Goal: Information Seeking & Learning: Learn about a topic

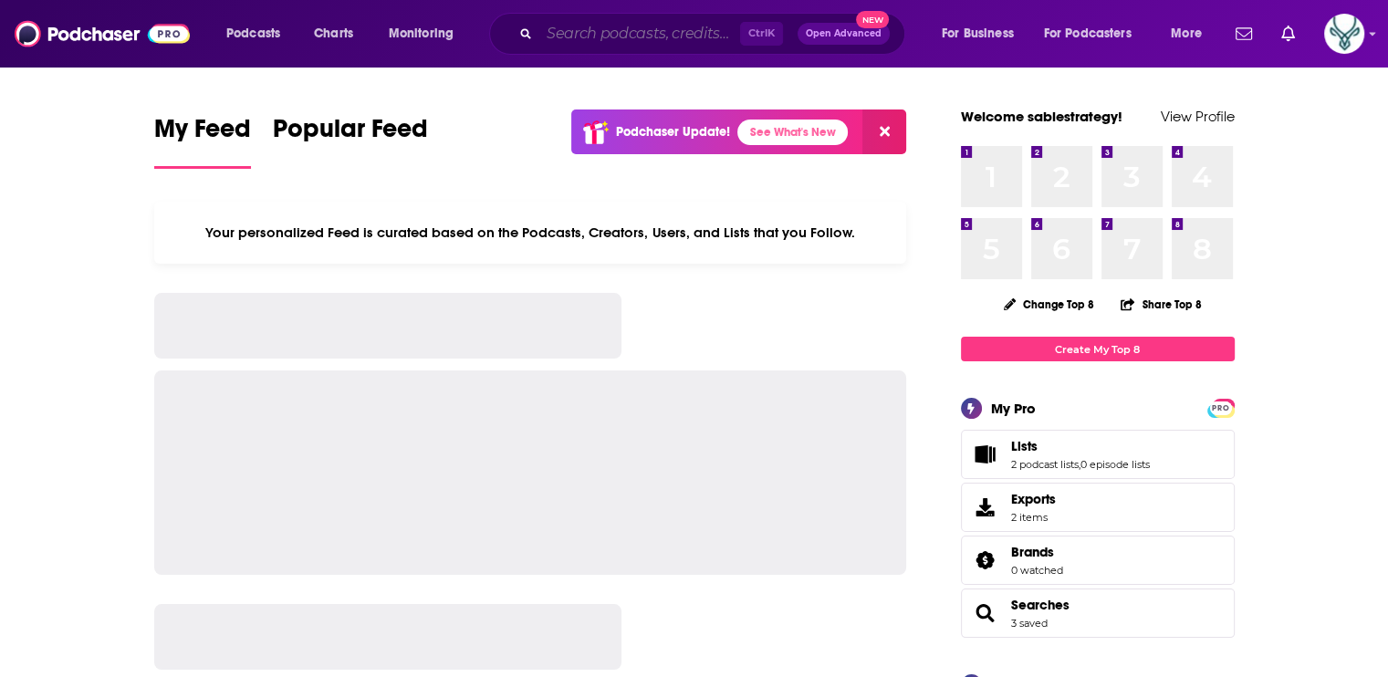
click at [618, 35] on input "Search podcasts, credits, & more..." at bounding box center [639, 33] width 201 height 29
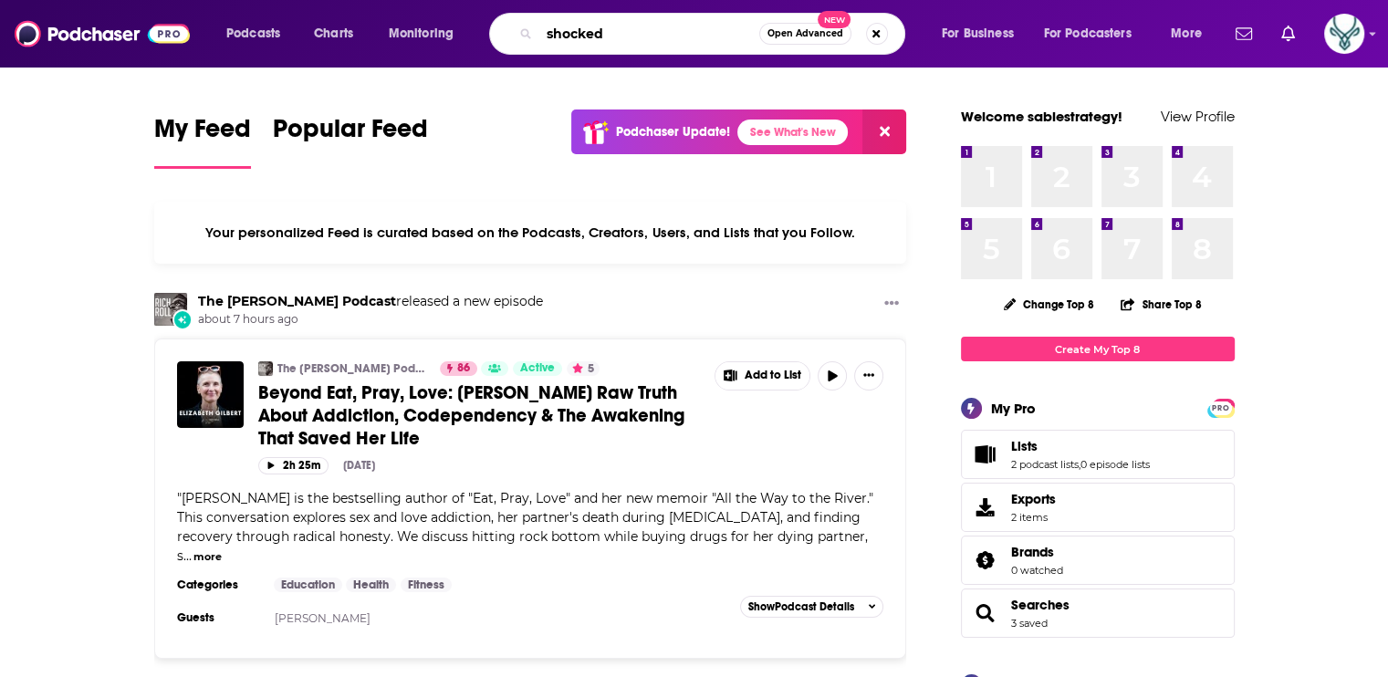
type input "shocked"
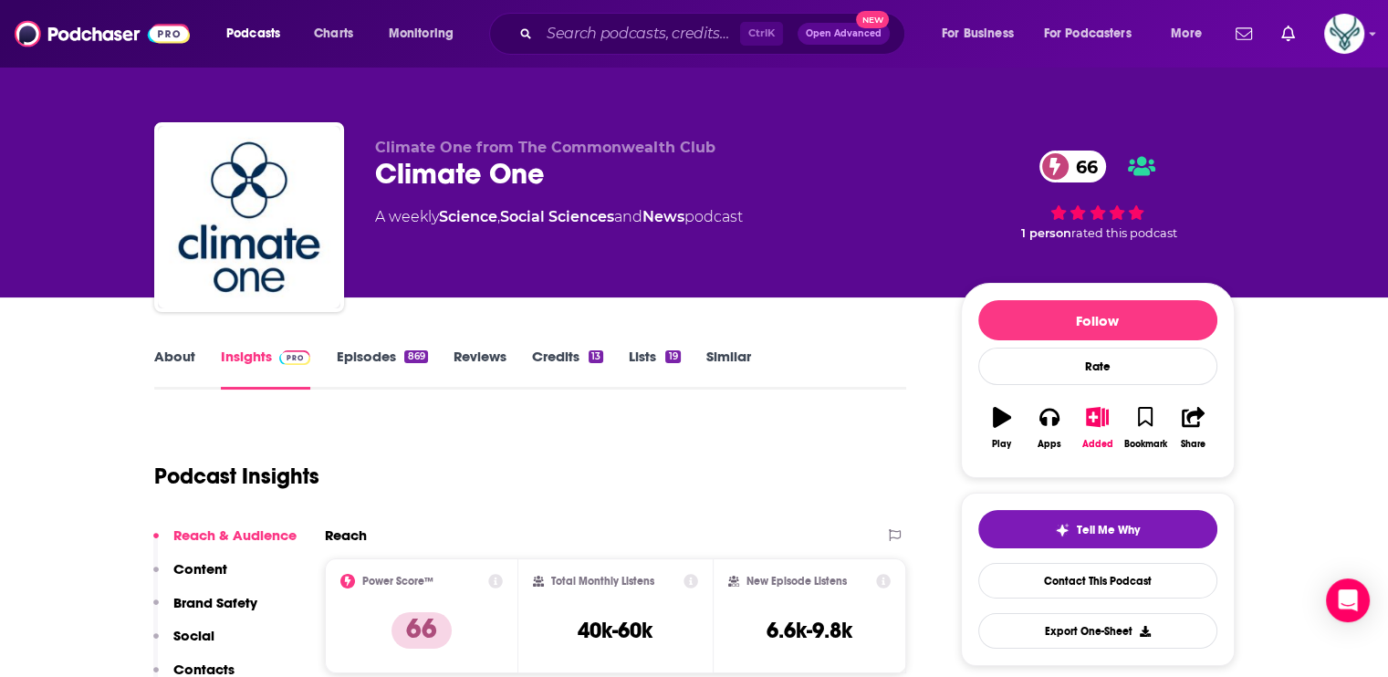
click at [175, 357] on link "About" at bounding box center [174, 369] width 41 height 42
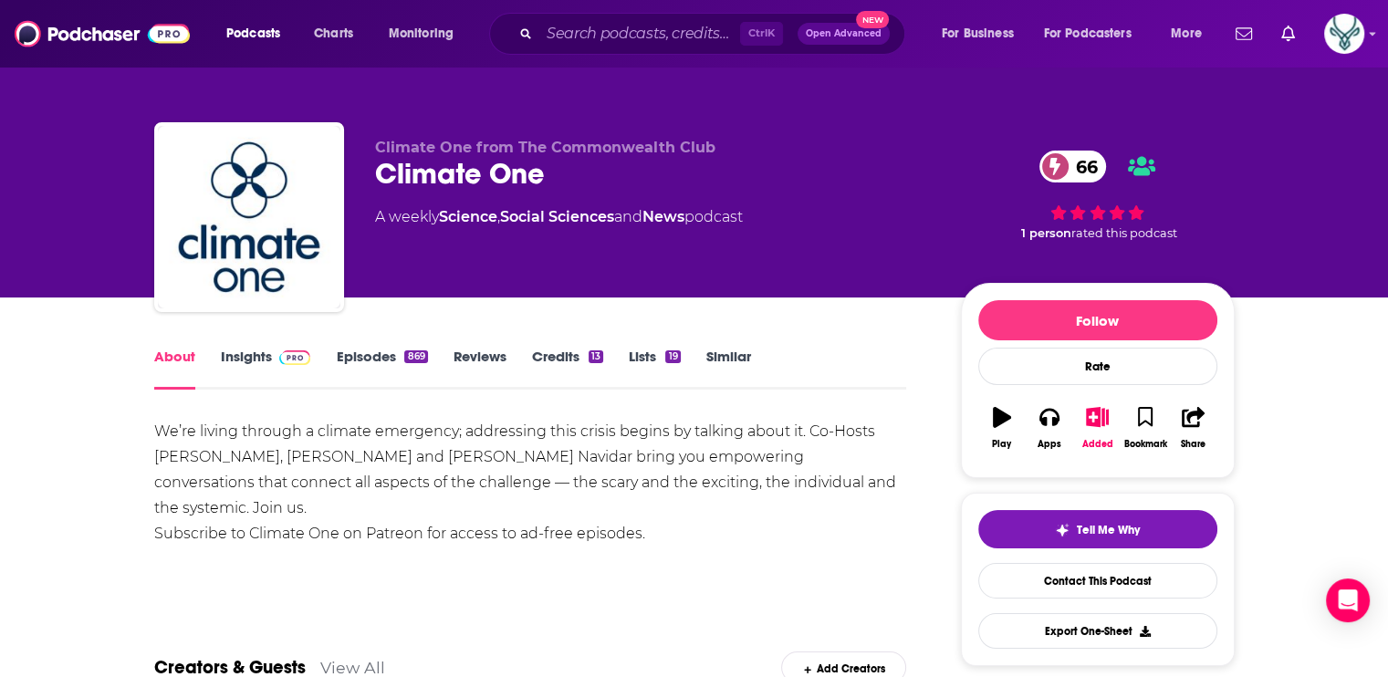
click at [589, 463] on div "We’re living through a climate emergency; addressing this crisis begins by talk…" at bounding box center [530, 483] width 753 height 128
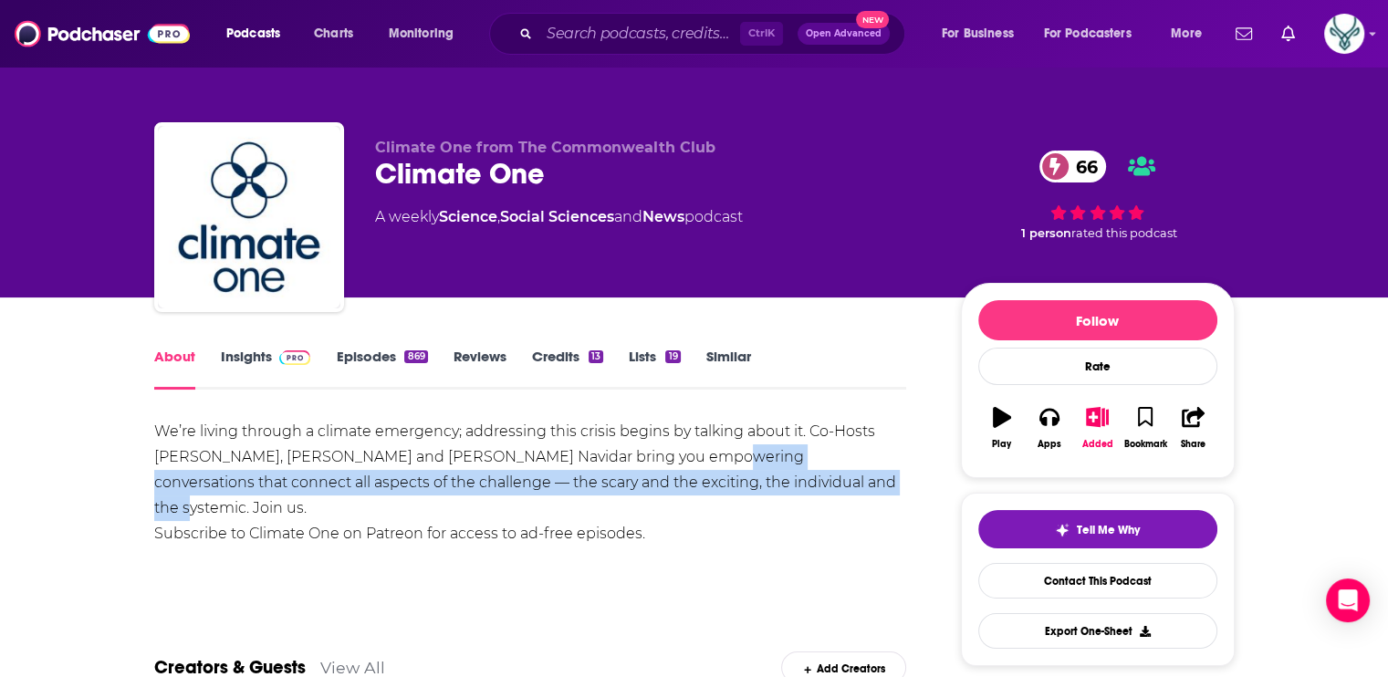
drag, startPoint x: 685, startPoint y: 454, endPoint x: 769, endPoint y: 483, distance: 88.0
click at [769, 483] on div "We’re living through a climate emergency; addressing this crisis begins by talk…" at bounding box center [530, 483] width 753 height 128
drag, startPoint x: 769, startPoint y: 483, endPoint x: 713, endPoint y: 476, distance: 56.2
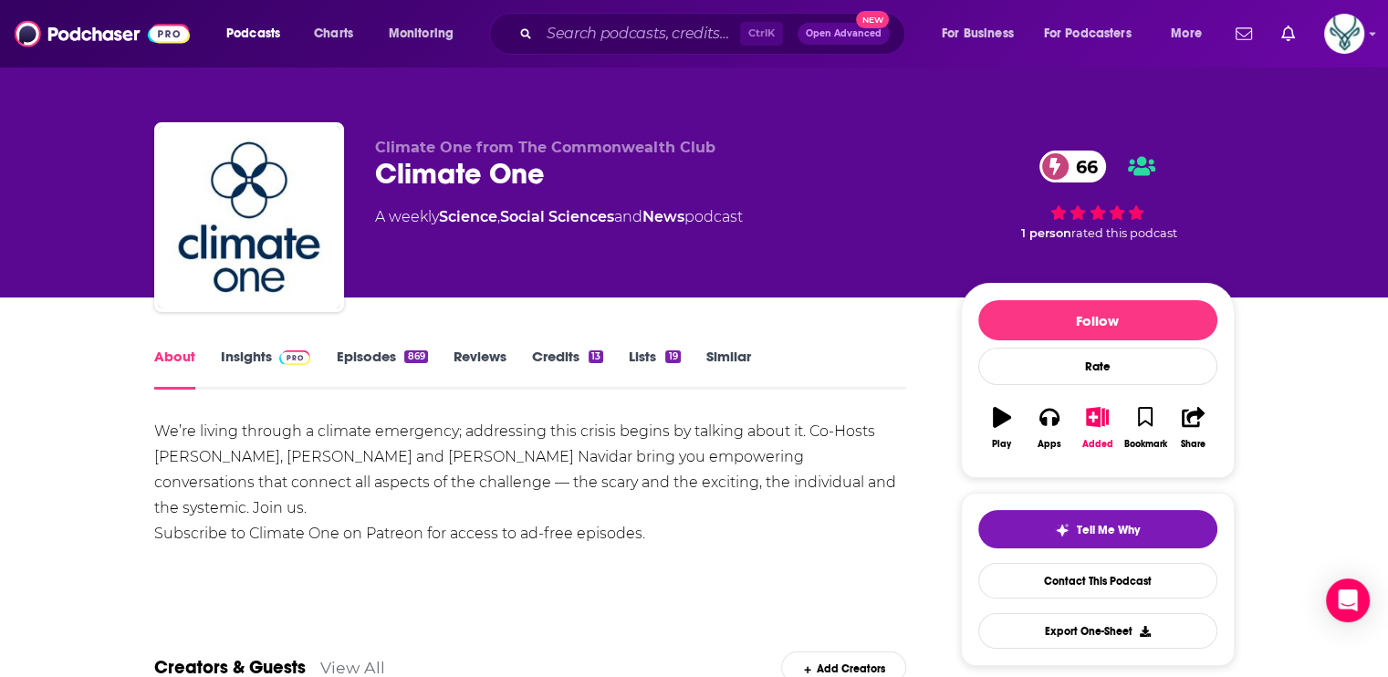
drag, startPoint x: 713, startPoint y: 476, endPoint x: 712, endPoint y: 513, distance: 37.4
click at [712, 513] on div "We’re living through a climate emergency; addressing this crisis begins by talk…" at bounding box center [530, 483] width 753 height 128
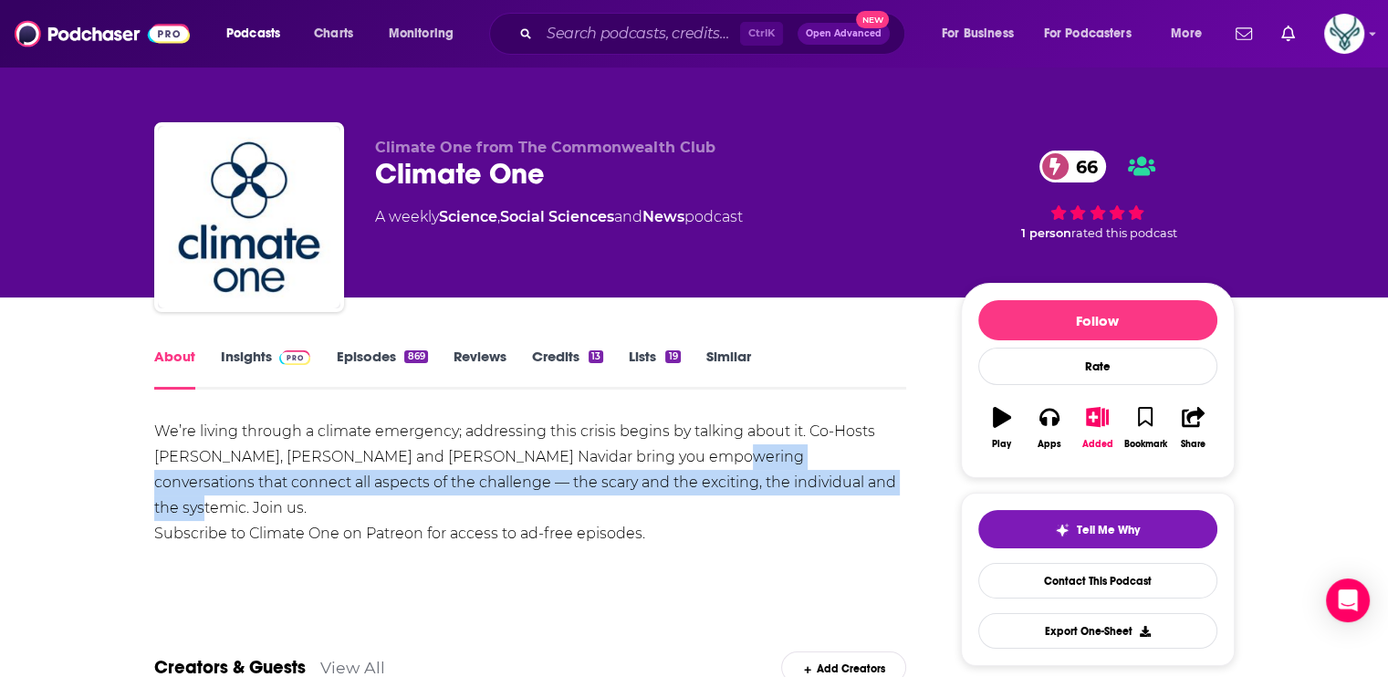
drag, startPoint x: 683, startPoint y: 457, endPoint x: 776, endPoint y: 487, distance: 97.6
click at [776, 487] on div "We’re living through a climate emergency; addressing this crisis begins by talk…" at bounding box center [530, 483] width 753 height 128
drag, startPoint x: 776, startPoint y: 487, endPoint x: 730, endPoint y: 476, distance: 46.9
copy div "conversations that connect all aspects of the challenge — the scary and the exc…"
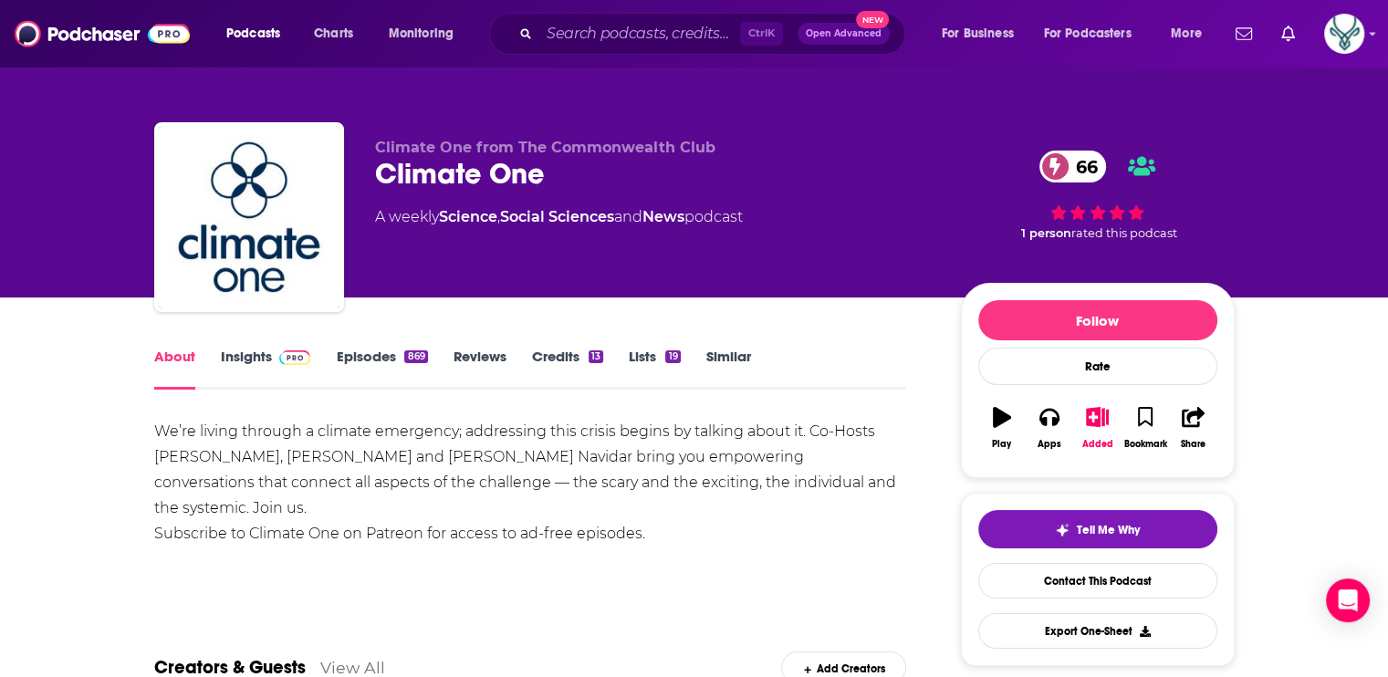
click at [705, 512] on div "We’re living through a climate emergency; addressing this crisis begins by talk…" at bounding box center [530, 483] width 753 height 128
drag, startPoint x: 233, startPoint y: 449, endPoint x: 241, endPoint y: 457, distance: 11.6
click at [233, 450] on div "We’re living through a climate emergency; addressing this crisis begins by talk…" at bounding box center [530, 483] width 753 height 128
drag, startPoint x: 241, startPoint y: 457, endPoint x: 149, endPoint y: 461, distance: 92.3
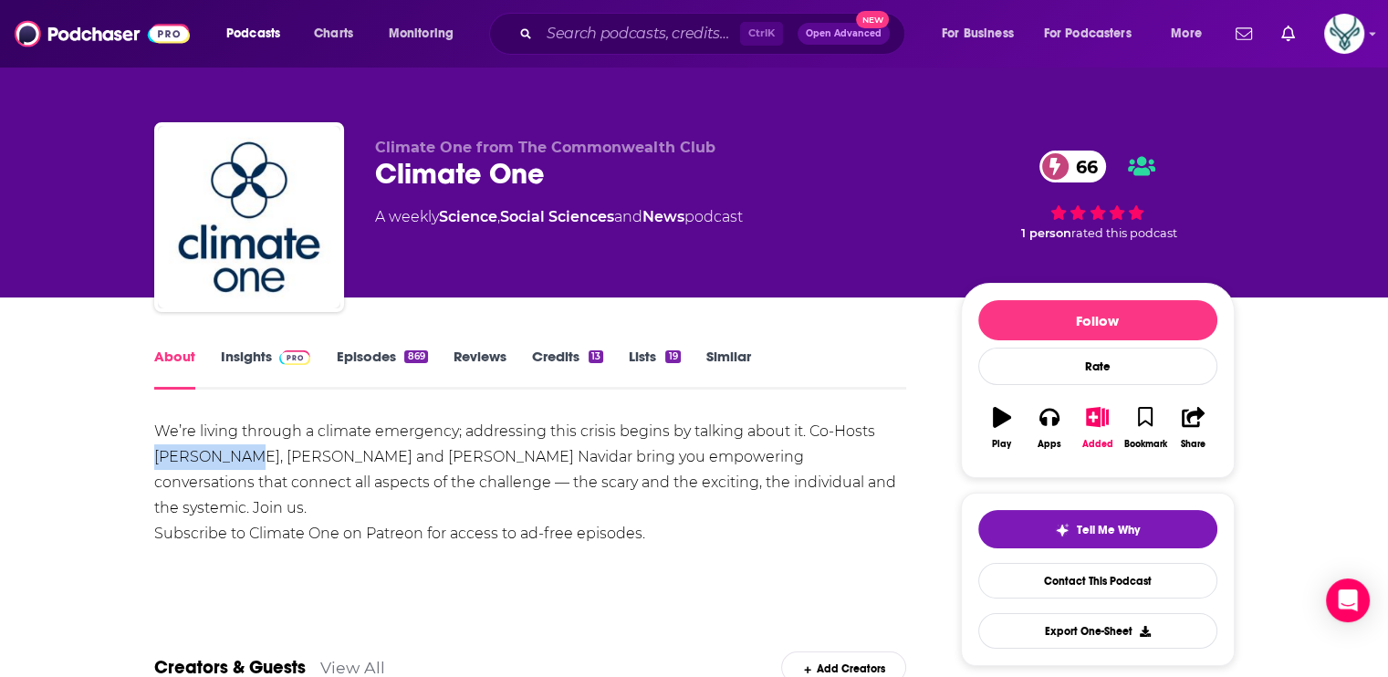
drag, startPoint x: 149, startPoint y: 461, endPoint x: 169, endPoint y: 456, distance: 20.6
copy div "Greg Dalton"
drag, startPoint x: 250, startPoint y: 454, endPoint x: 361, endPoint y: 461, distance: 111.6
click at [361, 461] on div "We’re living through a climate emergency; addressing this crisis begins by talk…" at bounding box center [530, 483] width 753 height 128
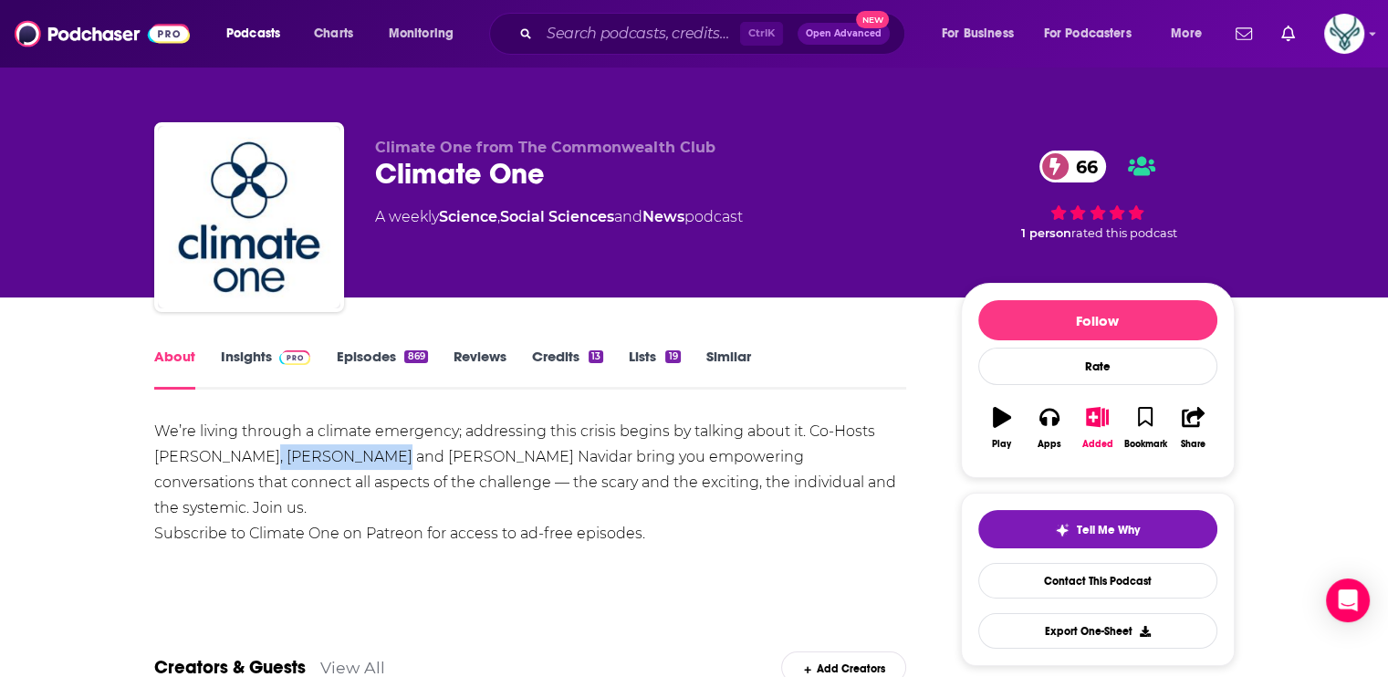
drag, startPoint x: 361, startPoint y: 461, endPoint x: 321, endPoint y: 454, distance: 40.8
copy div "Ariana Brocious"
drag, startPoint x: 508, startPoint y: 456, endPoint x: 398, endPoint y: 456, distance: 110.4
click at [398, 456] on div "We’re living through a climate emergency; addressing this crisis begins by talk…" at bounding box center [530, 483] width 753 height 128
copy div "Kousha Navidar"
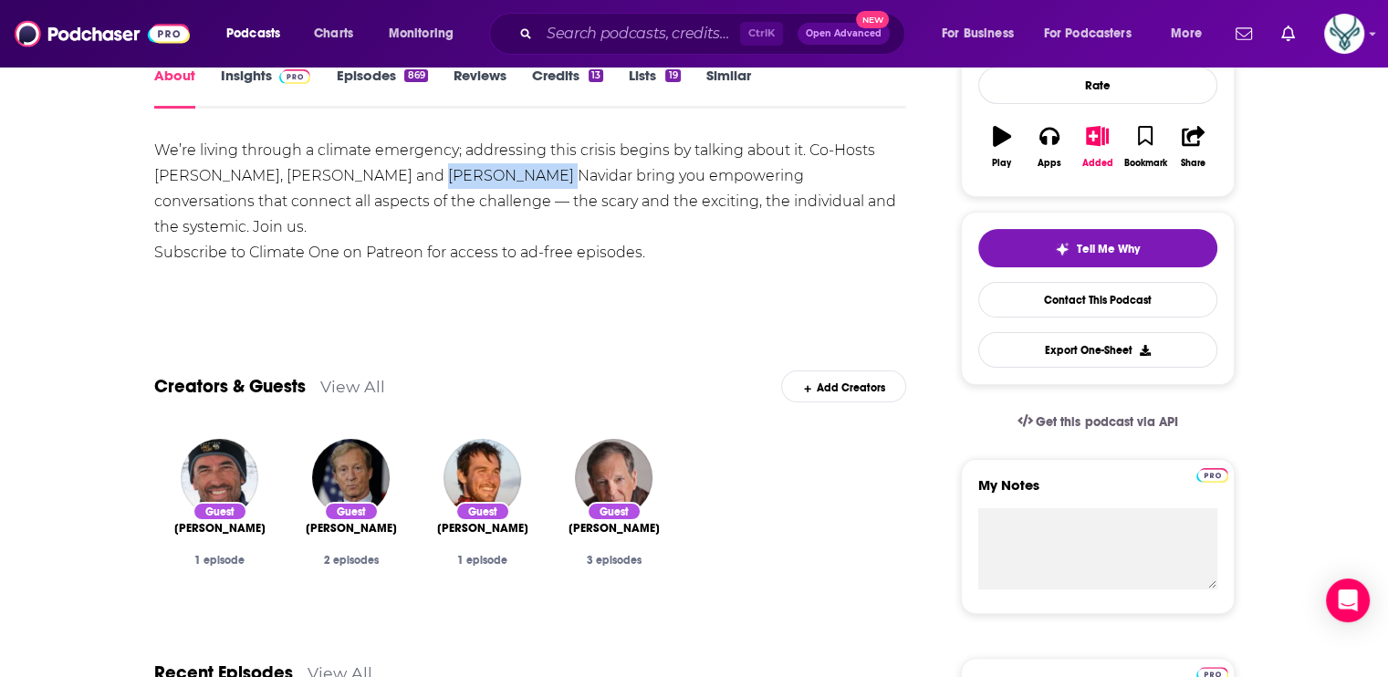
scroll to position [91, 0]
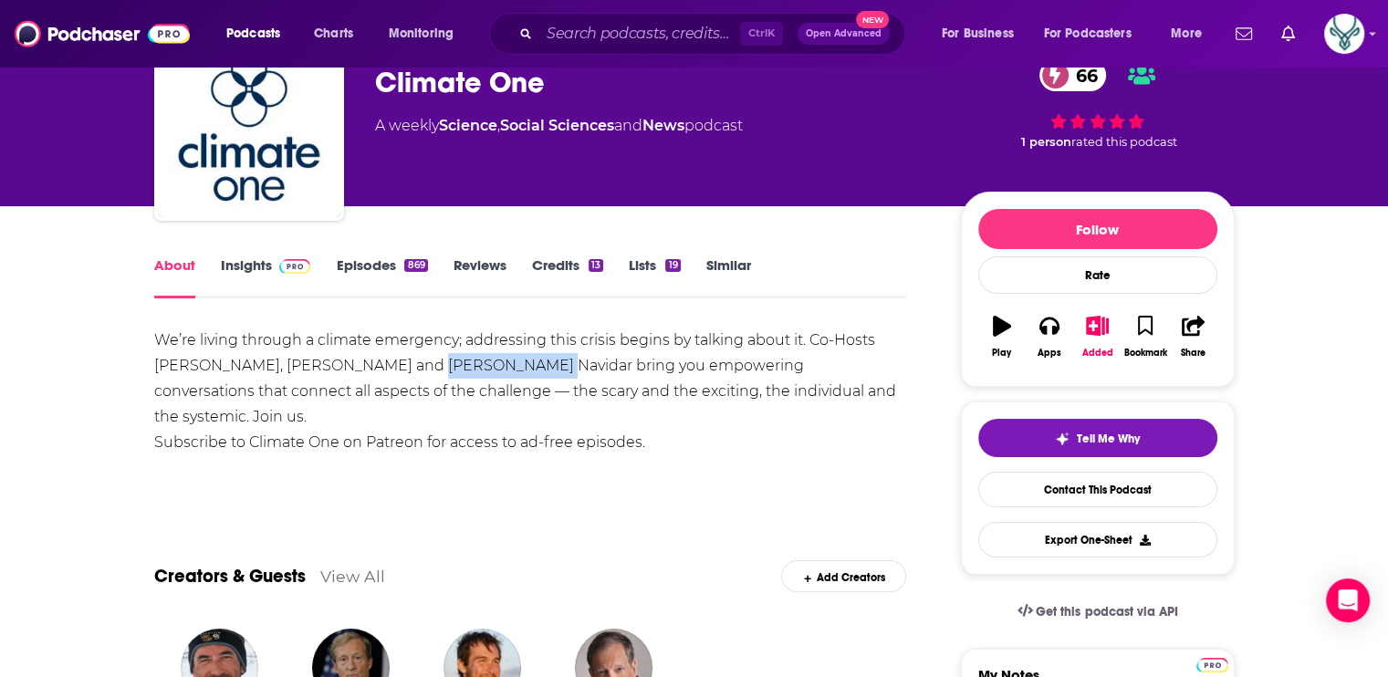
click at [252, 262] on link "Insights" at bounding box center [266, 277] width 90 height 42
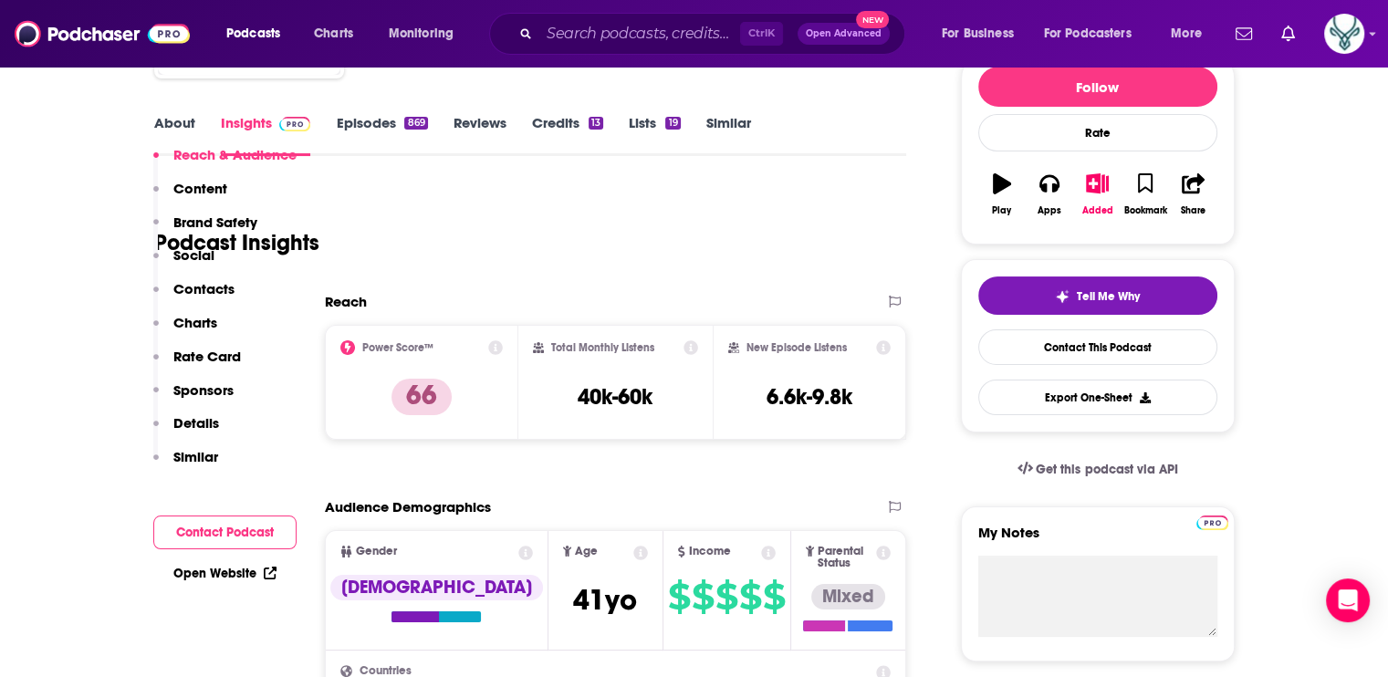
scroll to position [91, 0]
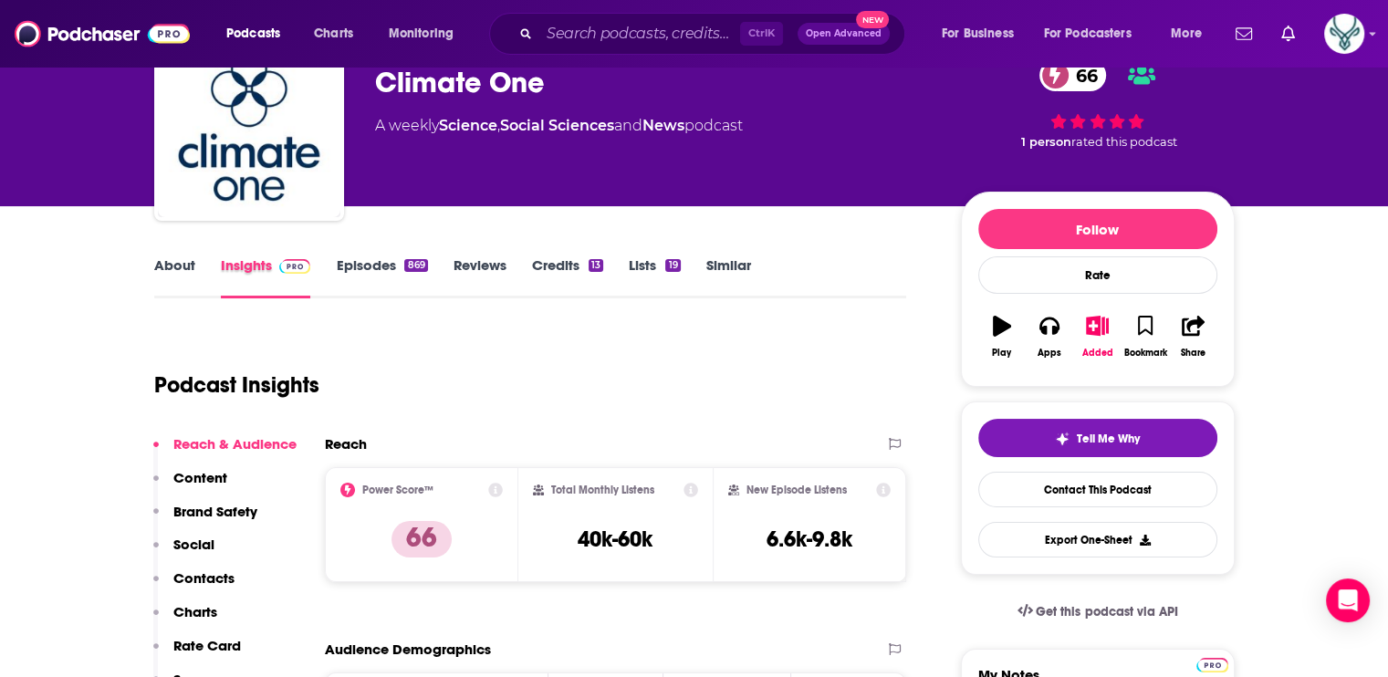
click at [330, 265] on div "Insights" at bounding box center [279, 277] width 116 height 42
click at [361, 269] on link "Episodes 869" at bounding box center [381, 277] width 91 height 42
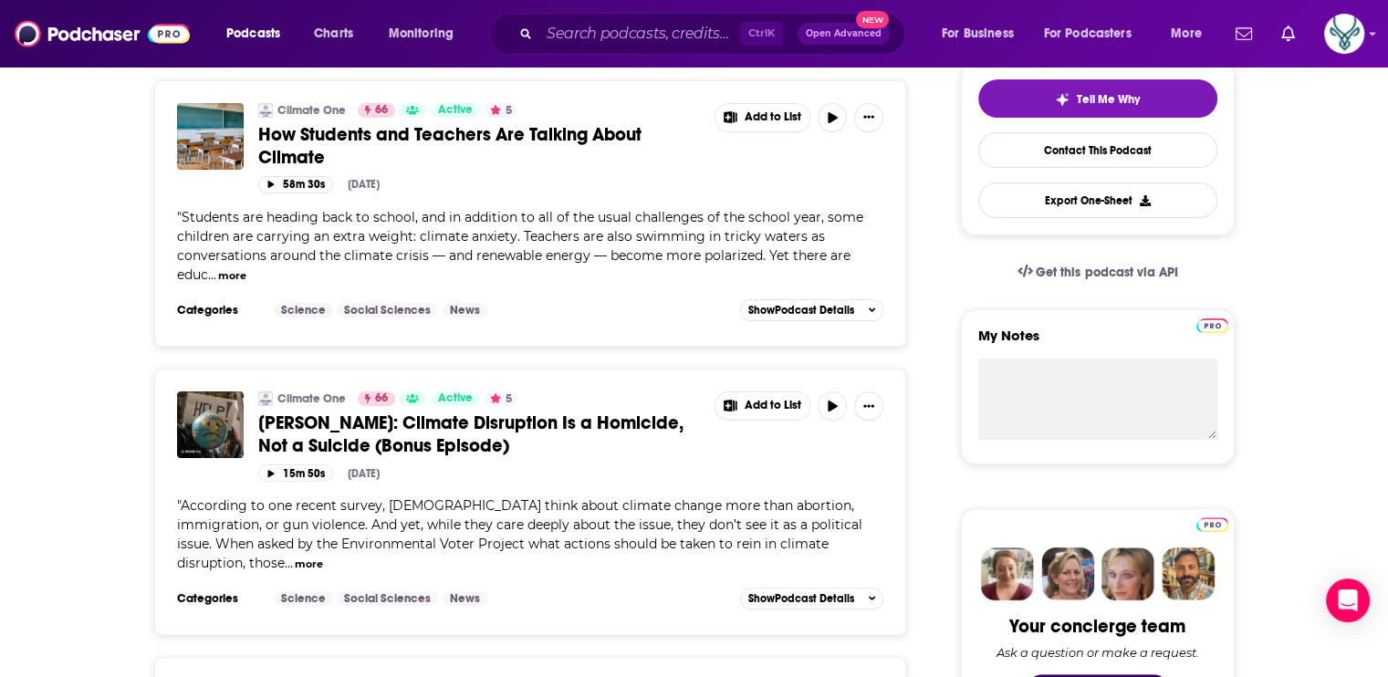
scroll to position [456, 0]
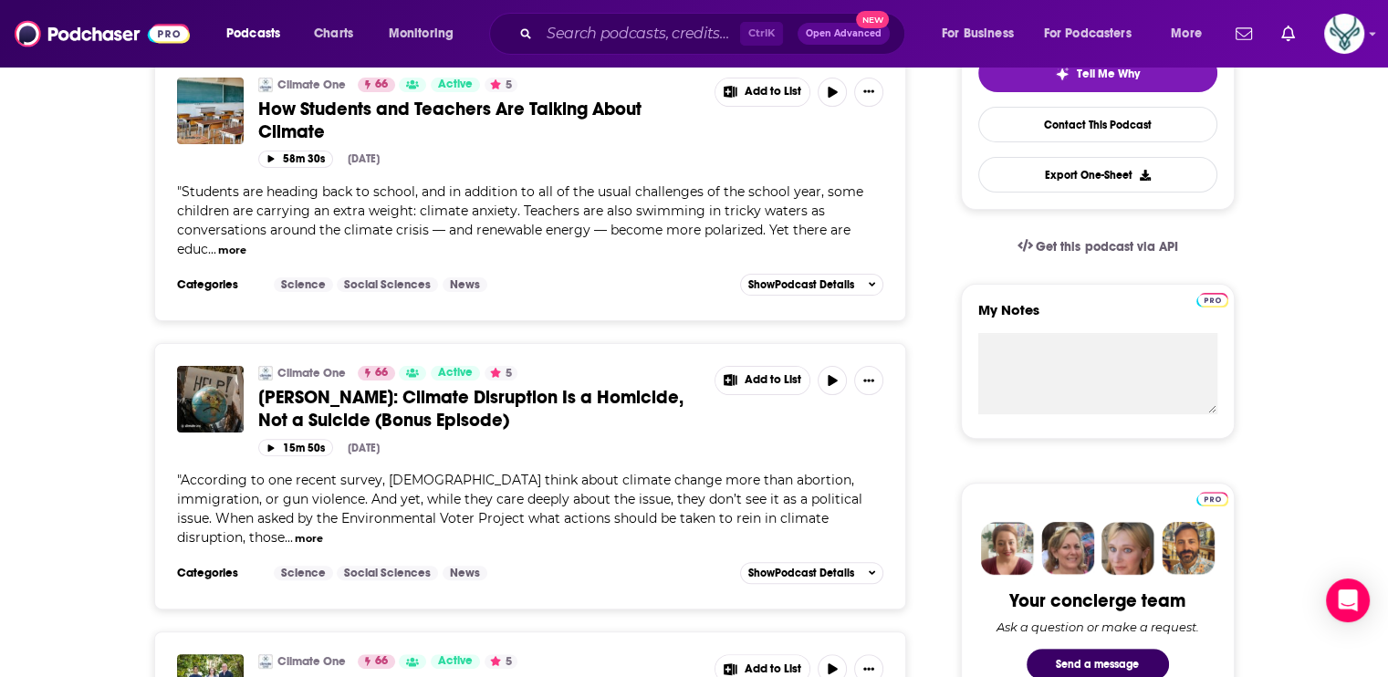
click at [235, 249] on button "more" at bounding box center [232, 251] width 28 height 16
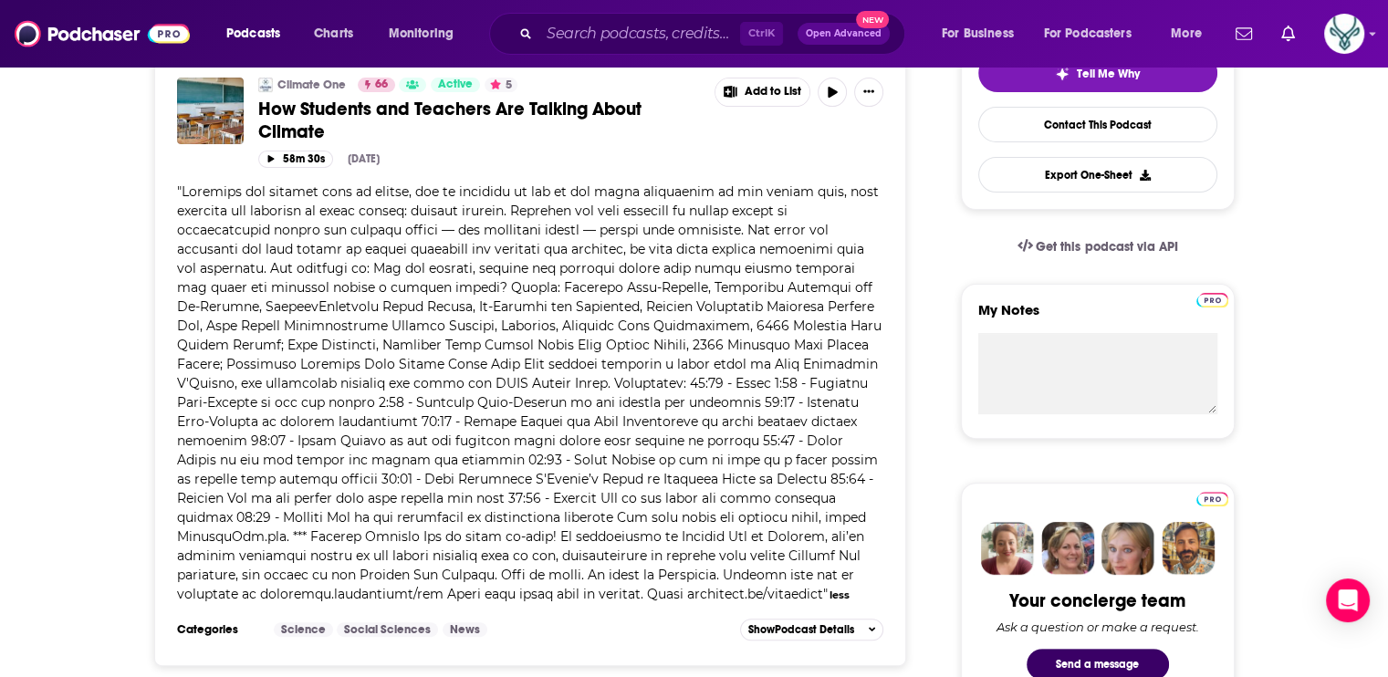
click at [533, 300] on span at bounding box center [529, 392] width 705 height 419
click at [677, 289] on span at bounding box center [529, 392] width 705 height 419
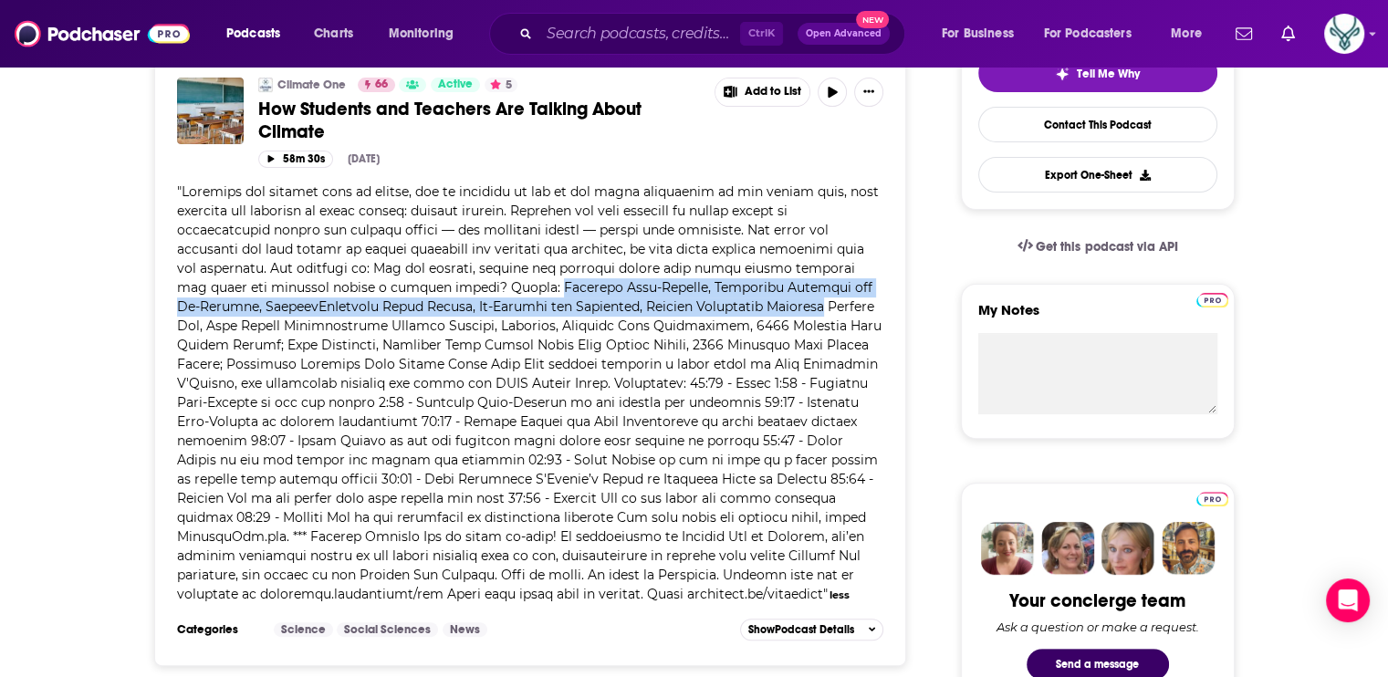
drag, startPoint x: 544, startPoint y: 284, endPoint x: 793, endPoint y: 305, distance: 250.1
click at [793, 305] on span at bounding box center [529, 392] width 705 height 419
drag, startPoint x: 793, startPoint y: 305, endPoint x: 689, endPoint y: 293, distance: 104.7
copy span "Margaret Wang-Aghania, Executive Director and Co-Founder, SubjectToClimate Robi…"
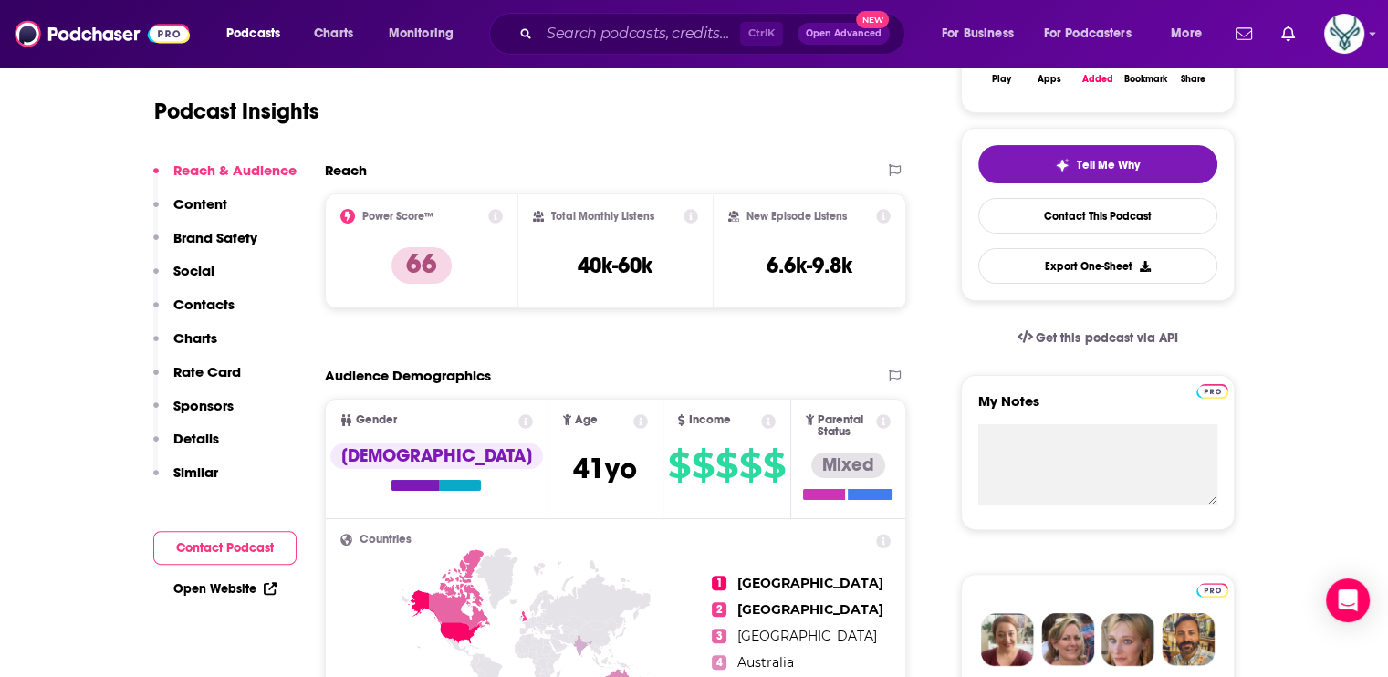
scroll to position [91, 0]
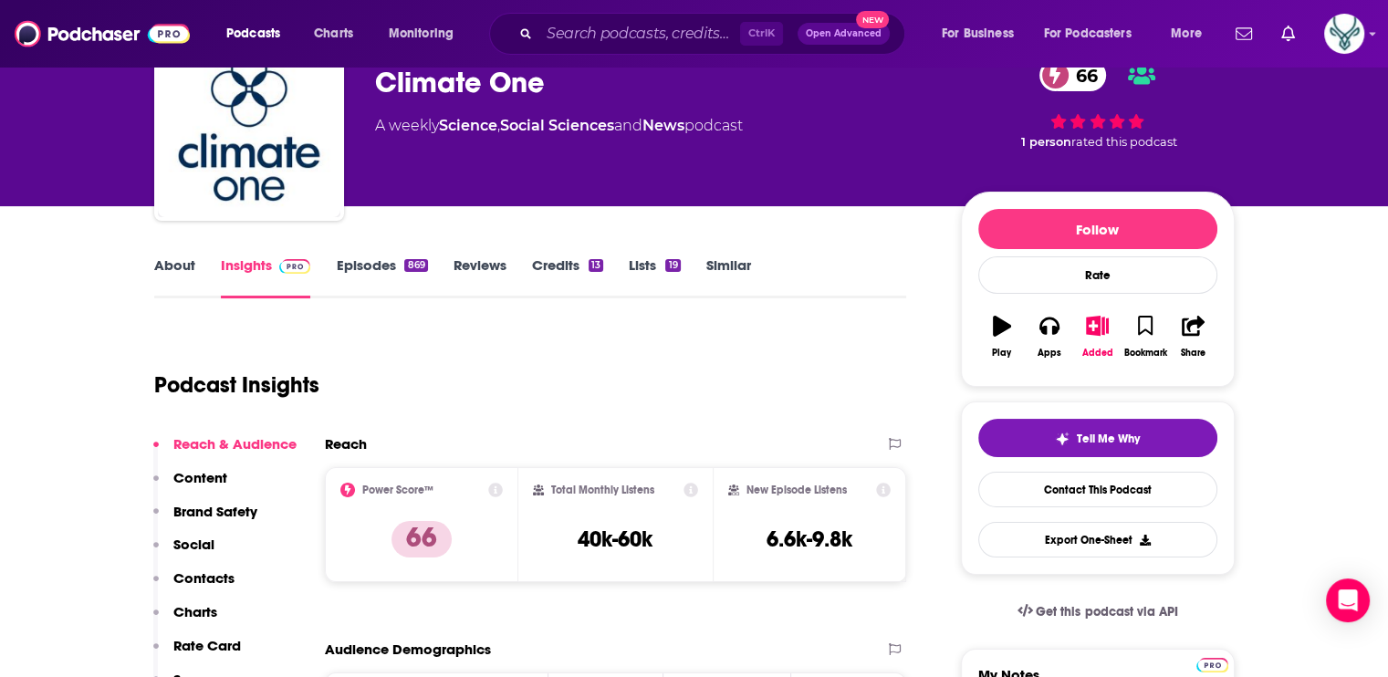
click at [367, 267] on link "Episodes 869" at bounding box center [381, 277] width 91 height 42
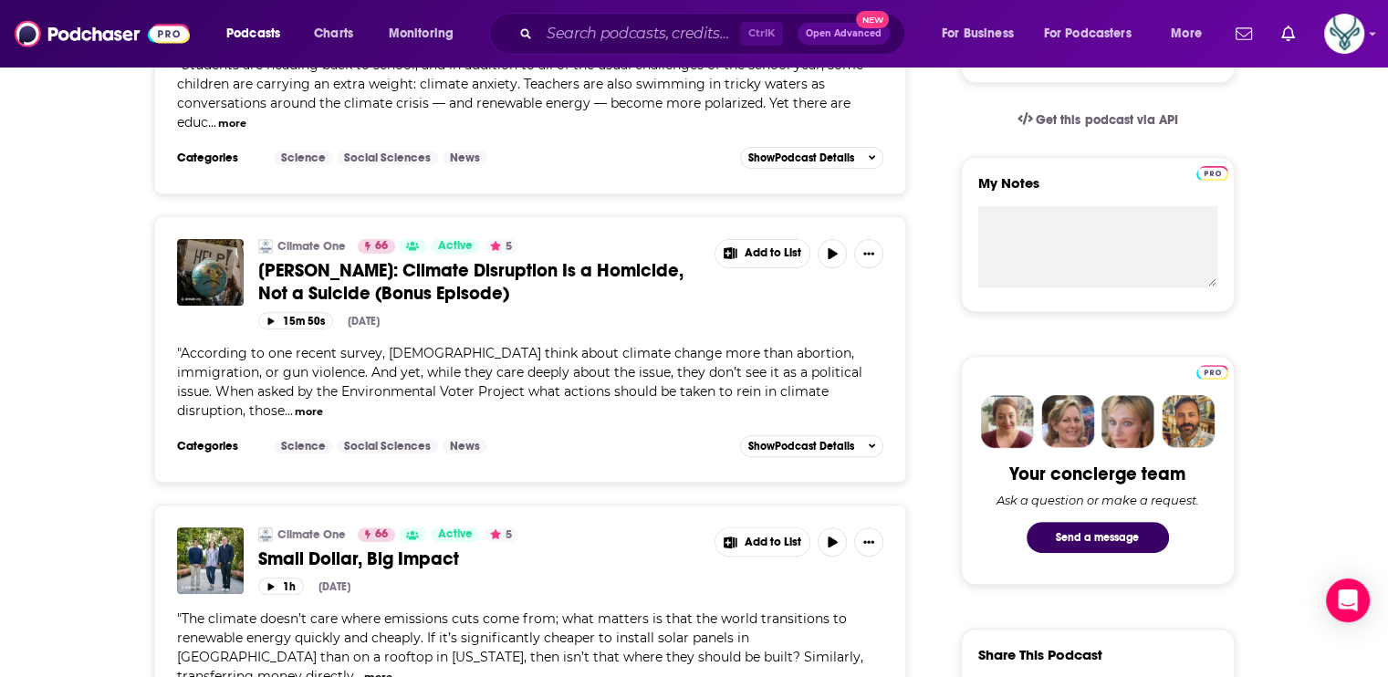
scroll to position [639, 0]
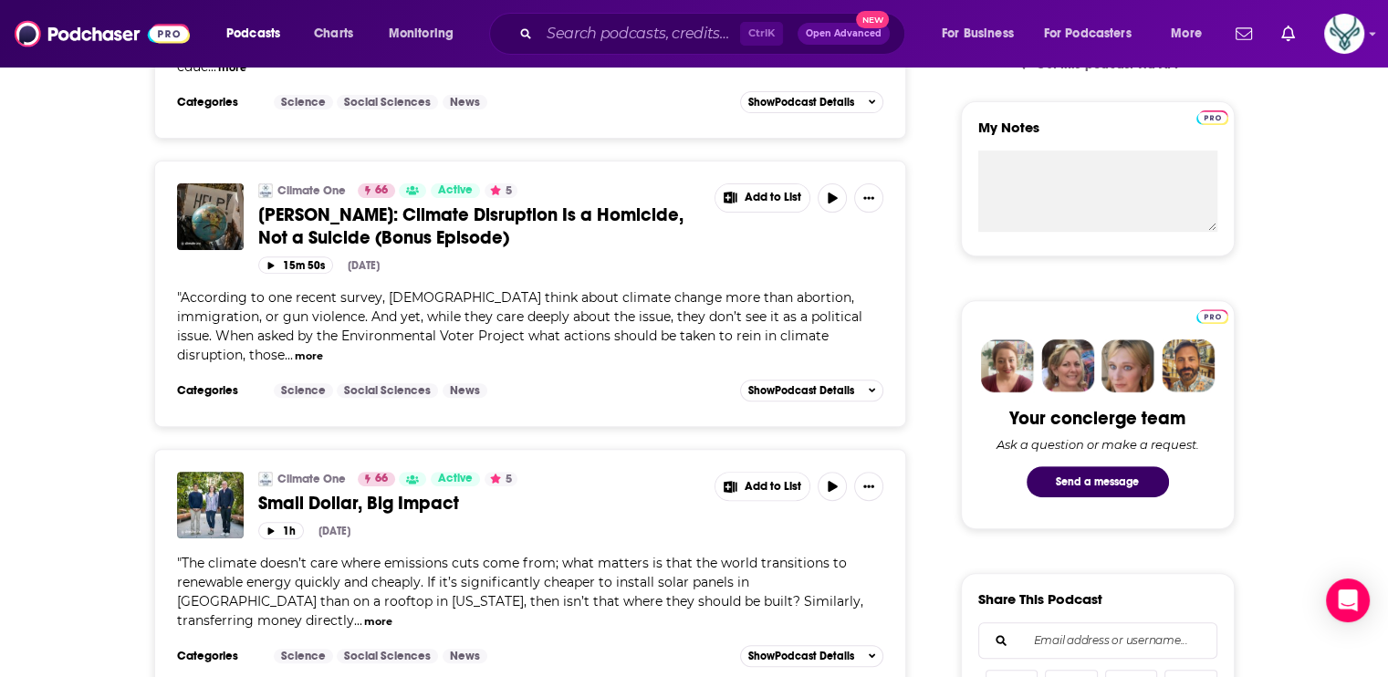
click at [323, 349] on button "more" at bounding box center [309, 357] width 28 height 16
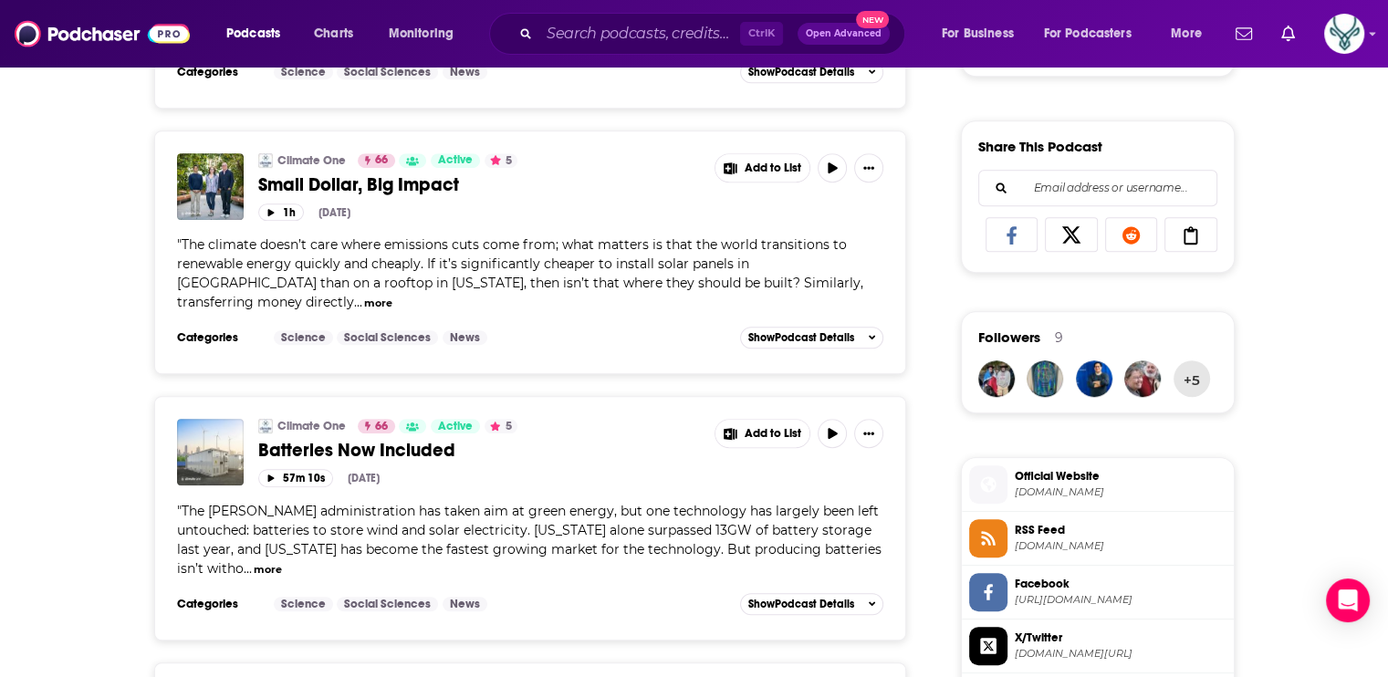
scroll to position [1095, 0]
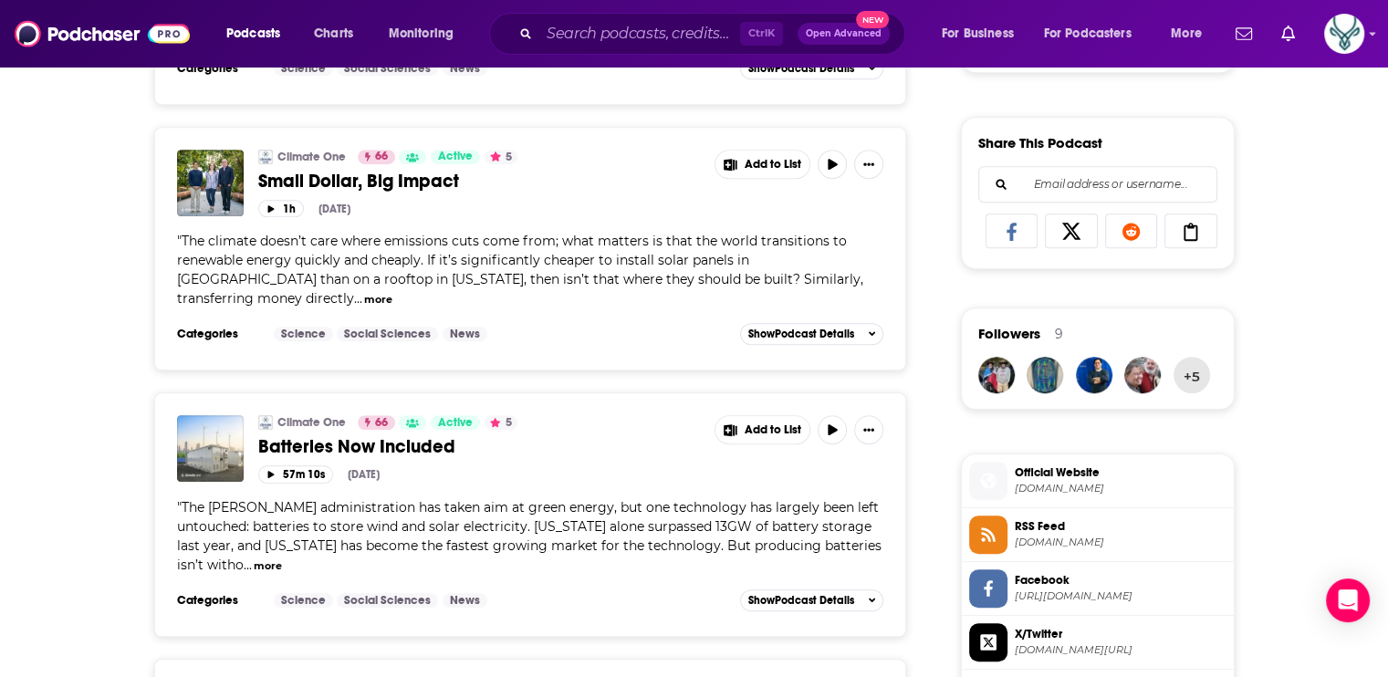
click at [392, 292] on button "more" at bounding box center [378, 300] width 28 height 16
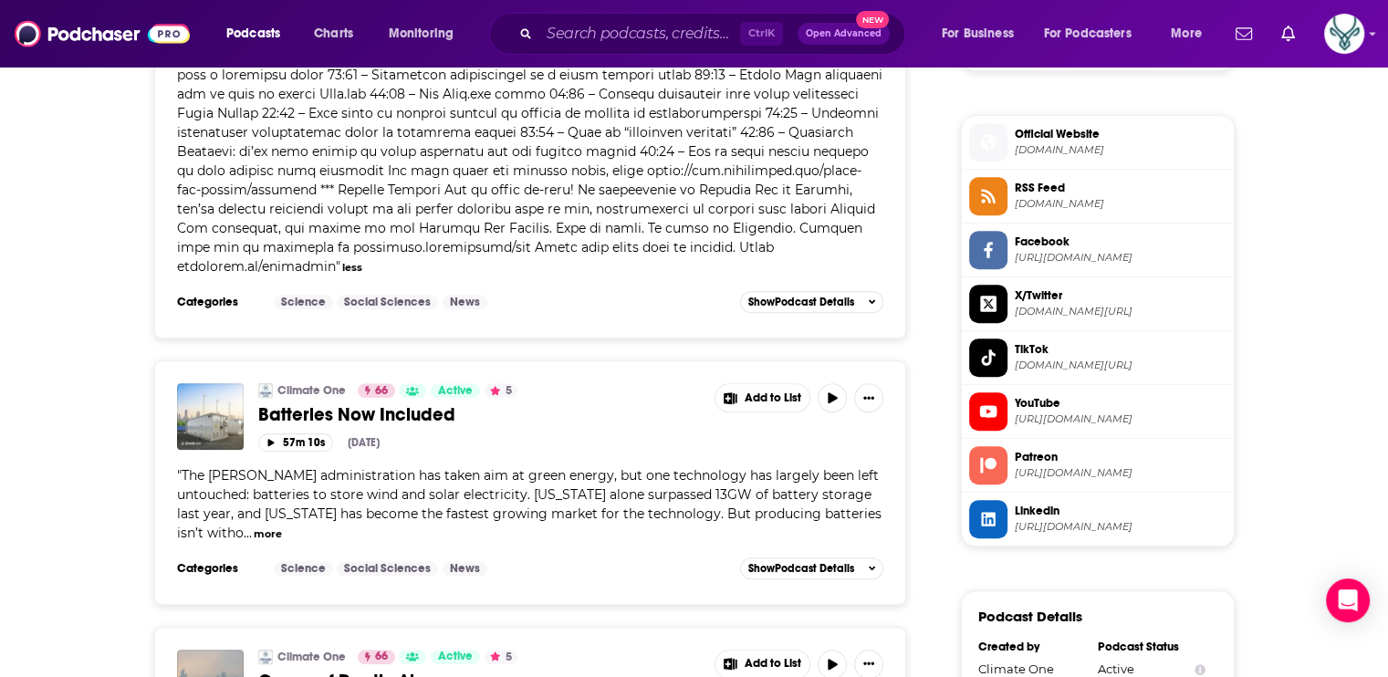
scroll to position [1552, 0]
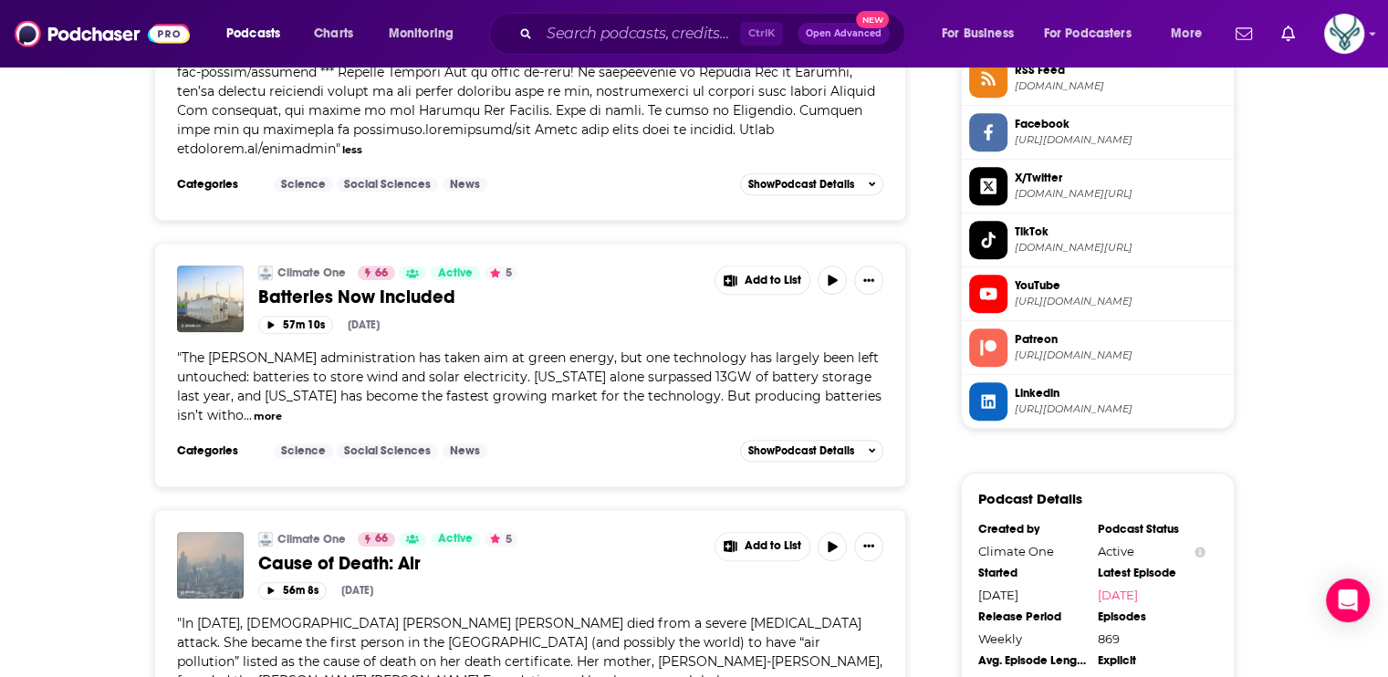
click at [254, 409] on button "more" at bounding box center [268, 417] width 28 height 16
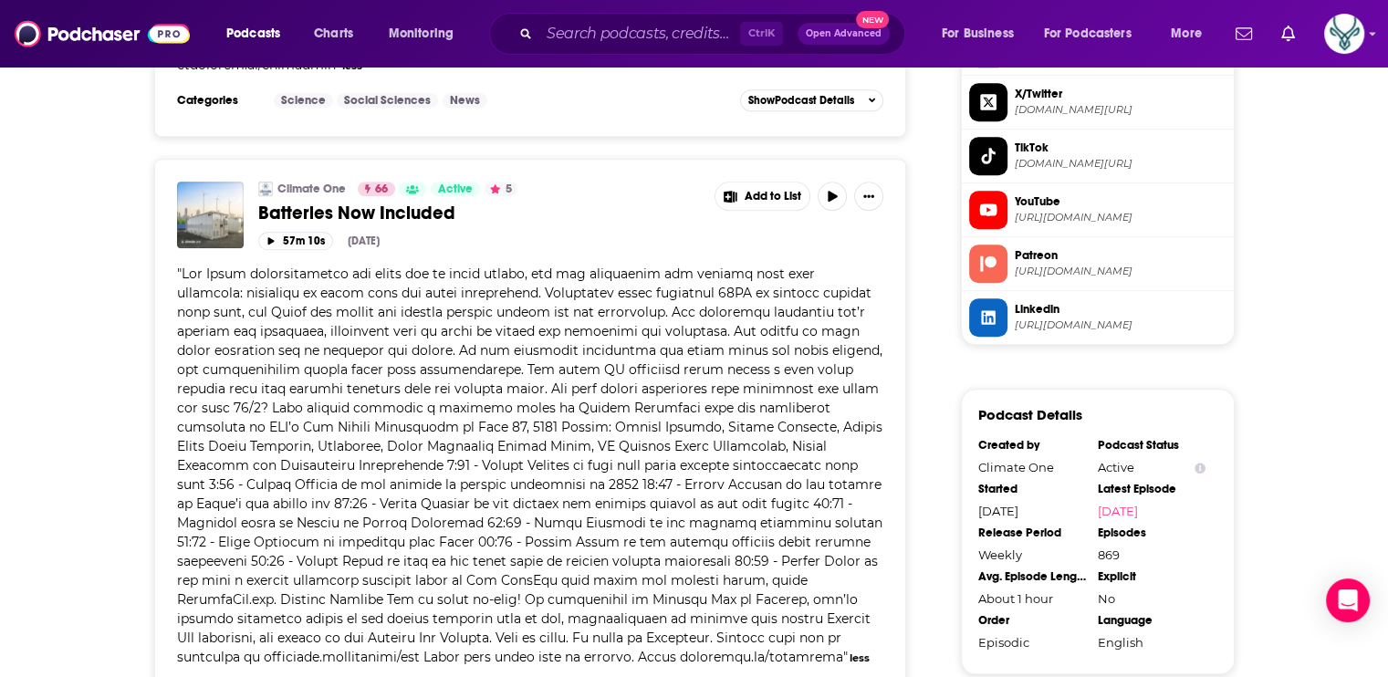
scroll to position [1643, 0]
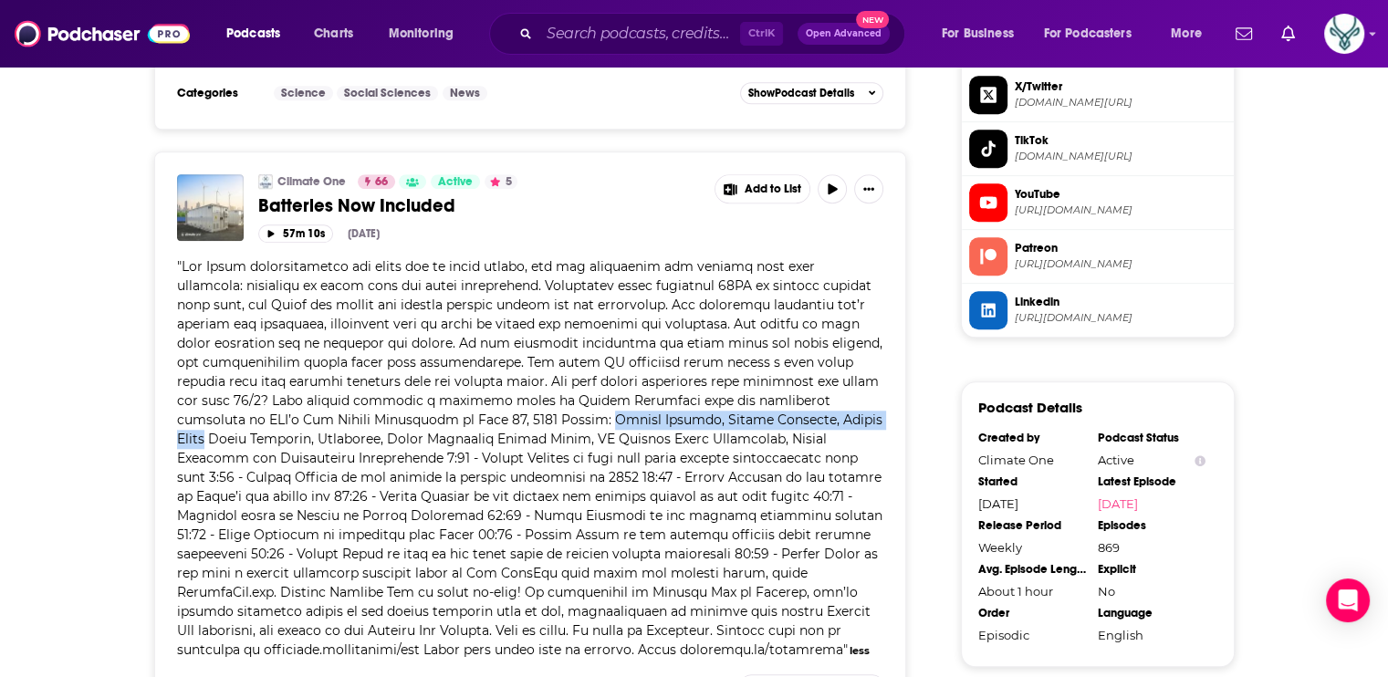
drag, startPoint x: 451, startPoint y: 377, endPoint x: 740, endPoint y: 375, distance: 289.4
click at [740, 375] on span at bounding box center [530, 458] width 706 height 400
drag, startPoint x: 740, startPoint y: 375, endPoint x: 674, endPoint y: 370, distance: 66.9
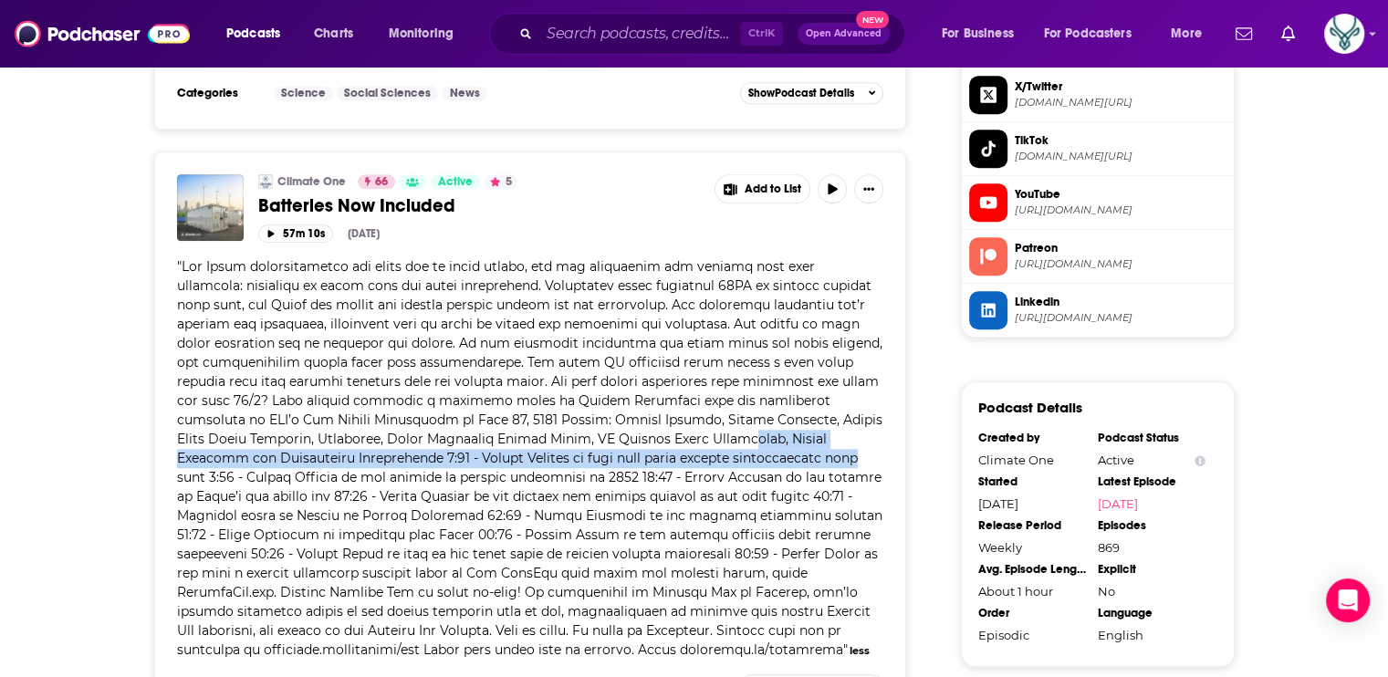
drag, startPoint x: 674, startPoint y: 370, endPoint x: 582, endPoint y: 407, distance: 98.7
click at [582, 407] on div "" " less" at bounding box center [530, 458] width 707 height 403
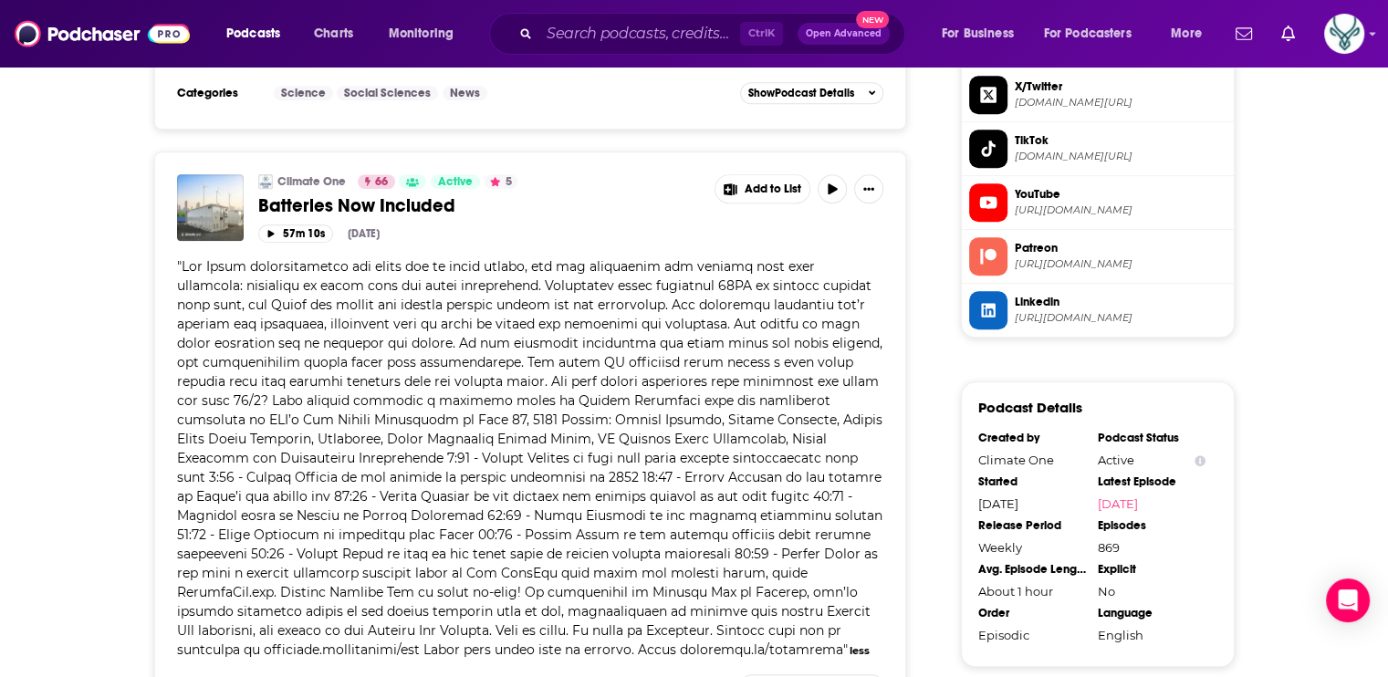
drag, startPoint x: 582, startPoint y: 407, endPoint x: 543, endPoint y: 393, distance: 41.6
click at [544, 394] on span at bounding box center [530, 458] width 706 height 400
drag, startPoint x: 447, startPoint y: 377, endPoint x: 739, endPoint y: 378, distance: 292.1
click at [739, 378] on span at bounding box center [530, 458] width 706 height 400
drag, startPoint x: 739, startPoint y: 378, endPoint x: 716, endPoint y: 376, distance: 23.8
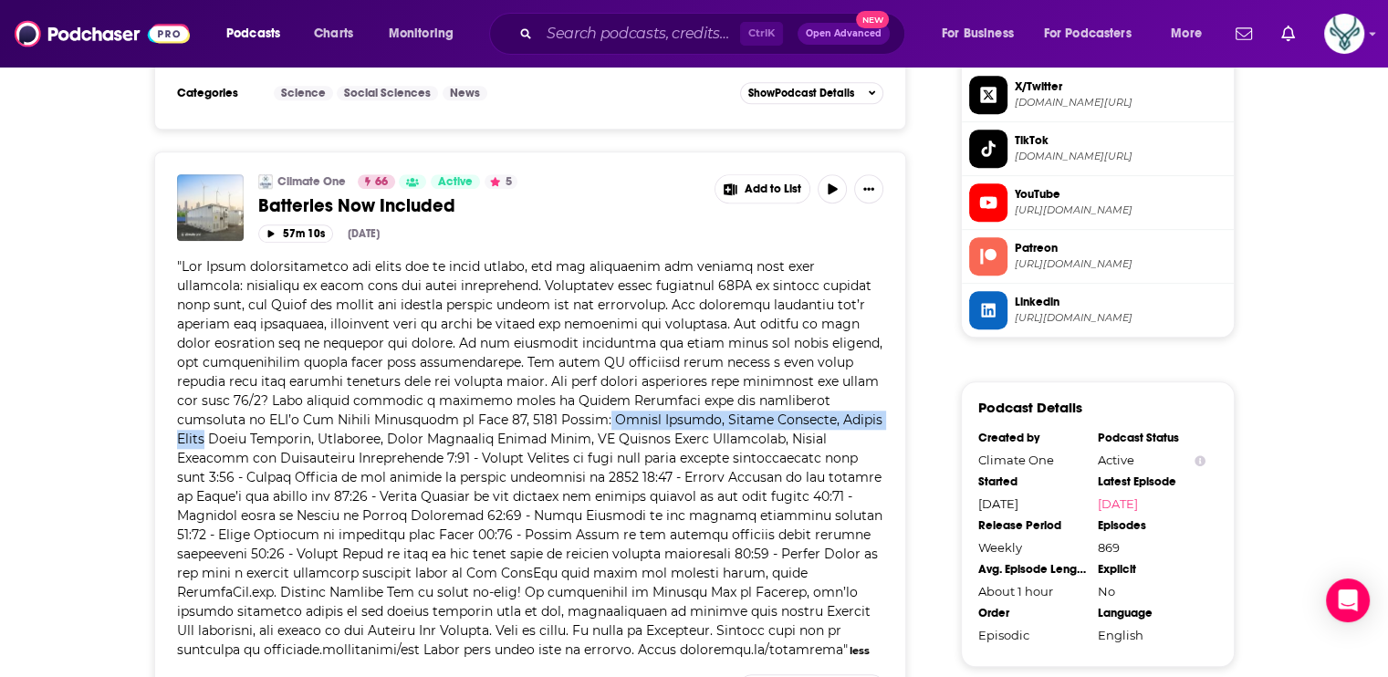
copy span "Julian Spector, Senior Reporter, Canary Media"
click at [584, 404] on span at bounding box center [530, 458] width 706 height 400
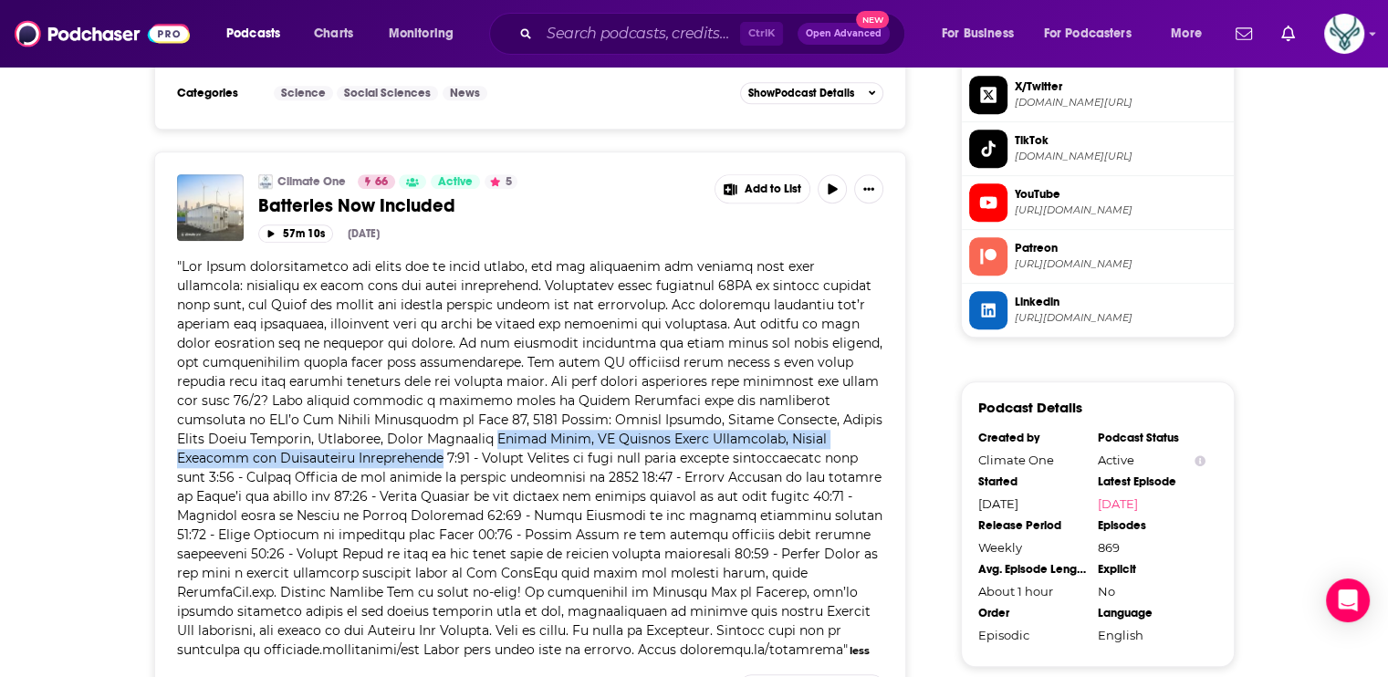
drag, startPoint x: 342, startPoint y: 395, endPoint x: 874, endPoint y: 395, distance: 532.2
click at [874, 395] on span at bounding box center [530, 458] width 706 height 400
drag, startPoint x: 874, startPoint y: 395, endPoint x: 840, endPoint y: 396, distance: 34.7
copy span "Shelia Davis, EV Battery Waste Strategist, Global Alliance for Incinerator Alte…"
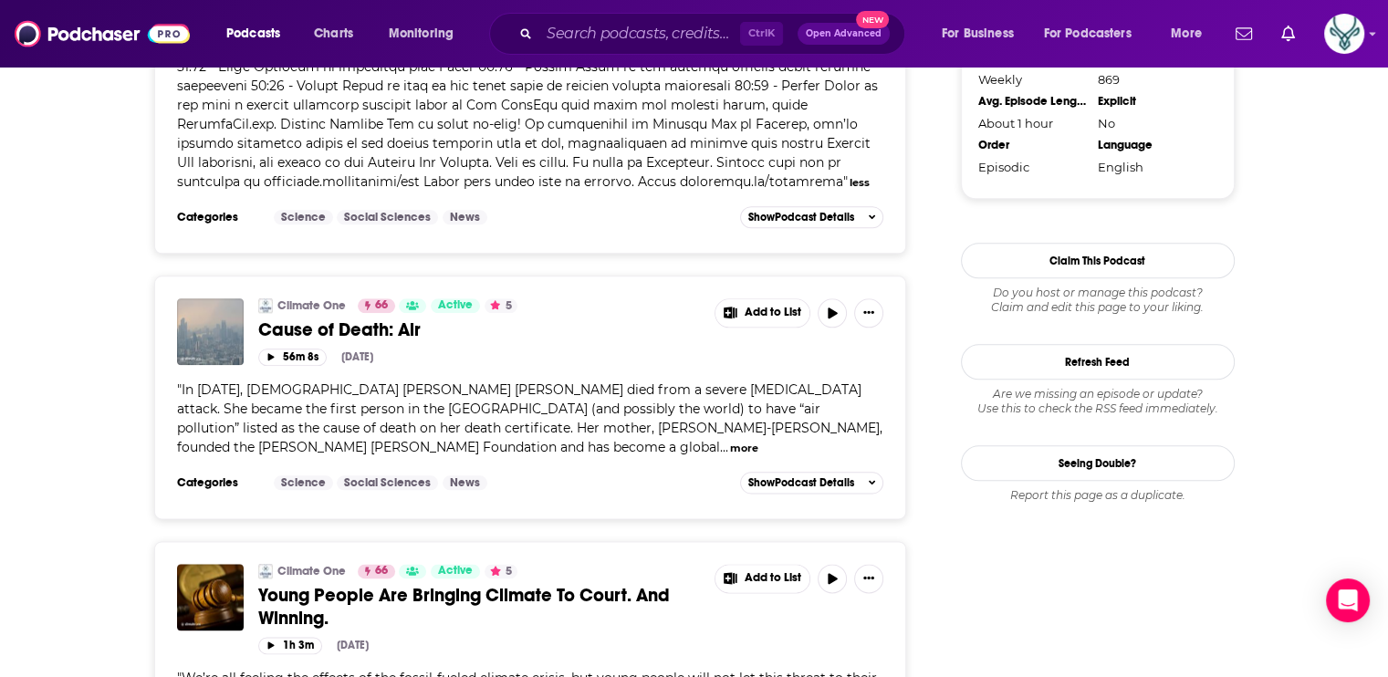
scroll to position [2191, 0]
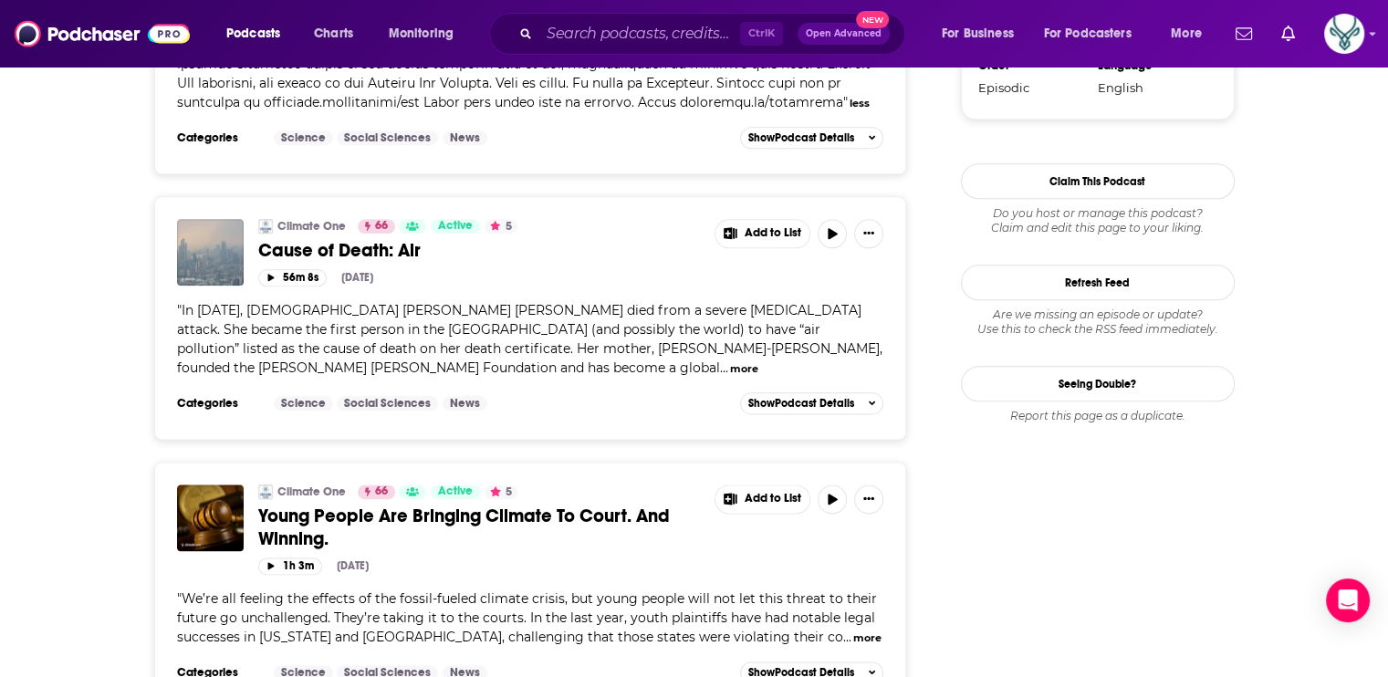
click at [730, 361] on button "more" at bounding box center [744, 369] width 28 height 16
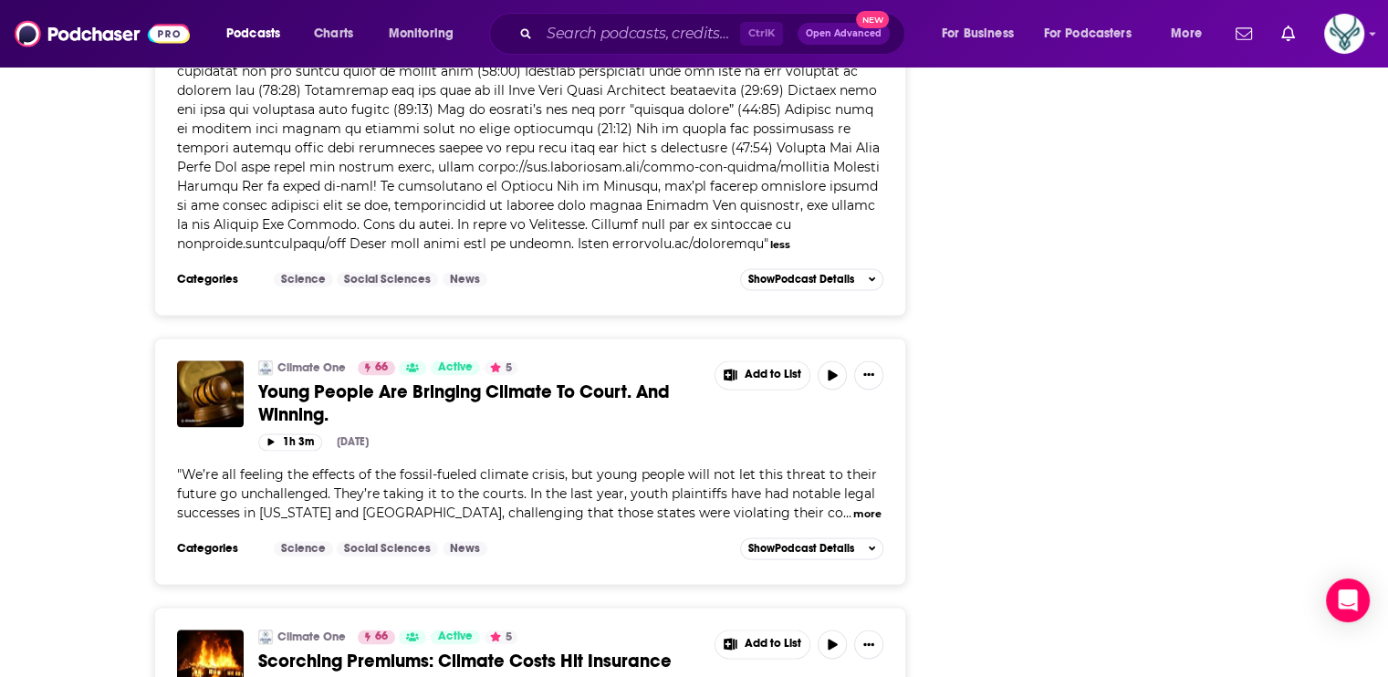
scroll to position [2647, 0]
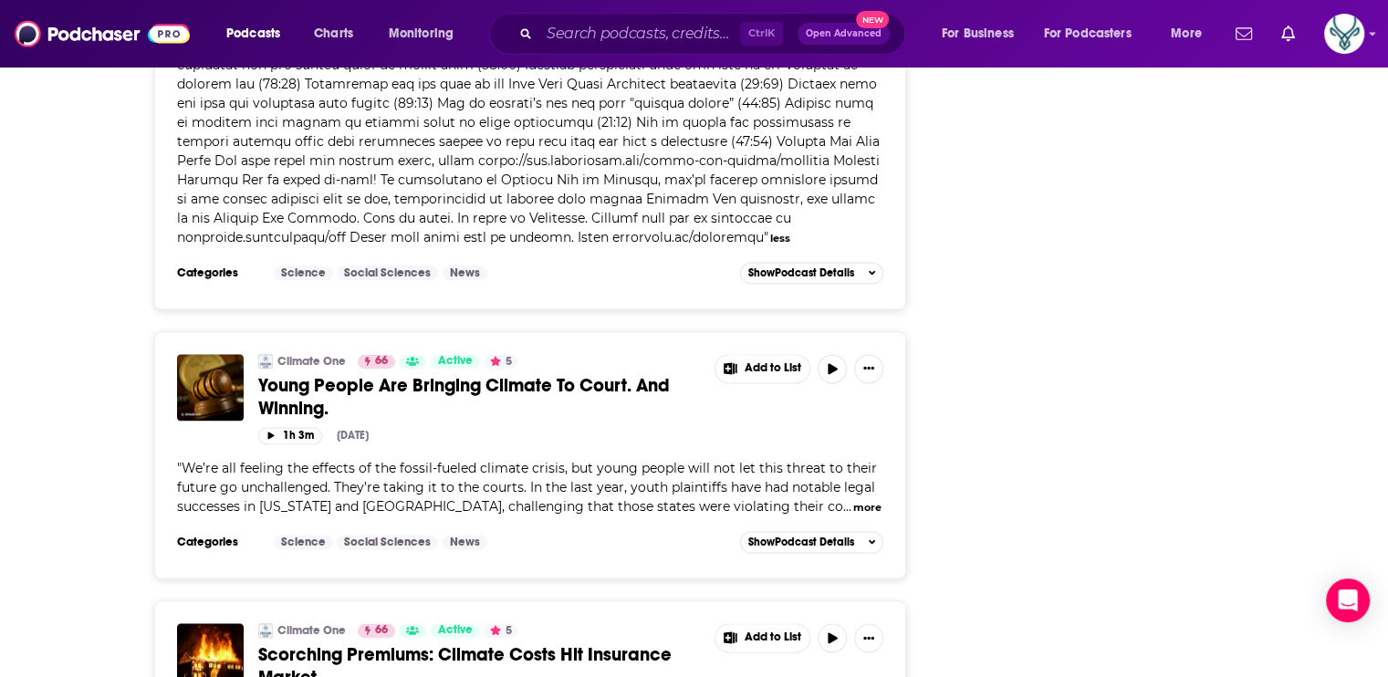
click at [853, 500] on button "more" at bounding box center [867, 508] width 28 height 16
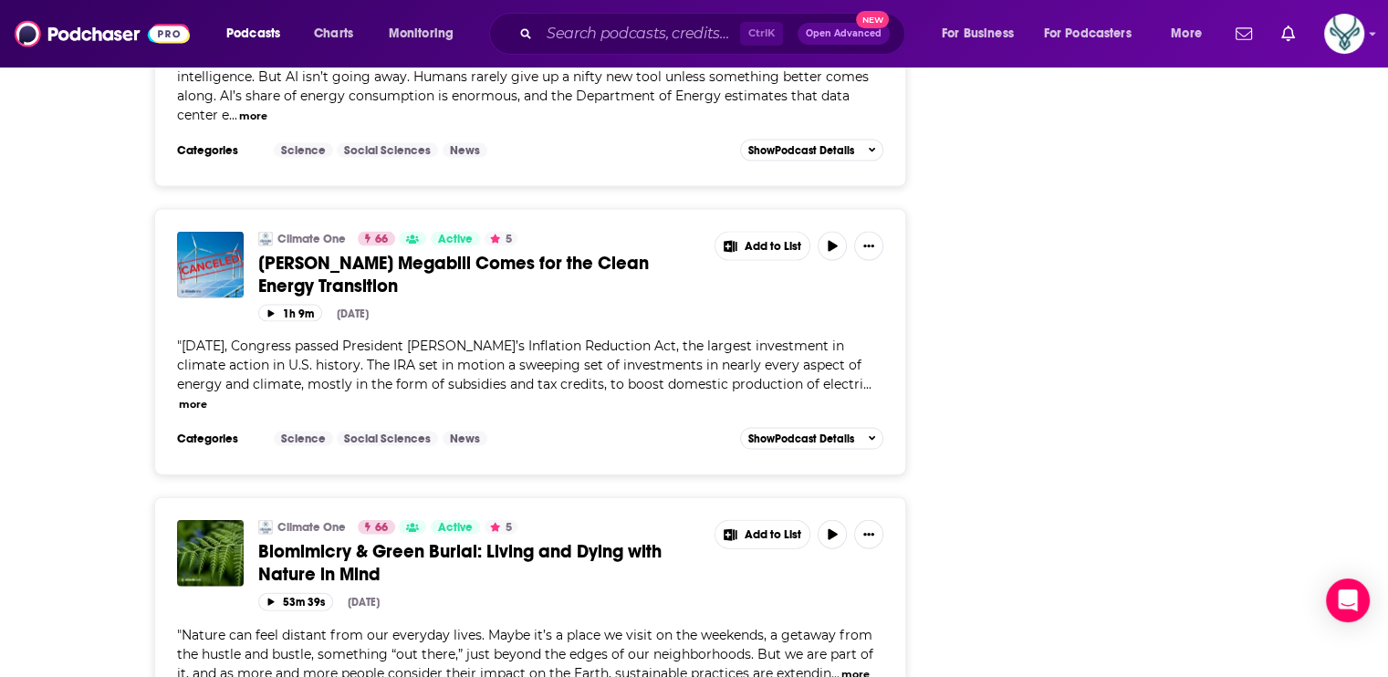
scroll to position [3925, 0]
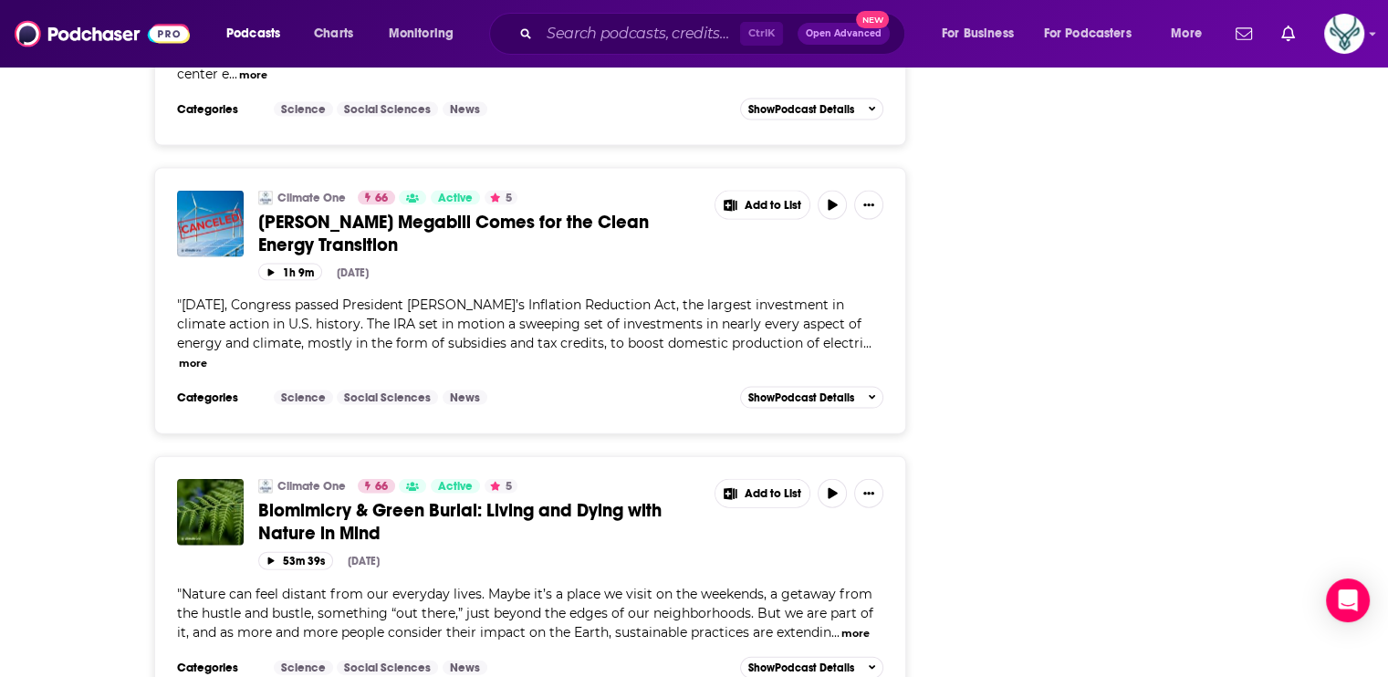
click at [207, 356] on button "more" at bounding box center [193, 364] width 28 height 16
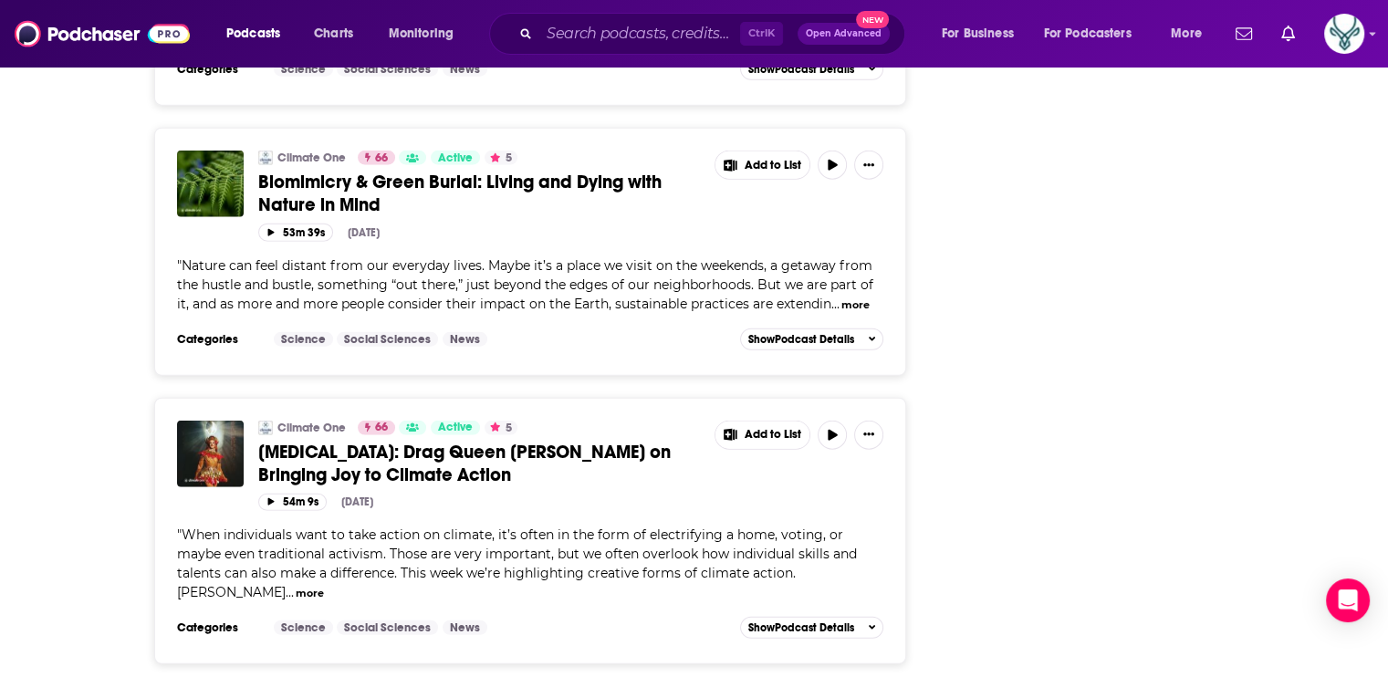
scroll to position [4564, 0]
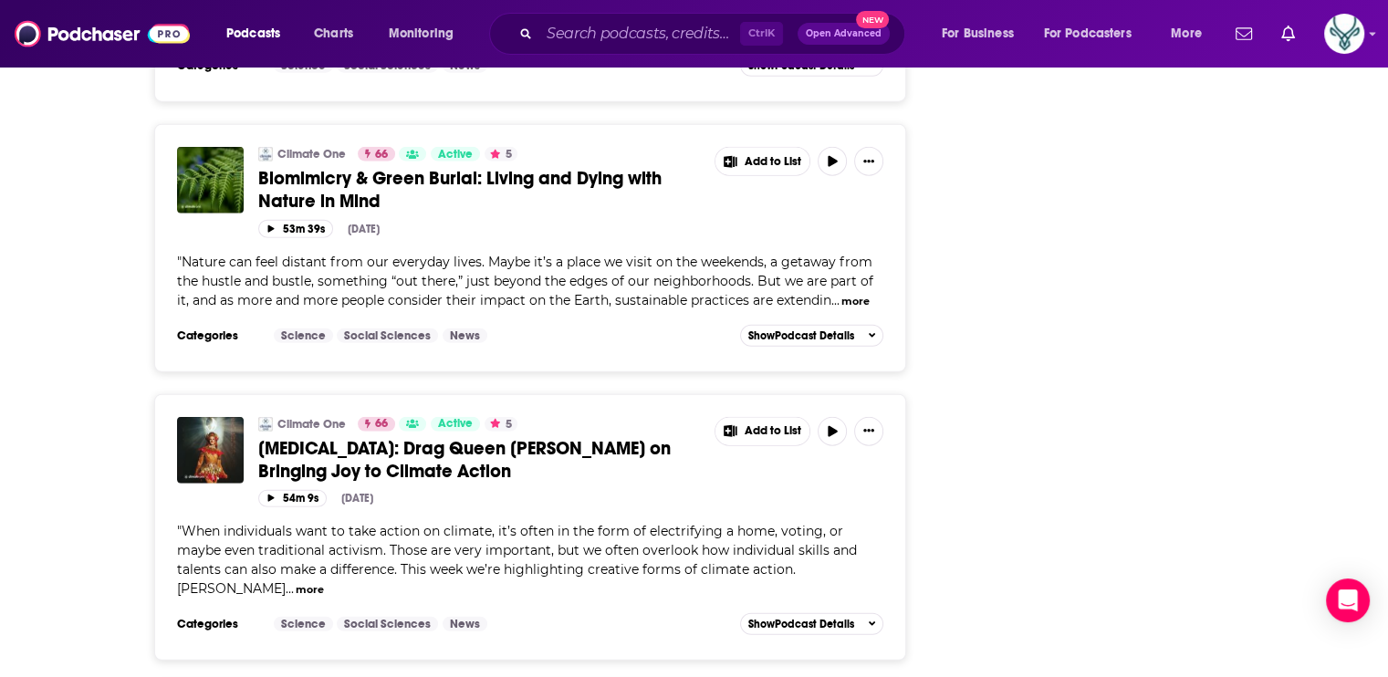
click at [862, 294] on button "more" at bounding box center [856, 302] width 28 height 16
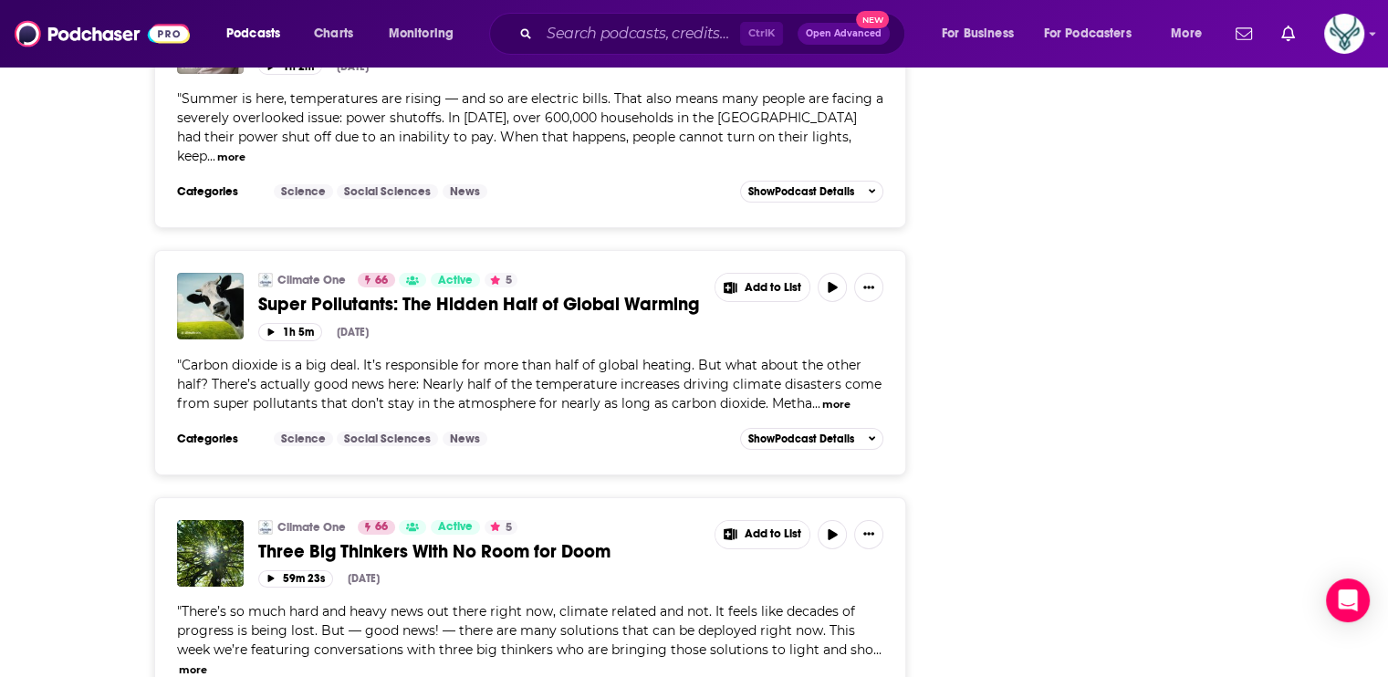
scroll to position [6116, 0]
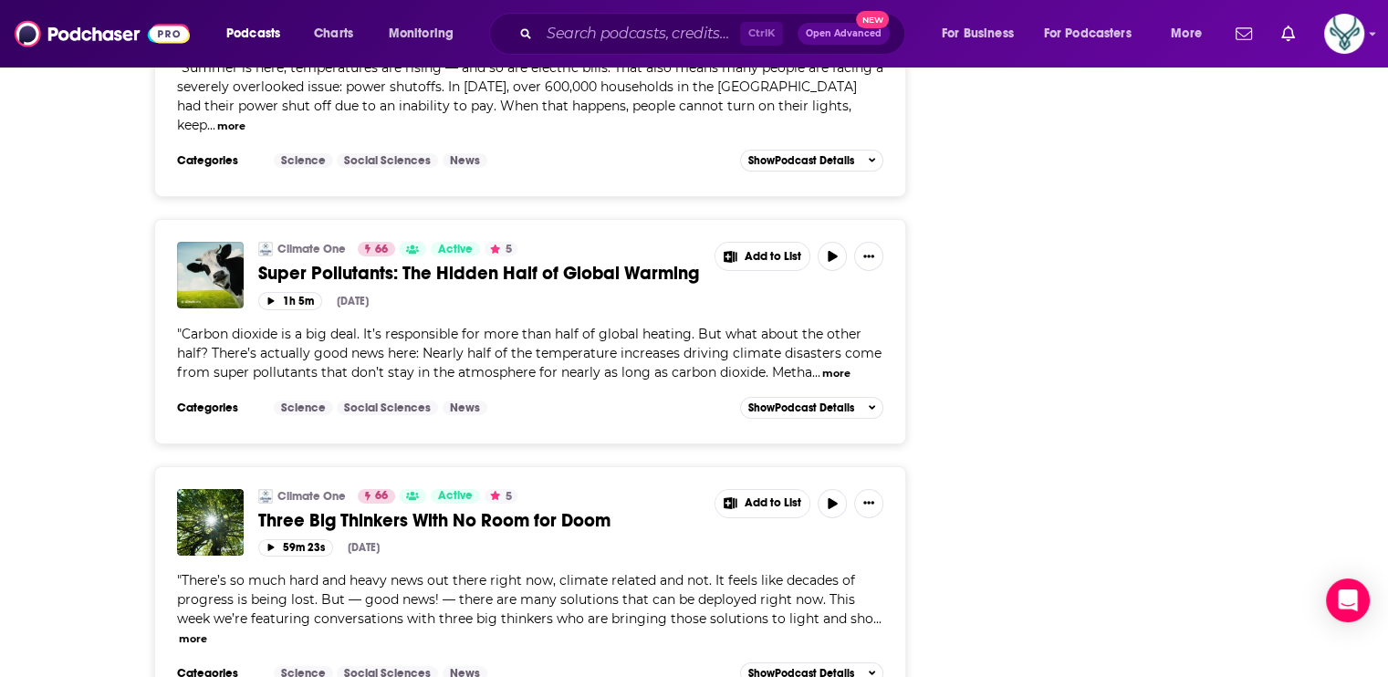
click at [840, 366] on button "more" at bounding box center [836, 374] width 28 height 16
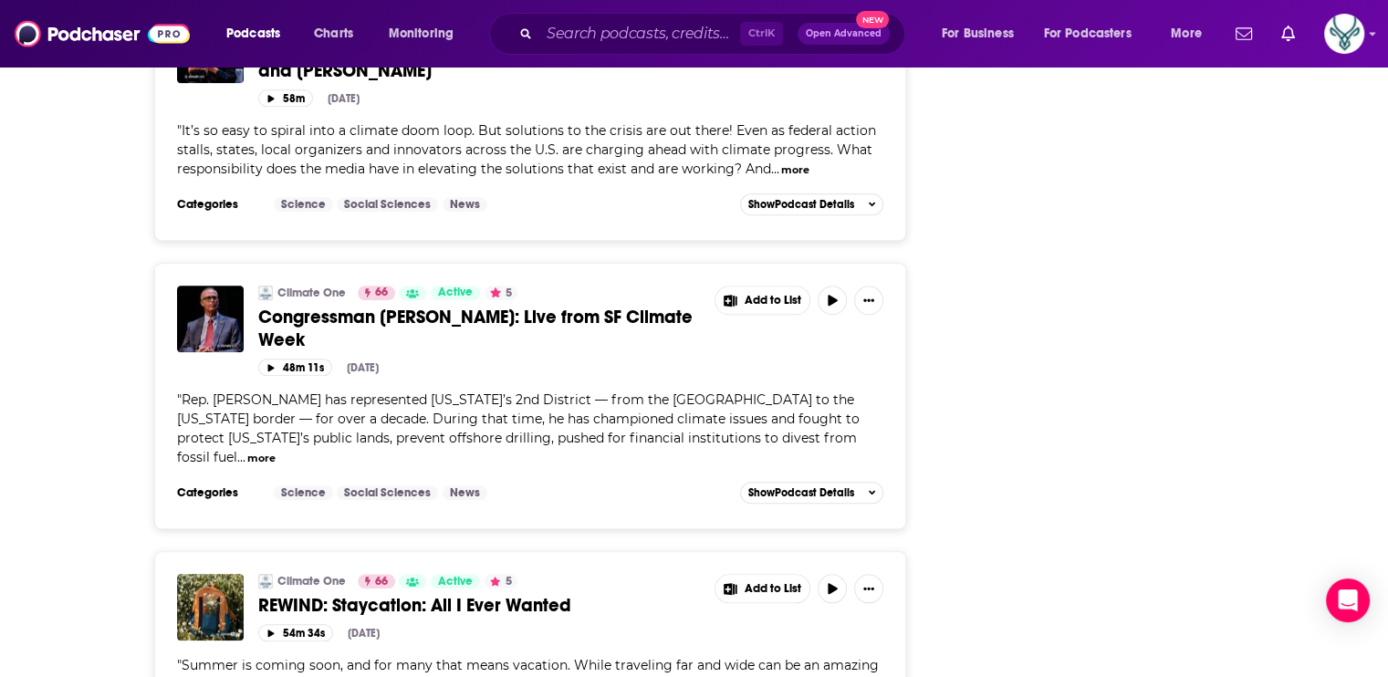
scroll to position [8737, 0]
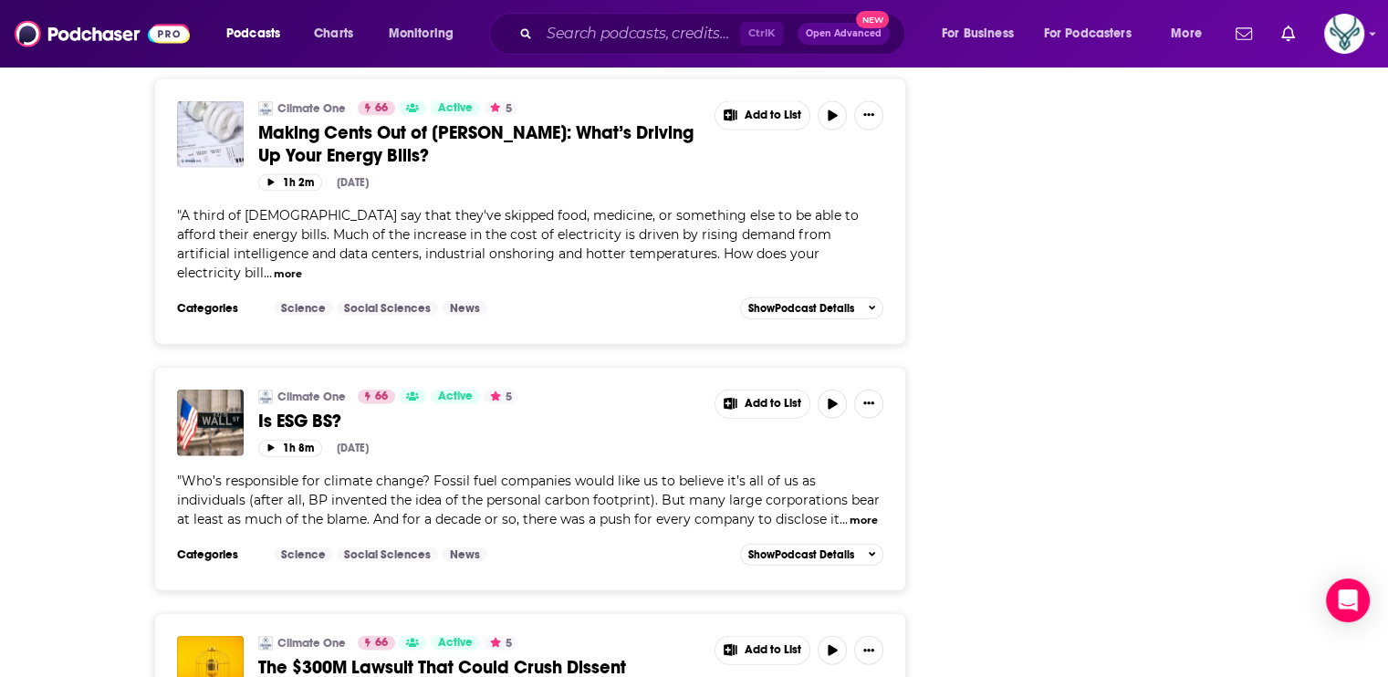
scroll to position [11110, 0]
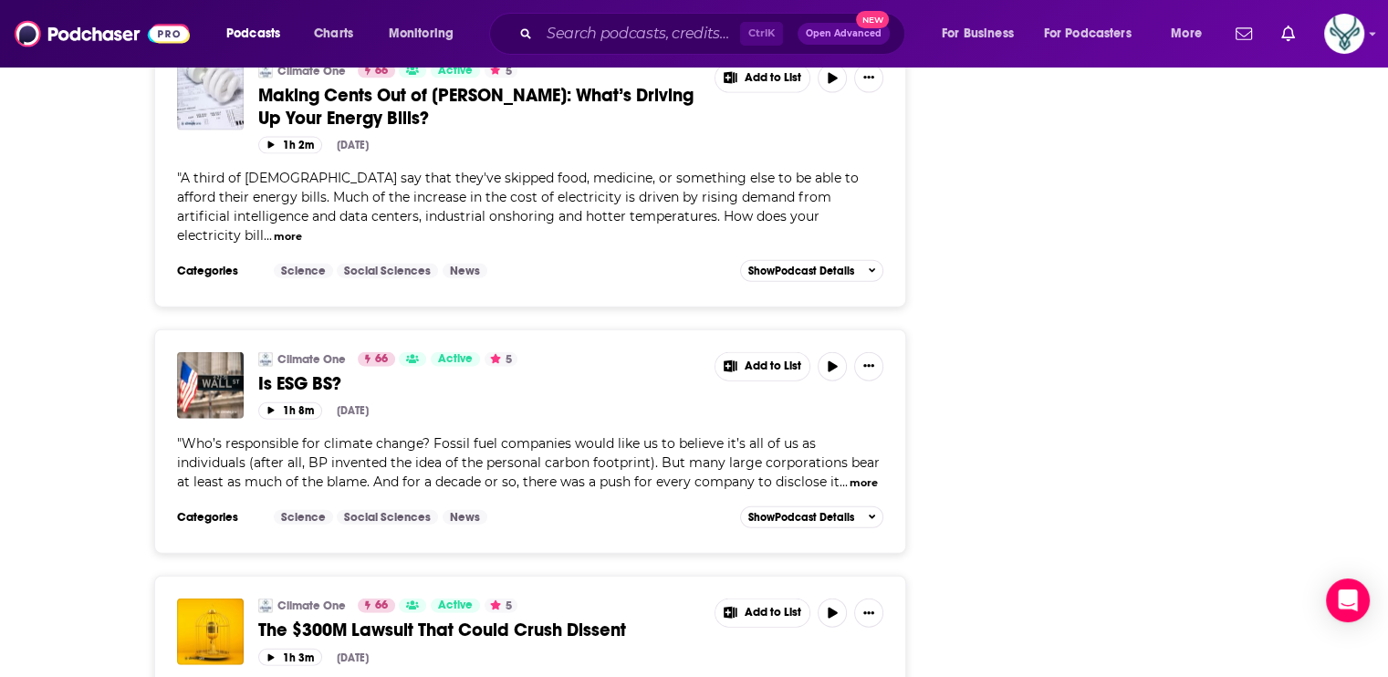
click at [850, 476] on button "more" at bounding box center [864, 484] width 28 height 16
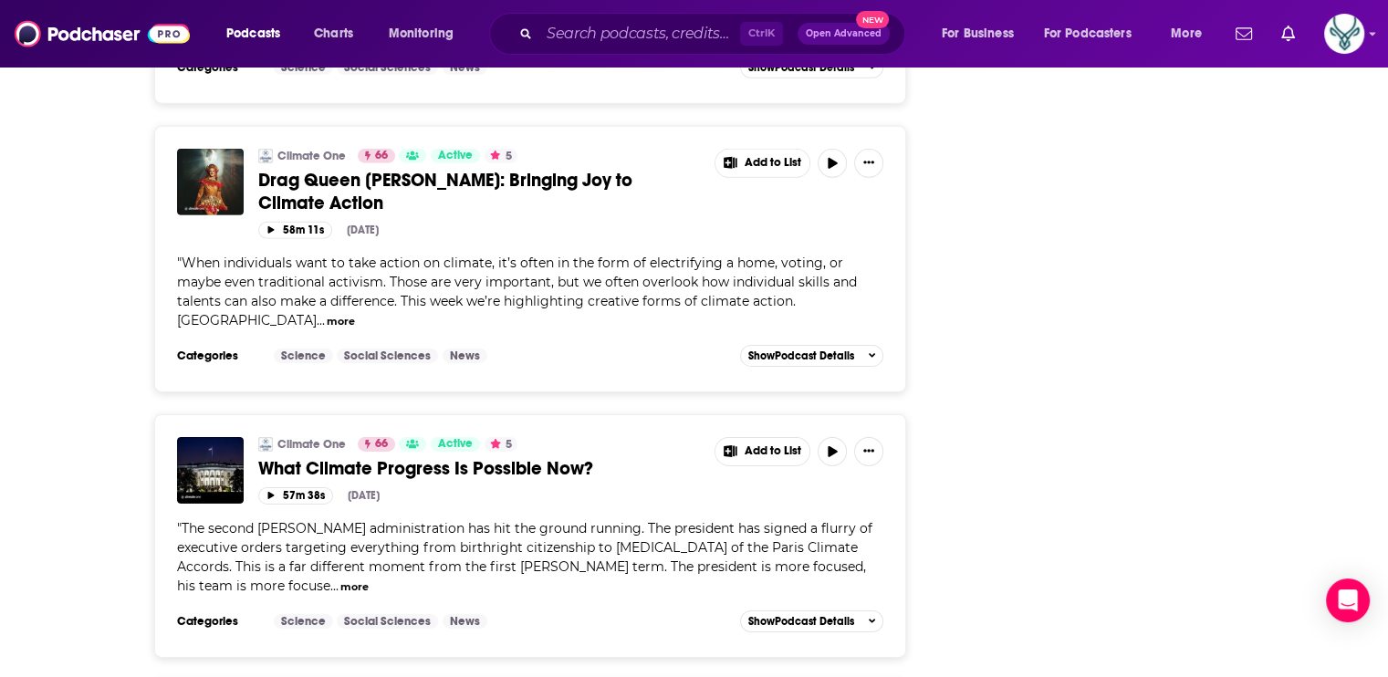
scroll to position [12753, 0]
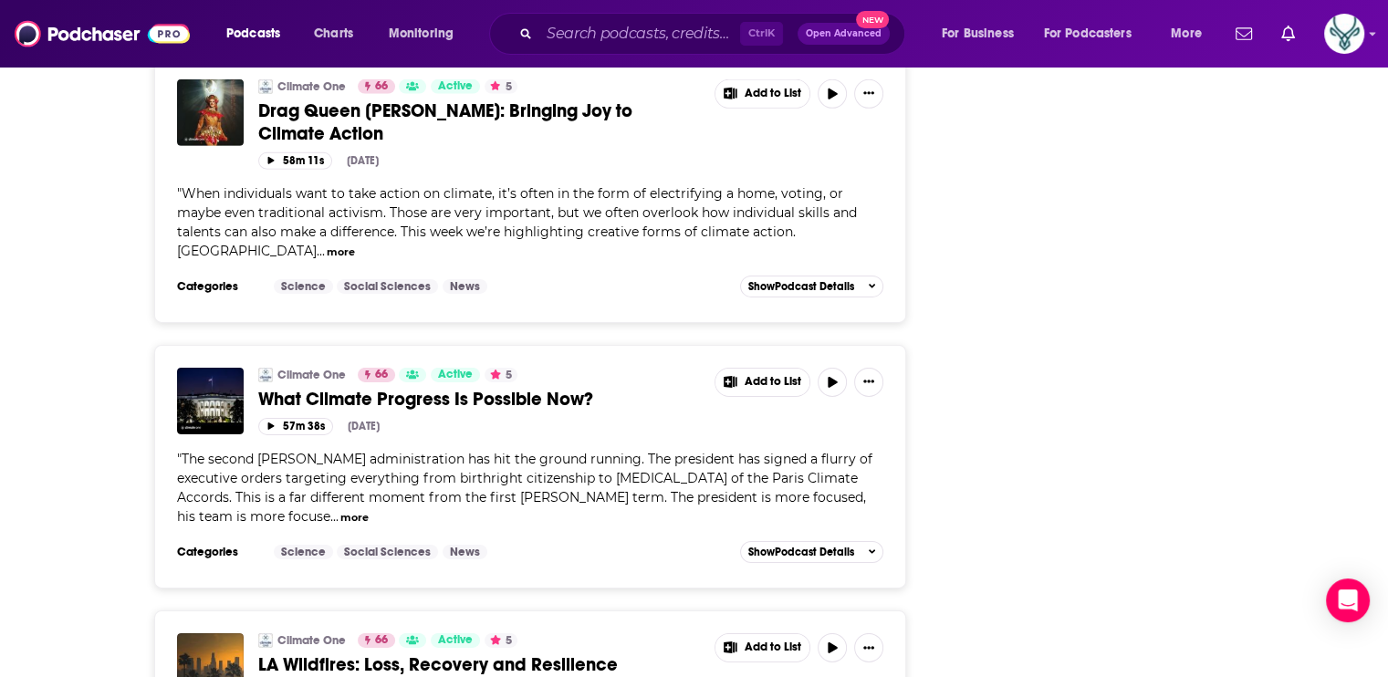
click at [369, 510] on button "more" at bounding box center [354, 518] width 28 height 16
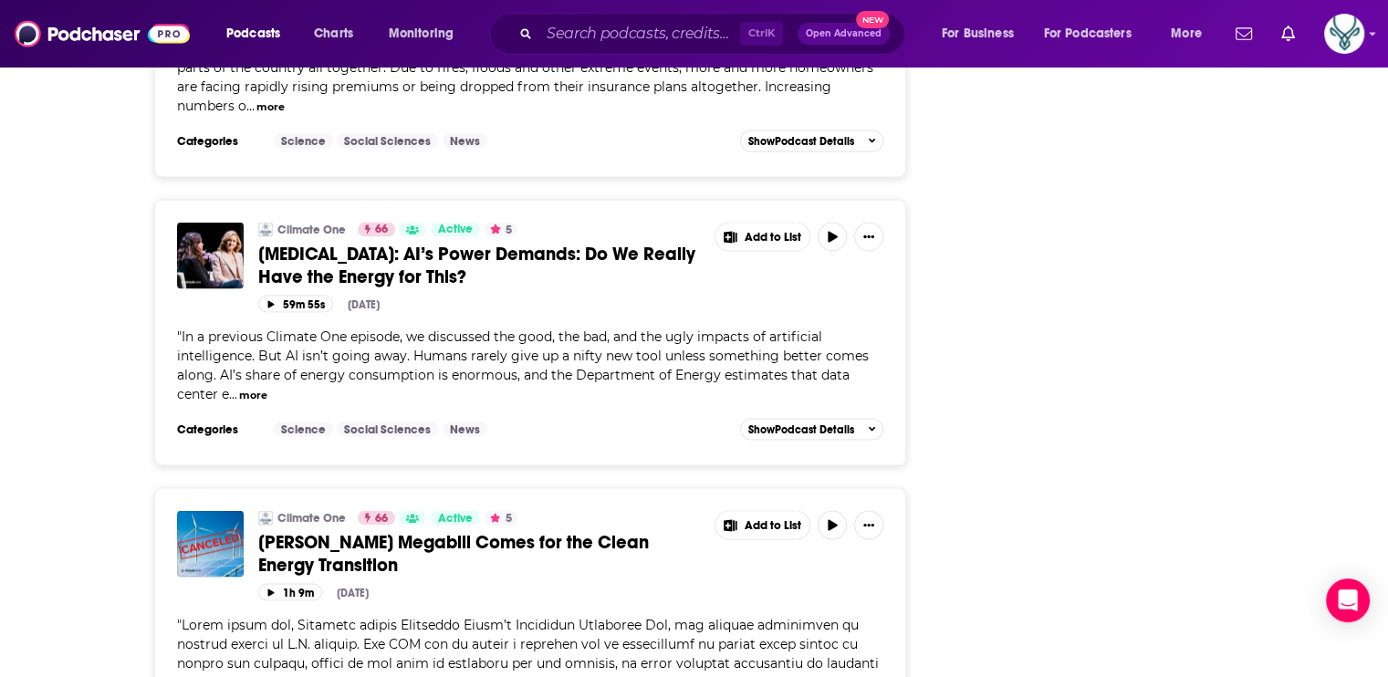
scroll to position [3619, 0]
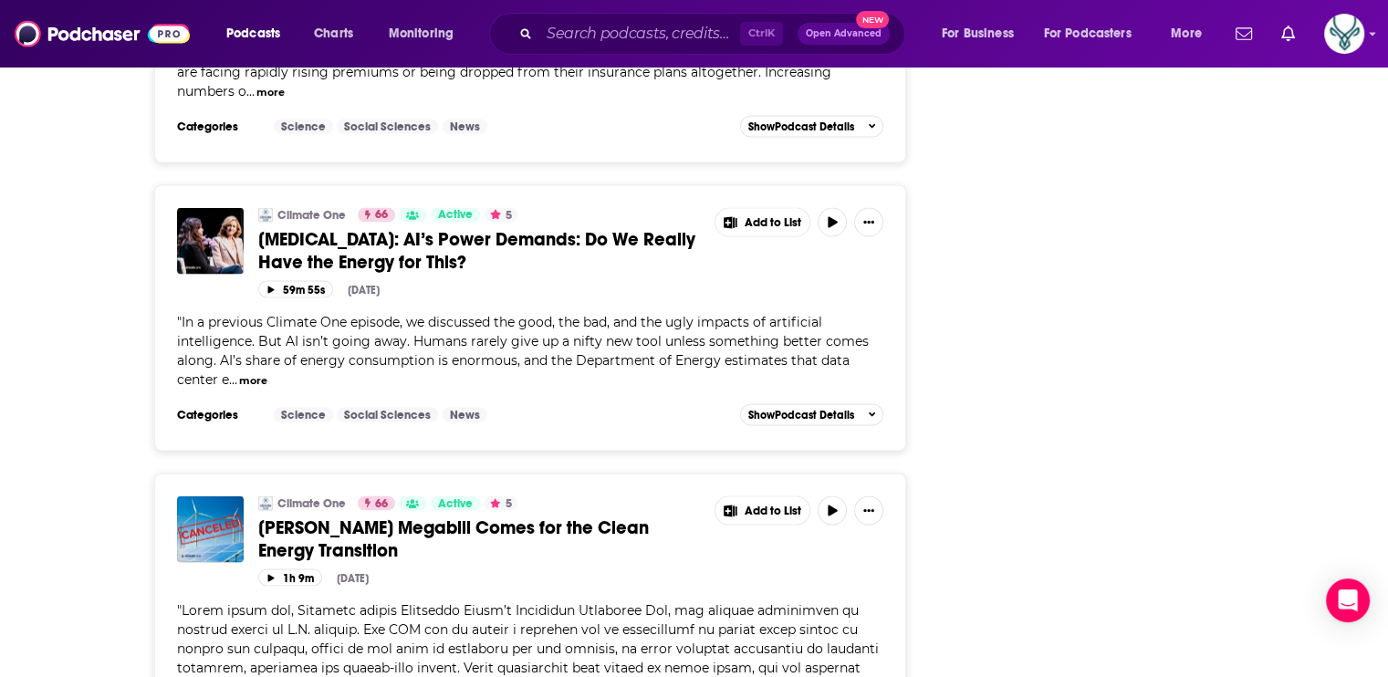
click at [254, 373] on button "more" at bounding box center [253, 381] width 28 height 16
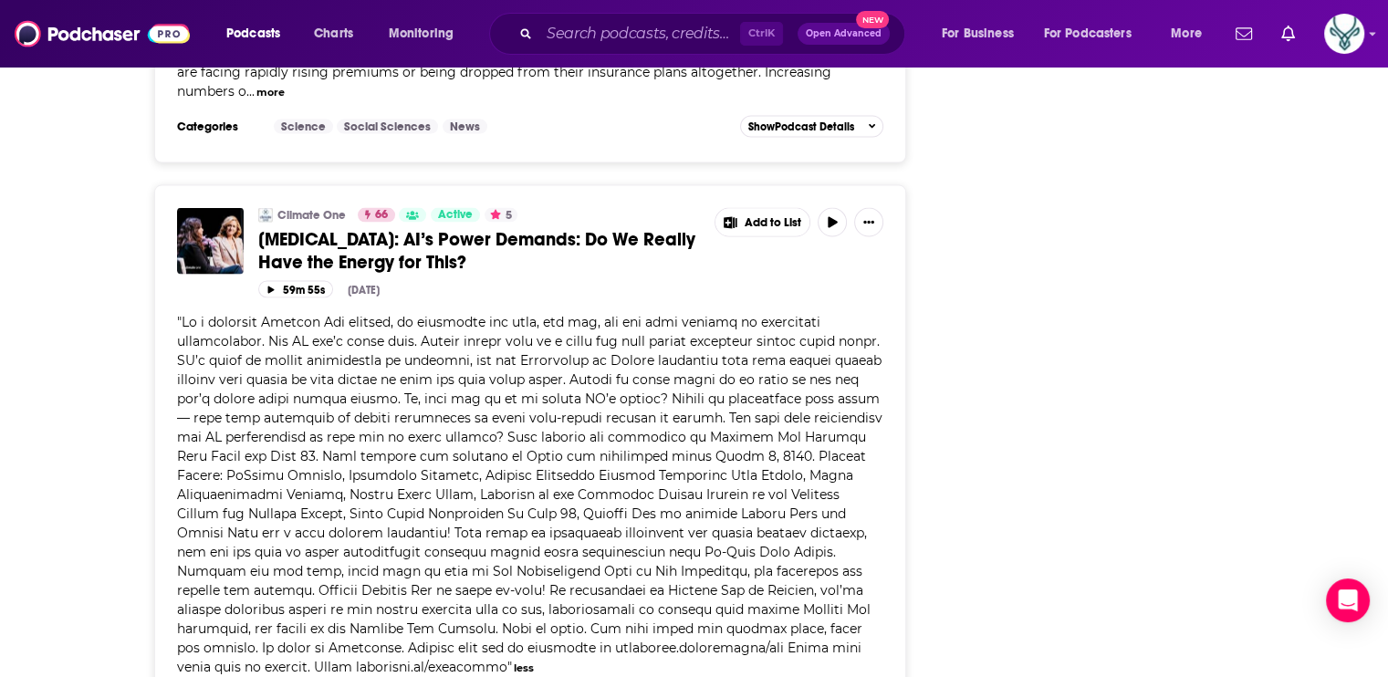
click at [292, 413] on span at bounding box center [530, 494] width 706 height 361
click at [549, 412] on span at bounding box center [530, 494] width 706 height 361
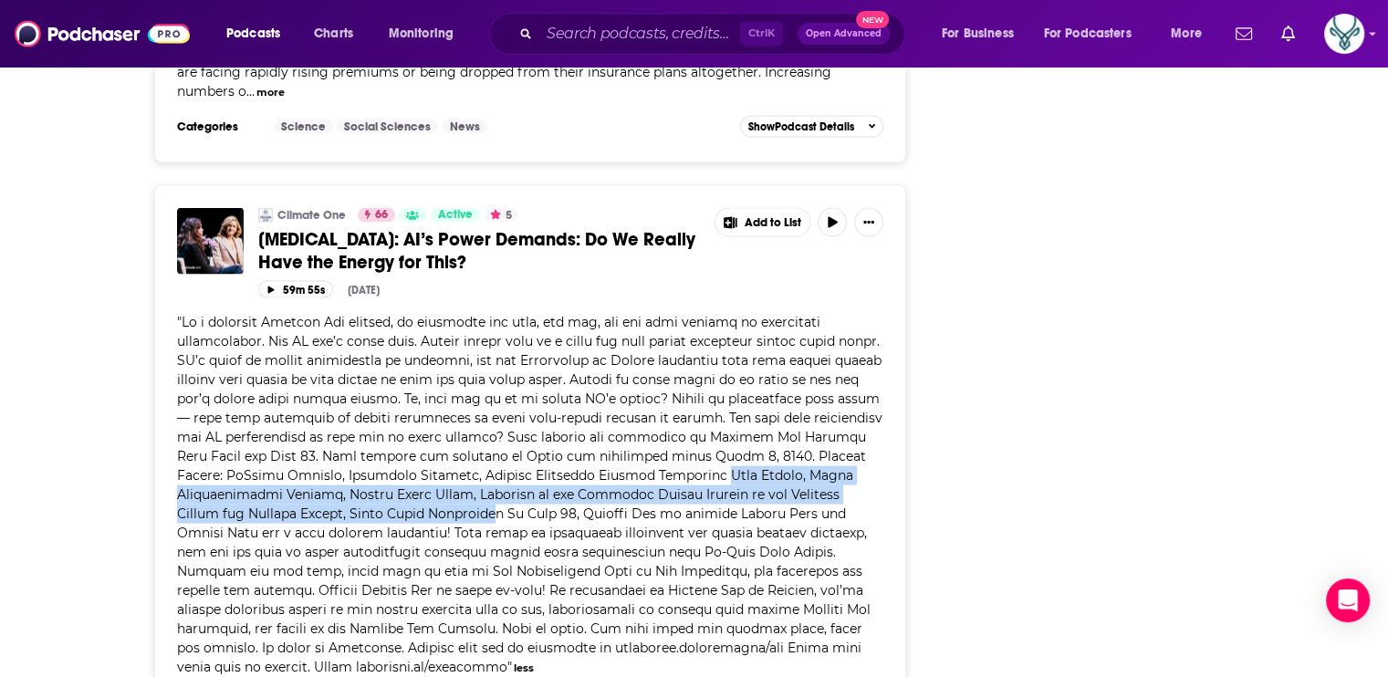
drag, startPoint x: 779, startPoint y: 413, endPoint x: 431, endPoint y: 447, distance: 349.4
click at [431, 447] on span at bounding box center [530, 494] width 706 height 361
drag, startPoint x: 431, startPoint y: 447, endPoint x: 385, endPoint y: 437, distance: 46.7
copy span "Kate Brandt, Chief Sustainability Officer, Google Irina Raicu, Director of the …"
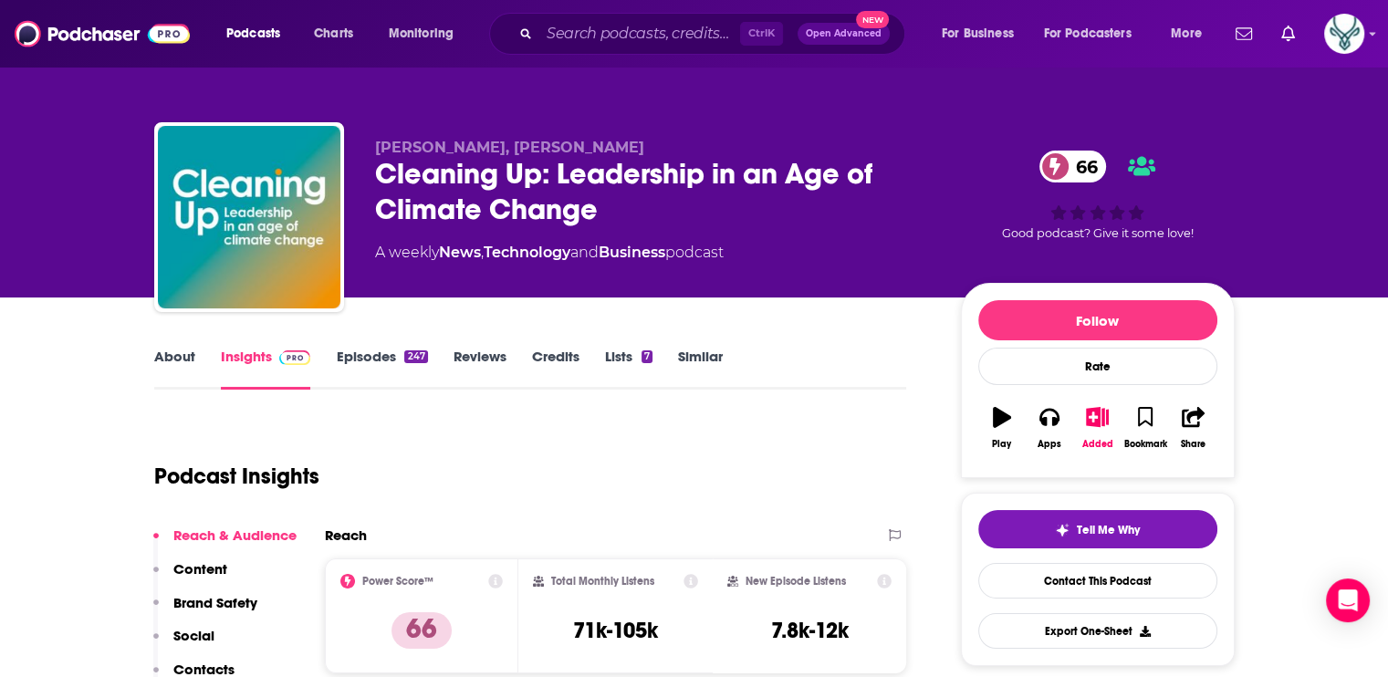
click at [183, 358] on link "About" at bounding box center [174, 369] width 41 height 42
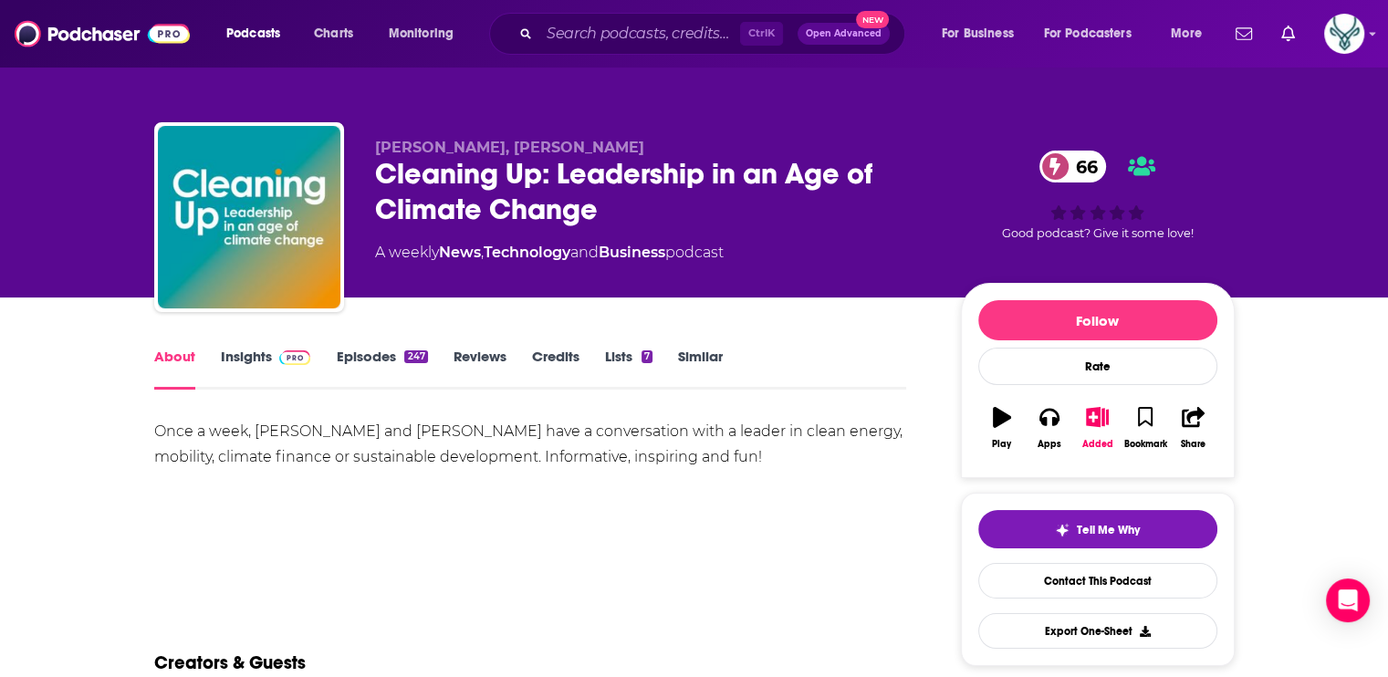
click at [408, 455] on div "Once a week, Michael Liebreich and Bryony Worthington have a conversation with …" at bounding box center [530, 444] width 753 height 51
click at [545, 480] on div "Once a week, Michael Liebreich and Bryony Worthington have a conversation with …" at bounding box center [530, 483] width 753 height 128
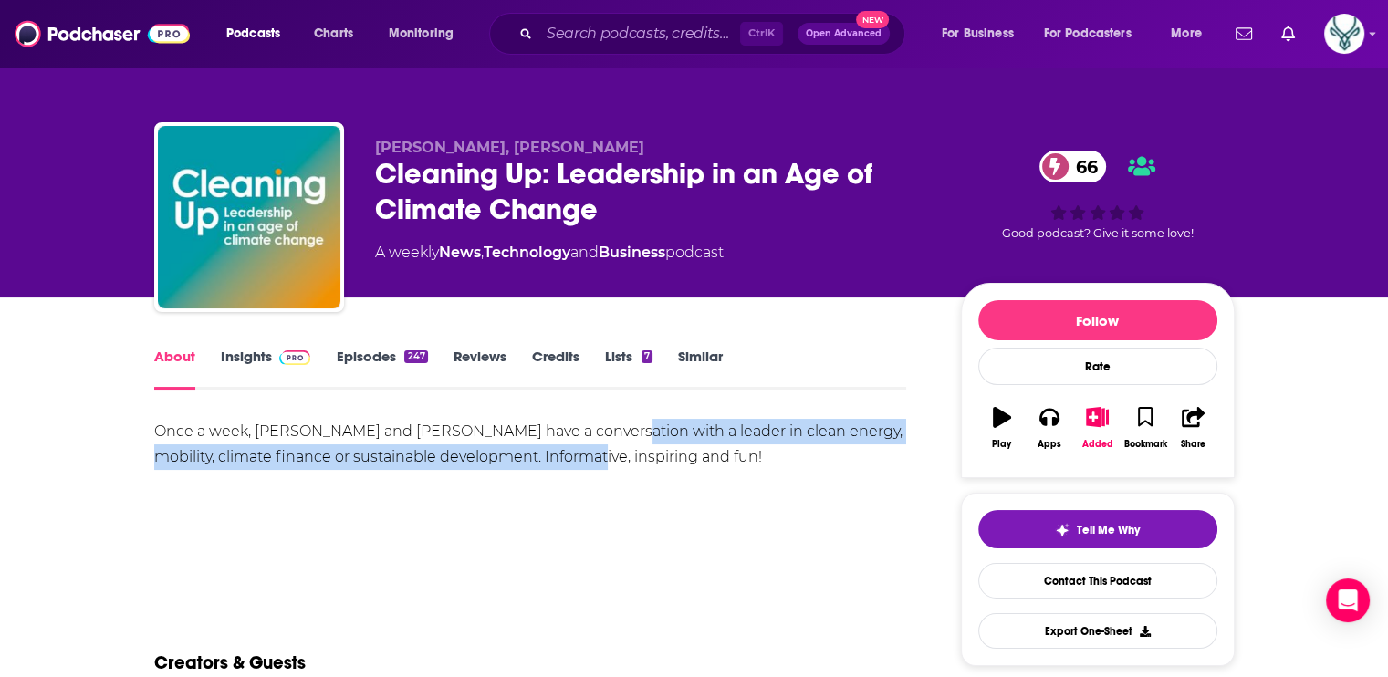
drag, startPoint x: 606, startPoint y: 430, endPoint x: 595, endPoint y: 470, distance: 41.6
click at [595, 470] on div "Once a week, Michael Liebreich and Bryony Worthington have a conversation with …" at bounding box center [530, 483] width 753 height 128
drag, startPoint x: 595, startPoint y: 470, endPoint x: 540, endPoint y: 455, distance: 56.7
copy div "a conversation with a leader in clean energy, mobility, climate finance or sust…"
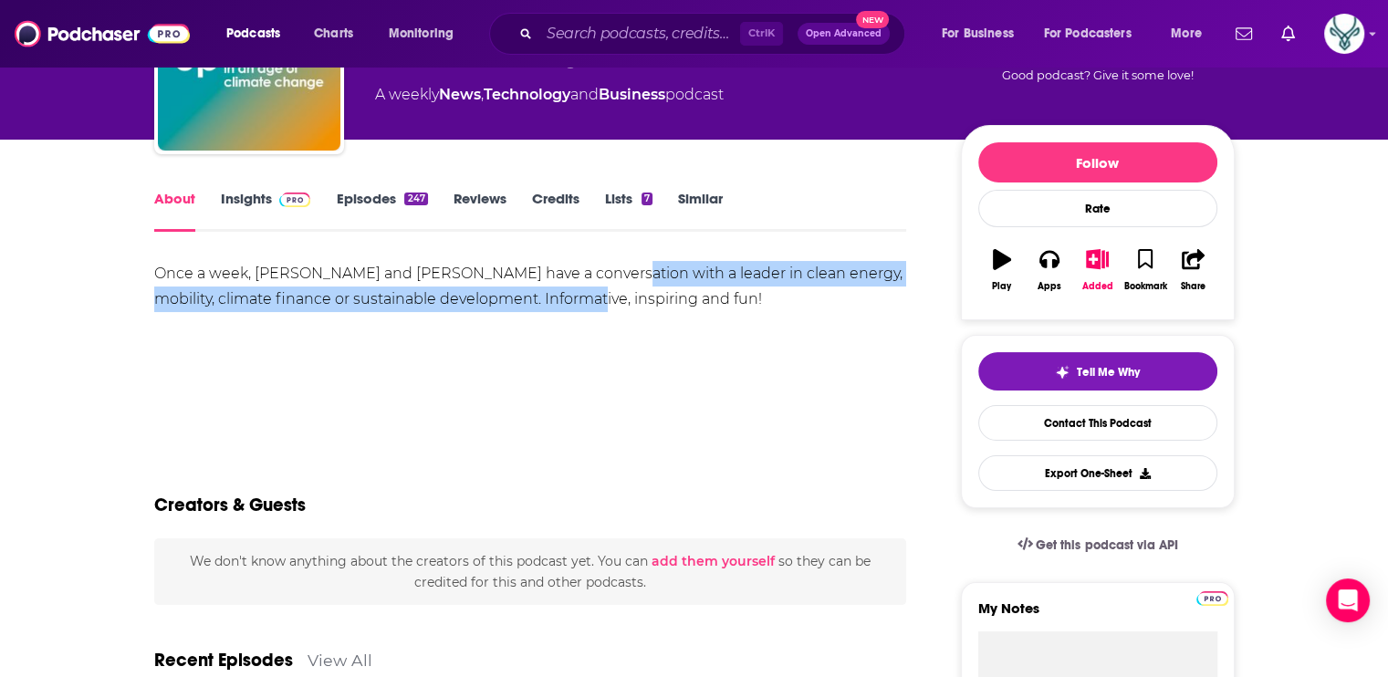
scroll to position [91, 0]
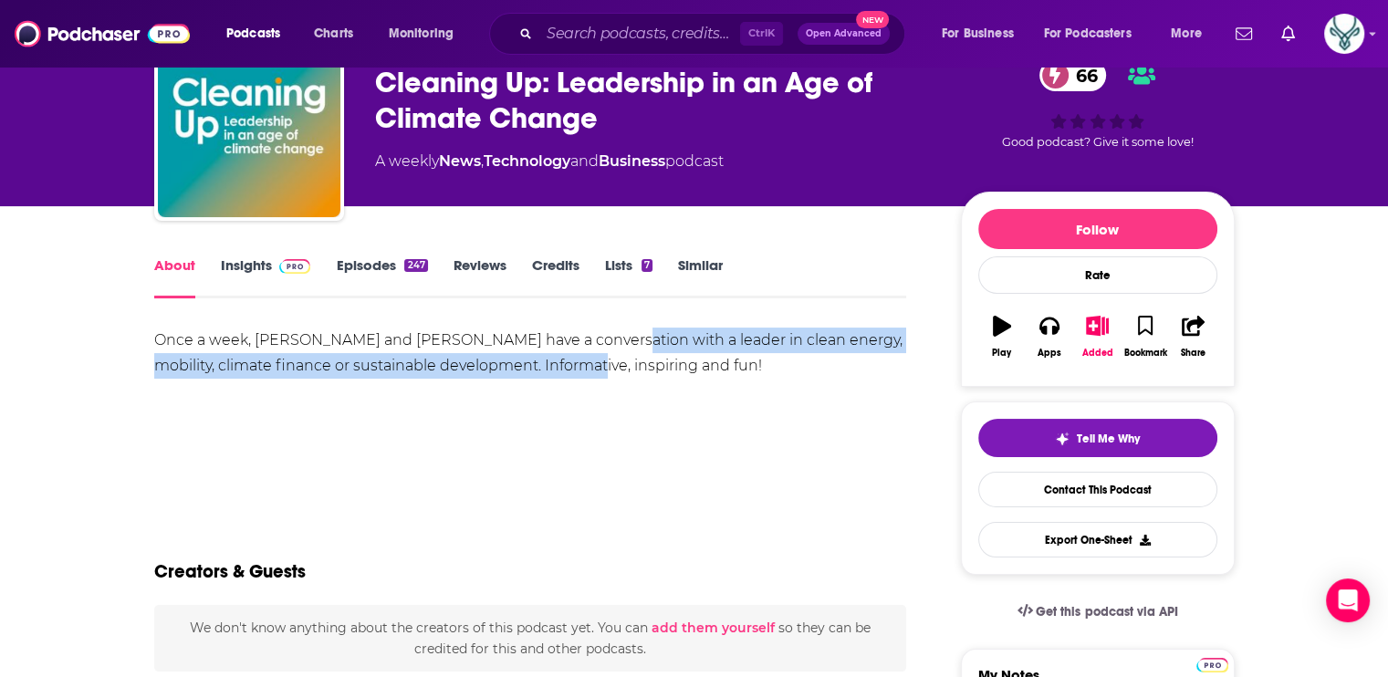
click at [382, 266] on link "Episodes 247" at bounding box center [381, 277] width 91 height 42
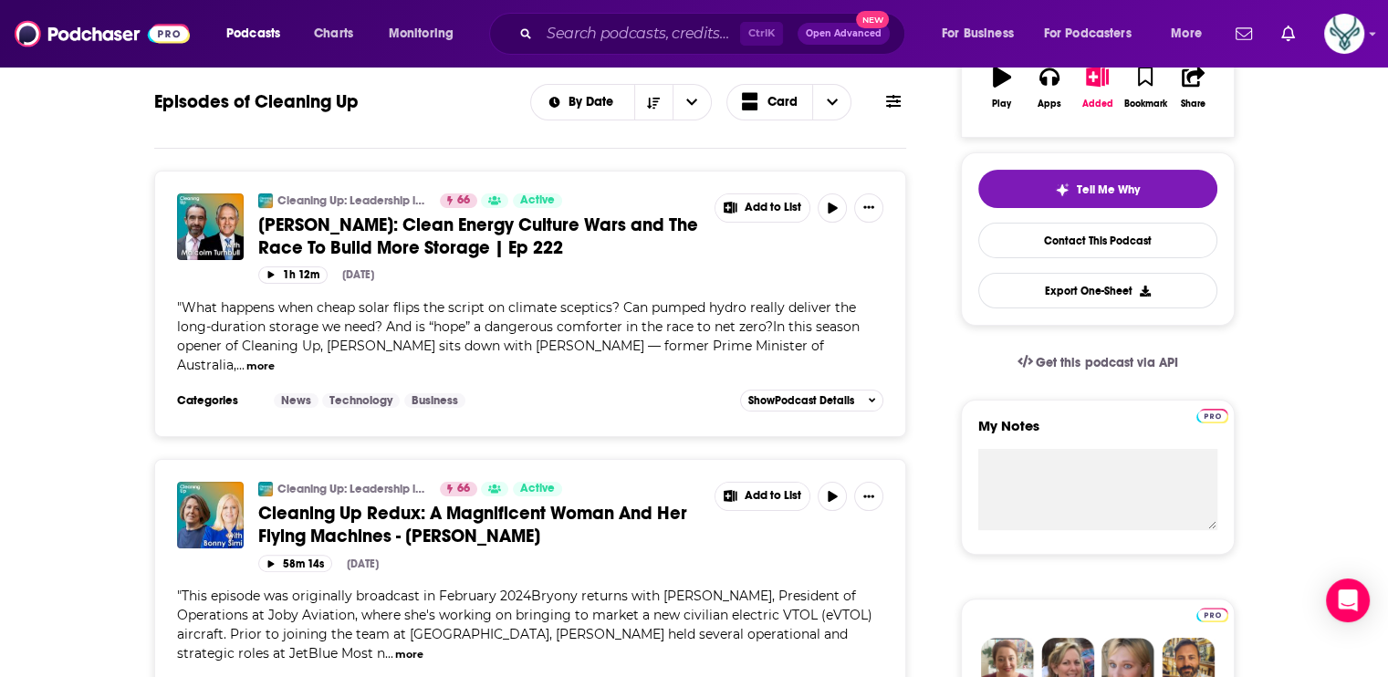
scroll to position [365, 0]
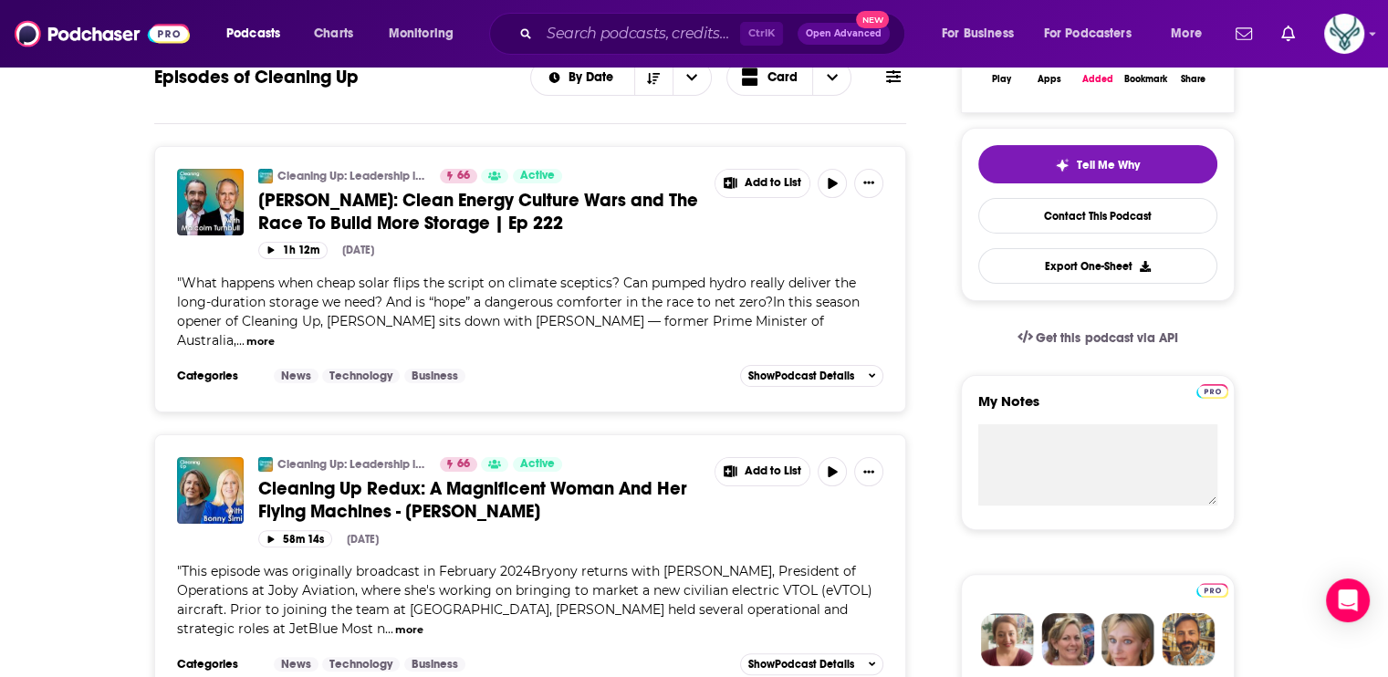
click at [256, 340] on button "more" at bounding box center [260, 342] width 28 height 16
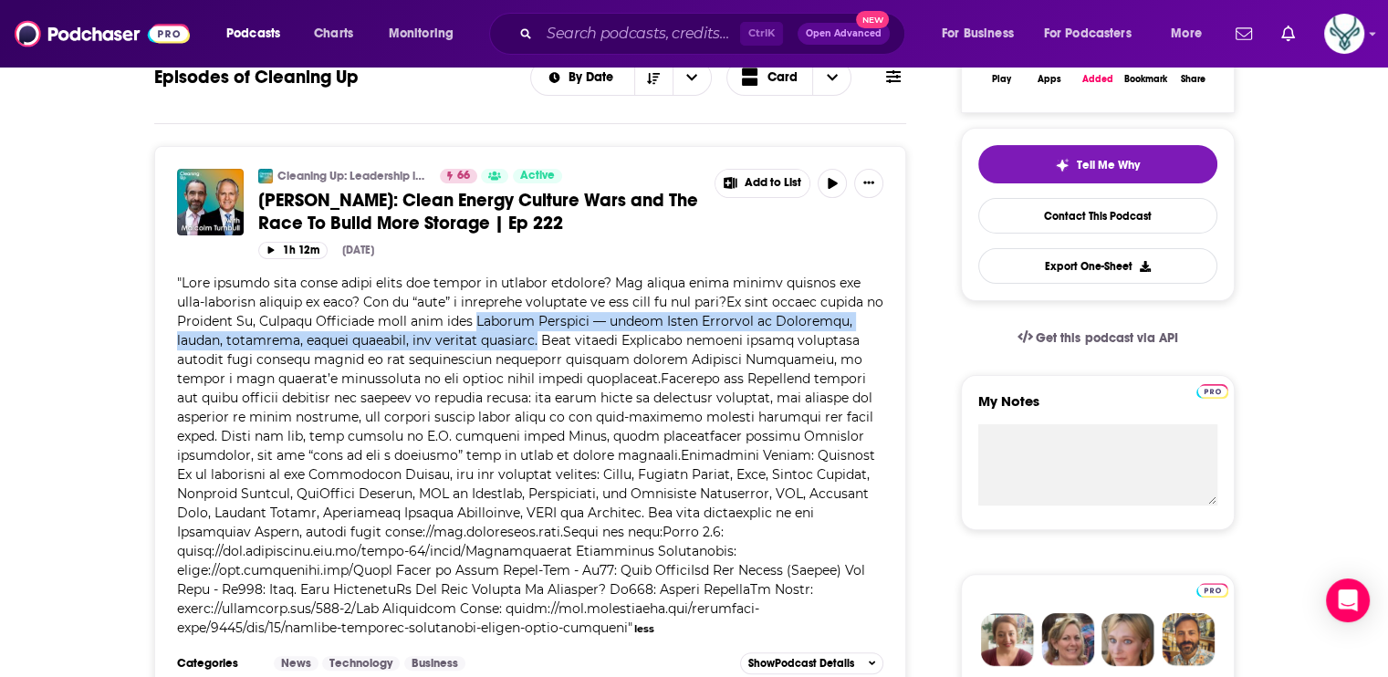
drag, startPoint x: 541, startPoint y: 316, endPoint x: 612, endPoint y: 344, distance: 75.8
click at [612, 344] on span at bounding box center [530, 455] width 706 height 361
drag, startPoint x: 612, startPoint y: 344, endPoint x: 584, endPoint y: 339, distance: 27.9
copy span "Malcolm Turnbull — former Prime Minister of Australia, lawyer, statesman, energ…"
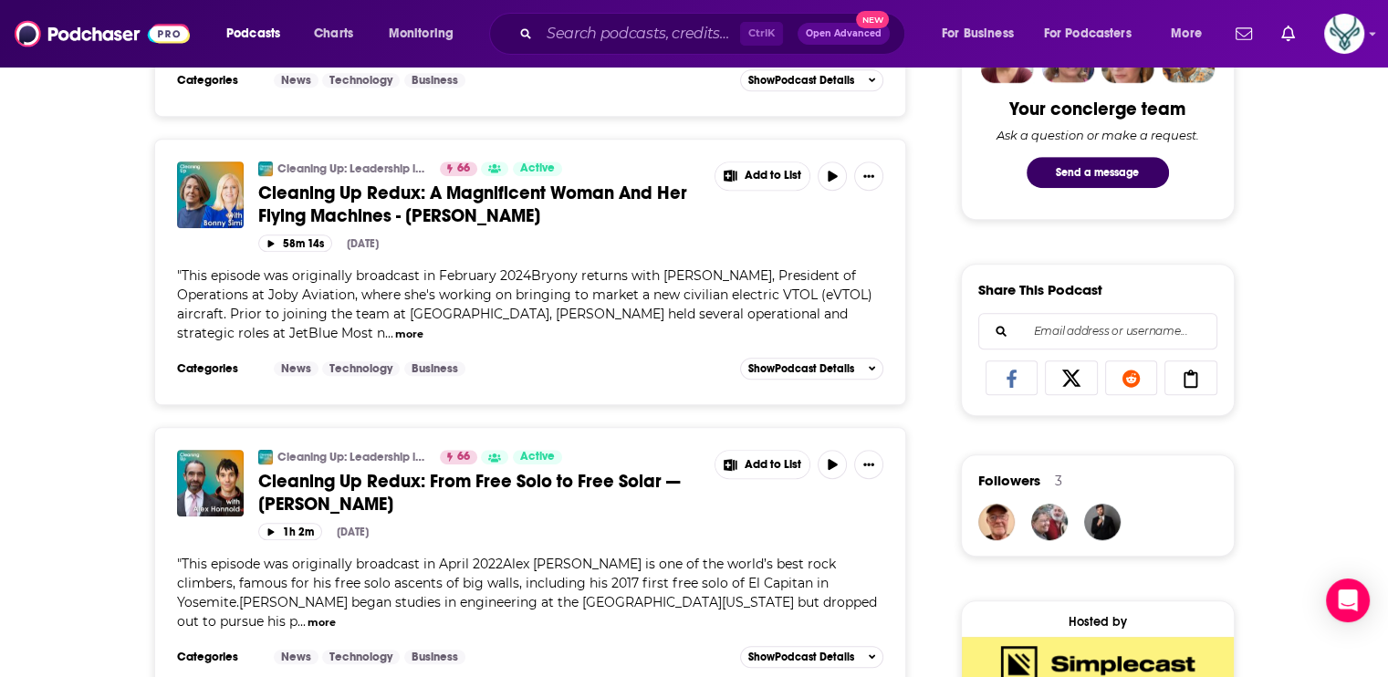
scroll to position [1004, 0]
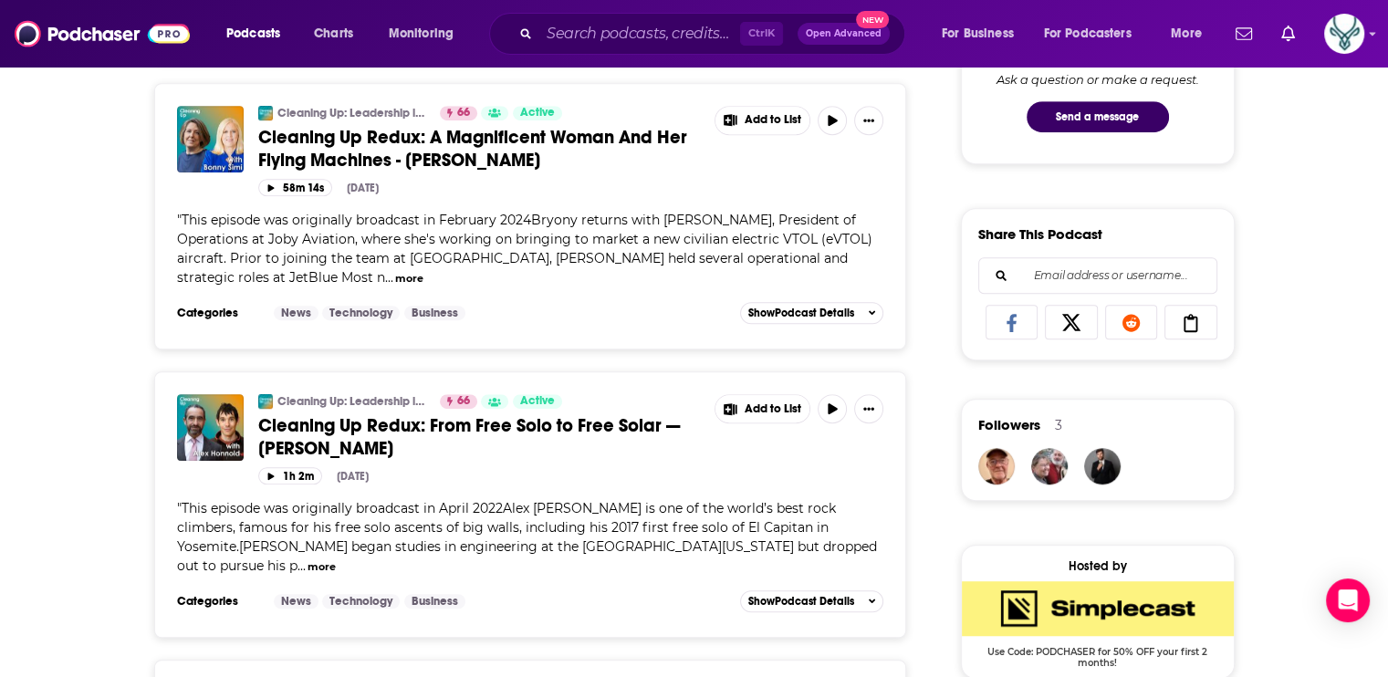
click at [395, 278] on button "more" at bounding box center [409, 279] width 28 height 16
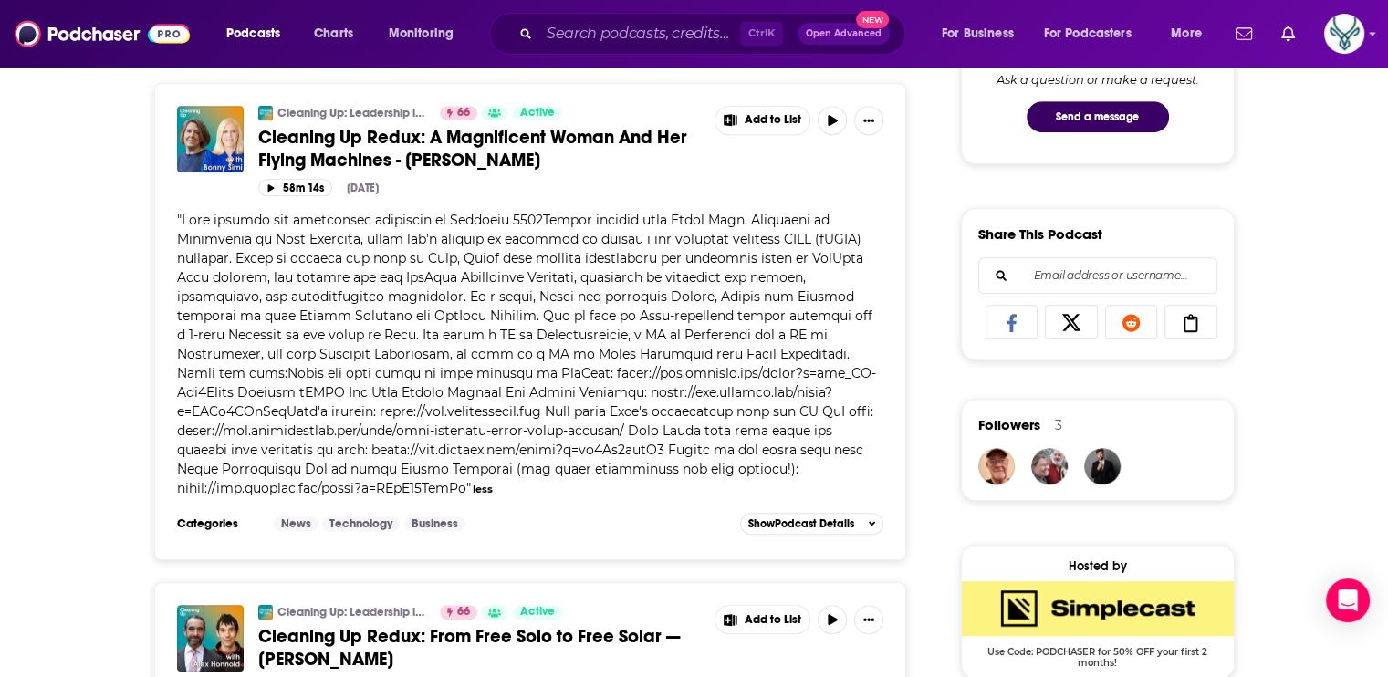
click at [900, 277] on div "Cleaning Up: Leadership in an Age of Climate Change 66 Active Cleaning Up Redux…" at bounding box center [530, 321] width 753 height 477
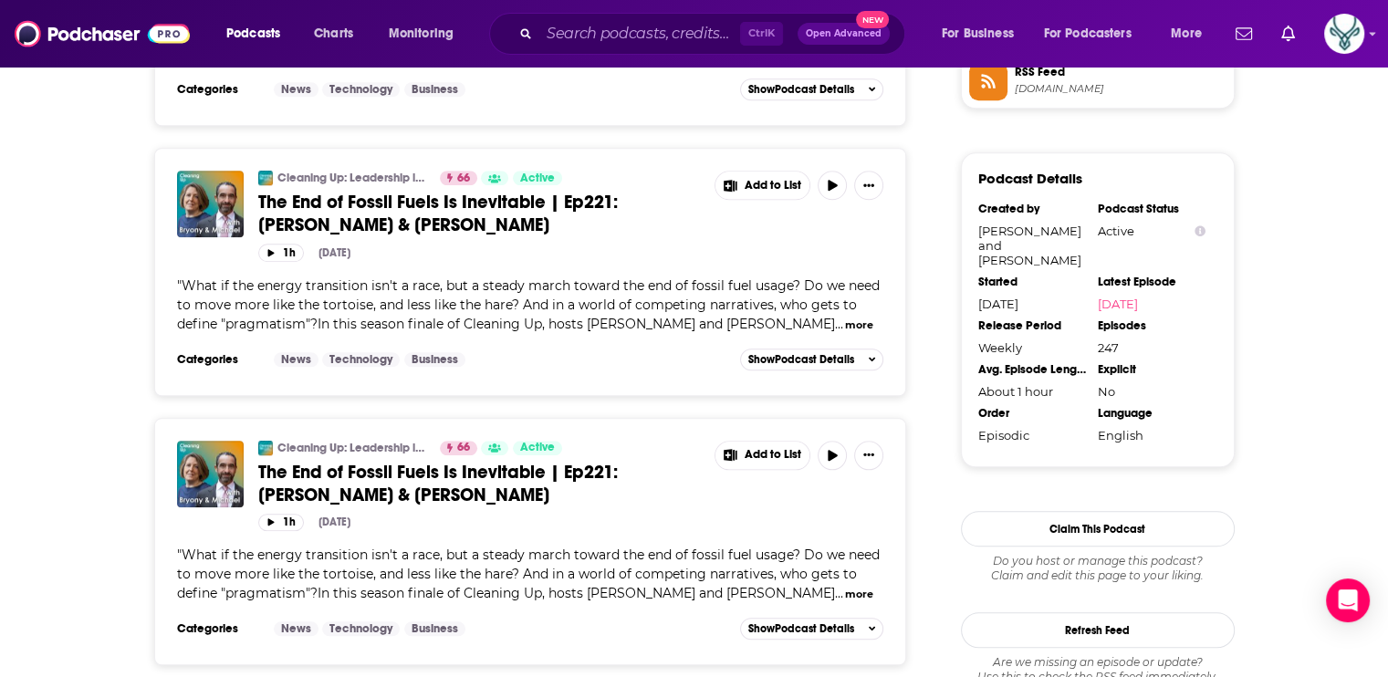
scroll to position [1734, 0]
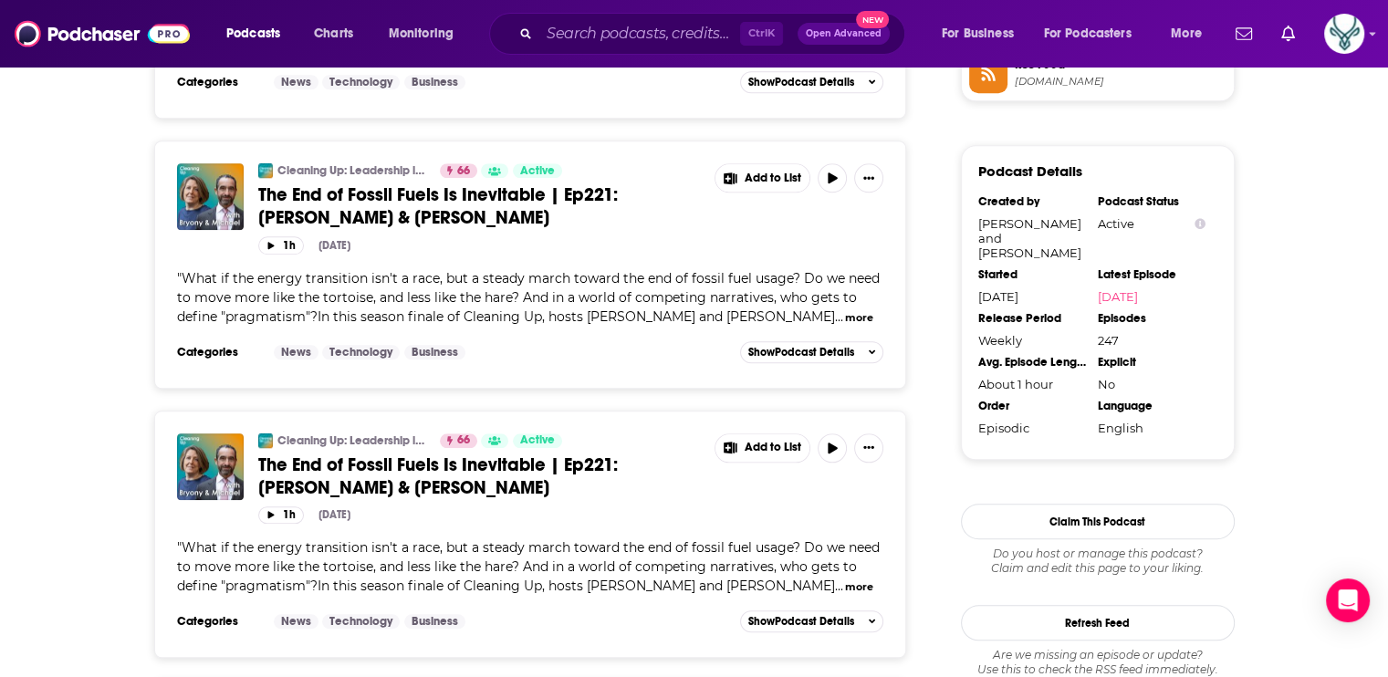
click at [854, 310] on button "more" at bounding box center [859, 318] width 28 height 16
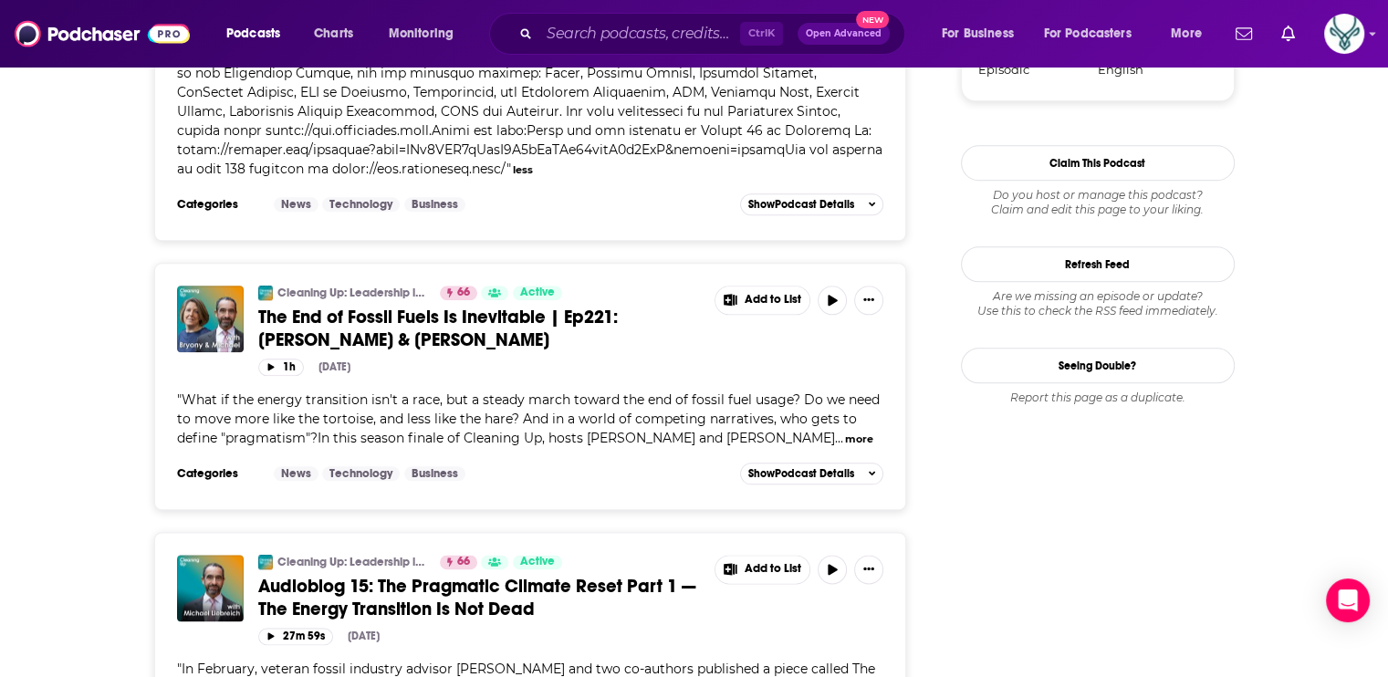
scroll to position [2099, 0]
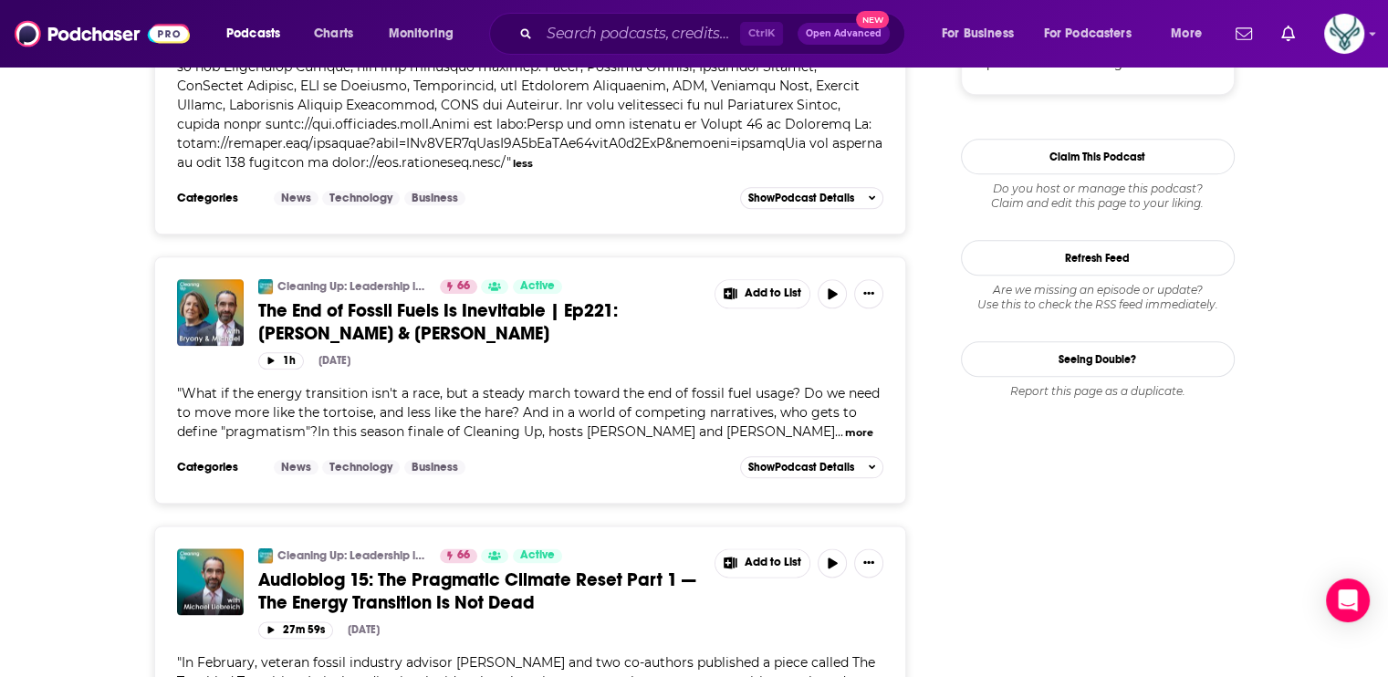
click at [863, 425] on button "more" at bounding box center [859, 433] width 28 height 16
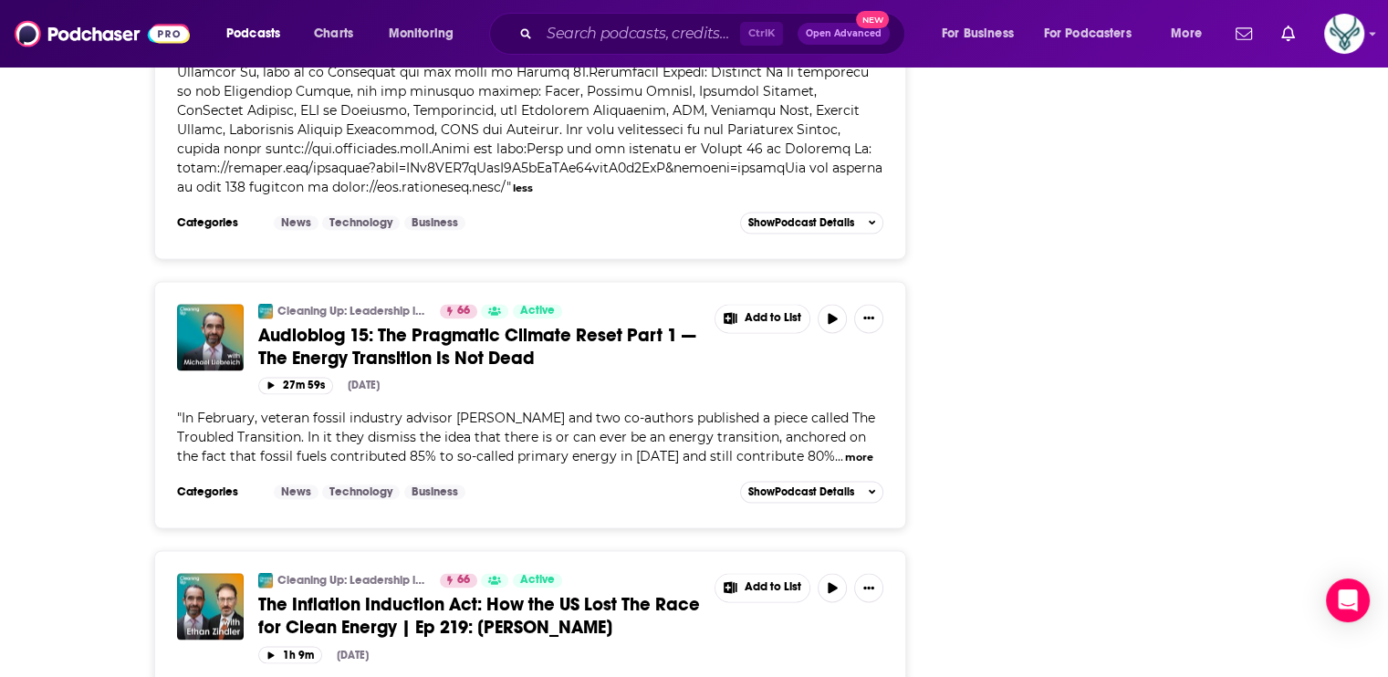
scroll to position [2556, 0]
click at [845, 449] on button "more" at bounding box center [859, 457] width 28 height 16
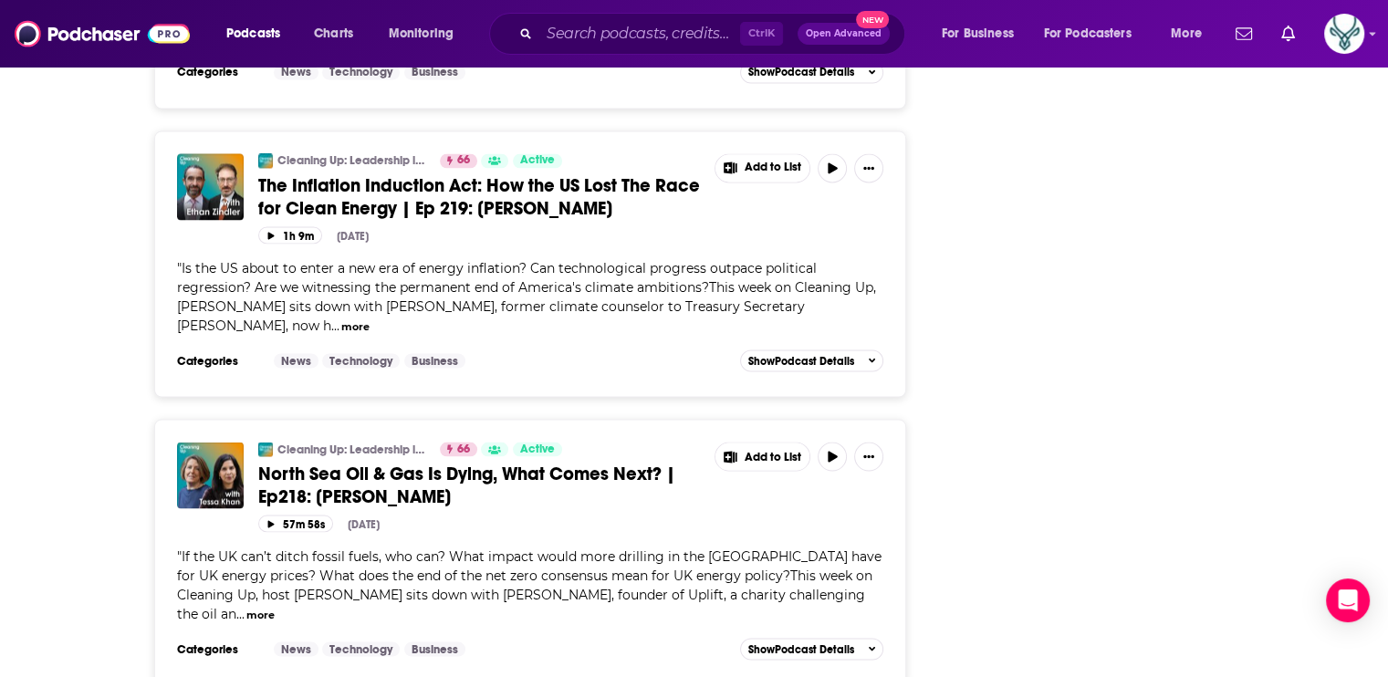
scroll to position [3286, 0]
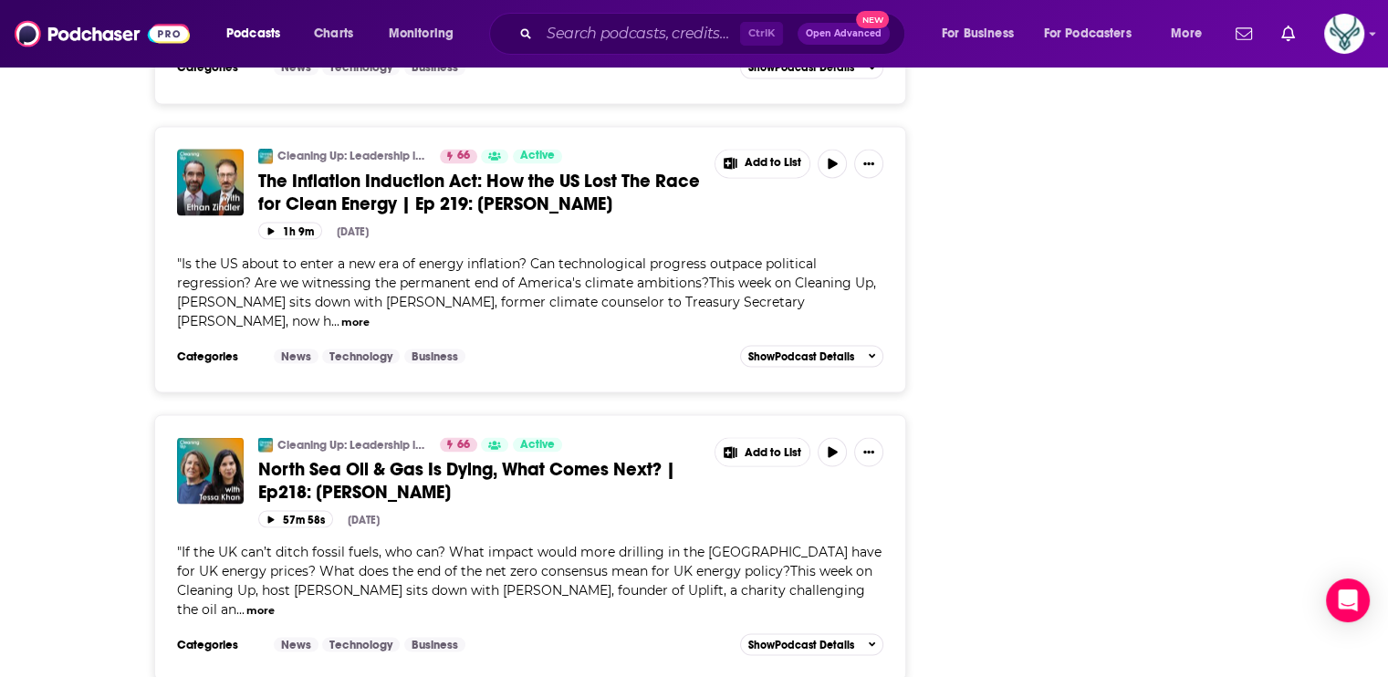
click at [341, 314] on button "more" at bounding box center [355, 322] width 28 height 16
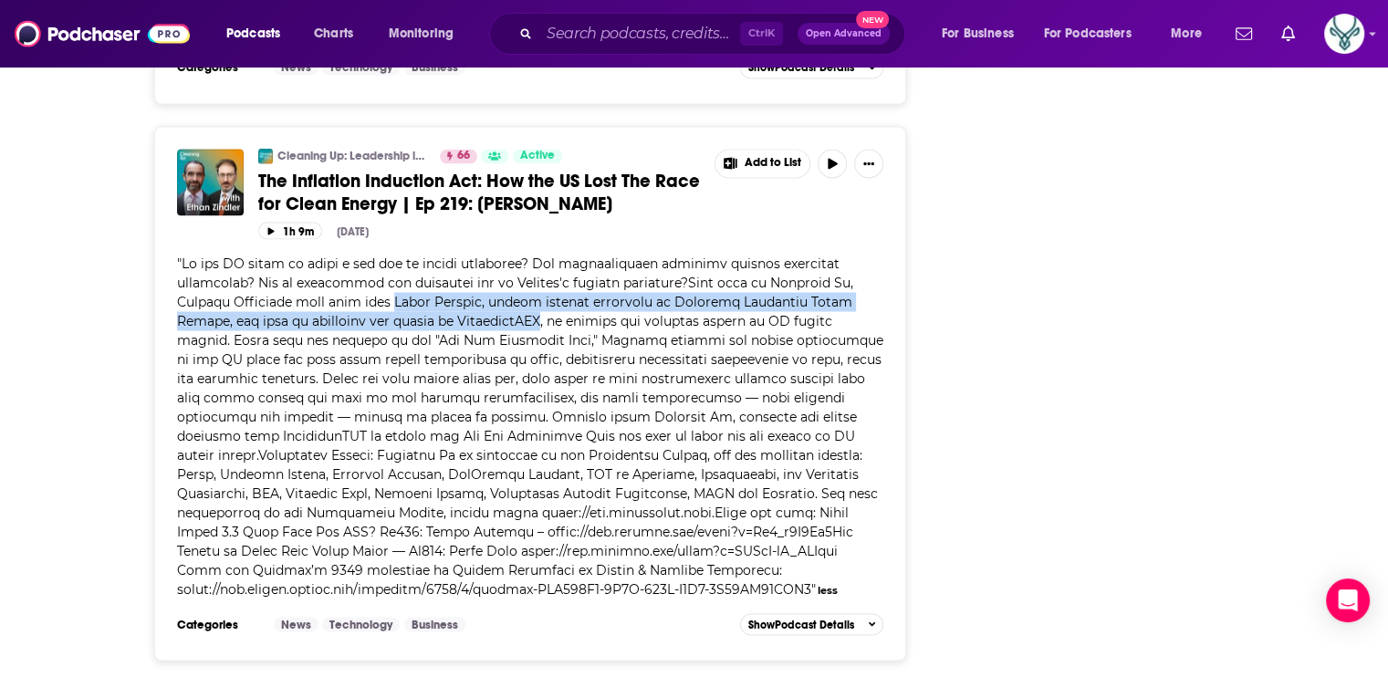
drag, startPoint x: 389, startPoint y: 256, endPoint x: 504, endPoint y: 276, distance: 116.6
click at [504, 276] on span at bounding box center [530, 426] width 706 height 342
drag, startPoint x: 504, startPoint y: 276, endPoint x: 456, endPoint y: 275, distance: 47.5
copy span "Ethan Zindler, former climate counselor to Treasury Secretary Janet Yellen, now…"
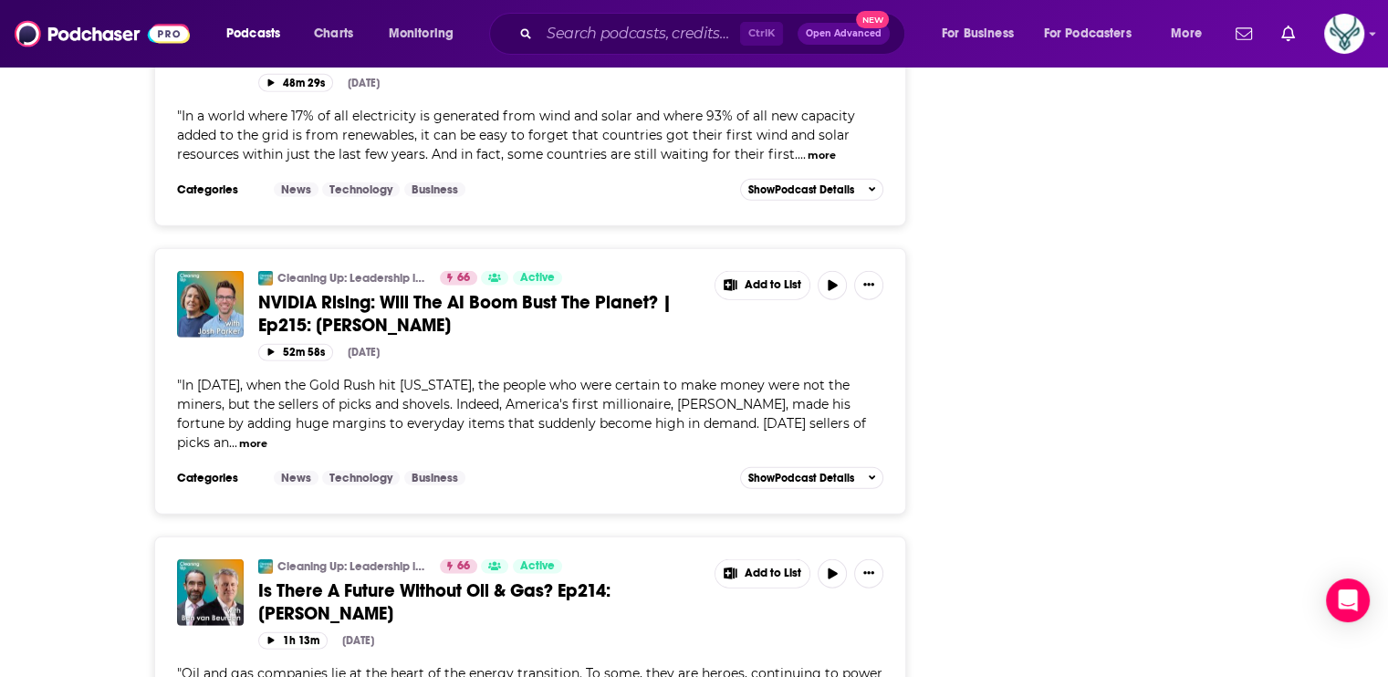
scroll to position [4564, 0]
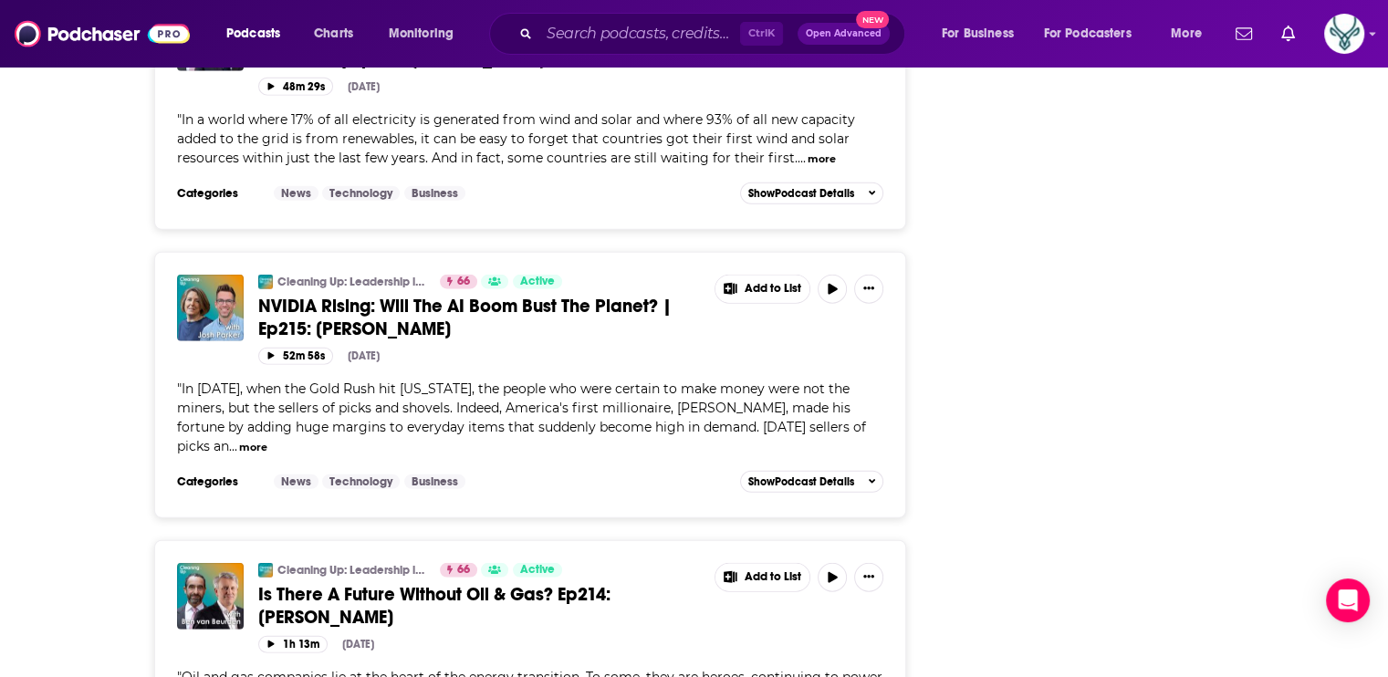
click at [239, 440] on button "more" at bounding box center [253, 448] width 28 height 16
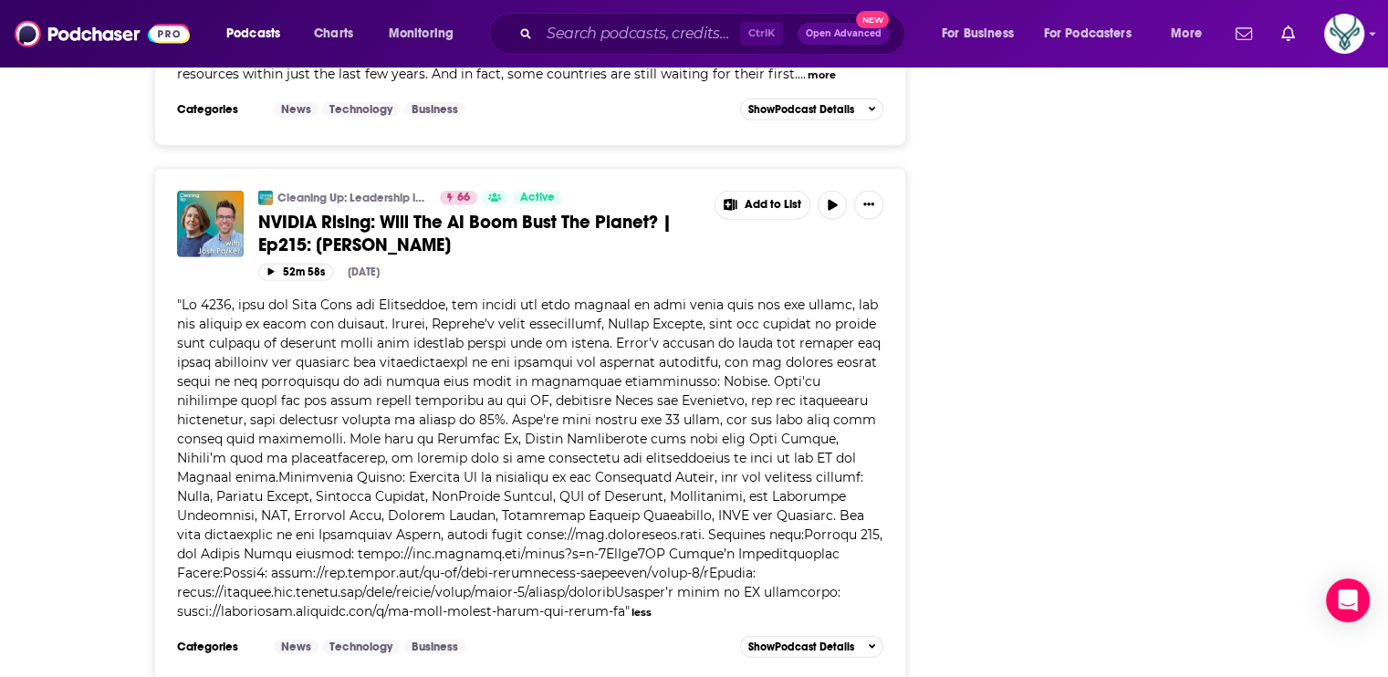
scroll to position [4655, 0]
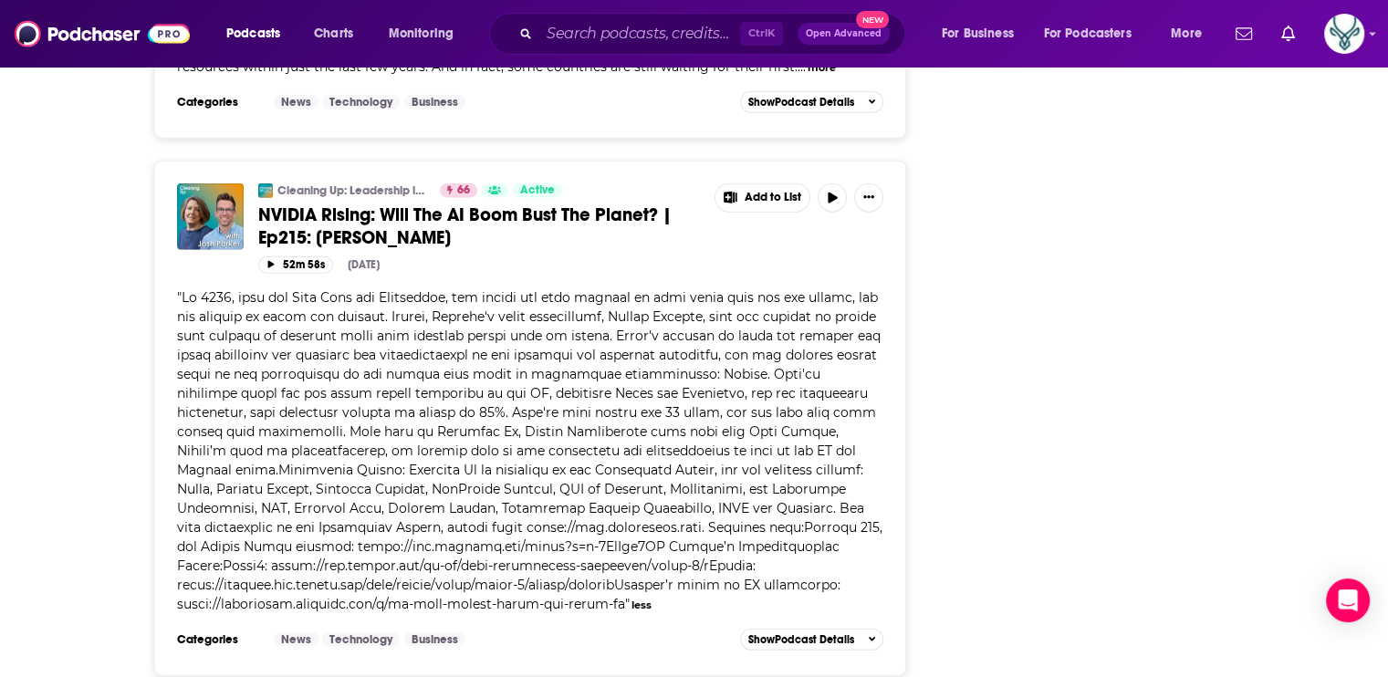
click at [766, 383] on span at bounding box center [530, 450] width 706 height 323
drag, startPoint x: 763, startPoint y: 383, endPoint x: 364, endPoint y: 406, distance: 399.5
click at [364, 406] on span at bounding box center [530, 450] width 706 height 323
drag, startPoint x: 364, startPoint y: 406, endPoint x: 332, endPoint y: 403, distance: 32.2
copy span "Josh Parker, Nvidia’s head of sustainability"
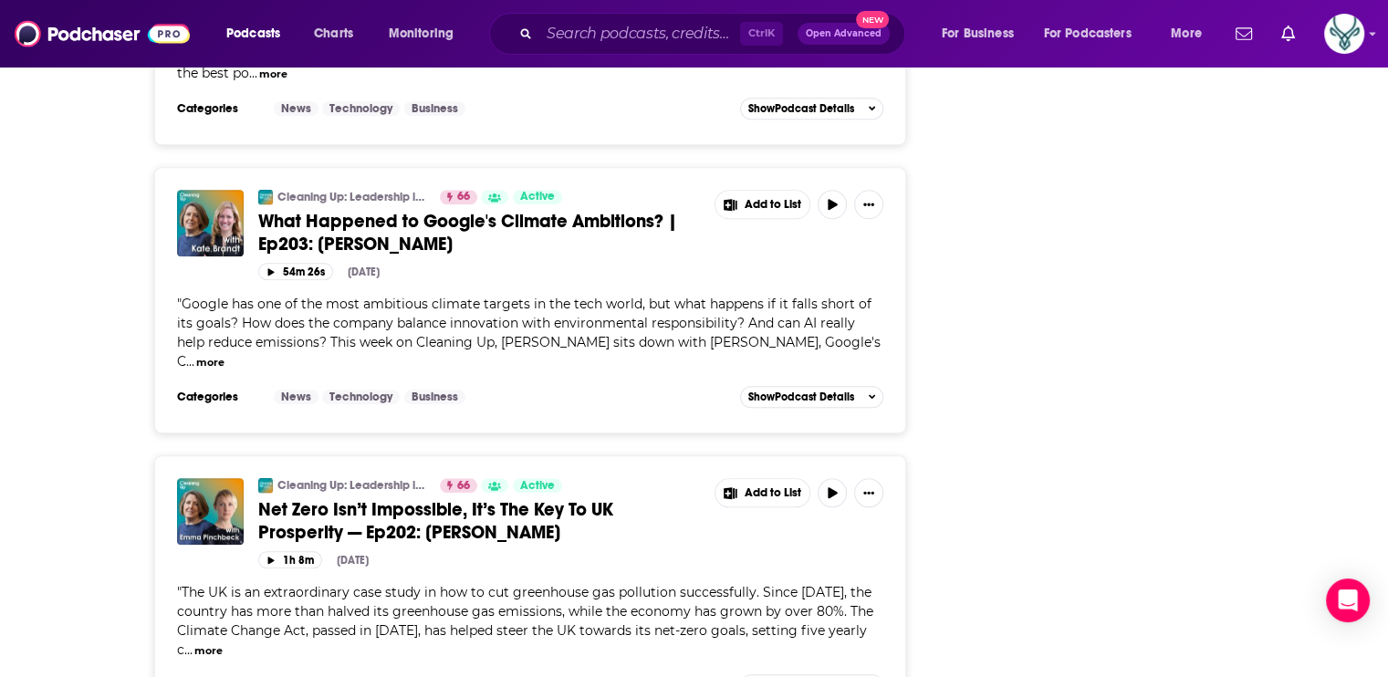
scroll to position [8680, 0]
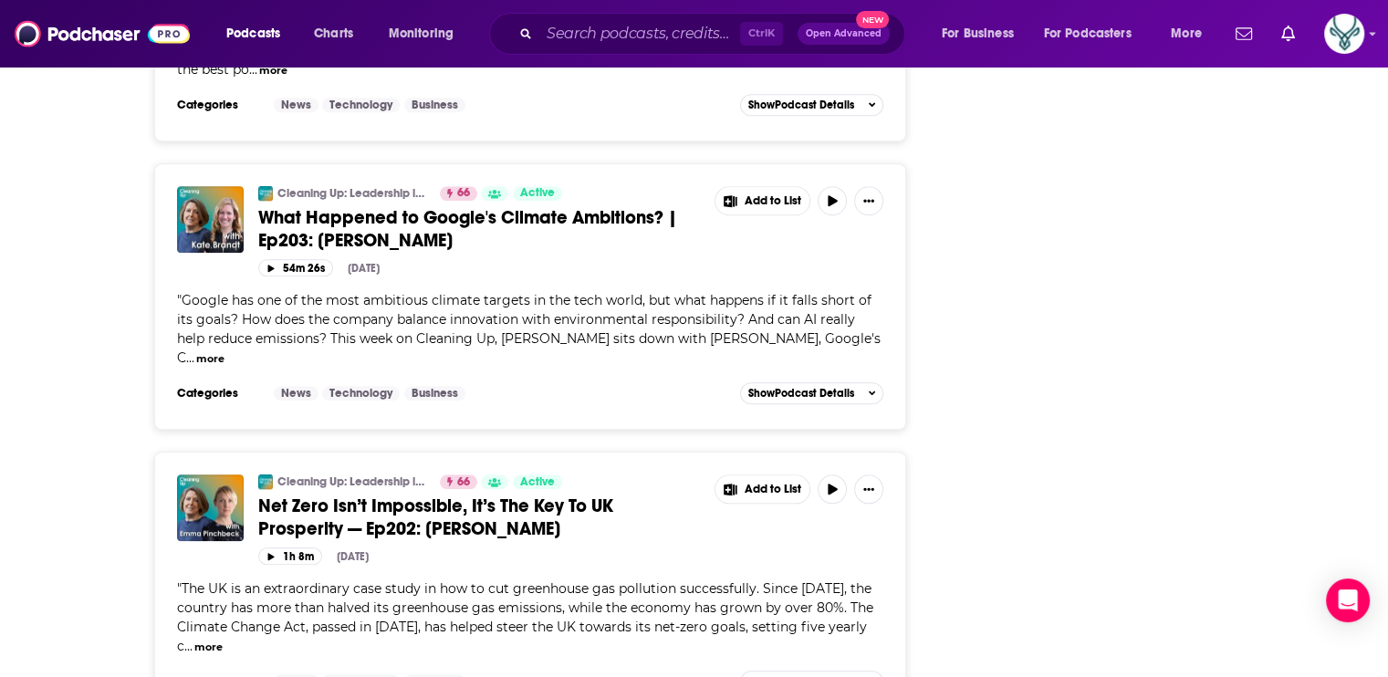
drag, startPoint x: 601, startPoint y: 620, endPoint x: 793, endPoint y: 589, distance: 195.1
drag, startPoint x: 954, startPoint y: 324, endPoint x: 943, endPoint y: 336, distance: 16.1
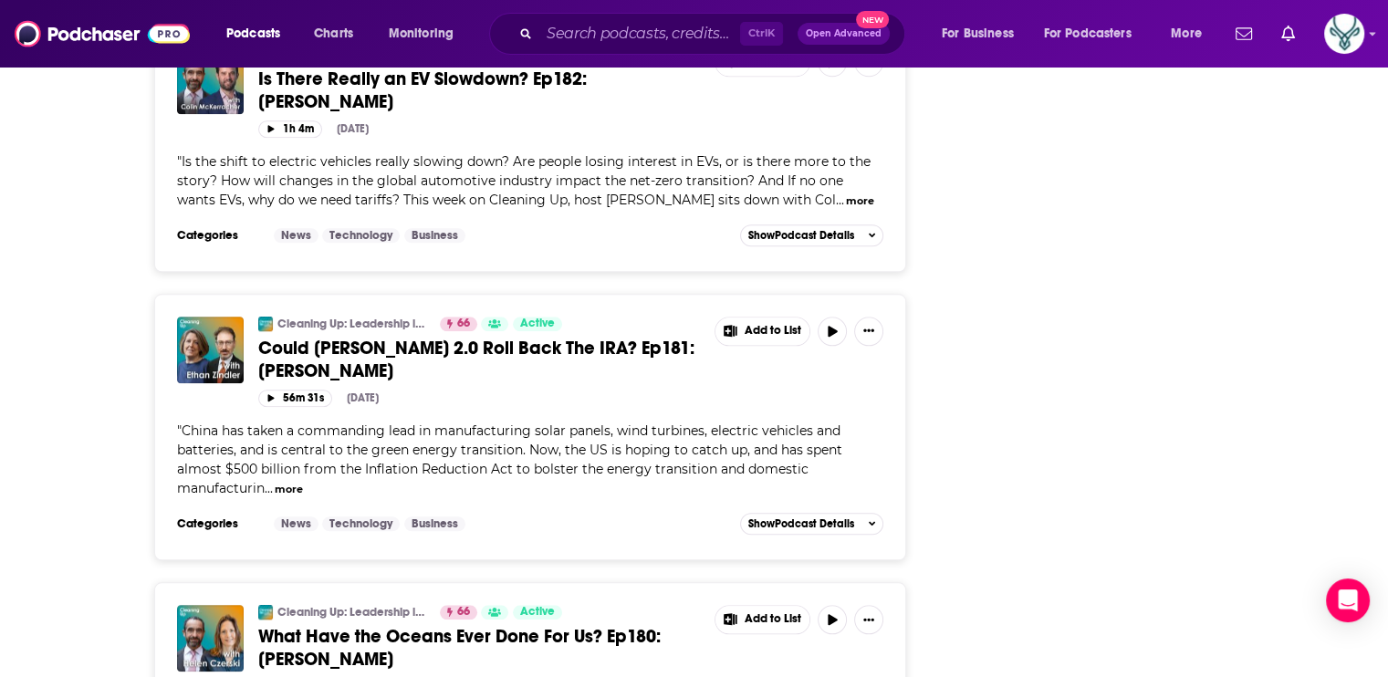
scroll to position [15724, 0]
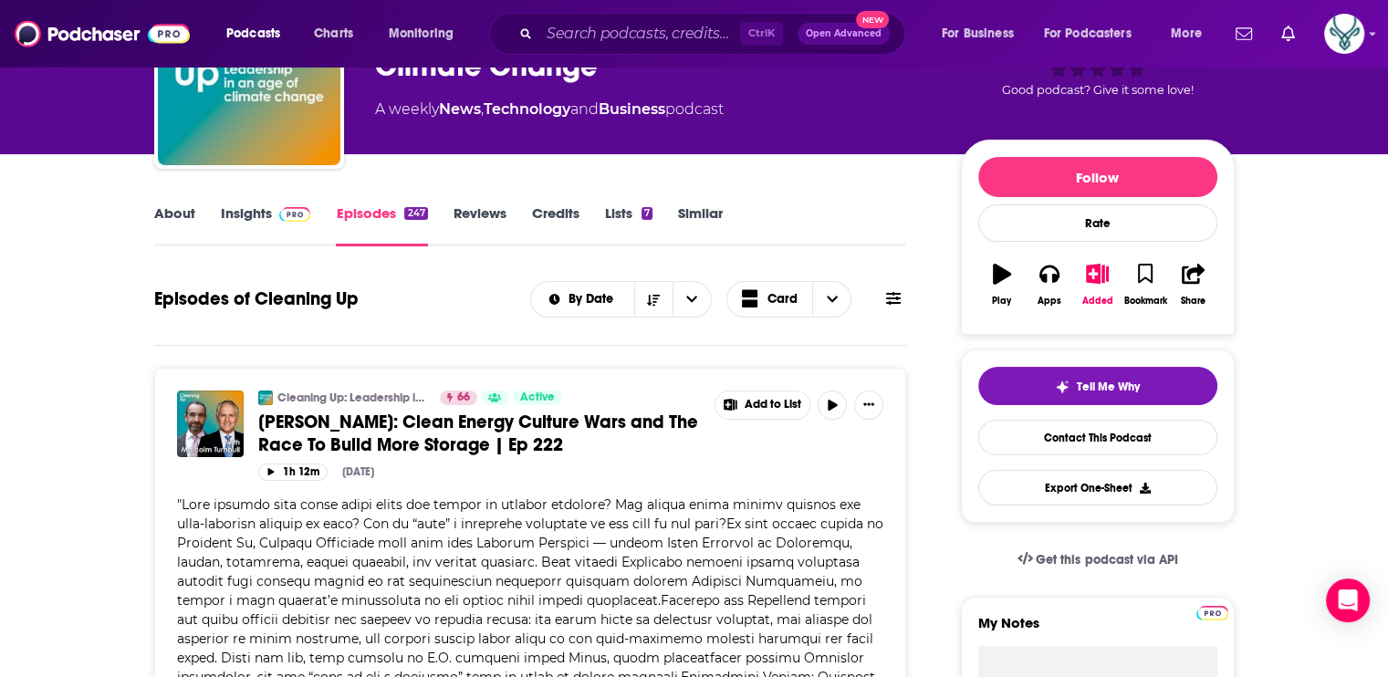
scroll to position [0, 0]
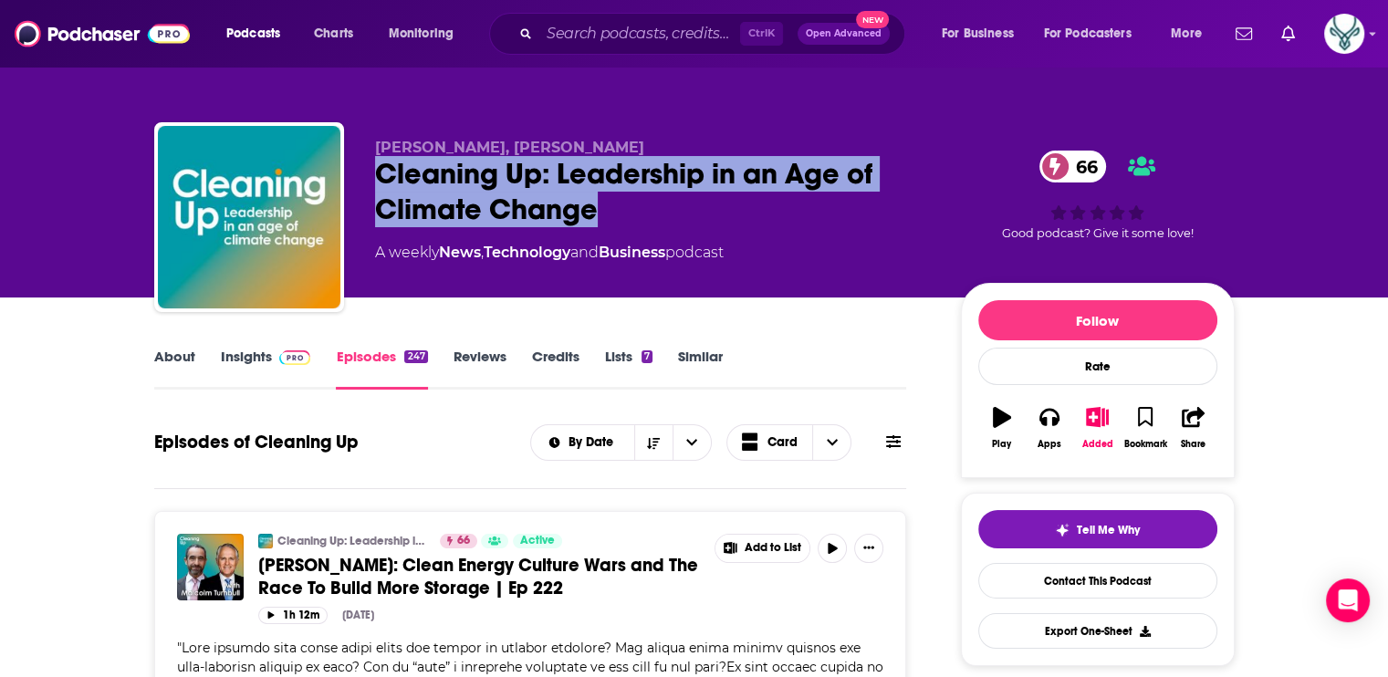
drag, startPoint x: 520, startPoint y: 206, endPoint x: 383, endPoint y: 172, distance: 141.2
click at [383, 172] on div "Cleaning Up: Leadership in an Age of Climate Change 66" at bounding box center [653, 191] width 557 height 71
copy h2 "Cleaning Up: Leadership in an Age of Climate Change"
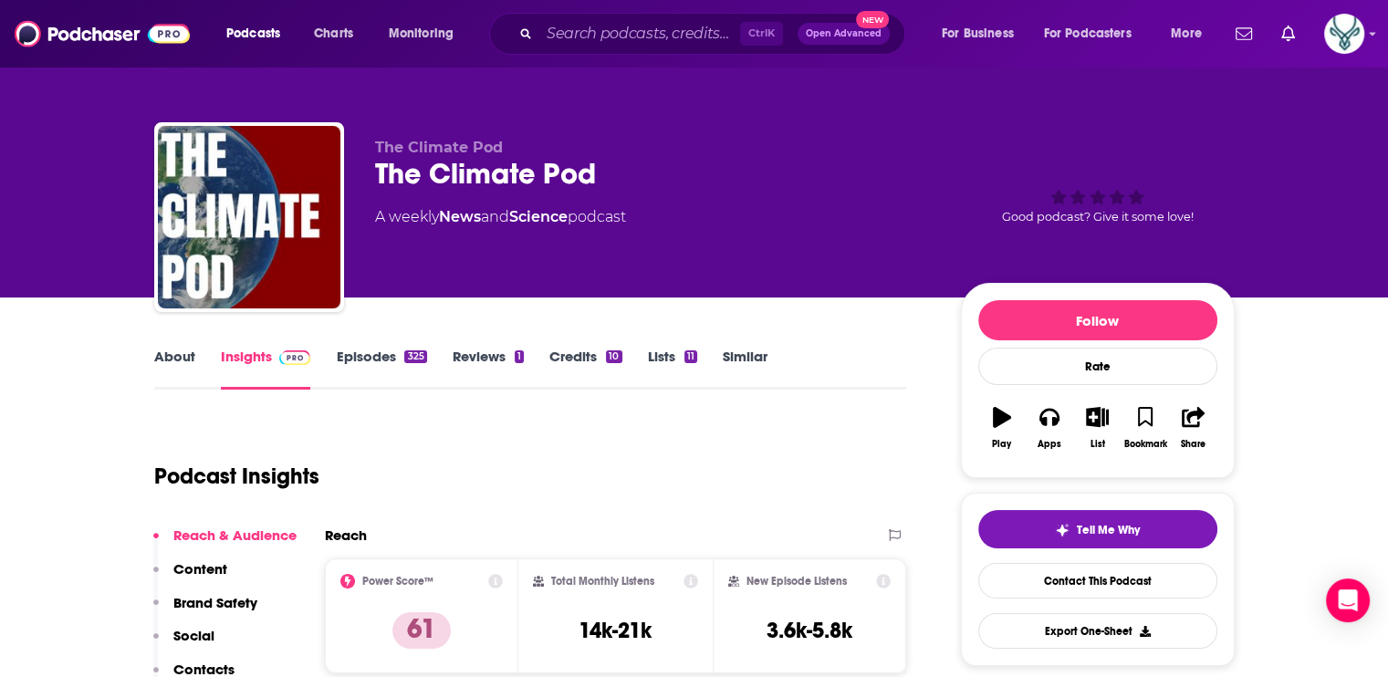
click at [167, 355] on link "About" at bounding box center [174, 369] width 41 height 42
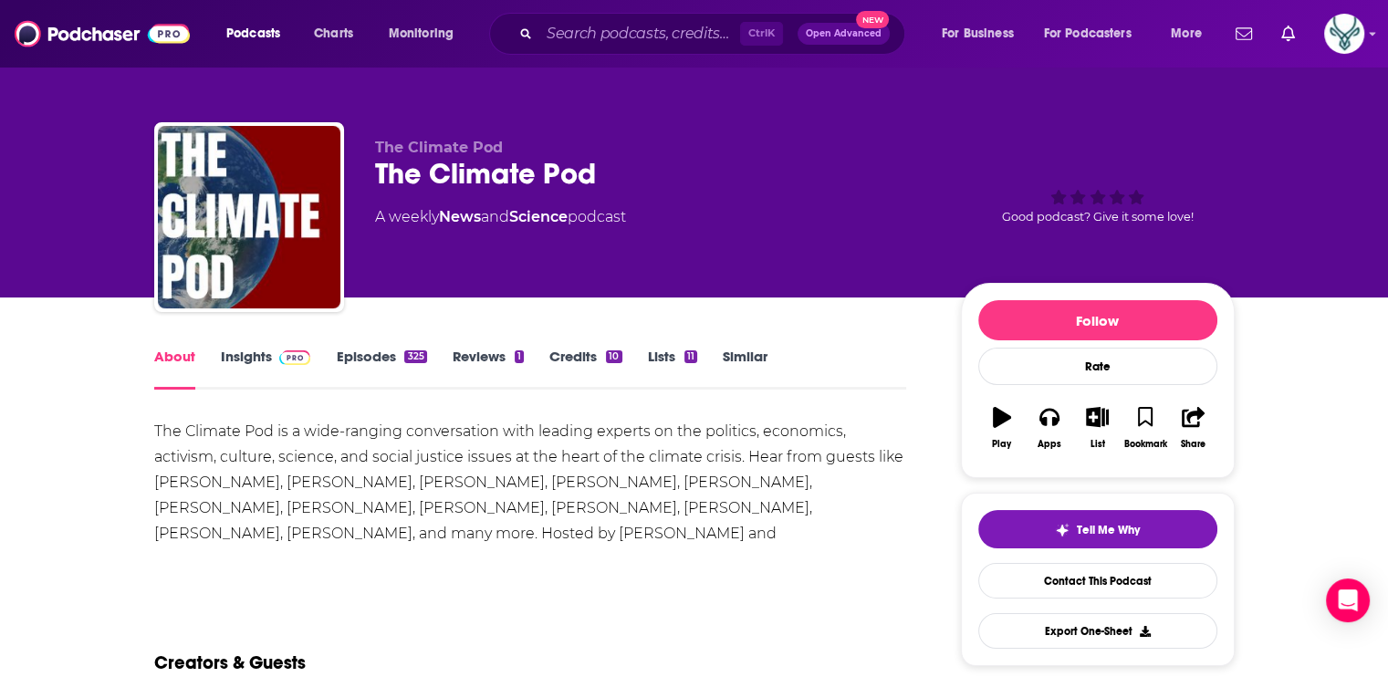
click at [581, 527] on div "The Climate Pod is a wide-ranging conversation with leading experts on the poli…" at bounding box center [530, 495] width 753 height 153
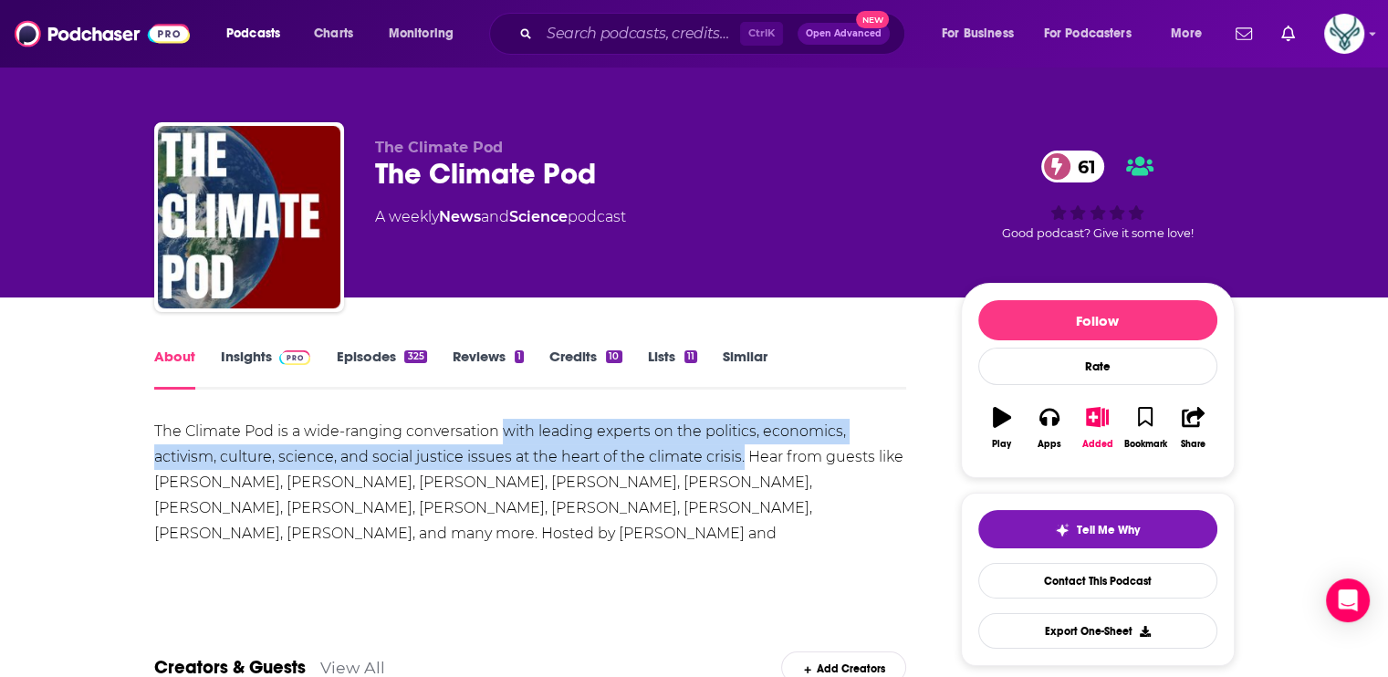
drag, startPoint x: 502, startPoint y: 431, endPoint x: 745, endPoint y: 465, distance: 245.1
click at [745, 465] on div "The Climate Pod is a wide-ranging conversation with leading experts on the poli…" at bounding box center [530, 495] width 753 height 153
drag, startPoint x: 745, startPoint y: 465, endPoint x: 595, endPoint y: 434, distance: 152.7
copy div "with leading experts on the politics, economics, activism, culture, science, an…"
click at [283, 354] on img at bounding box center [295, 358] width 32 height 15
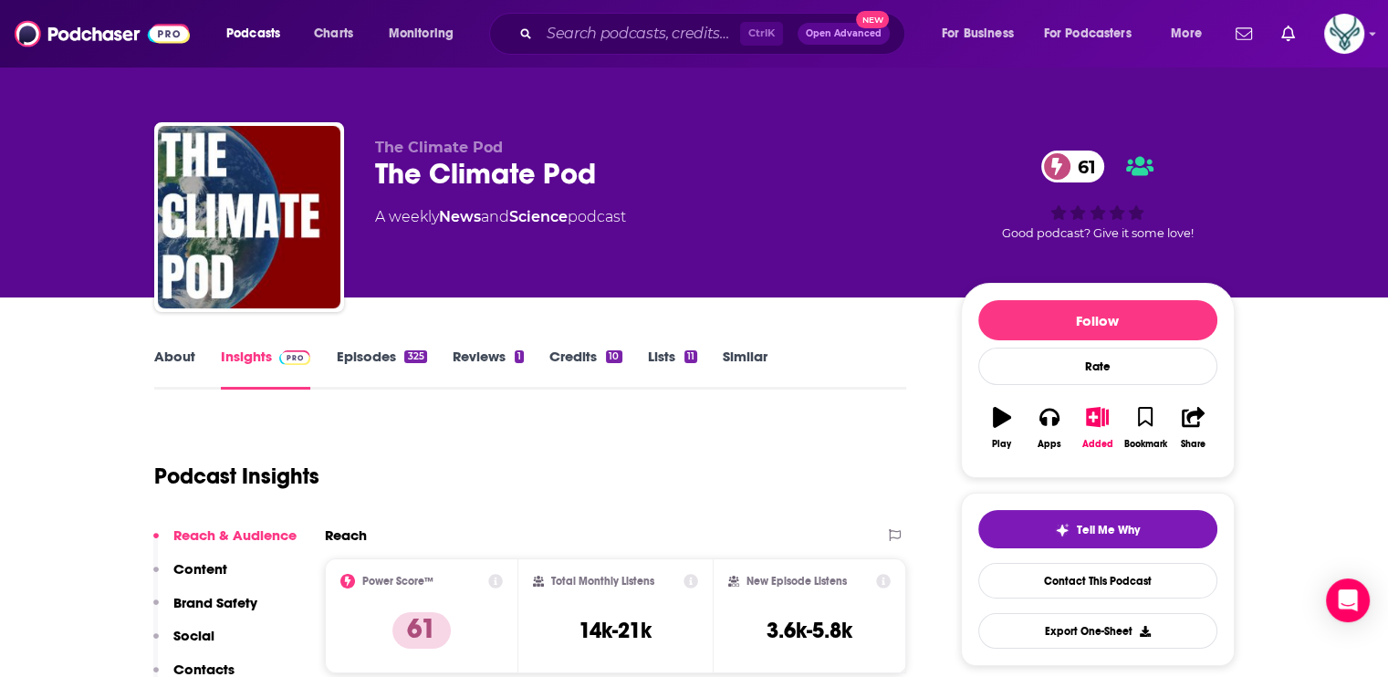
click at [380, 356] on link "Episodes 325" at bounding box center [381, 369] width 90 height 42
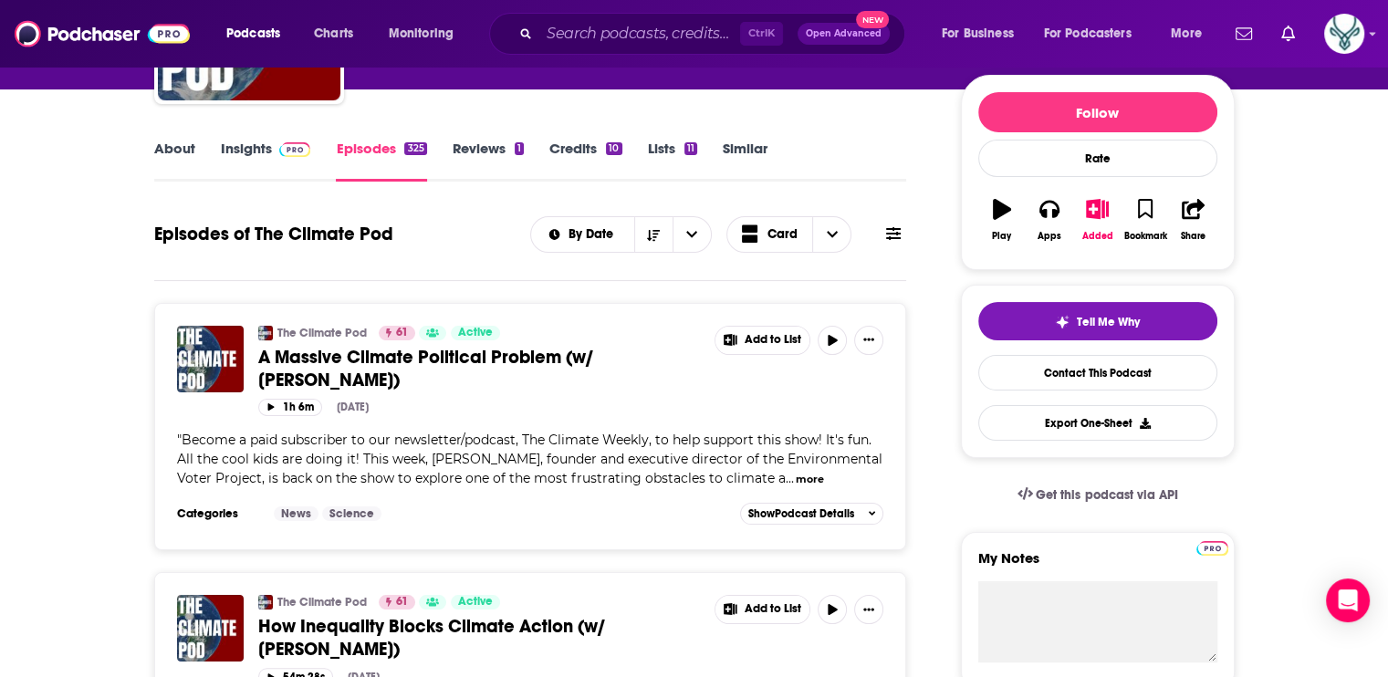
scroll to position [274, 0]
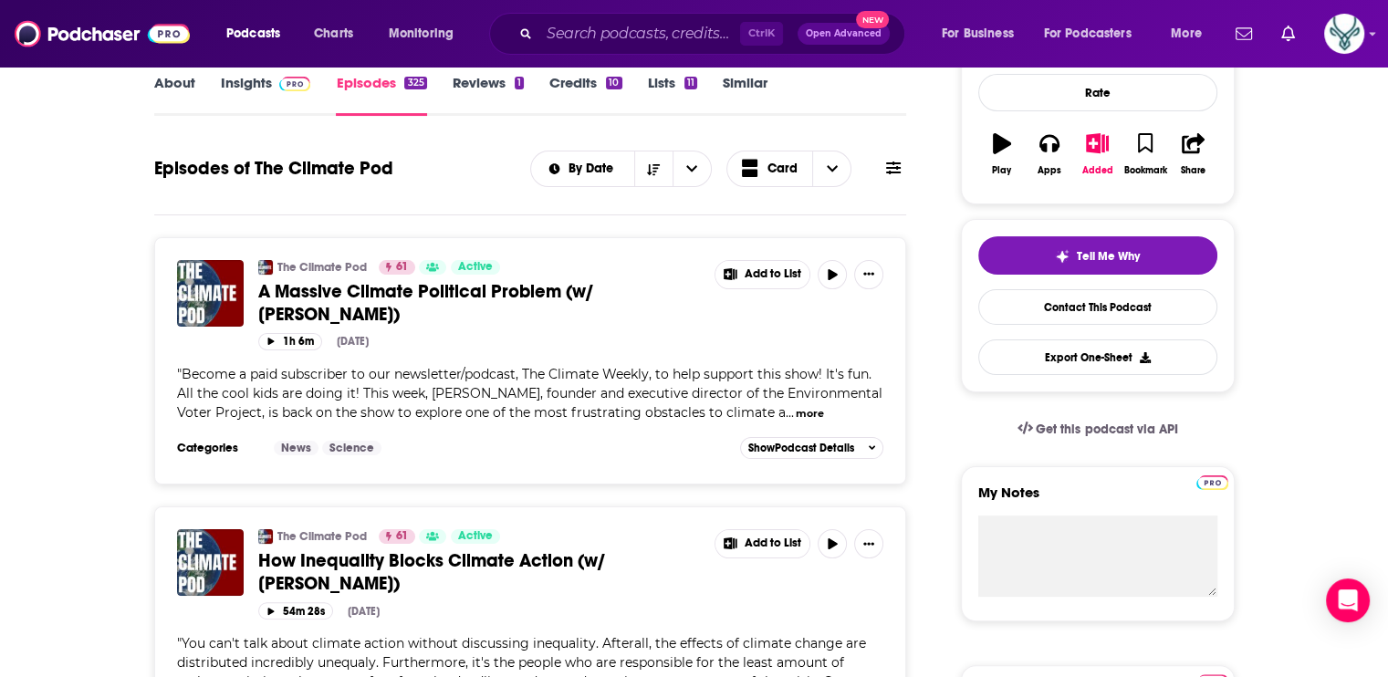
click at [796, 422] on button "more" at bounding box center [810, 414] width 28 height 16
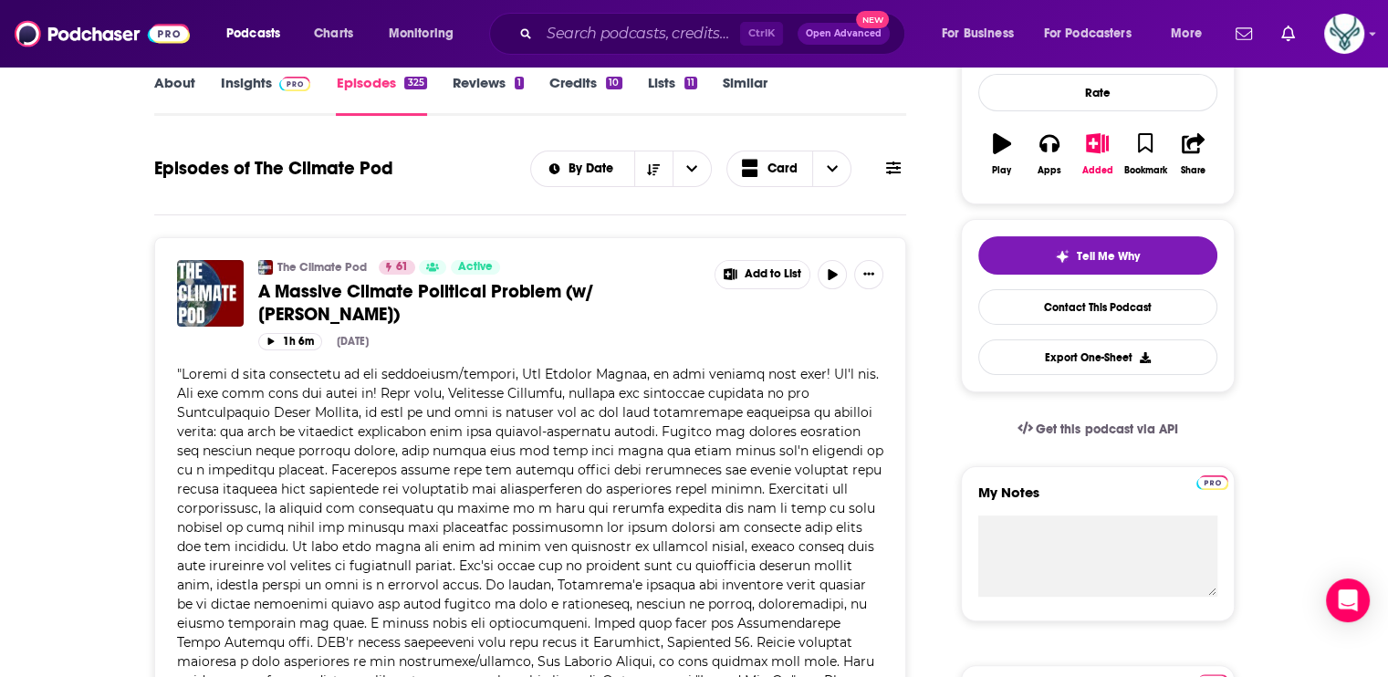
click at [430, 399] on span at bounding box center [530, 546] width 706 height 361
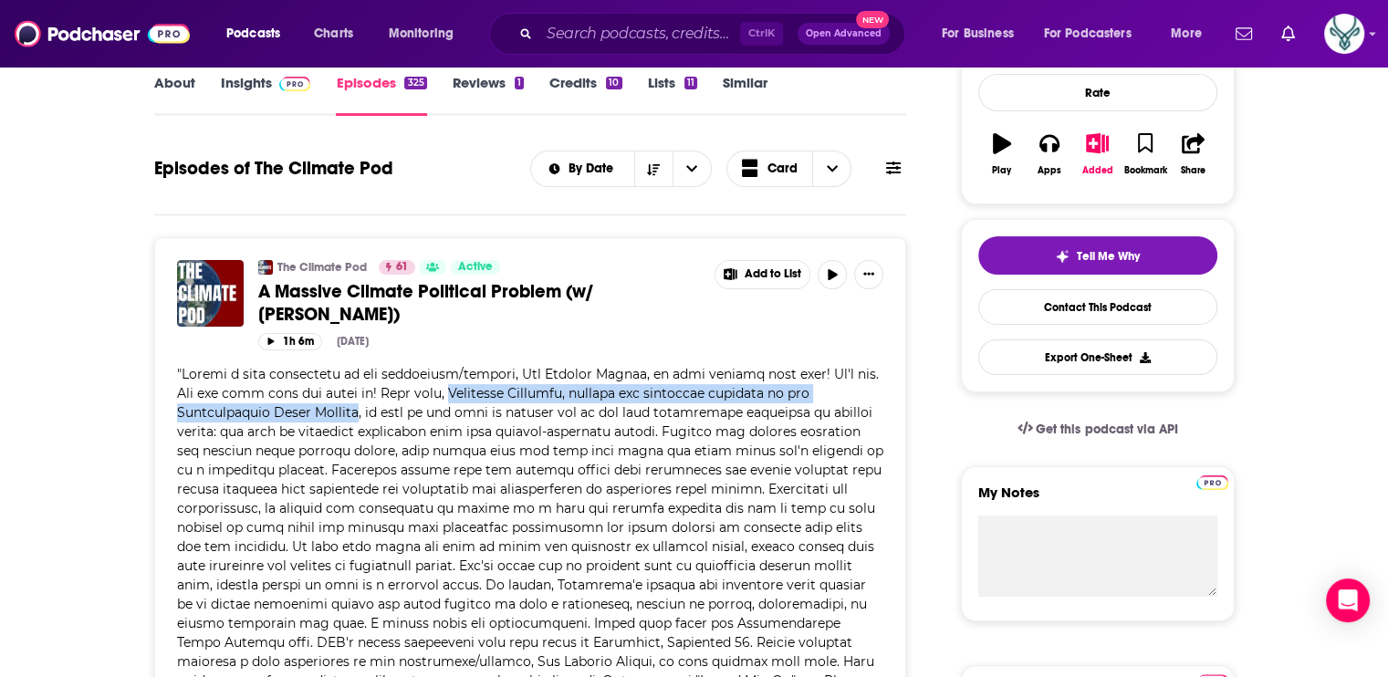
drag, startPoint x: 431, startPoint y: 391, endPoint x: 357, endPoint y: 405, distance: 75.4
click at [357, 405] on span at bounding box center [530, 546] width 706 height 361
drag, startPoint x: 357, startPoint y: 405, endPoint x: 301, endPoint y: 413, distance: 56.2
copy span "Nathaniel Stinnett, founder and executive director of the Environmental Voter P…"
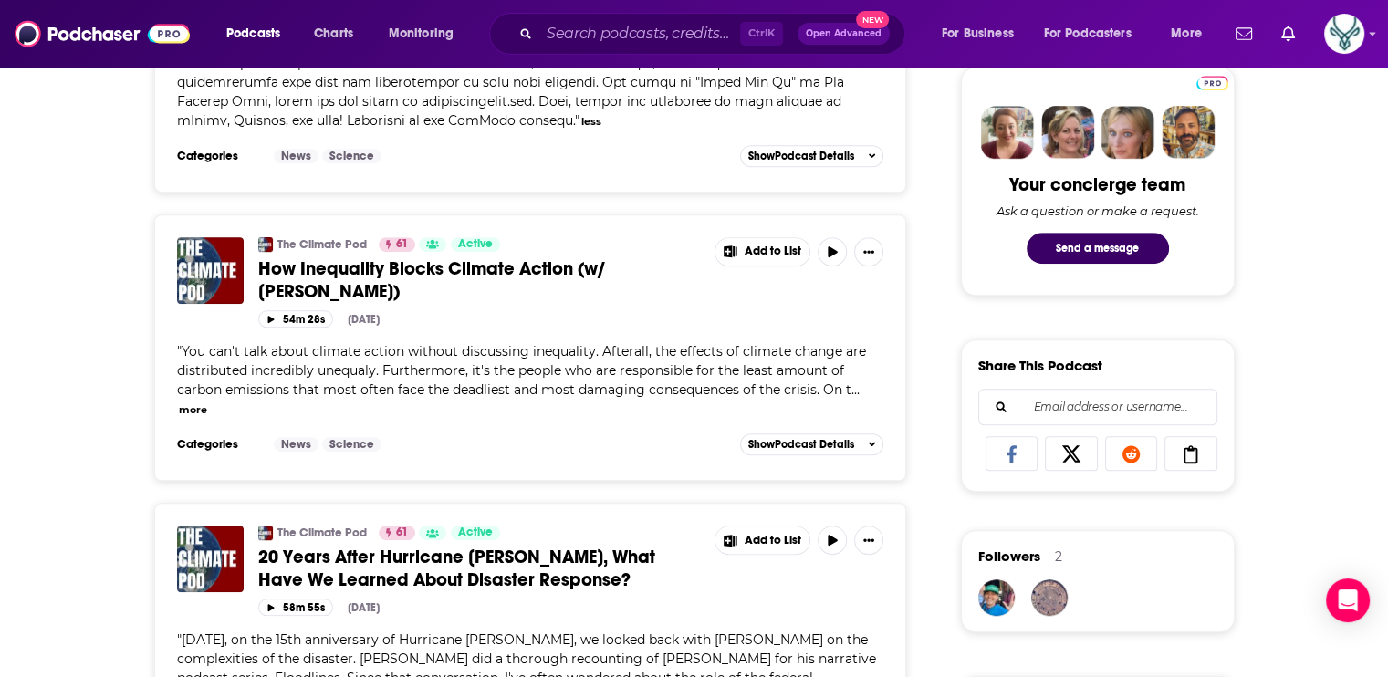
scroll to position [913, 0]
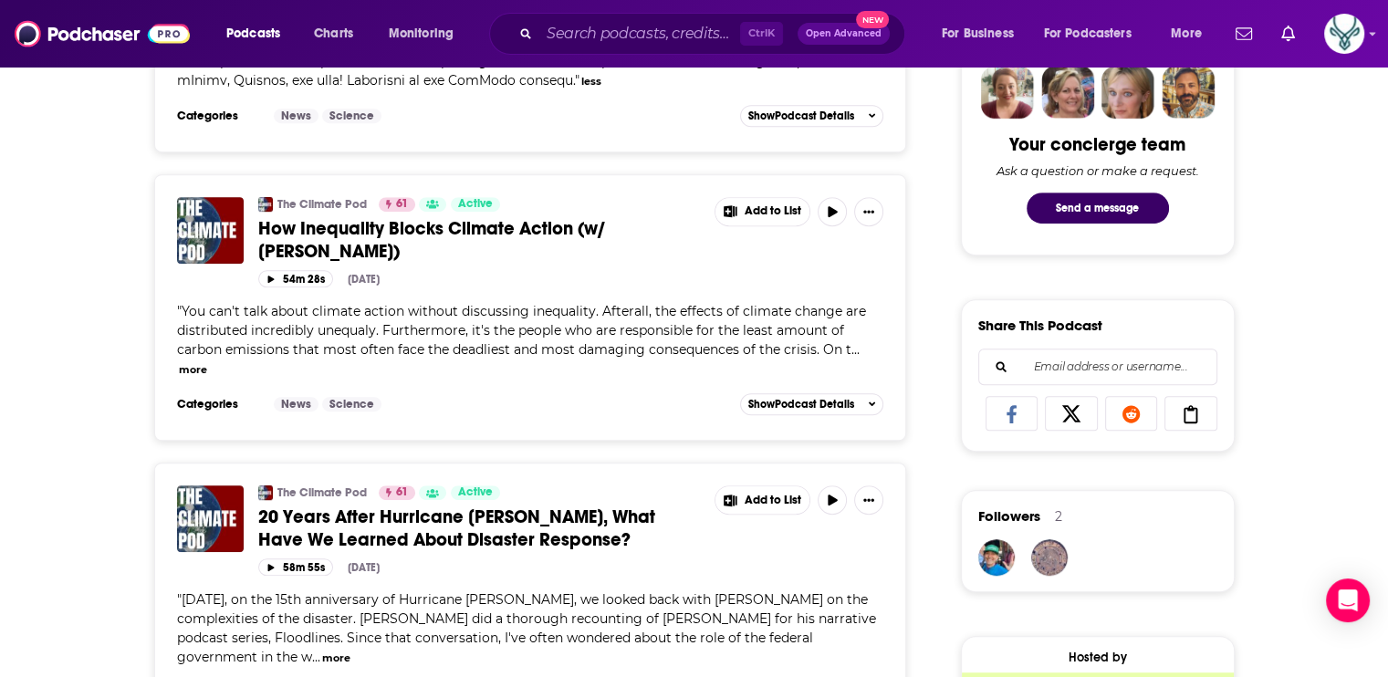
drag, startPoint x: 198, startPoint y: 362, endPoint x: 262, endPoint y: 356, distance: 64.2
click at [198, 362] on button "more" at bounding box center [193, 370] width 28 height 16
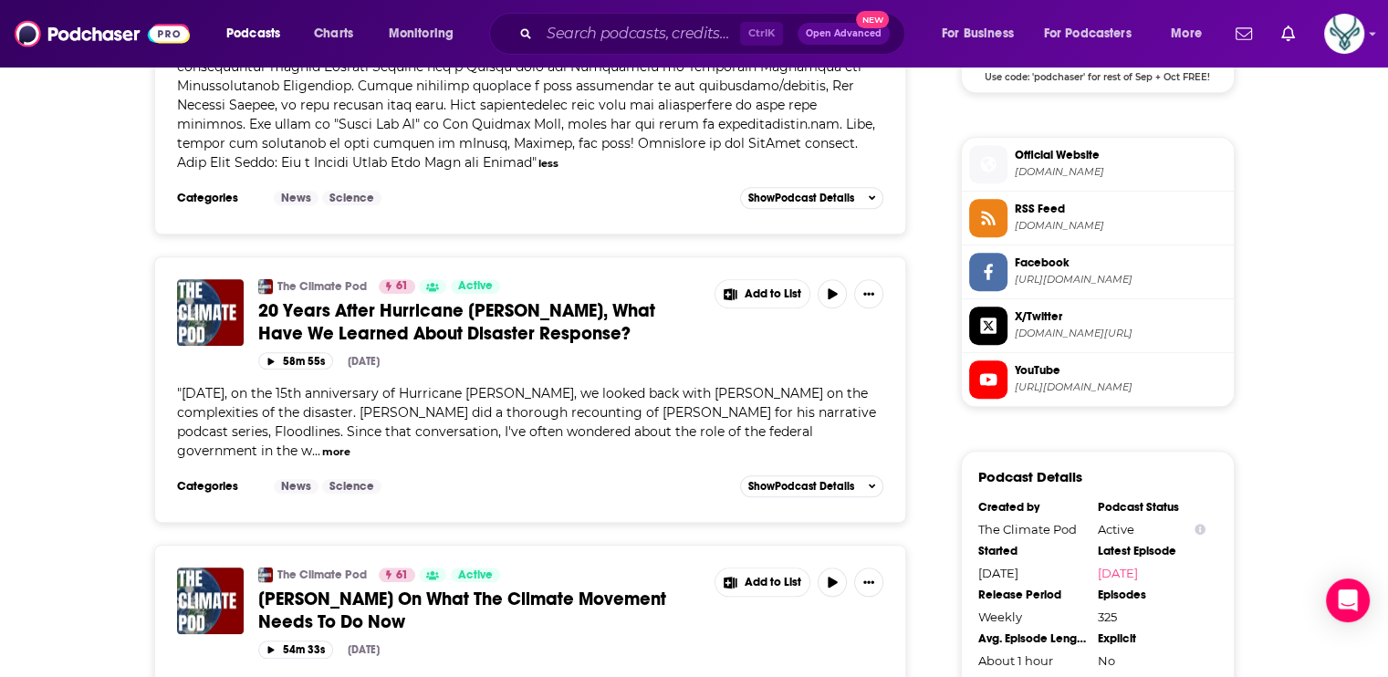
scroll to position [1643, 0]
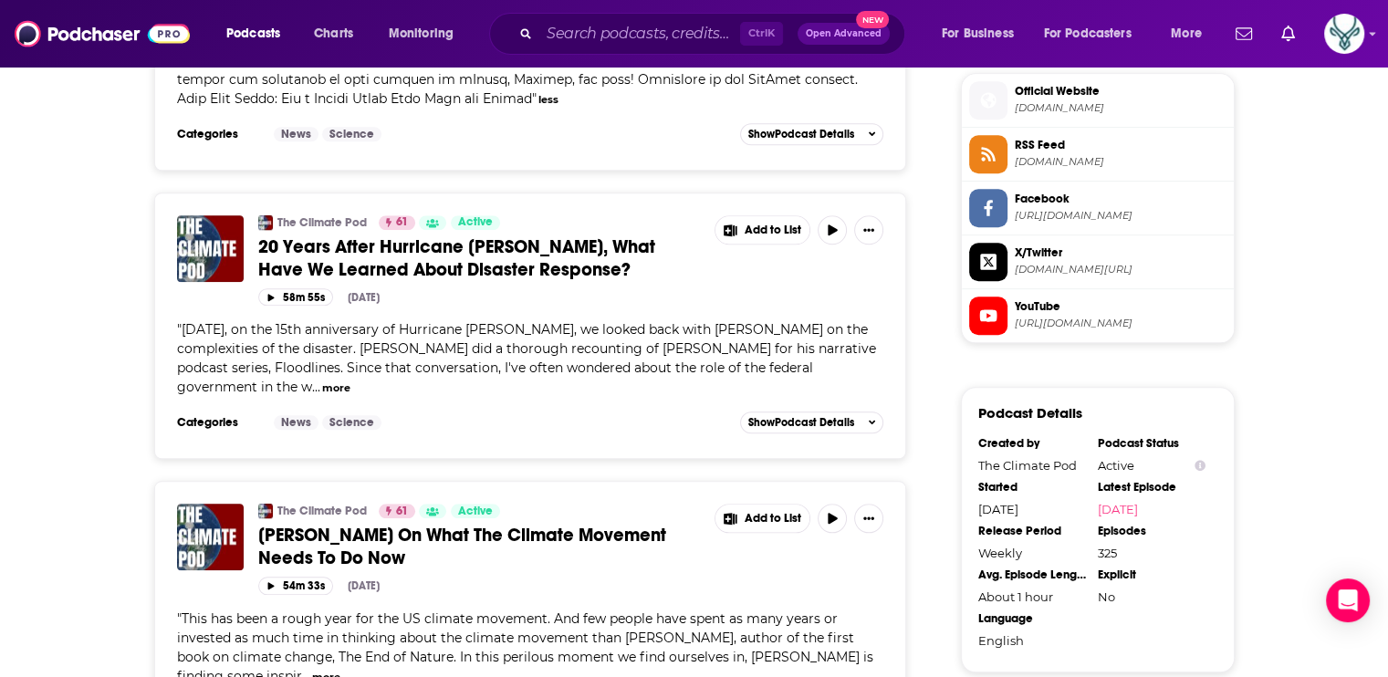
click at [322, 381] on button "more" at bounding box center [336, 389] width 28 height 16
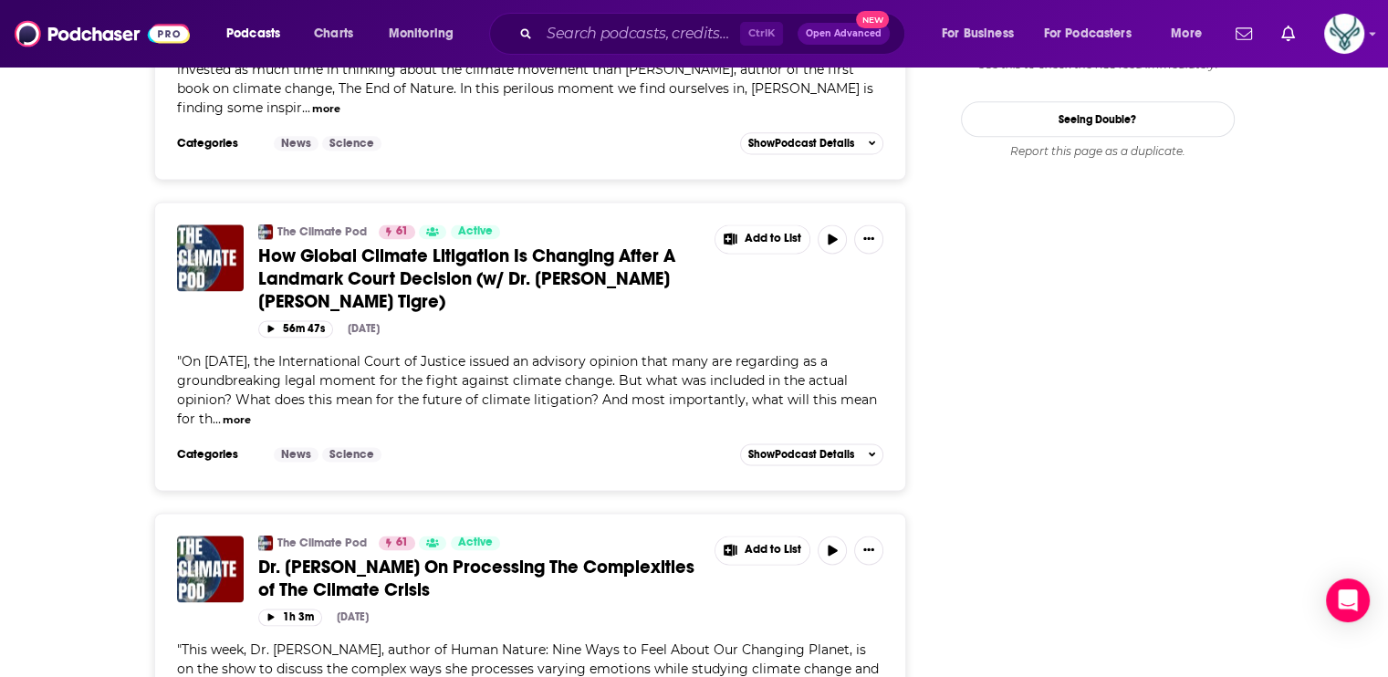
scroll to position [2465, 0]
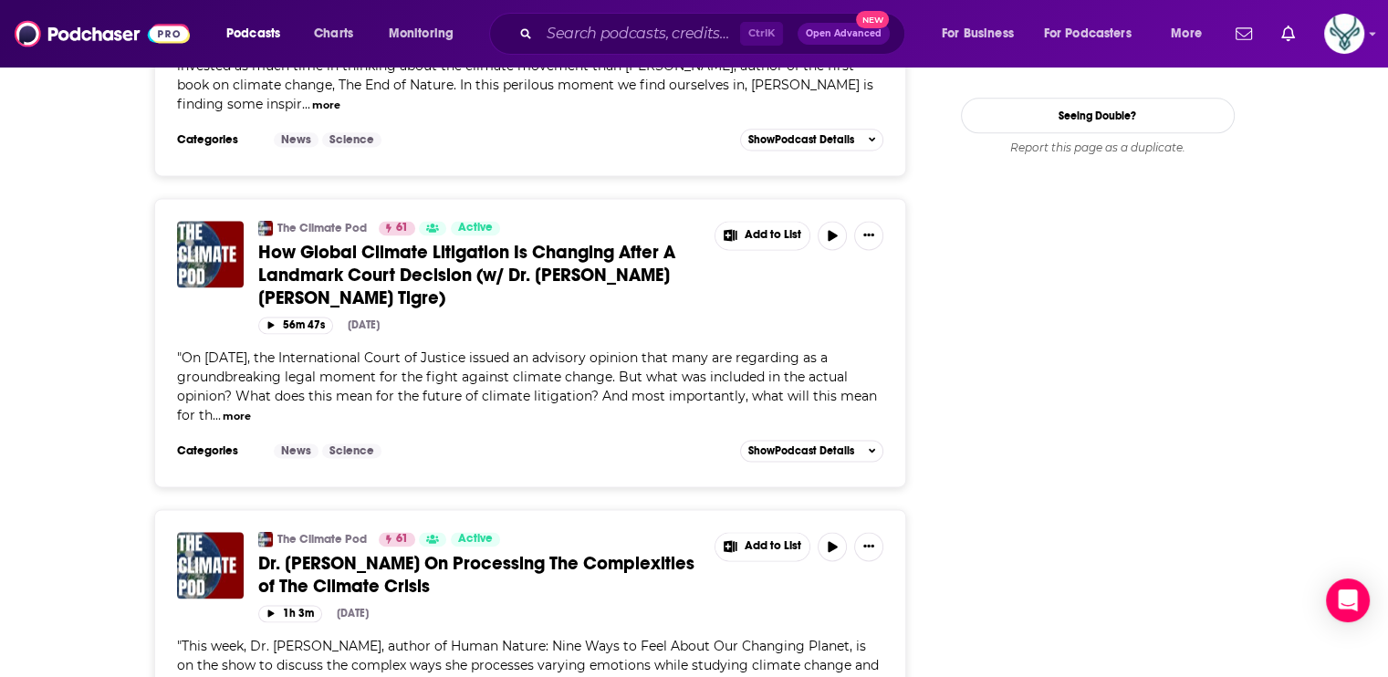
click at [237, 409] on button "more" at bounding box center [237, 417] width 28 height 16
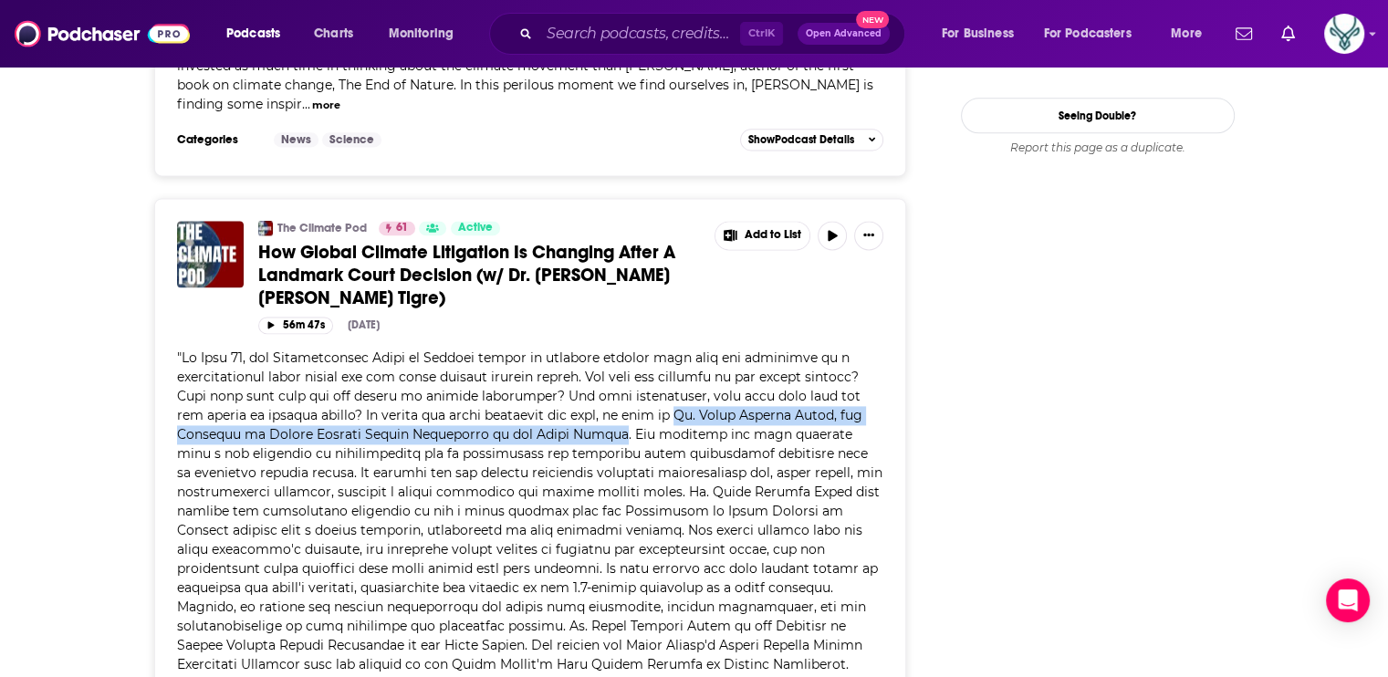
drag, startPoint x: 708, startPoint y: 389, endPoint x: 584, endPoint y: 410, distance: 125.9
click at [584, 410] on span at bounding box center [530, 569] width 706 height 438
drag, startPoint x: 584, startPoint y: 410, endPoint x: 556, endPoint y: 412, distance: 28.4
copy span "Dr. Maria Antonia Tigre, the Director of Global Climate Change Litigation at th…"
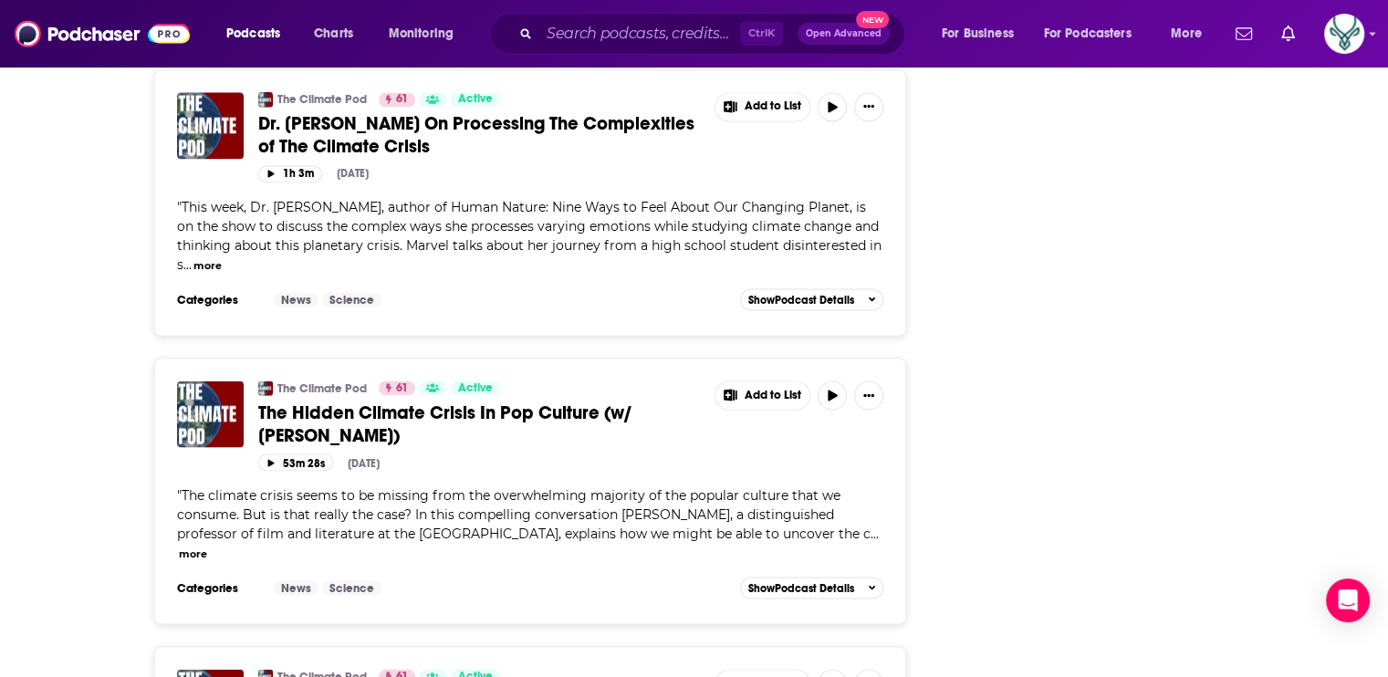
scroll to position [3377, 0]
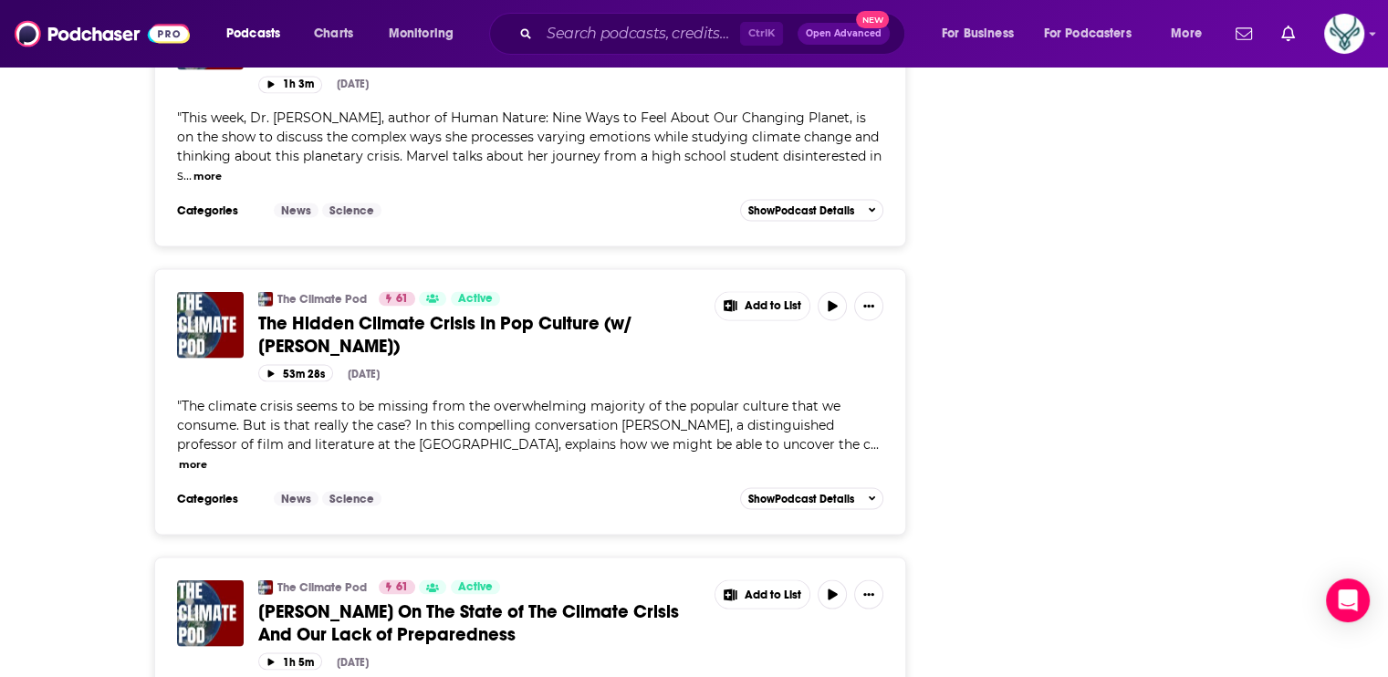
click at [191, 456] on button "more" at bounding box center [193, 464] width 28 height 16
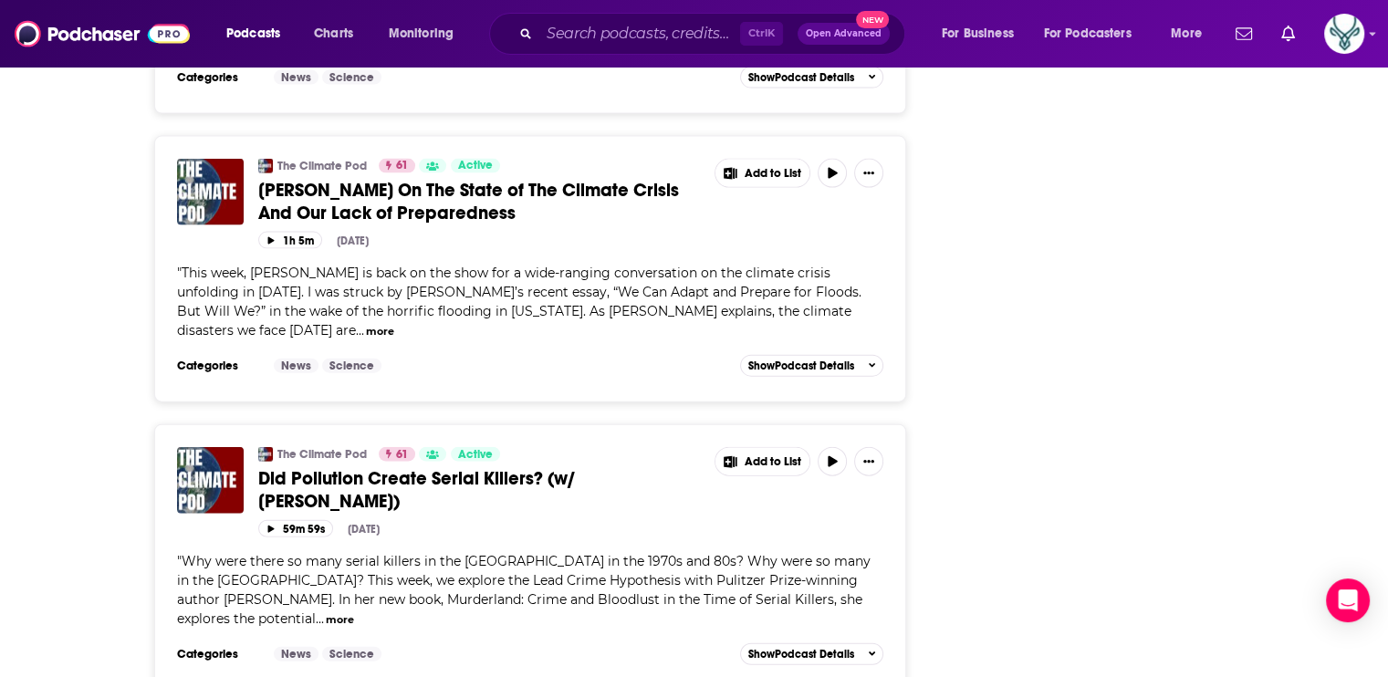
scroll to position [3925, 0]
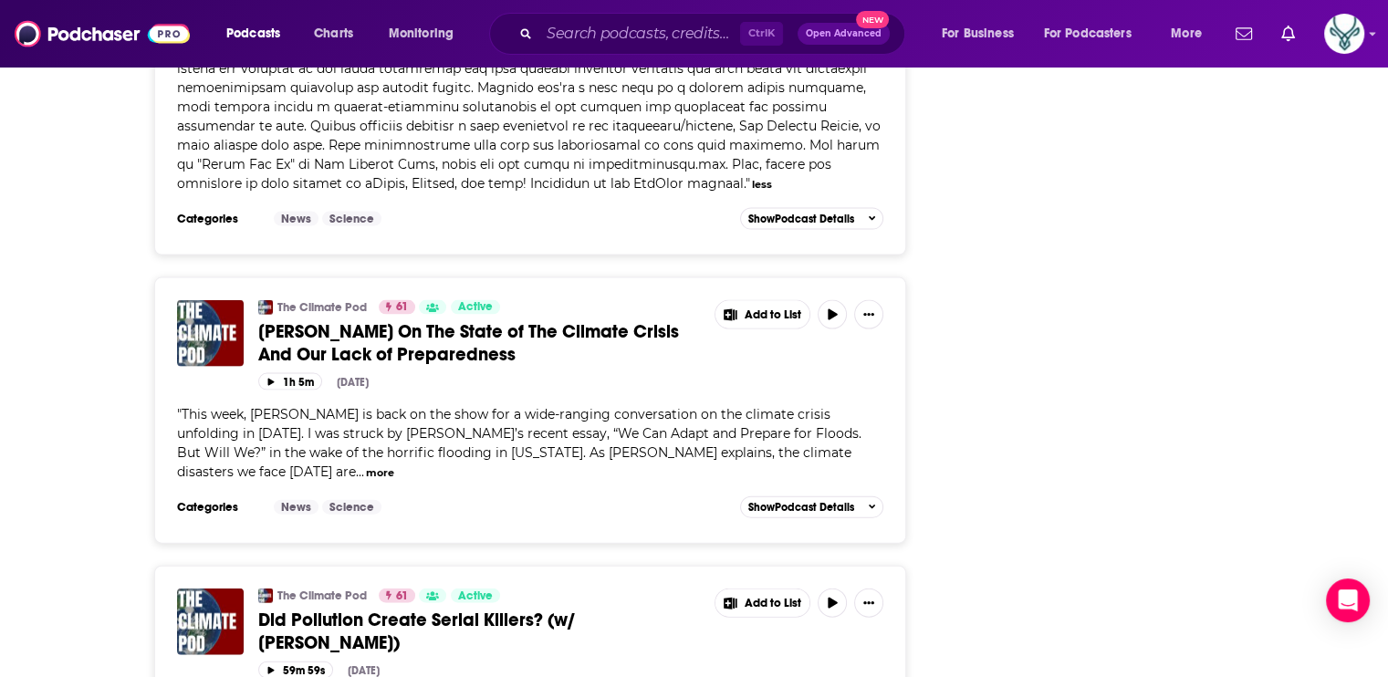
click at [394, 466] on button "more" at bounding box center [380, 474] width 28 height 16
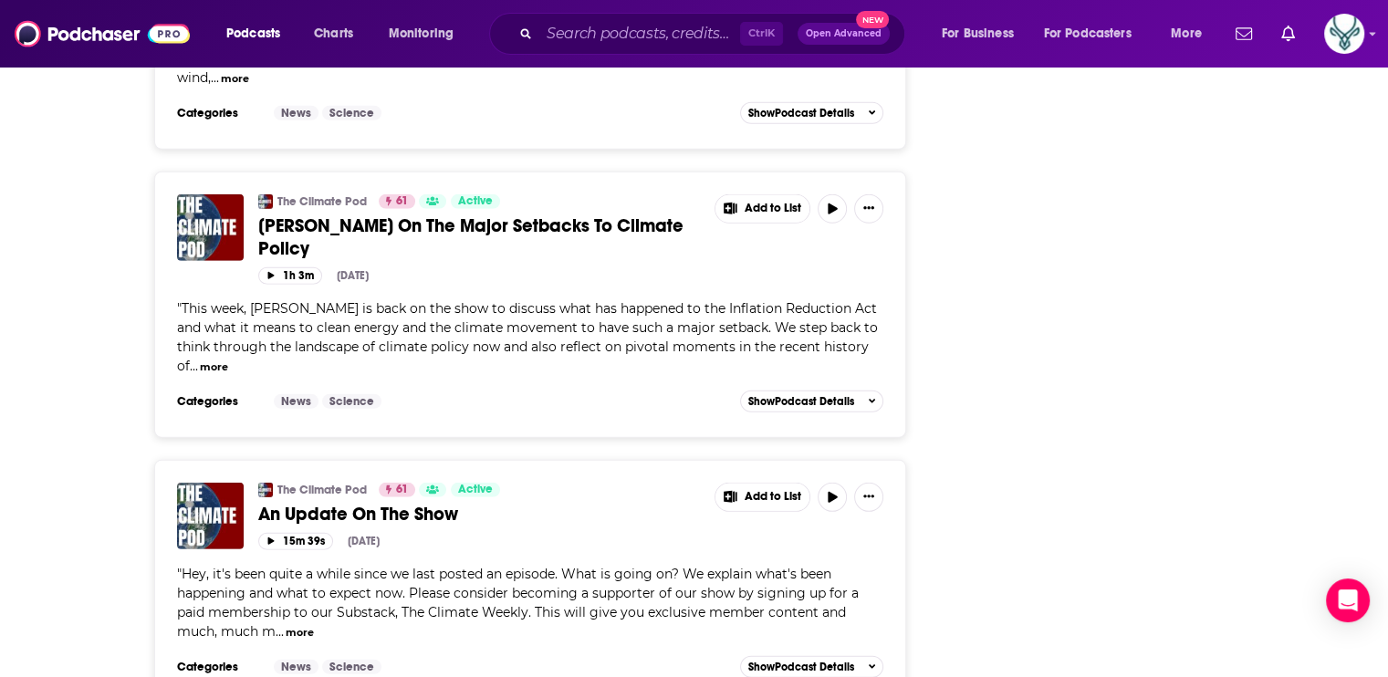
scroll to position [5203, 0]
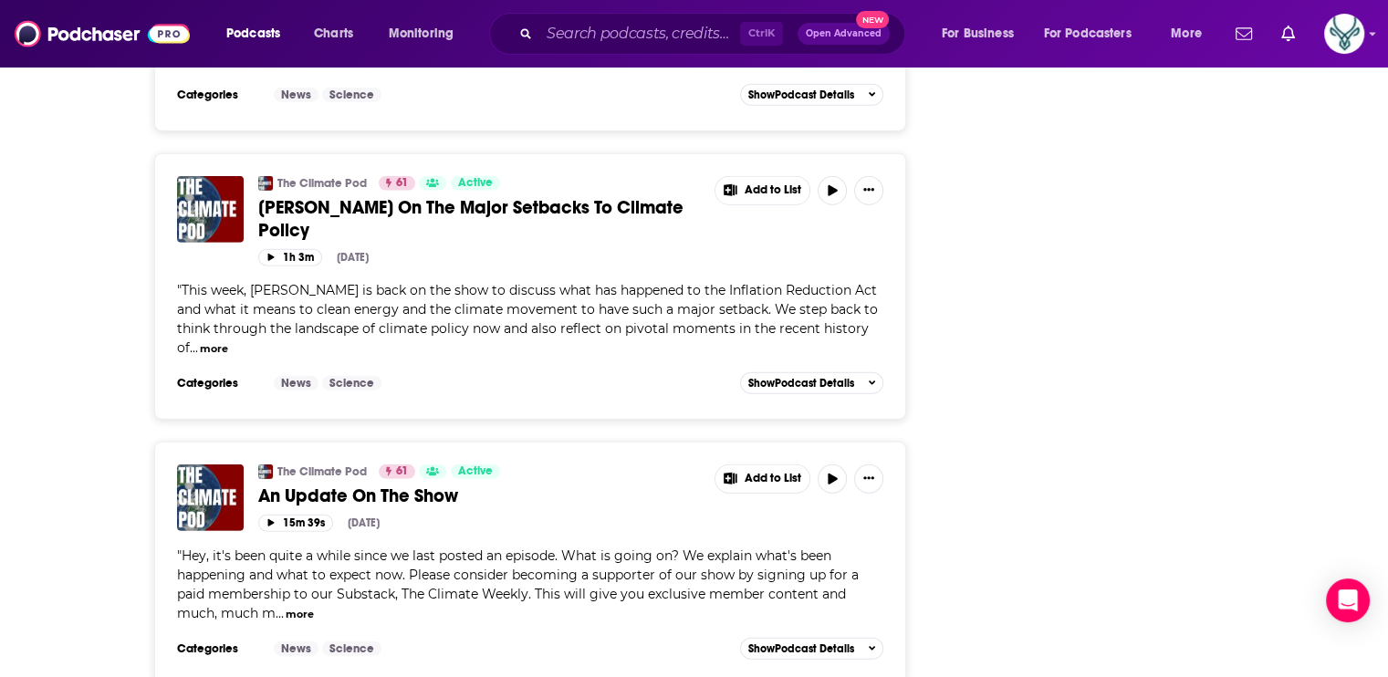
click at [209, 341] on button "more" at bounding box center [214, 349] width 28 height 16
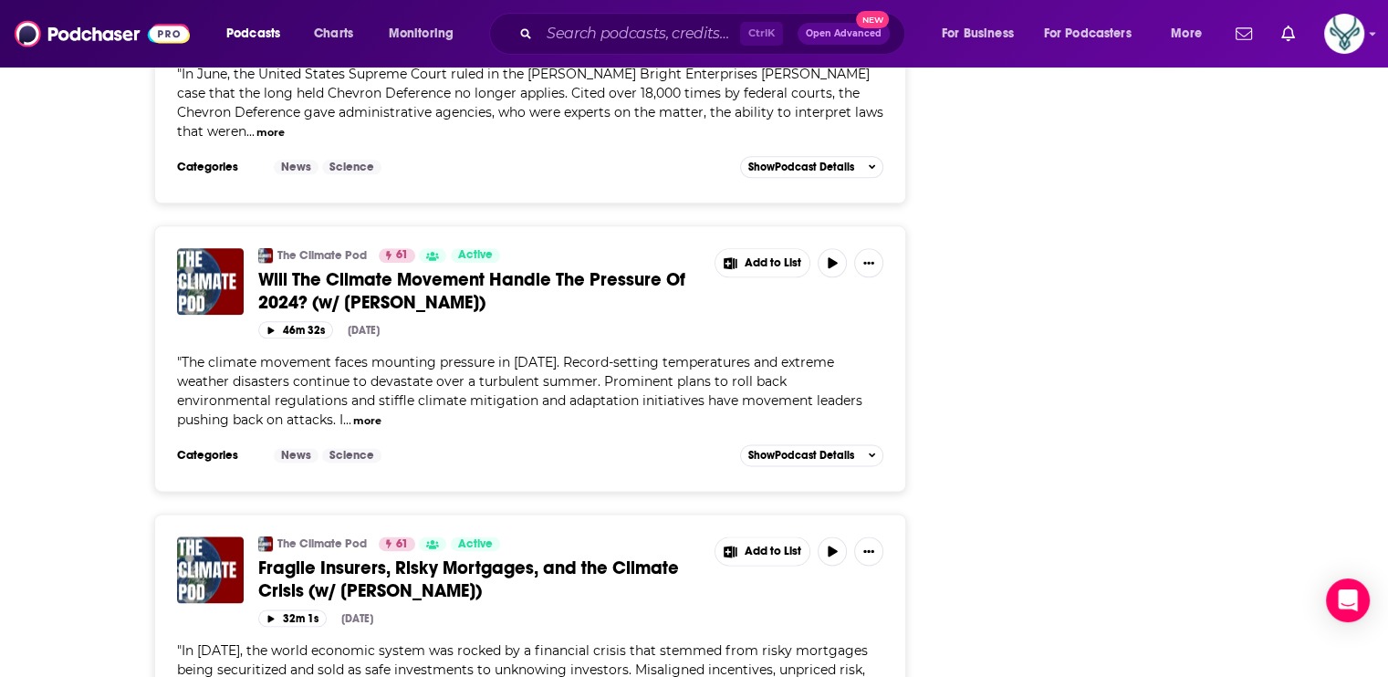
scroll to position [9168, 0]
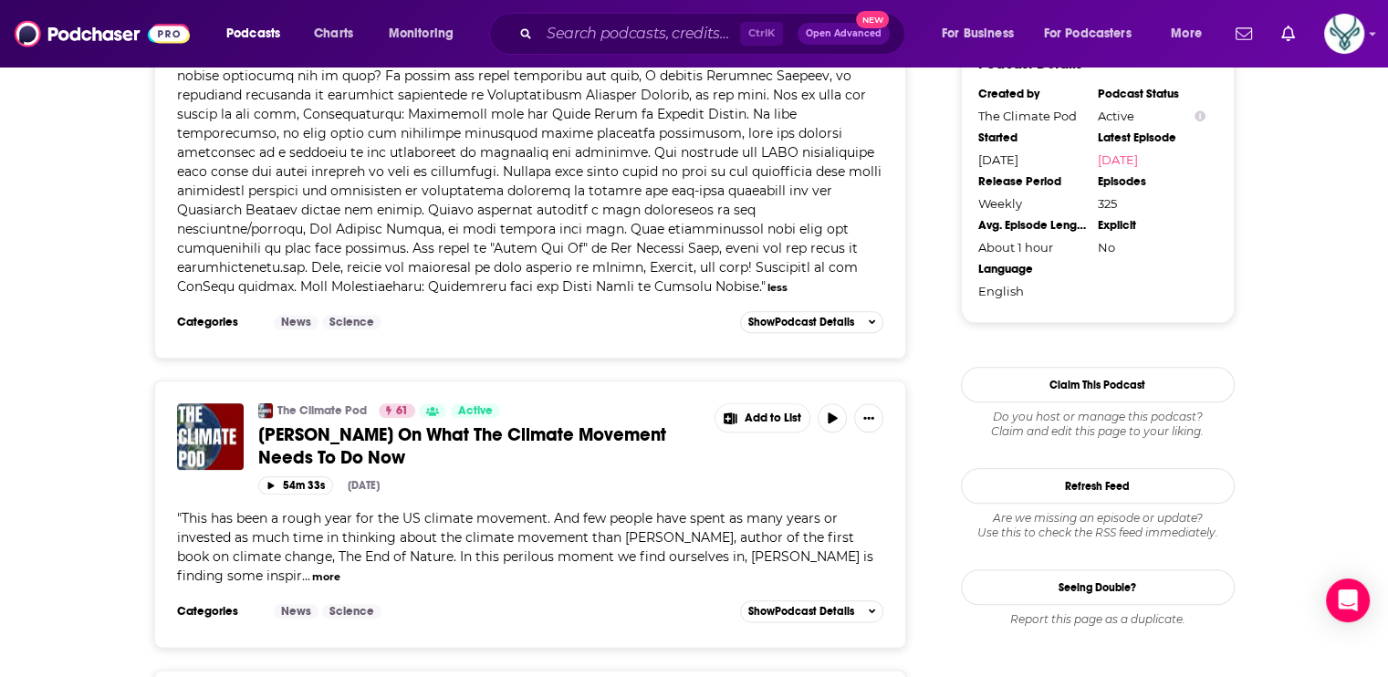
scroll to position [2099, 0]
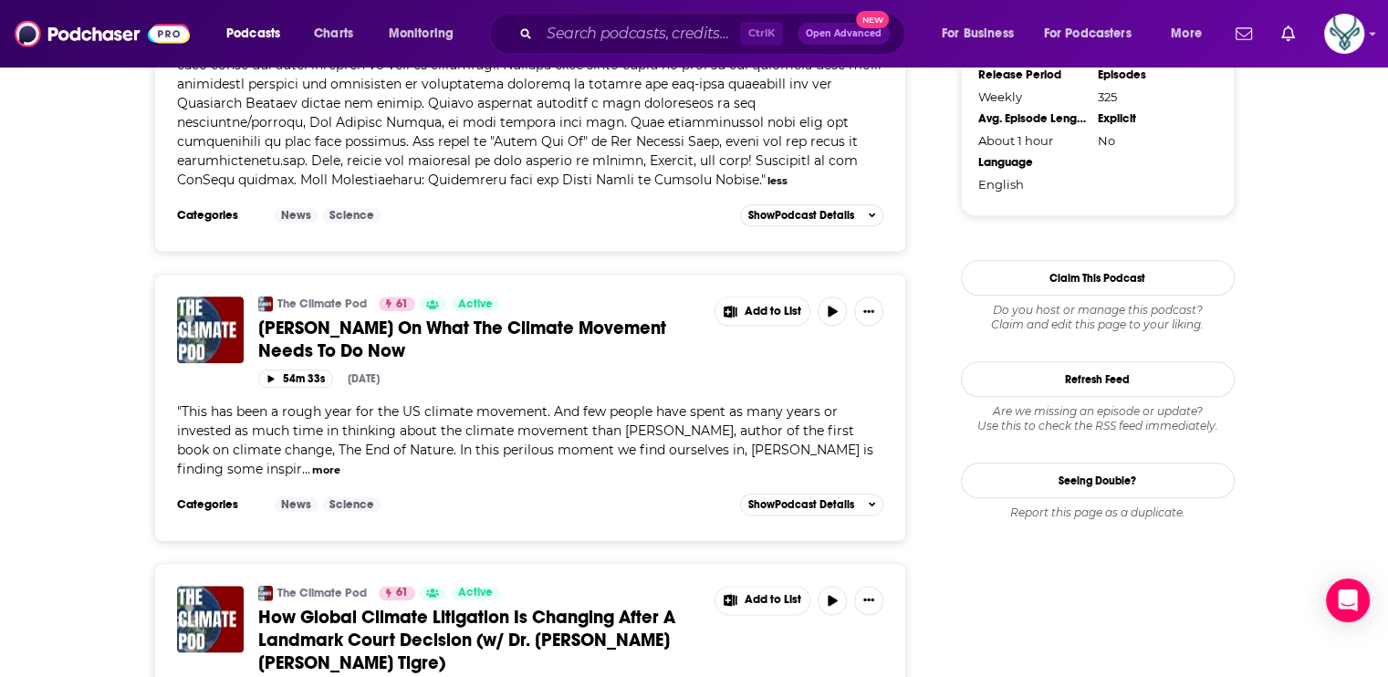
click at [312, 463] on button "more" at bounding box center [326, 471] width 28 height 16
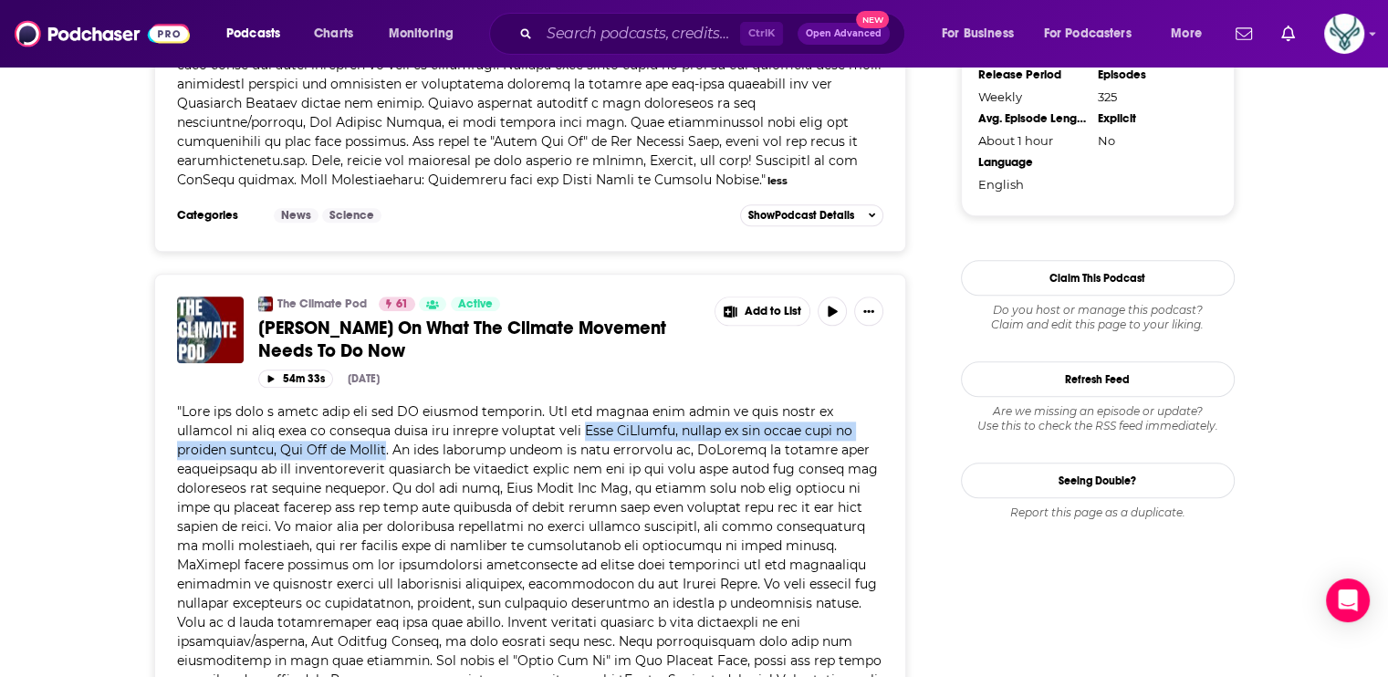
drag, startPoint x: 624, startPoint y: 403, endPoint x: 416, endPoint y: 427, distance: 209.5
click at [416, 427] on span at bounding box center [529, 555] width 705 height 304
drag, startPoint x: 416, startPoint y: 427, endPoint x: 394, endPoint y: 425, distance: 22.0
copy span "Bill McKibben, author of the first book on climate change, The End of Nature"
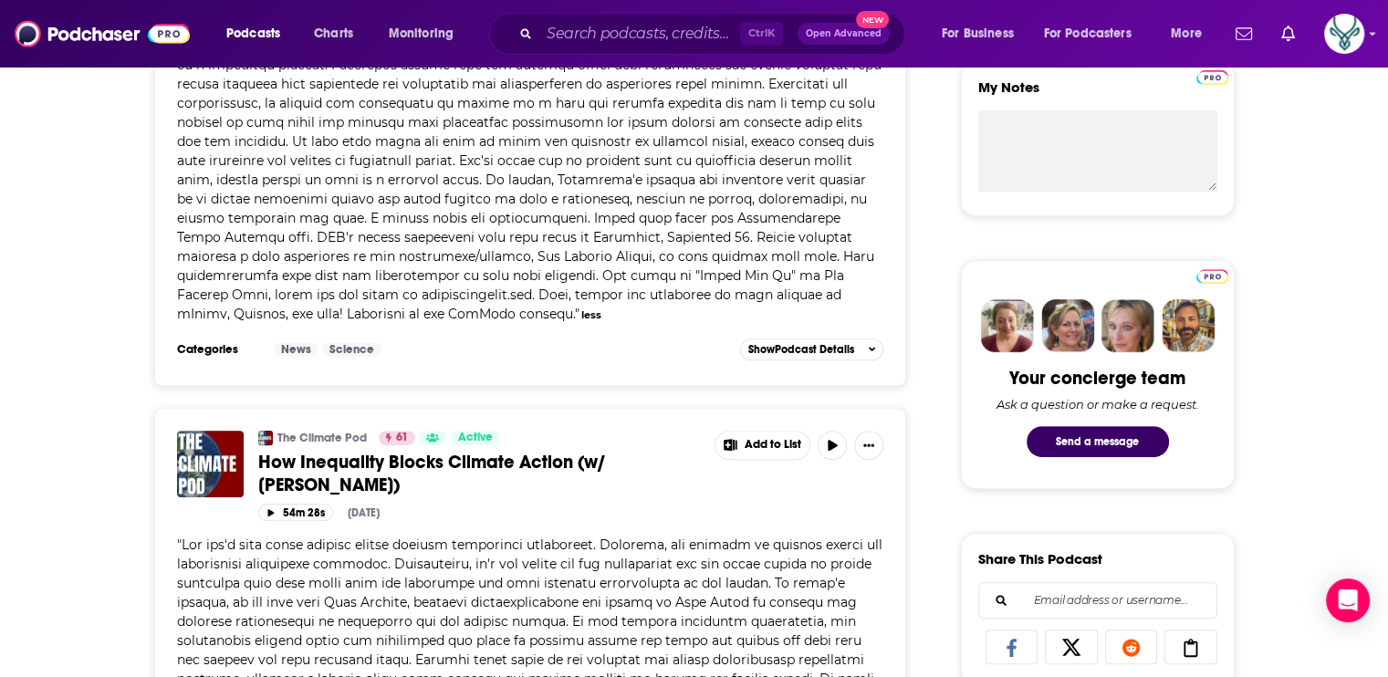
scroll to position [0, 0]
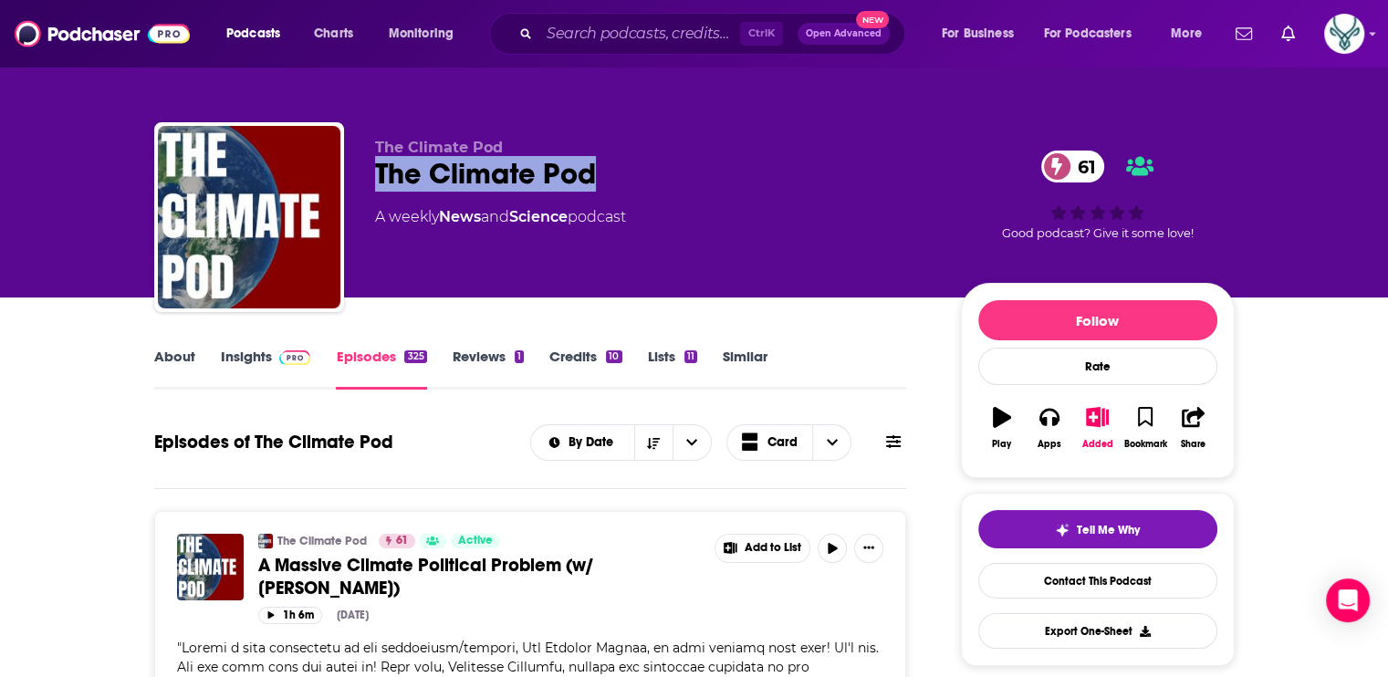
drag, startPoint x: 610, startPoint y: 171, endPoint x: 368, endPoint y: 181, distance: 242.1
click at [368, 181] on div "The Climate Pod The Climate Pod 61 A weekly News and Science podcast 61 Good po…" at bounding box center [694, 220] width 1081 height 197
copy h2 "The Climate Pod"
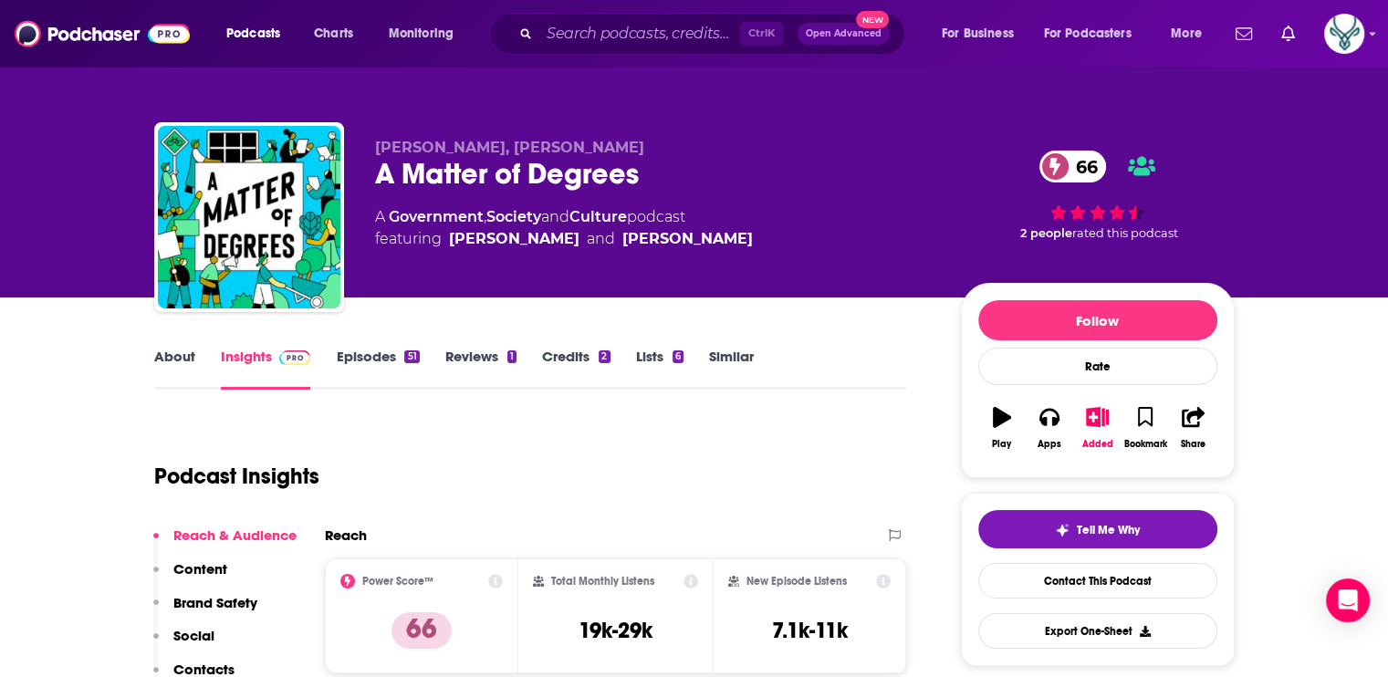
click at [184, 351] on link "About" at bounding box center [174, 369] width 41 height 42
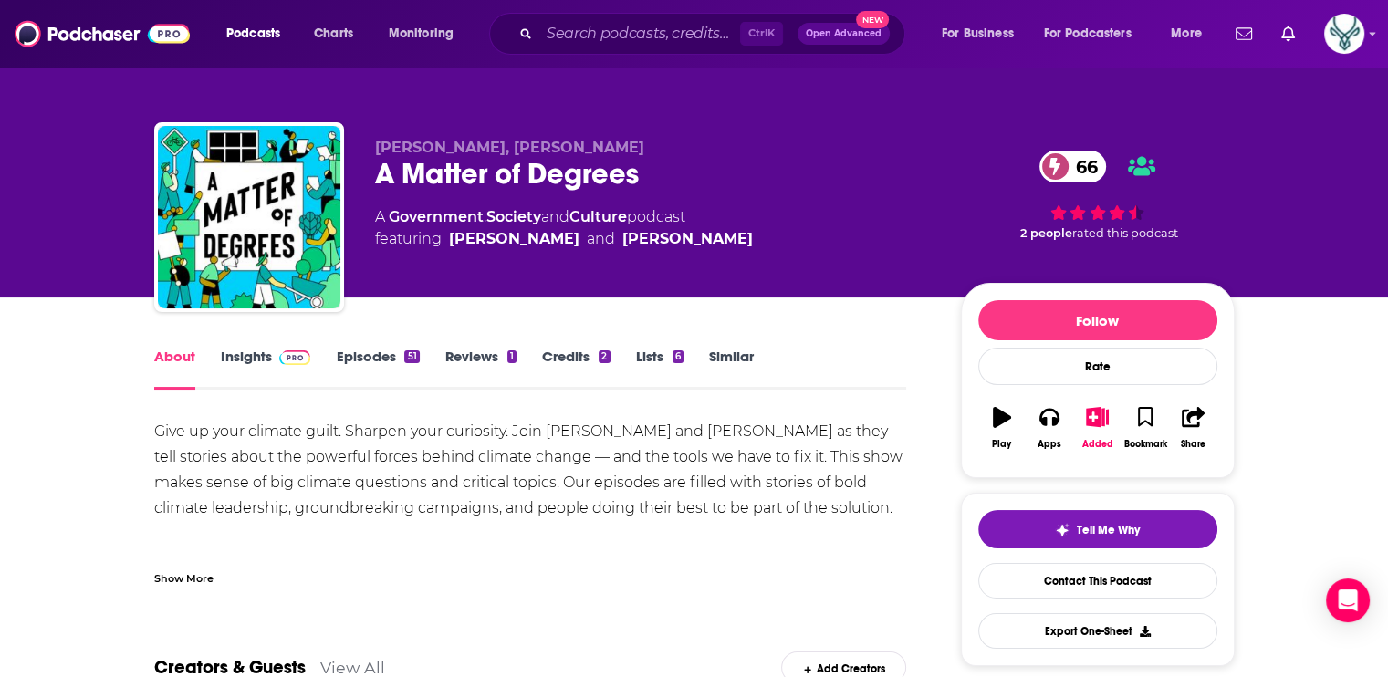
drag, startPoint x: 214, startPoint y: 452, endPoint x: 872, endPoint y: 508, distance: 660.5
click at [872, 508] on div "Give up your climate guilt. Sharpen your curiosity. Join [PERSON_NAME] and [PER…" at bounding box center [530, 508] width 753 height 179
click at [853, 526] on div "Give up your climate guilt. Sharpen your curiosity. Join [PERSON_NAME] and [PER…" at bounding box center [530, 508] width 753 height 179
drag, startPoint x: 189, startPoint y: 455, endPoint x: 904, endPoint y: 508, distance: 716.7
click at [904, 508] on div "Give up your climate guilt. Sharpen your curiosity. Join [PERSON_NAME] and [PER…" at bounding box center [530, 508] width 753 height 179
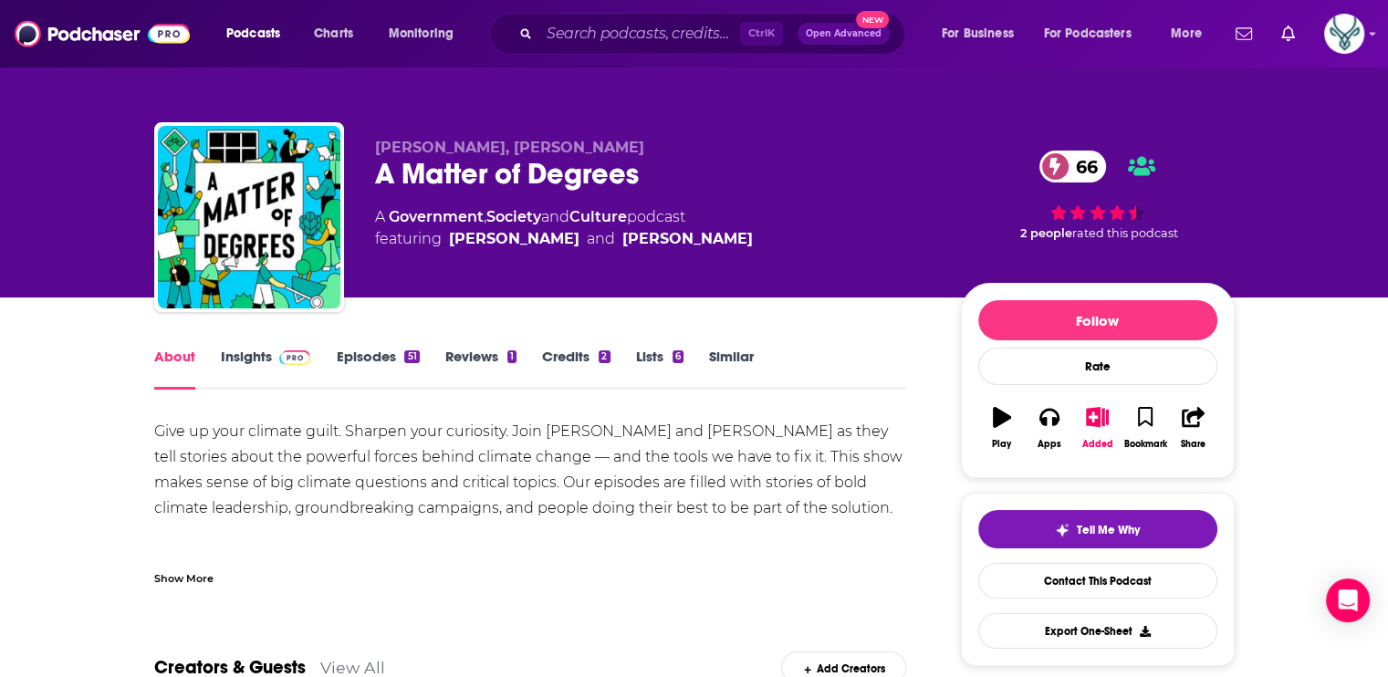
drag, startPoint x: 904, startPoint y: 508, endPoint x: 626, endPoint y: 477, distance: 279.2
copy div "tell stories about the powerful forces behind climate change — and the tools we…"
click at [248, 352] on link "Insights" at bounding box center [266, 369] width 90 height 42
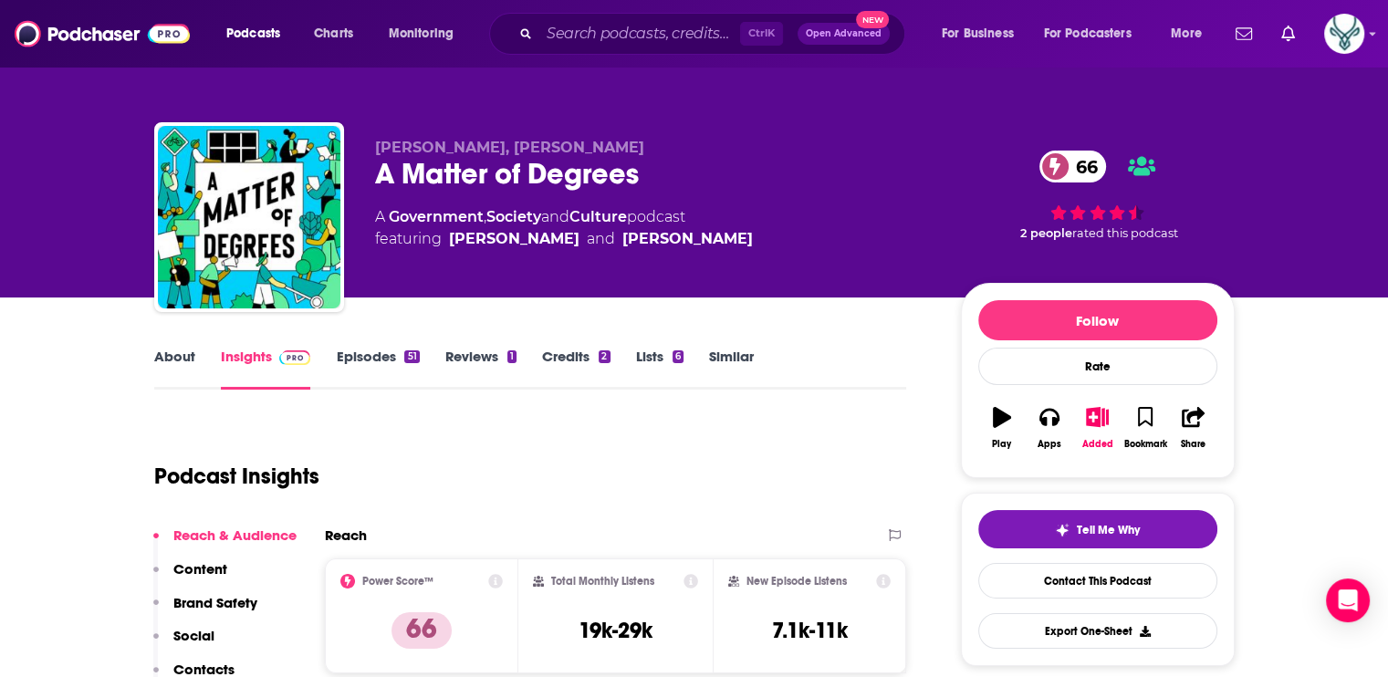
click at [352, 345] on div "About Insights Episodes 51 Reviews 1 Credits 2 Lists 6 Similar" at bounding box center [530, 367] width 753 height 45
click at [369, 355] on link "Episodes 51" at bounding box center [377, 369] width 83 height 42
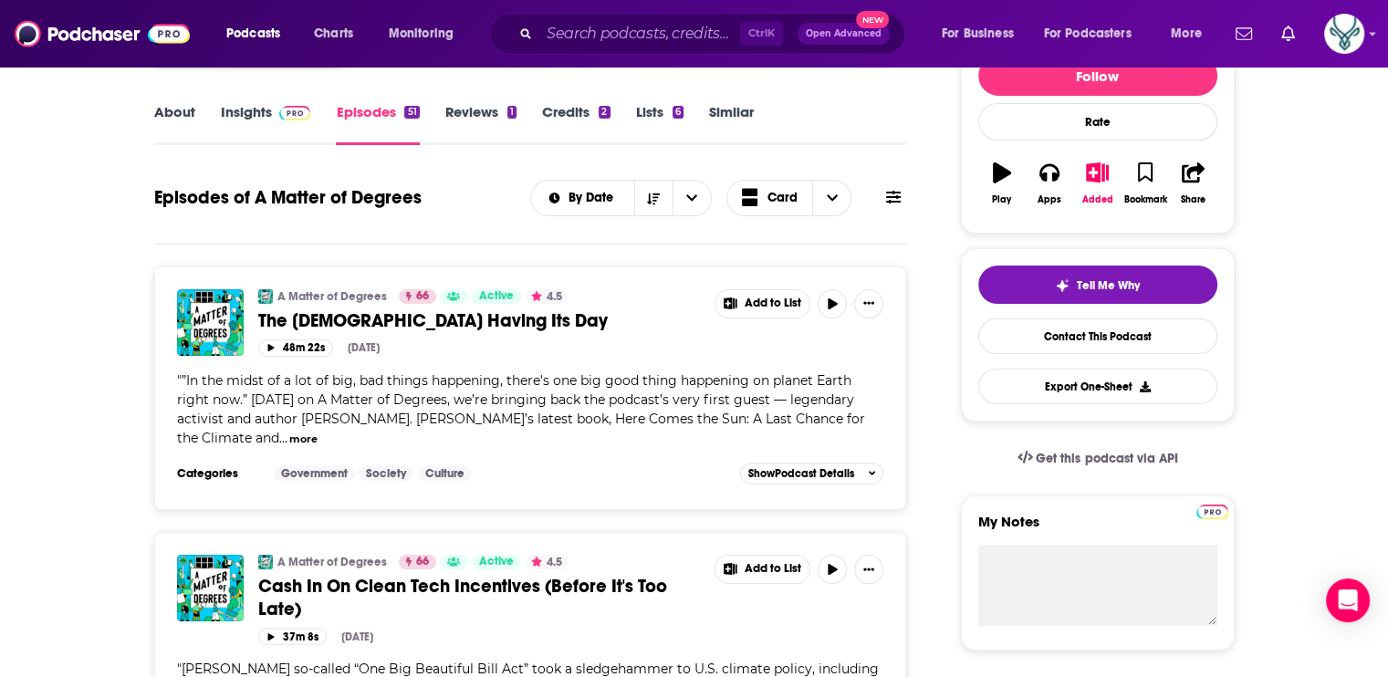
scroll to position [274, 0]
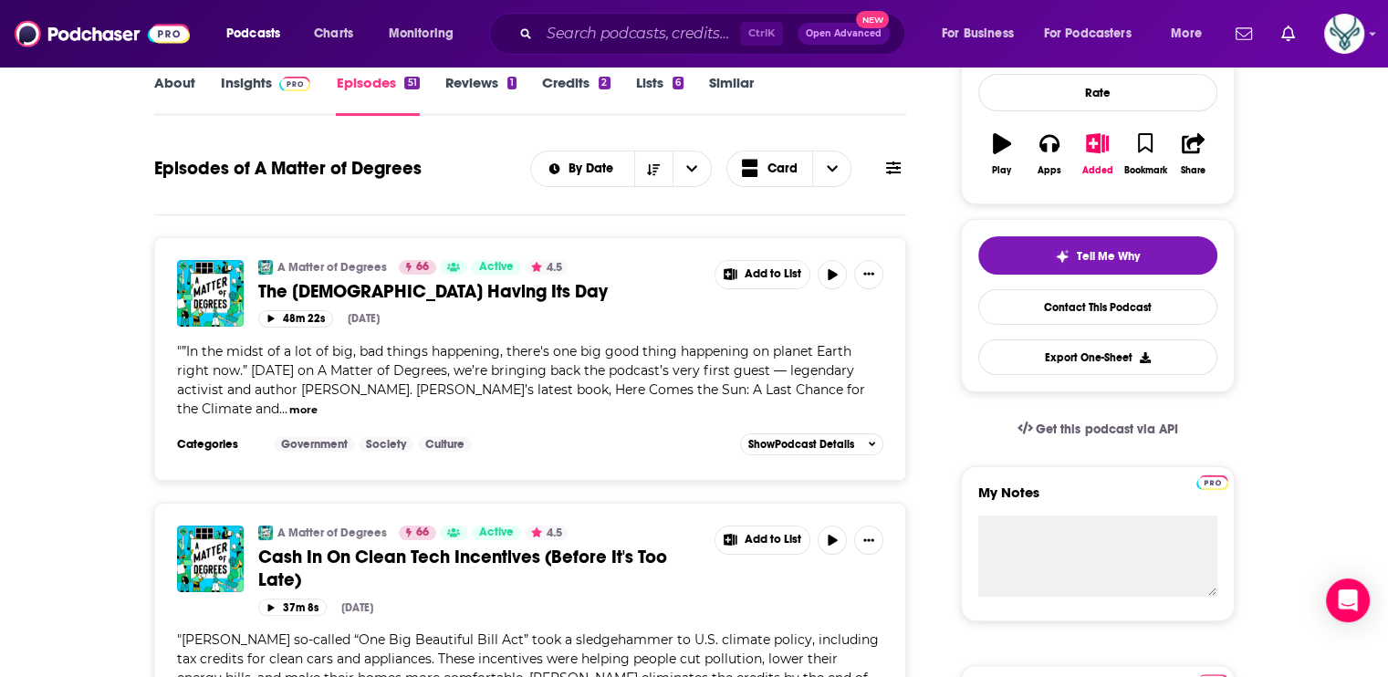
click at [289, 410] on button "more" at bounding box center [303, 411] width 28 height 16
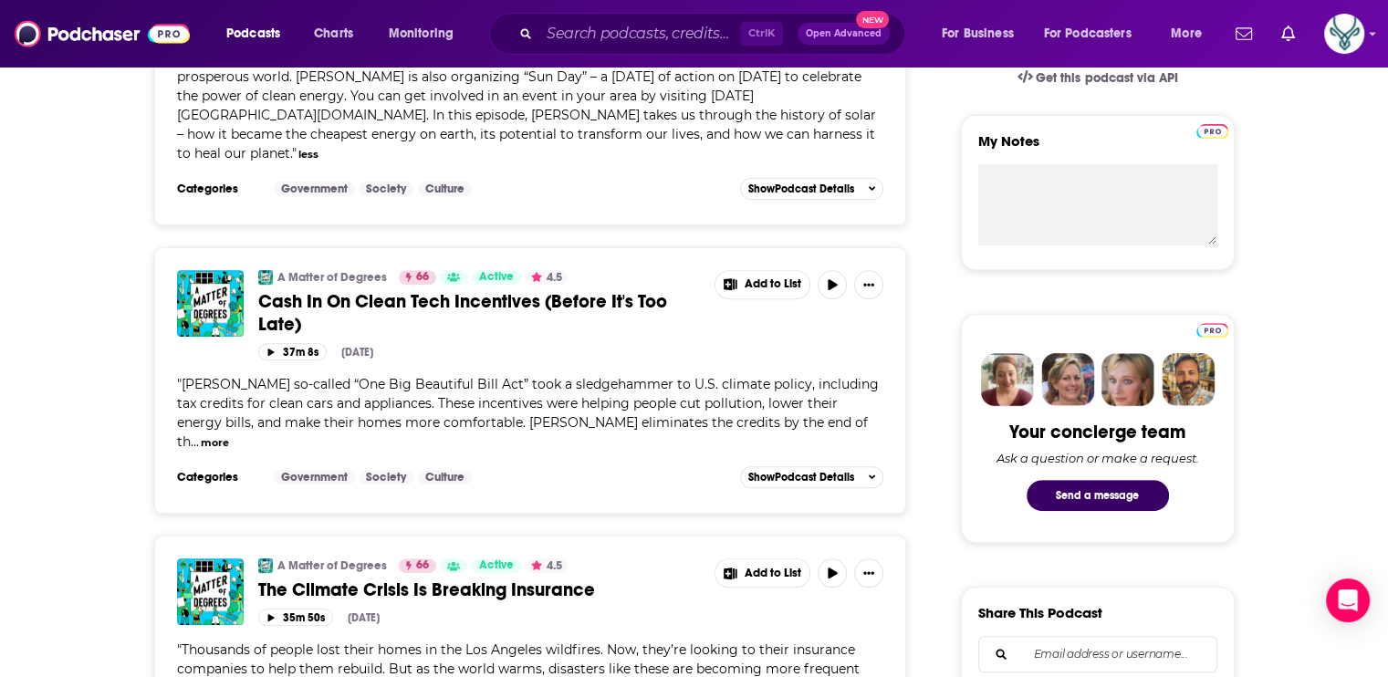
scroll to position [639, 0]
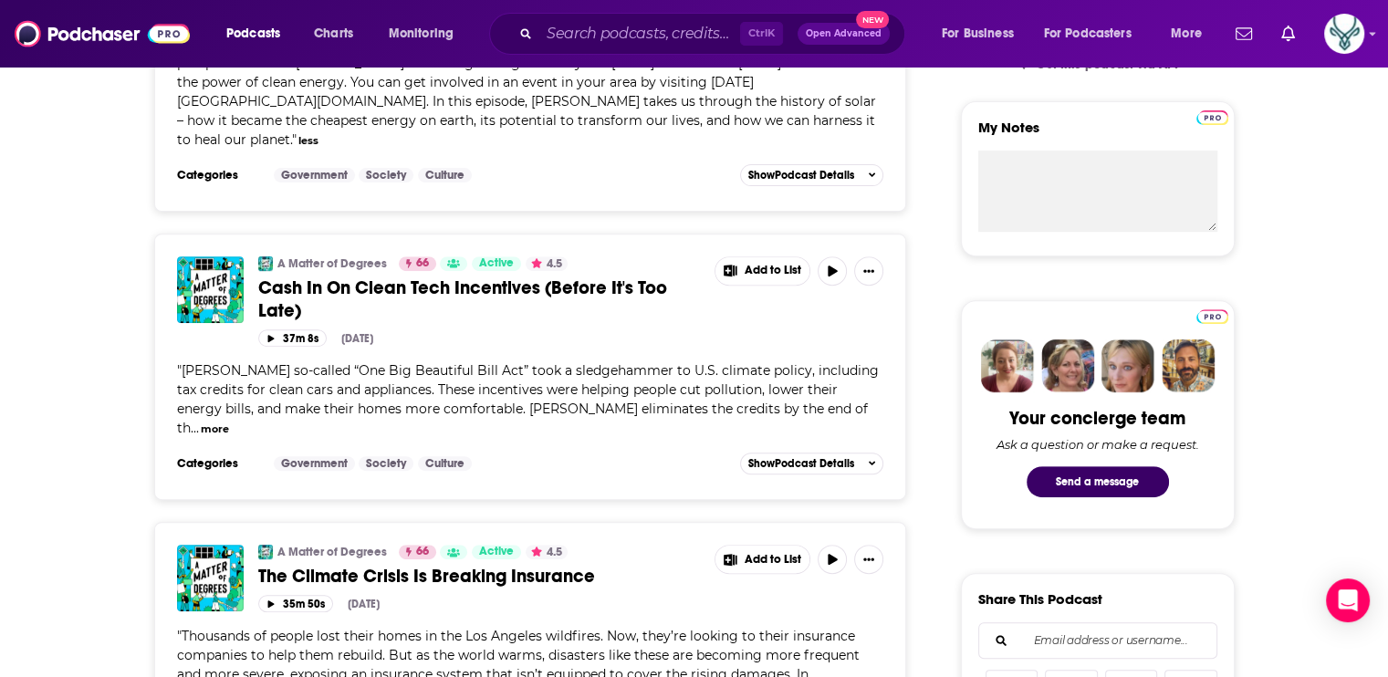
click at [201, 422] on button "more" at bounding box center [215, 430] width 28 height 16
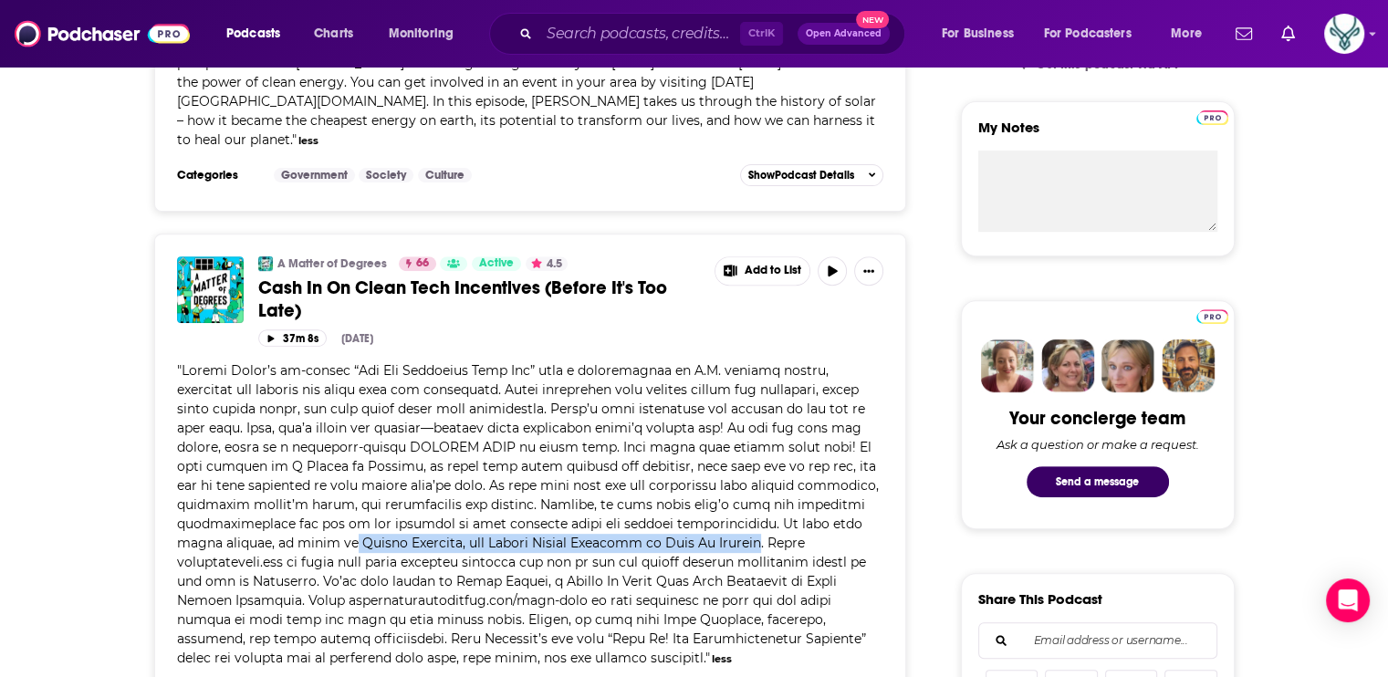
drag, startPoint x: 302, startPoint y: 522, endPoint x: 704, endPoint y: 523, distance: 401.6
click at [704, 523] on span at bounding box center [528, 514] width 702 height 304
drag, startPoint x: 704, startPoint y: 523, endPoint x: 641, endPoint y: 525, distance: 63.0
copy span "Ingrid Malmgren, the Senior Policy Director at Plug In America"
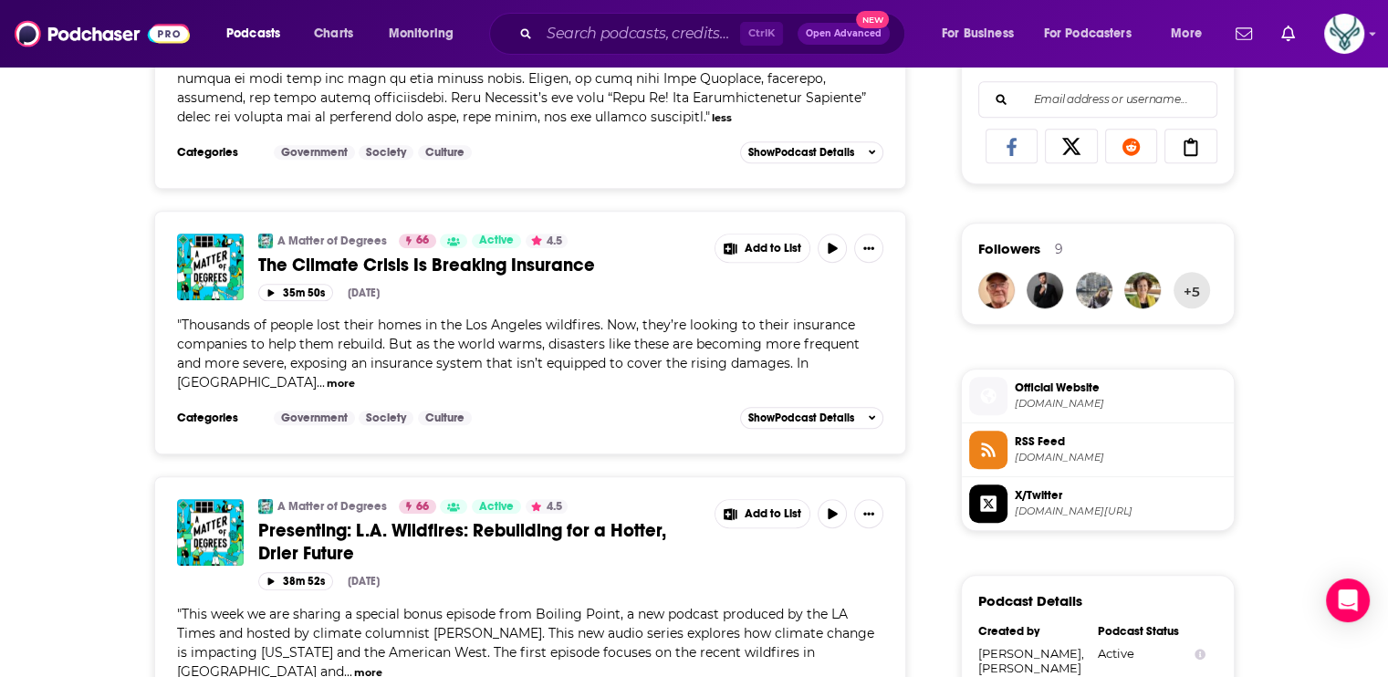
scroll to position [1187, 0]
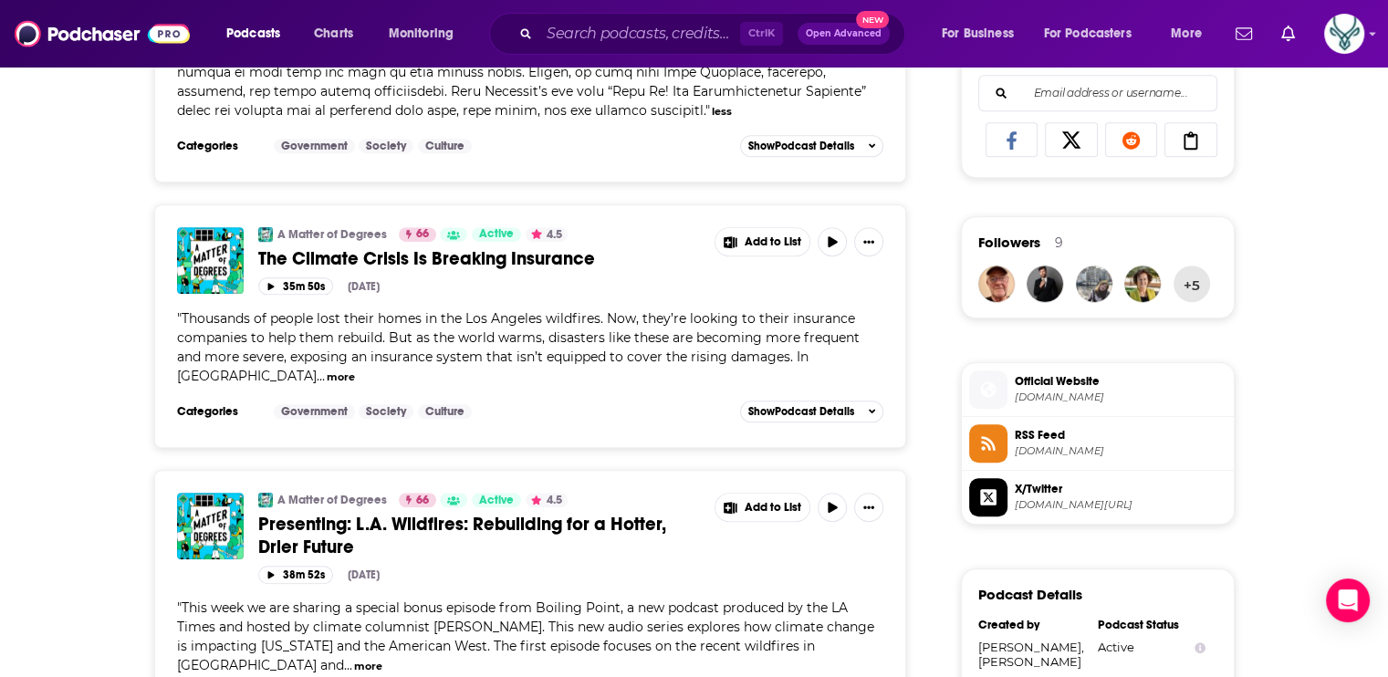
click at [258, 348] on span "" Thousands of people lost their homes in the Los Angeles wildfires. Now, they’…" at bounding box center [518, 347] width 683 height 74
click at [327, 370] on button "more" at bounding box center [341, 378] width 28 height 16
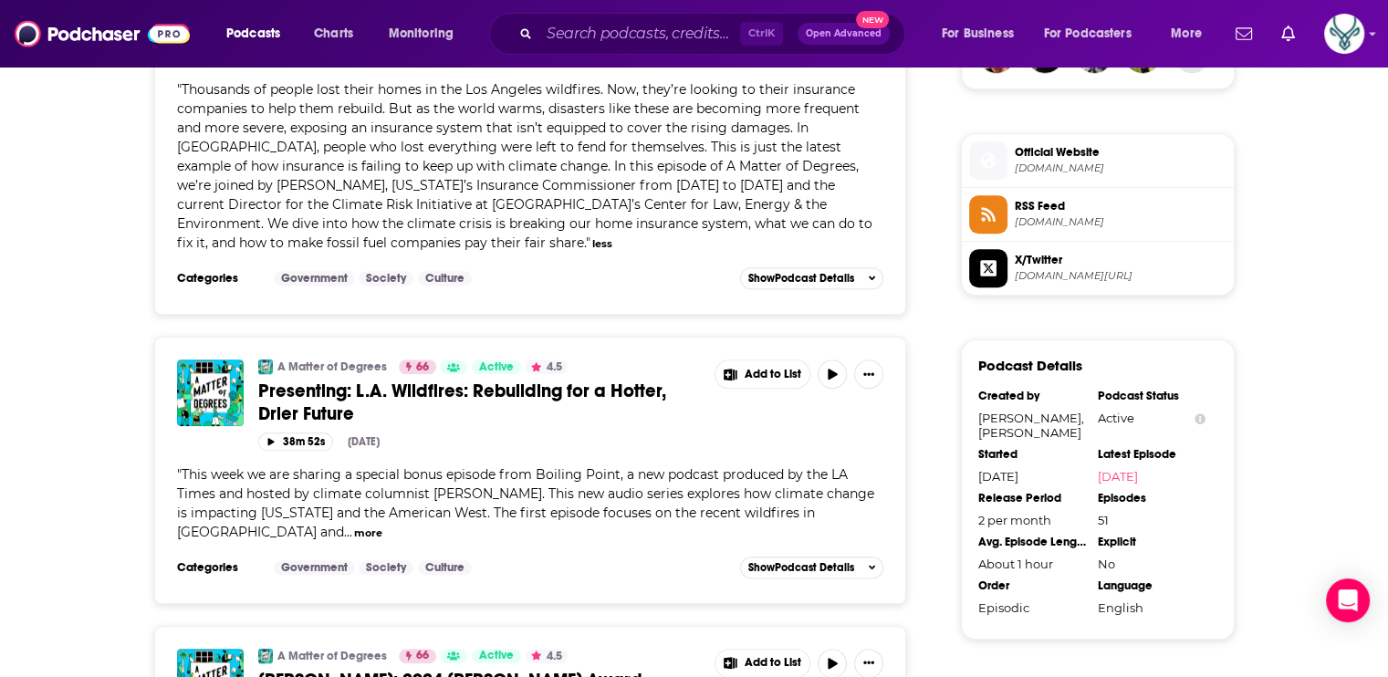
scroll to position [1552, 0]
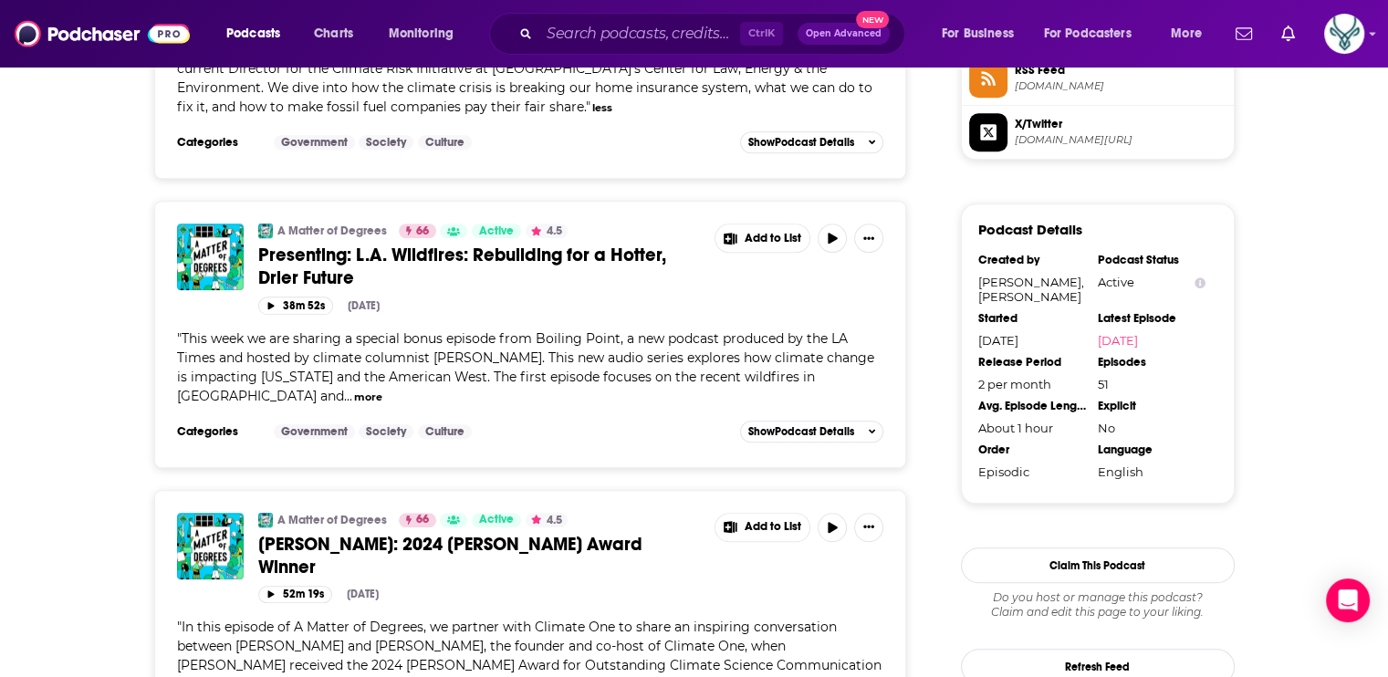
click at [354, 390] on button "more" at bounding box center [368, 398] width 28 height 16
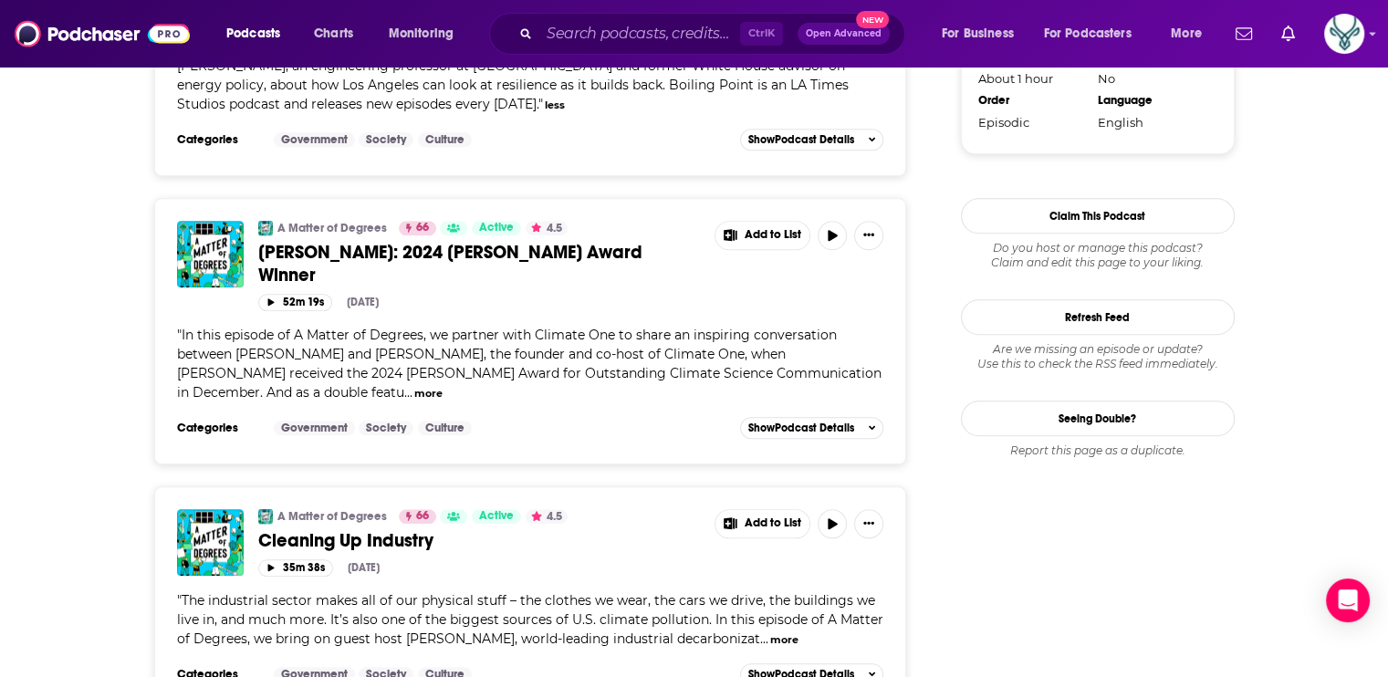
scroll to position [1917, 0]
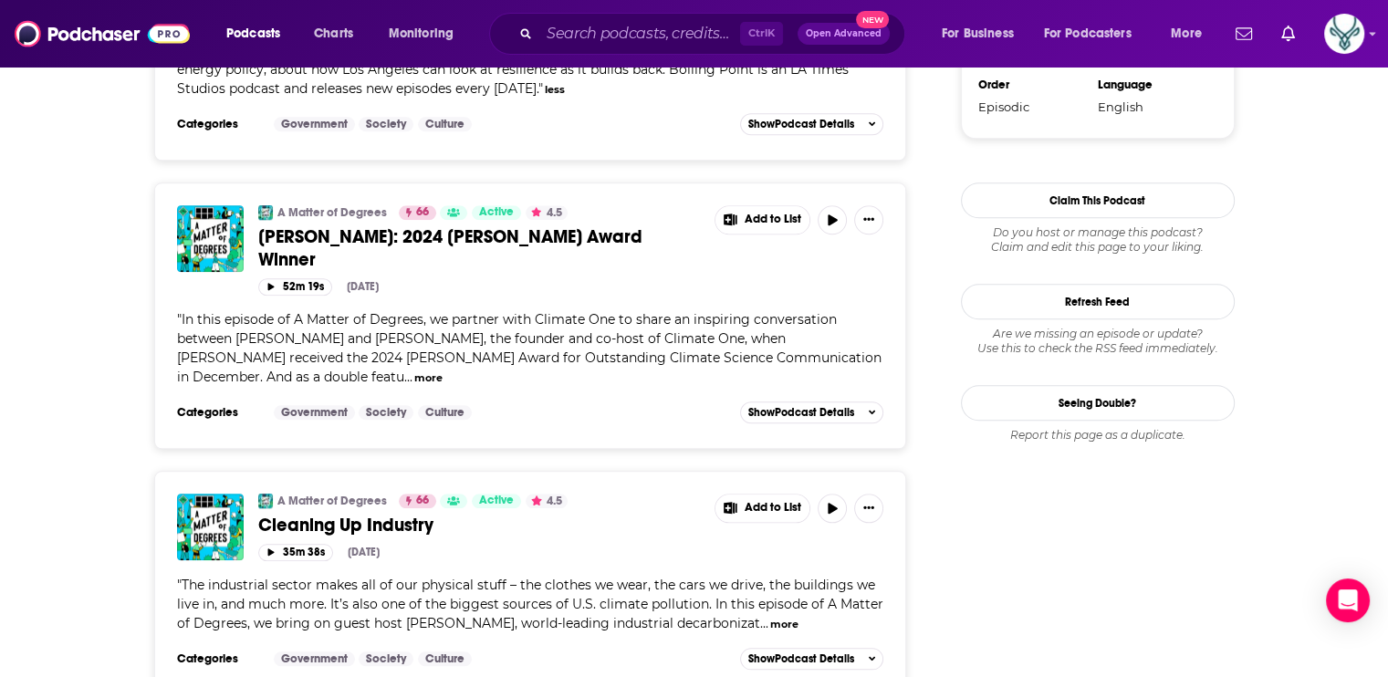
click at [414, 371] on button "more" at bounding box center [428, 379] width 28 height 16
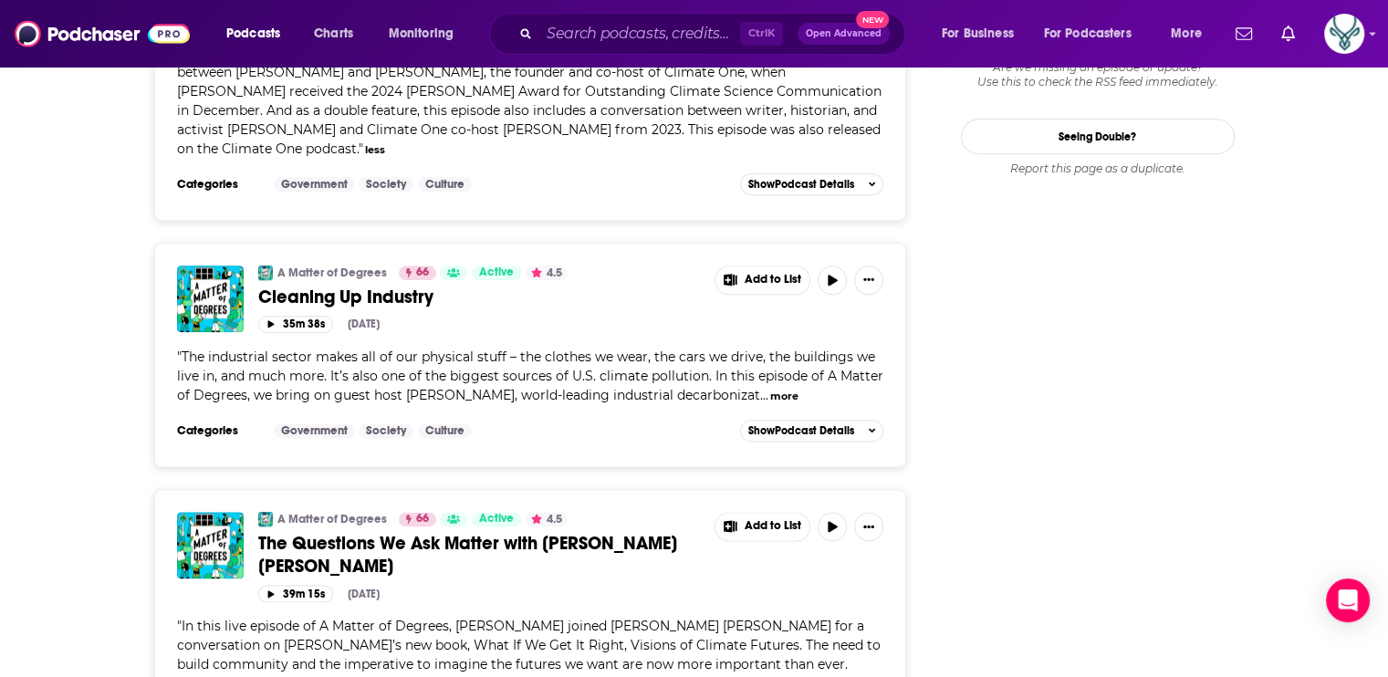
scroll to position [2191, 0]
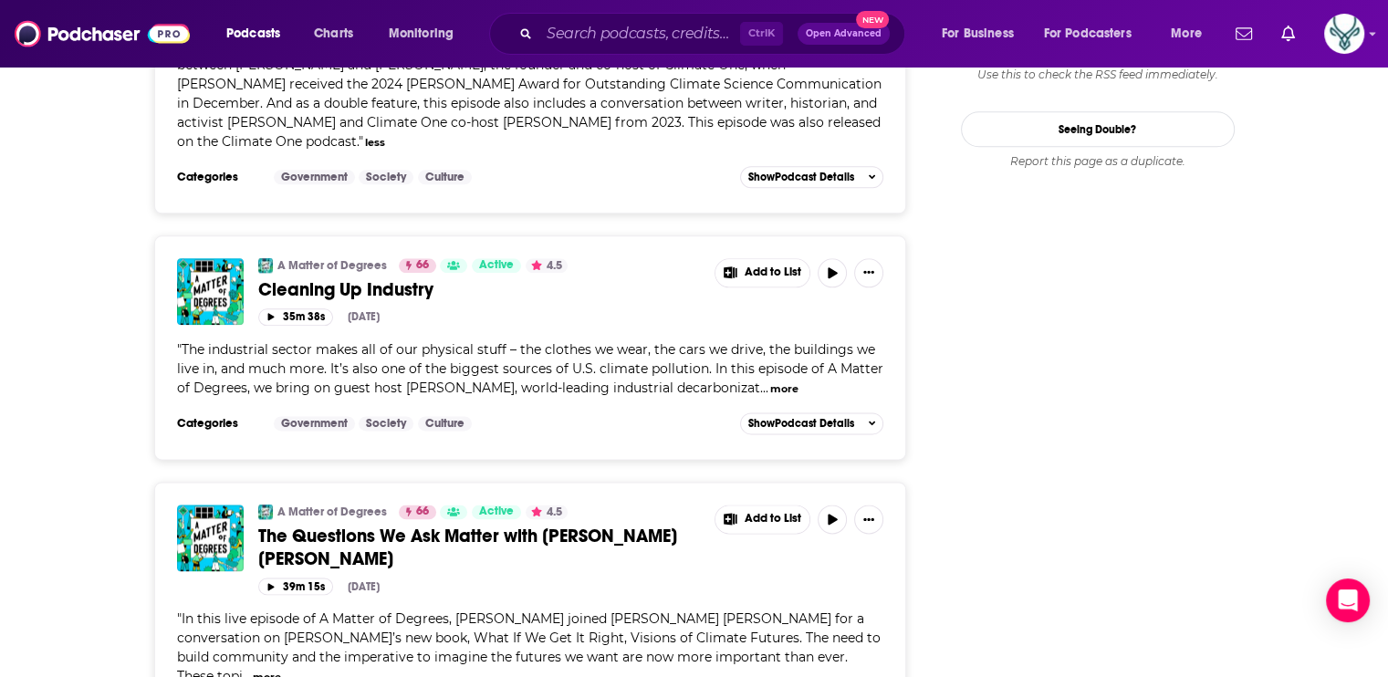
click at [778, 382] on button "more" at bounding box center [784, 390] width 28 height 16
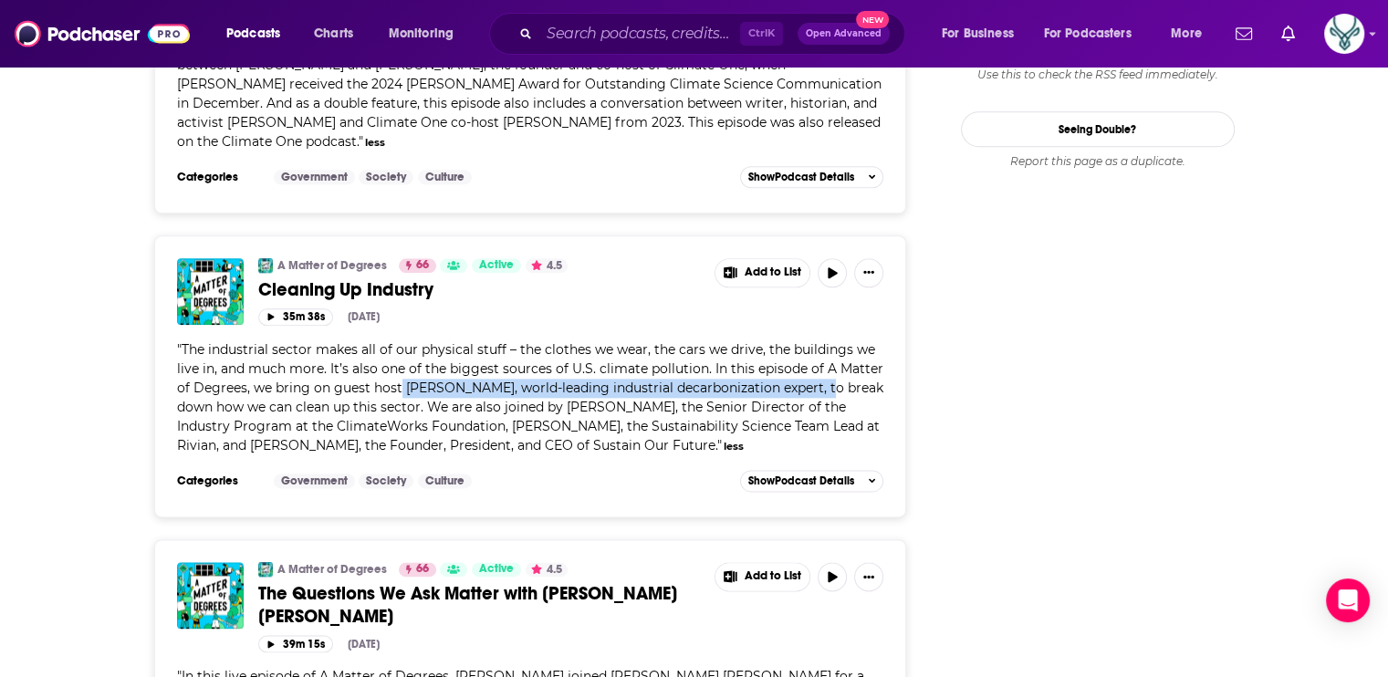
drag, startPoint x: 398, startPoint y: 321, endPoint x: 818, endPoint y: 319, distance: 419.9
click at [818, 341] on span "The industrial sector makes all of our physical stuff – the clothes we wear, th…" at bounding box center [530, 397] width 706 height 112
click at [471, 343] on span "The industrial sector makes all of our physical stuff – the clothes we wear, th…" at bounding box center [530, 397] width 706 height 112
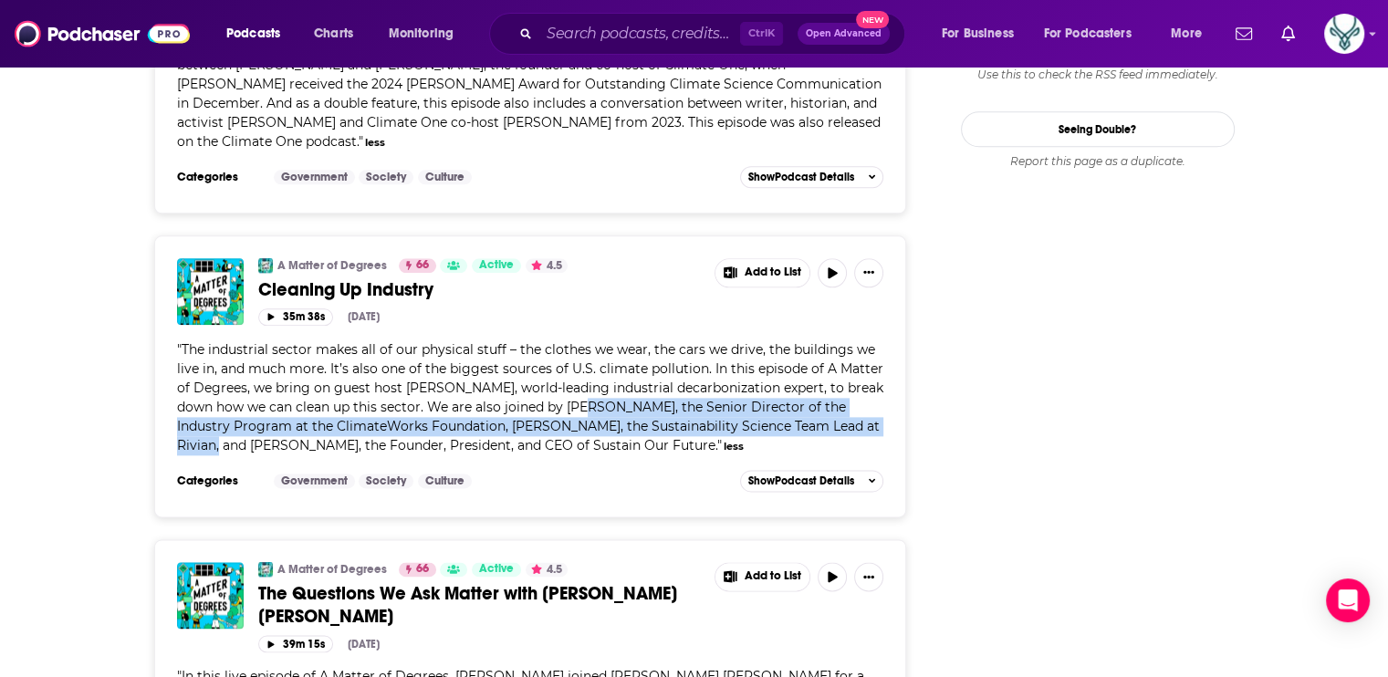
drag, startPoint x: 566, startPoint y: 343, endPoint x: 830, endPoint y: 368, distance: 264.9
click at [830, 368] on span "The industrial sector makes all of our physical stuff – the clothes we wear, th…" at bounding box center [530, 397] width 706 height 112
drag, startPoint x: 830, startPoint y: 368, endPoint x: 722, endPoint y: 351, distance: 109.1
copy span "Rebecca Dell, the Senior Director of the Industry Program at the ClimateWorks F…"
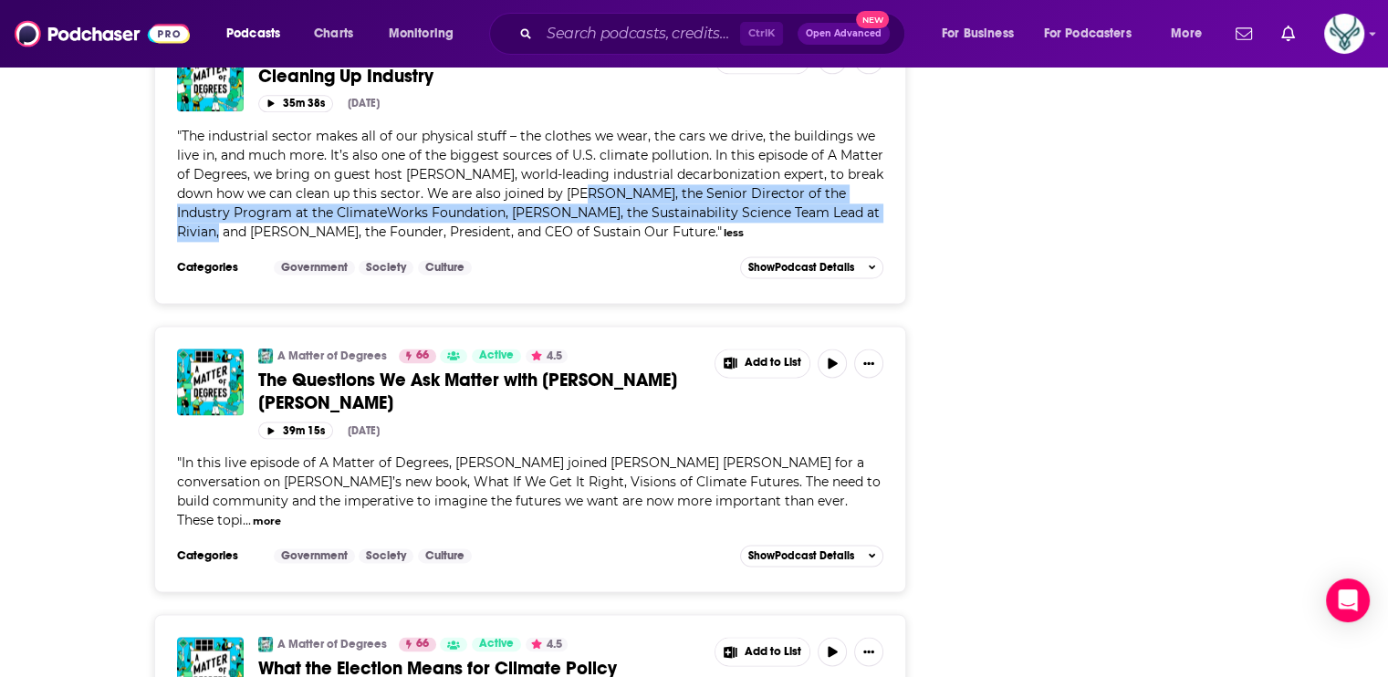
scroll to position [2465, 0]
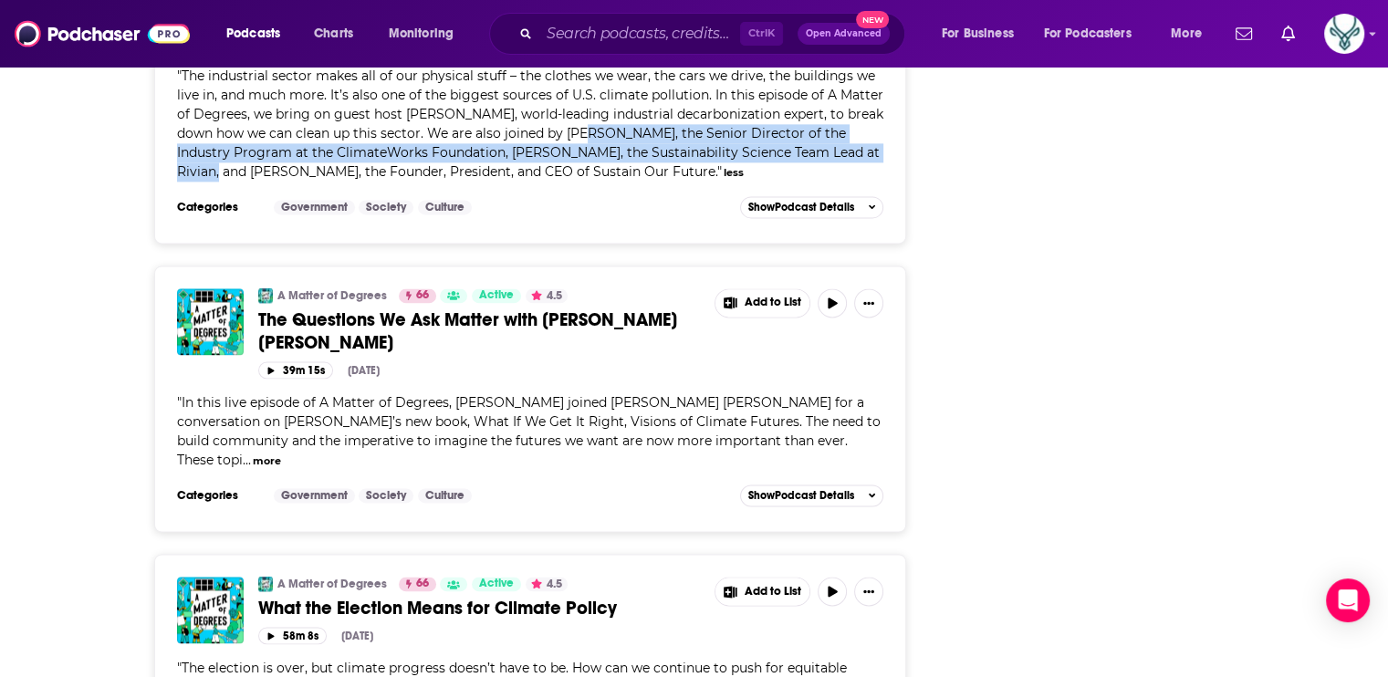
click at [253, 454] on button "more" at bounding box center [267, 462] width 28 height 16
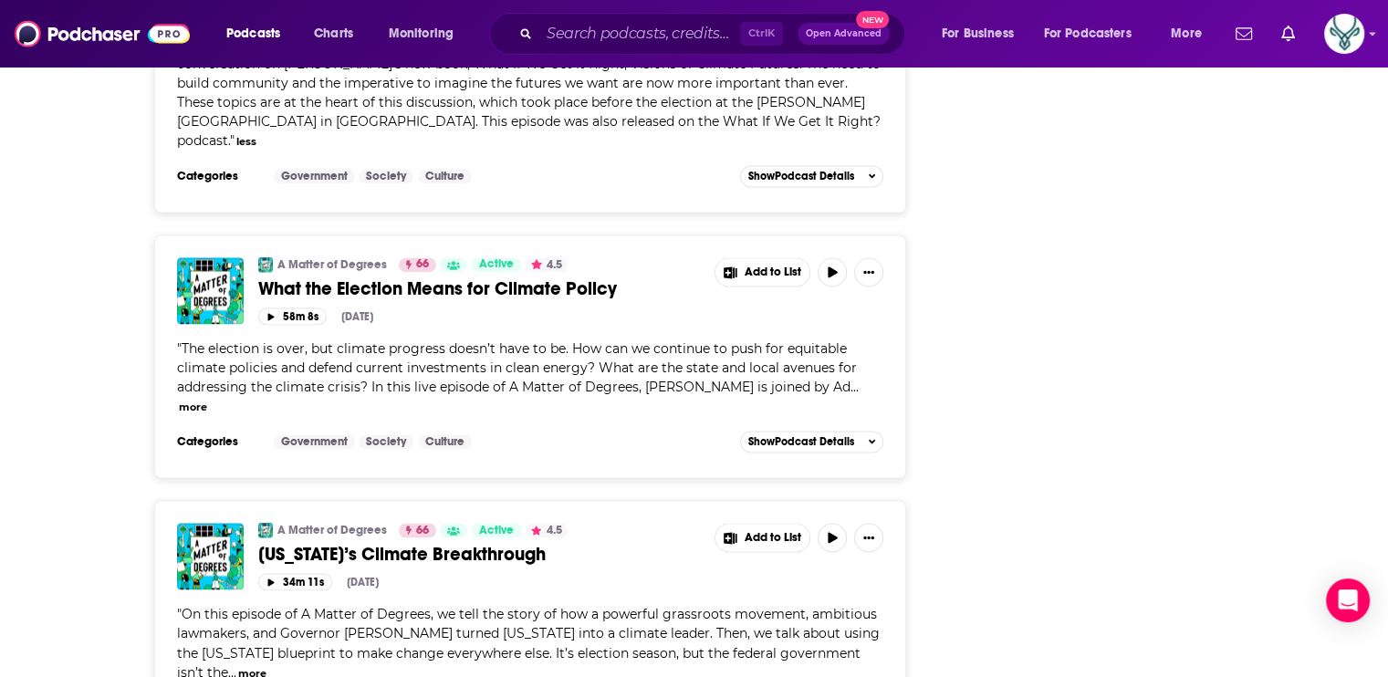
scroll to position [2830, 0]
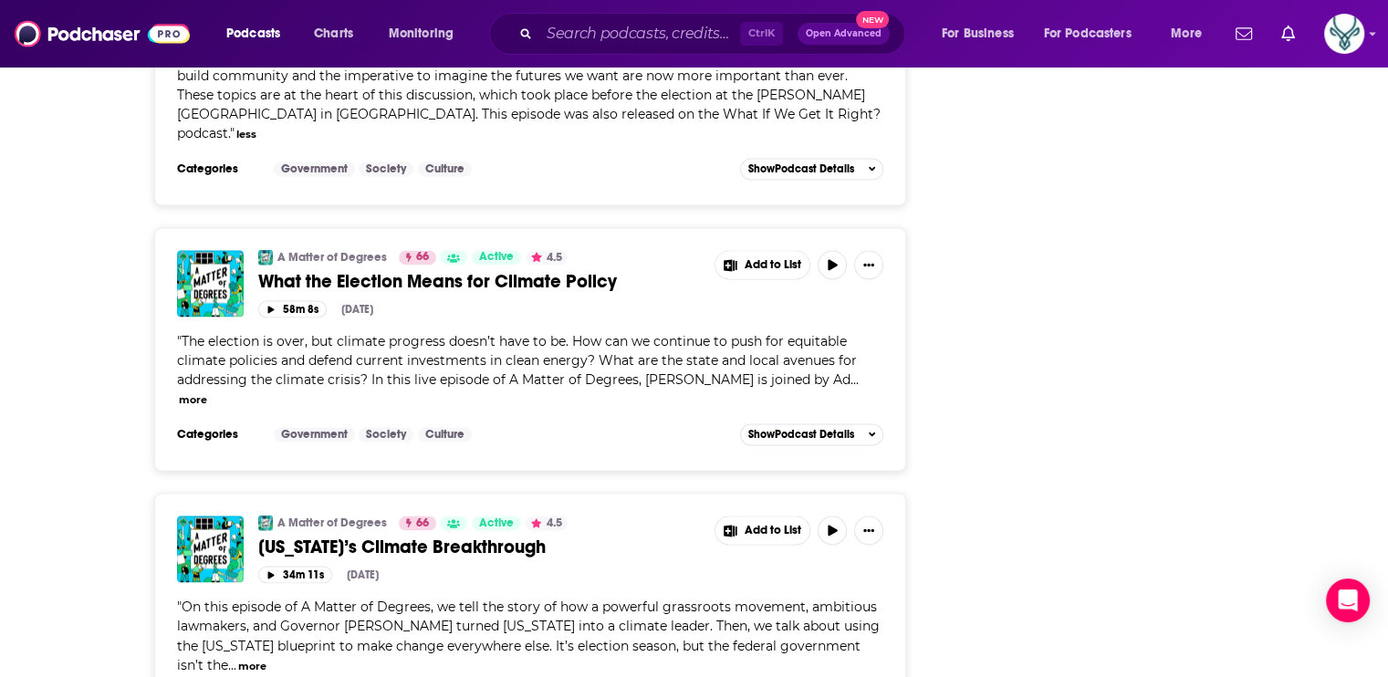
click at [207, 392] on button "more" at bounding box center [193, 400] width 28 height 16
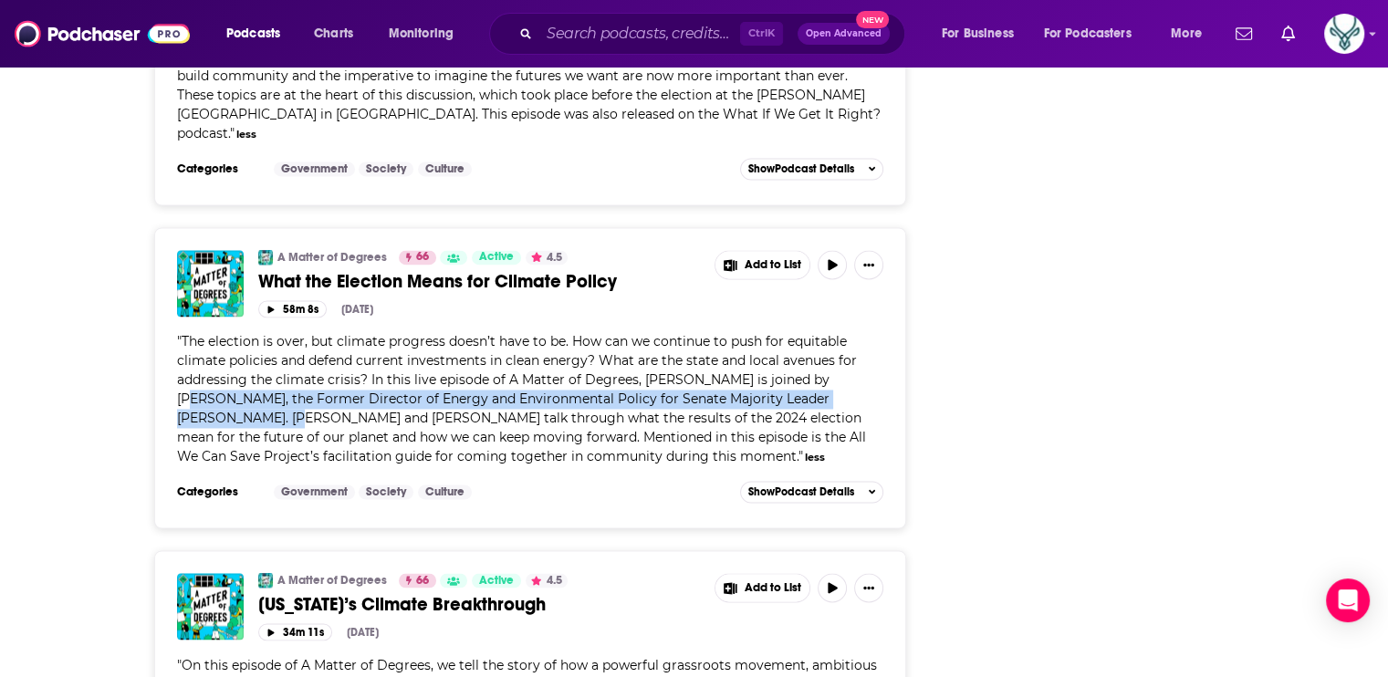
drag, startPoint x: 815, startPoint y: 297, endPoint x: 875, endPoint y: 318, distance: 63.8
click at [866, 333] on span "The election is over, but climate progress doesn’t have to be. How can we conti…" at bounding box center [521, 398] width 689 height 131
drag, startPoint x: 875, startPoint y: 318, endPoint x: 828, endPoint y: 309, distance: 48.3
copy span "Adrian Deveny, the Former Director of Energy and Environmental Policy for Senat…"
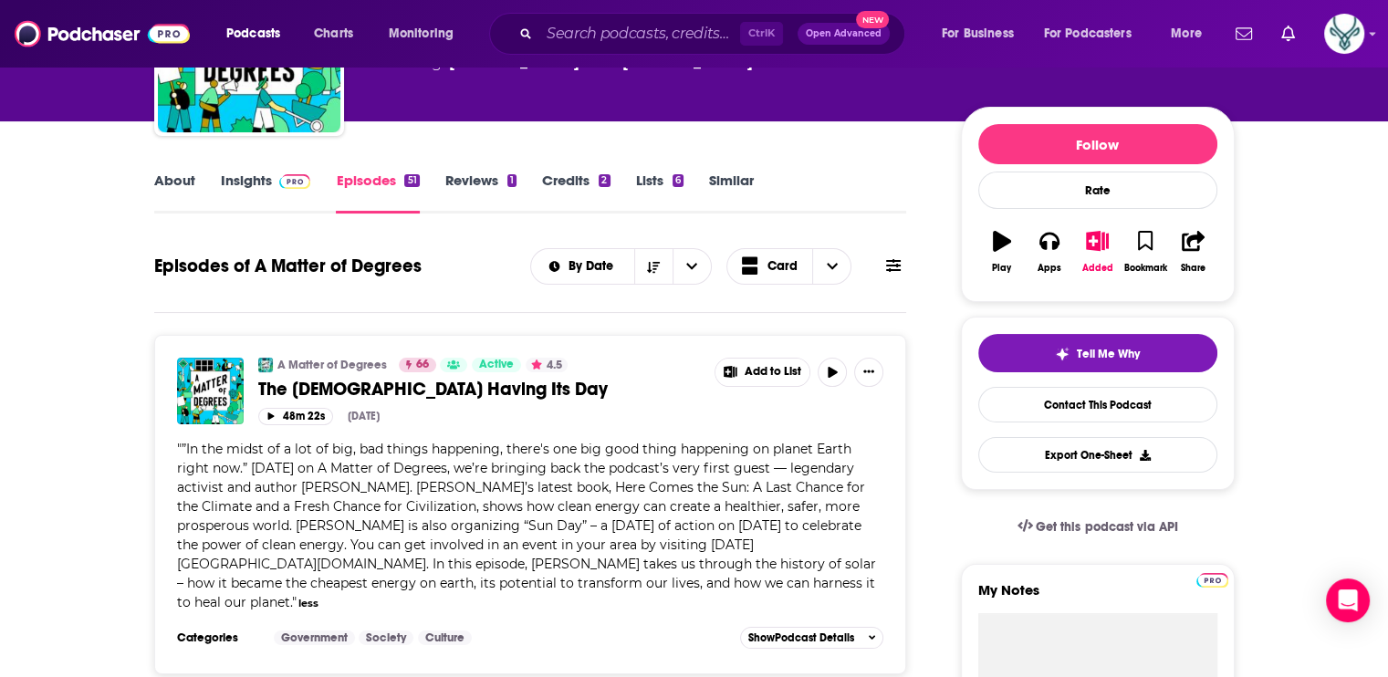
scroll to position [183, 0]
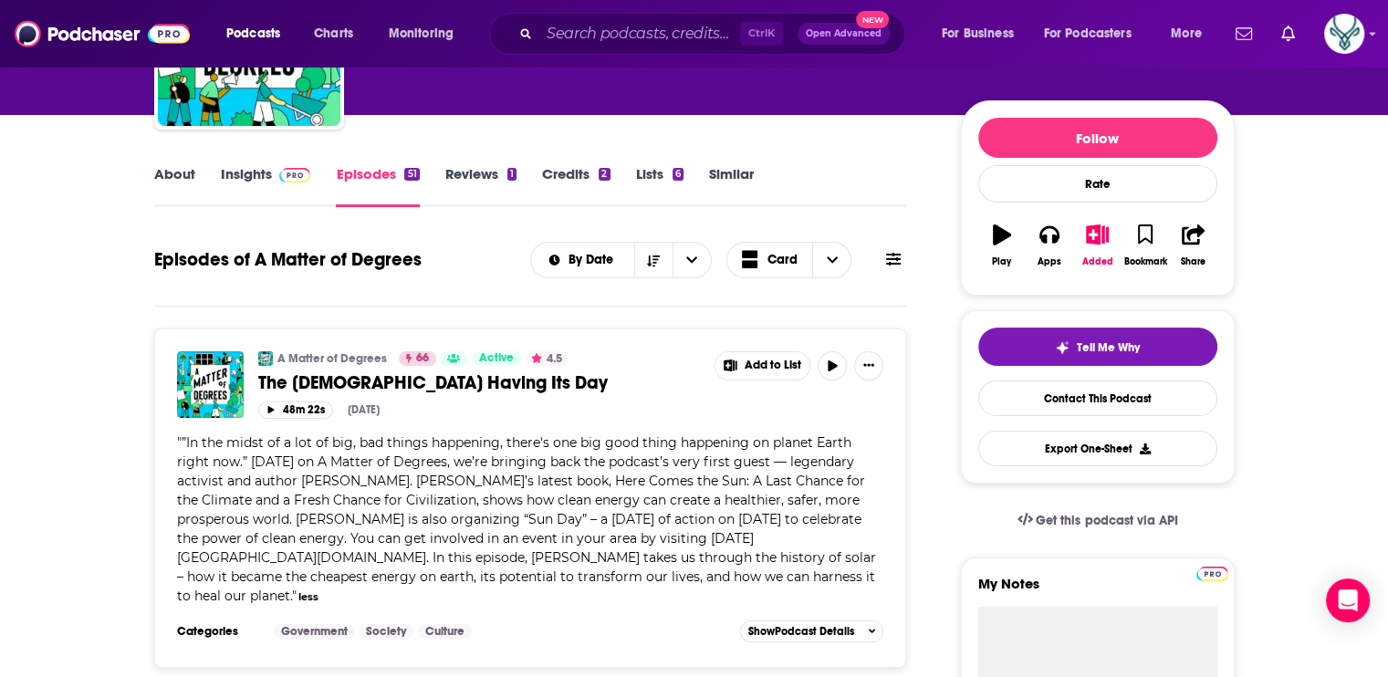
click at [183, 179] on link "About" at bounding box center [174, 186] width 41 height 42
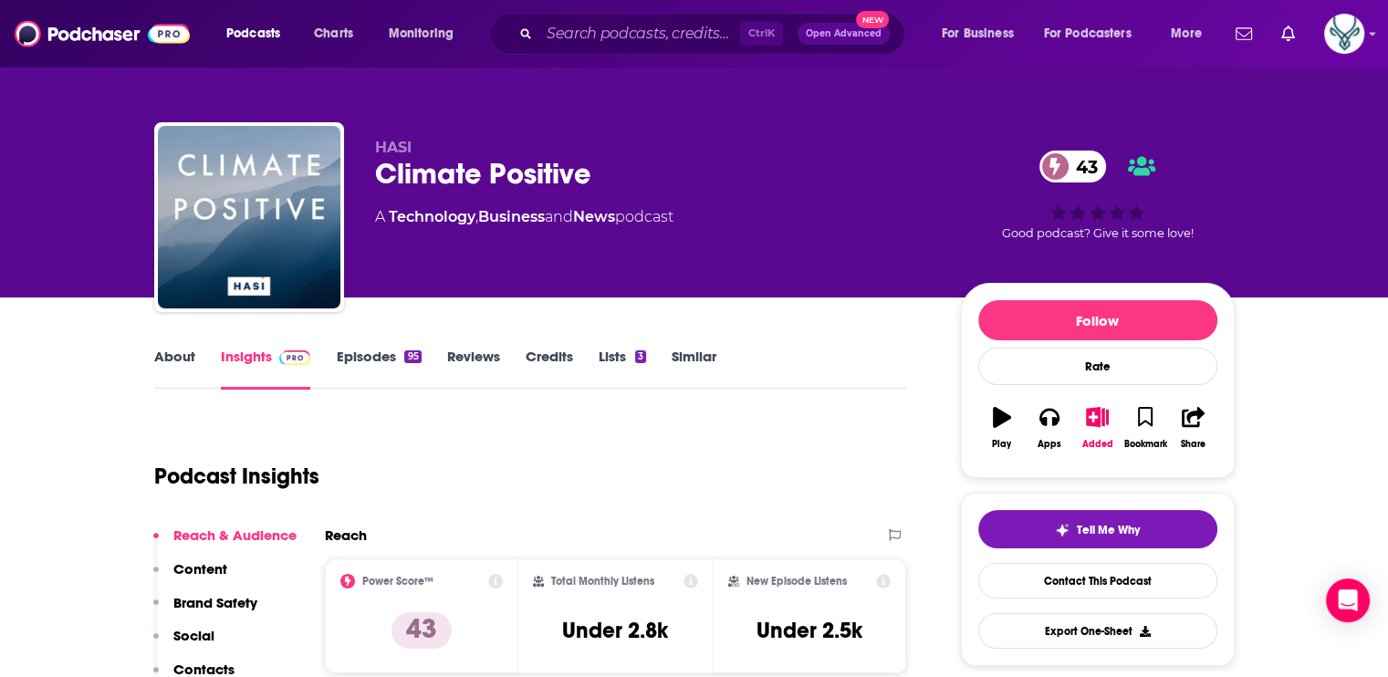
click at [179, 354] on link "About" at bounding box center [174, 369] width 41 height 42
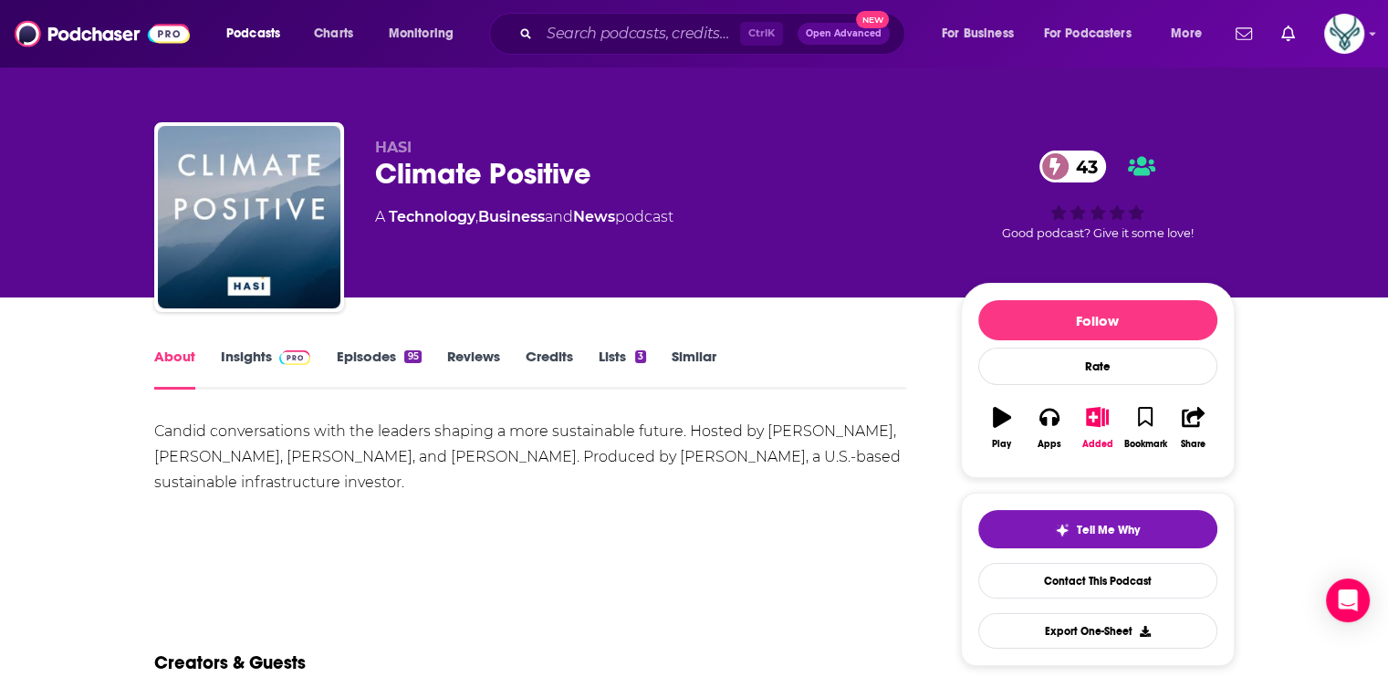
click at [469, 497] on div "Candid conversations with the leaders shaping a more sustainable future. Hosted…" at bounding box center [530, 483] width 753 height 128
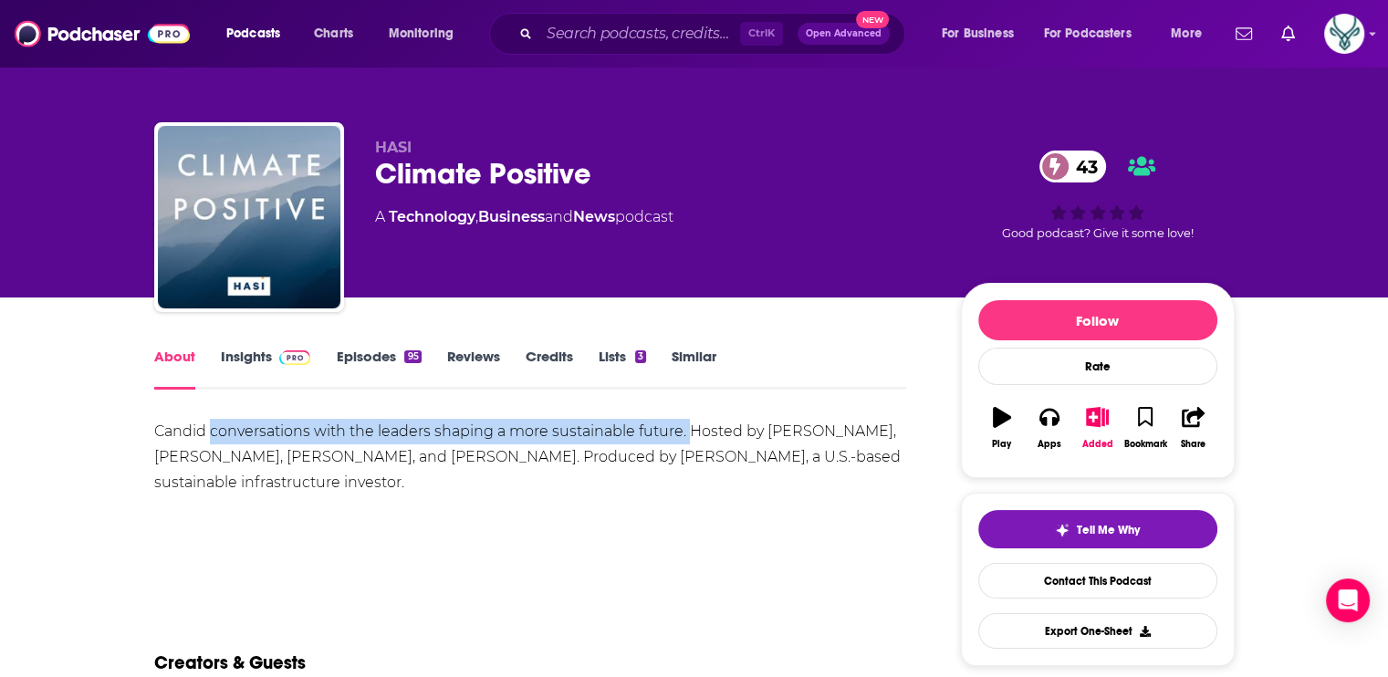
drag, startPoint x: 212, startPoint y: 431, endPoint x: 688, endPoint y: 429, distance: 476.5
click at [688, 429] on div "Candid conversations with the leaders shaping a more sustainable future. Hosted…" at bounding box center [530, 457] width 753 height 77
drag, startPoint x: 688, startPoint y: 429, endPoint x: 634, endPoint y: 429, distance: 53.9
copy div "conversations with the leaders shaping a more sustainable future."
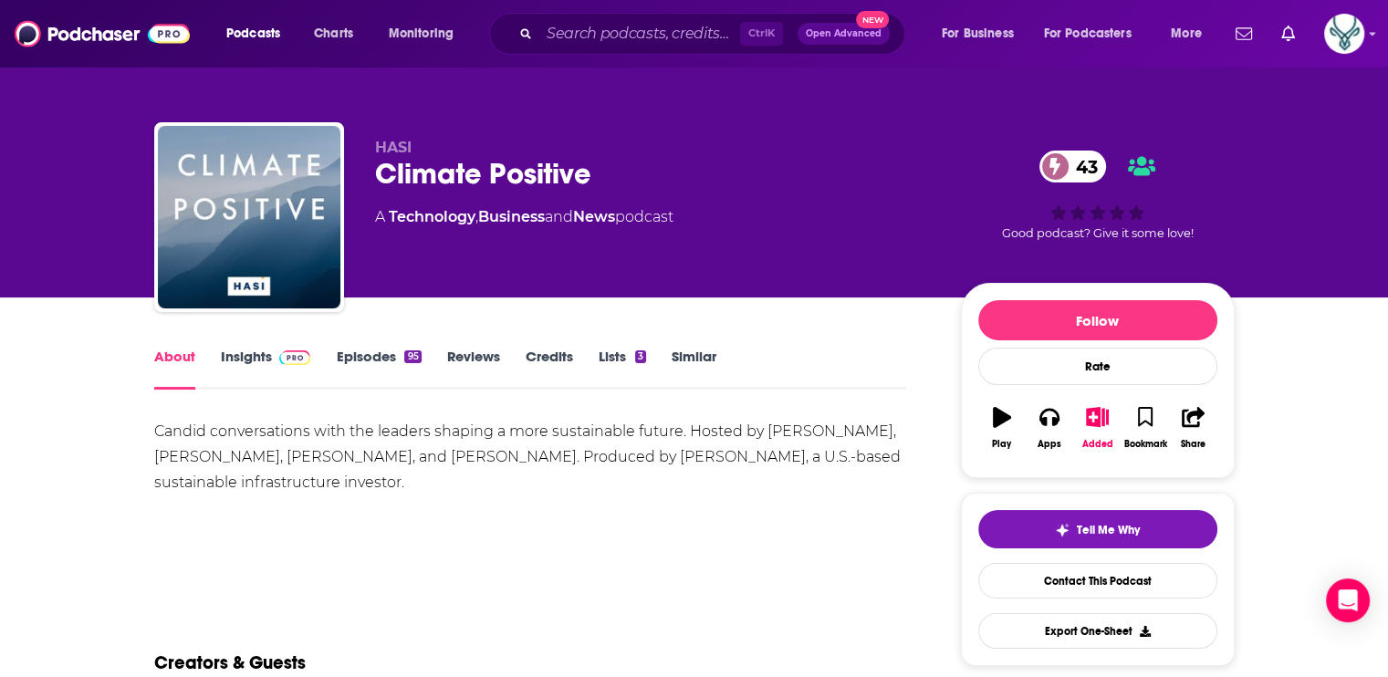
drag, startPoint x: 616, startPoint y: 503, endPoint x: 630, endPoint y: 495, distance: 16.0
click at [616, 503] on div "Candid conversations with the leaders shaping a more sustainable future. Hosted…" at bounding box center [530, 483] width 753 height 128
drag, startPoint x: 764, startPoint y: 431, endPoint x: 842, endPoint y: 431, distance: 77.6
click at [842, 431] on div "Candid conversations with the leaders shaping a more sustainable future. Hosted…" at bounding box center [530, 457] width 753 height 77
copy div "[PERSON_NAME]"
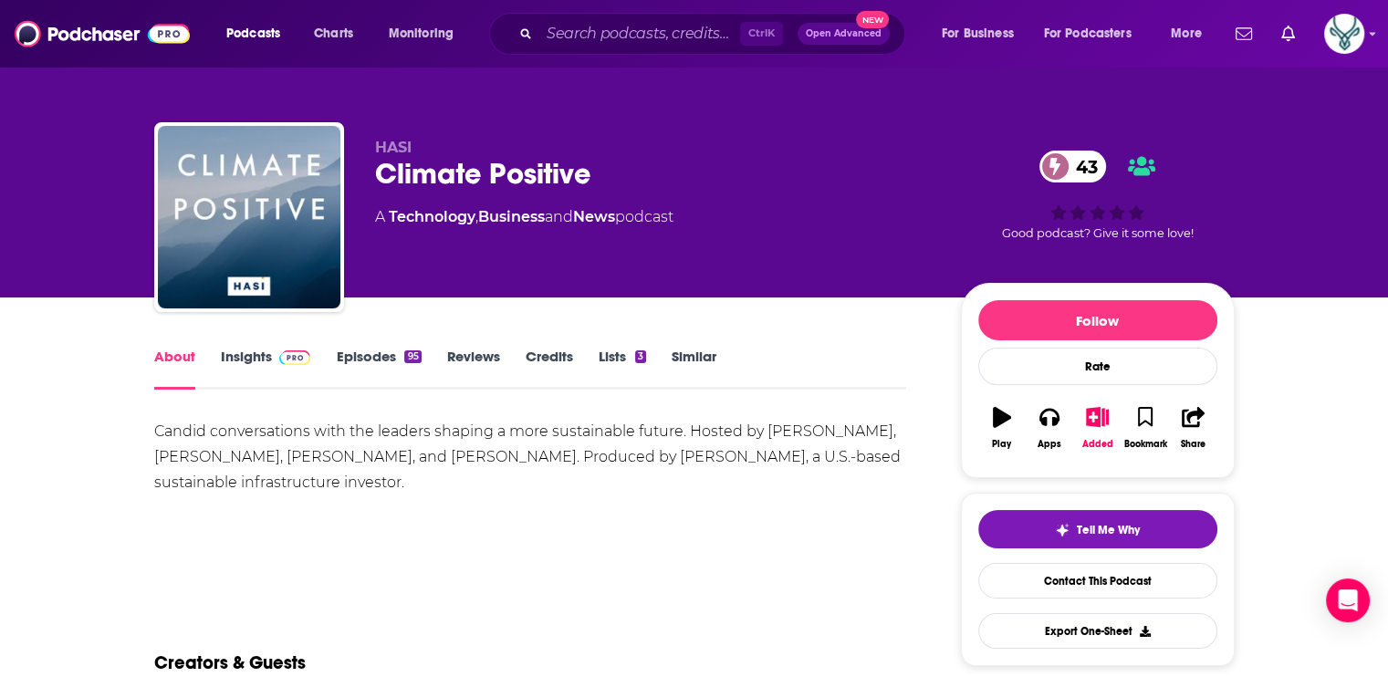
click at [836, 457] on div "Candid conversations with the leaders shaping a more sustainable future. Hosted…" at bounding box center [530, 457] width 753 height 77
drag, startPoint x: 853, startPoint y: 429, endPoint x: 207, endPoint y: 460, distance: 646.1
click at [207, 460] on div "Candid conversations with the leaders shaping a more sustainable future. Hosted…" at bounding box center [530, 457] width 753 height 77
drag, startPoint x: 207, startPoint y: 460, endPoint x: 186, endPoint y: 460, distance: 21.0
copy div "[PERSON_NAME]"
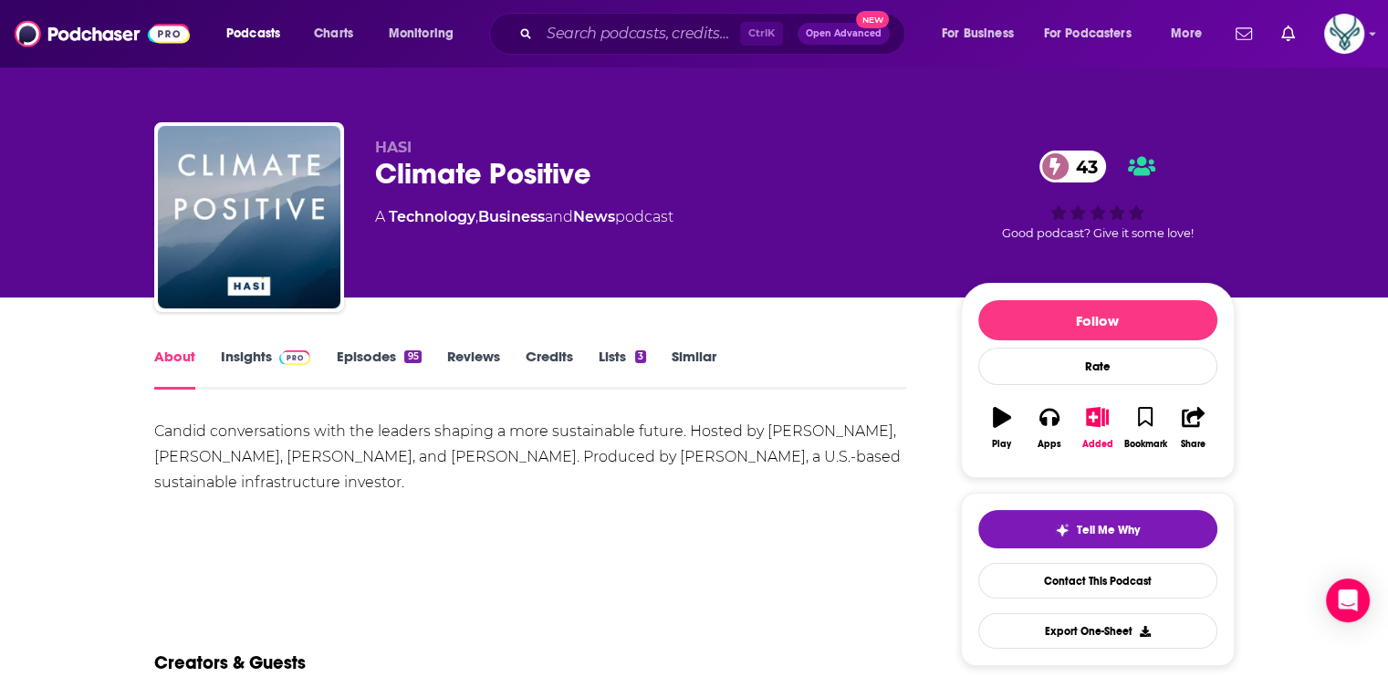
drag, startPoint x: 347, startPoint y: 473, endPoint x: 399, endPoint y: 480, distance: 52.5
click at [354, 477] on div "Candid conversations with the leaders shaping a more sustainable future. Hosted…" at bounding box center [530, 457] width 753 height 77
drag, startPoint x: 458, startPoint y: 456, endPoint x: 354, endPoint y: 455, distance: 104.1
click at [354, 455] on div "Candid conversations with the leaders shaping a more sustainable future. Hosted…" at bounding box center [530, 457] width 753 height 77
drag, startPoint x: 354, startPoint y: 455, endPoint x: 387, endPoint y: 456, distance: 32.9
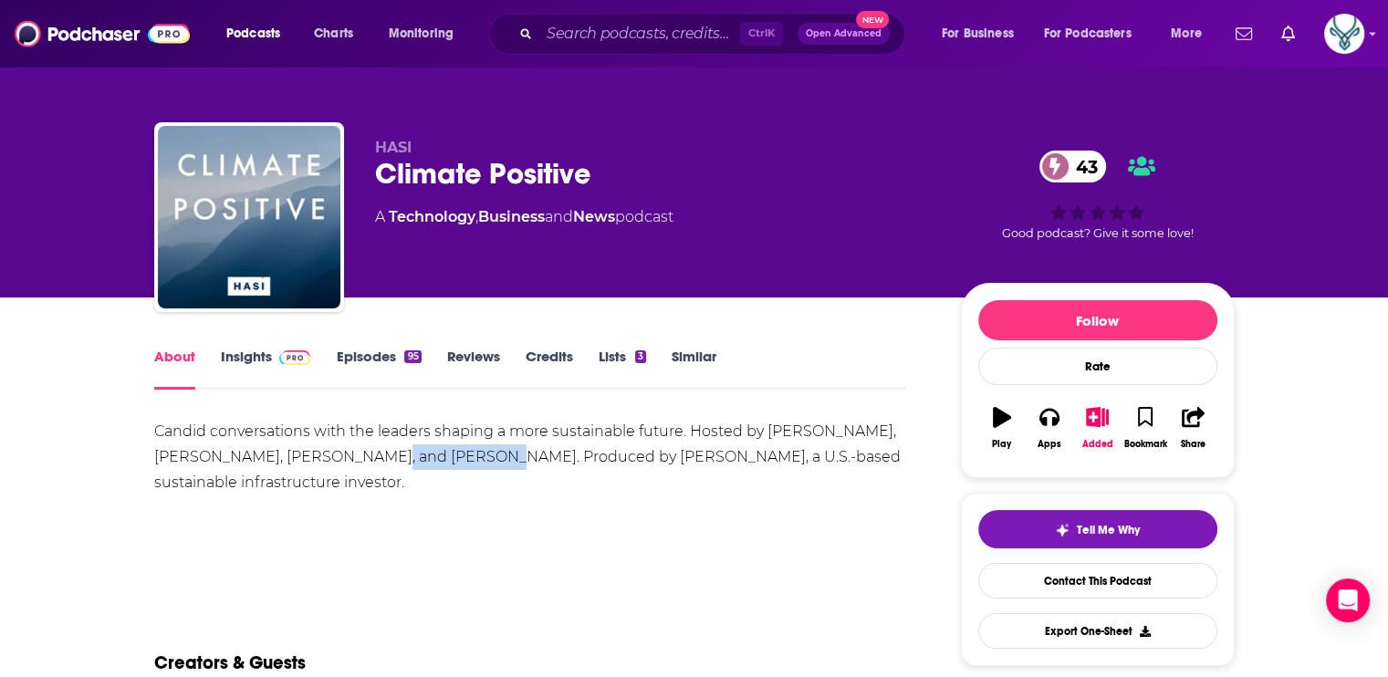
copy div "[PERSON_NAME]"
drag, startPoint x: 387, startPoint y: 491, endPoint x: 339, endPoint y: 466, distance: 54.3
click at [387, 491] on div "Candid conversations with the leaders shaping a more sustainable future. Hosted…" at bounding box center [530, 457] width 753 height 77
drag, startPoint x: 314, startPoint y: 460, endPoint x: 219, endPoint y: 452, distance: 95.3
click at [219, 452] on div "Candid conversations with the leaders shaping a more sustainable future. Hosted…" at bounding box center [530, 457] width 753 height 77
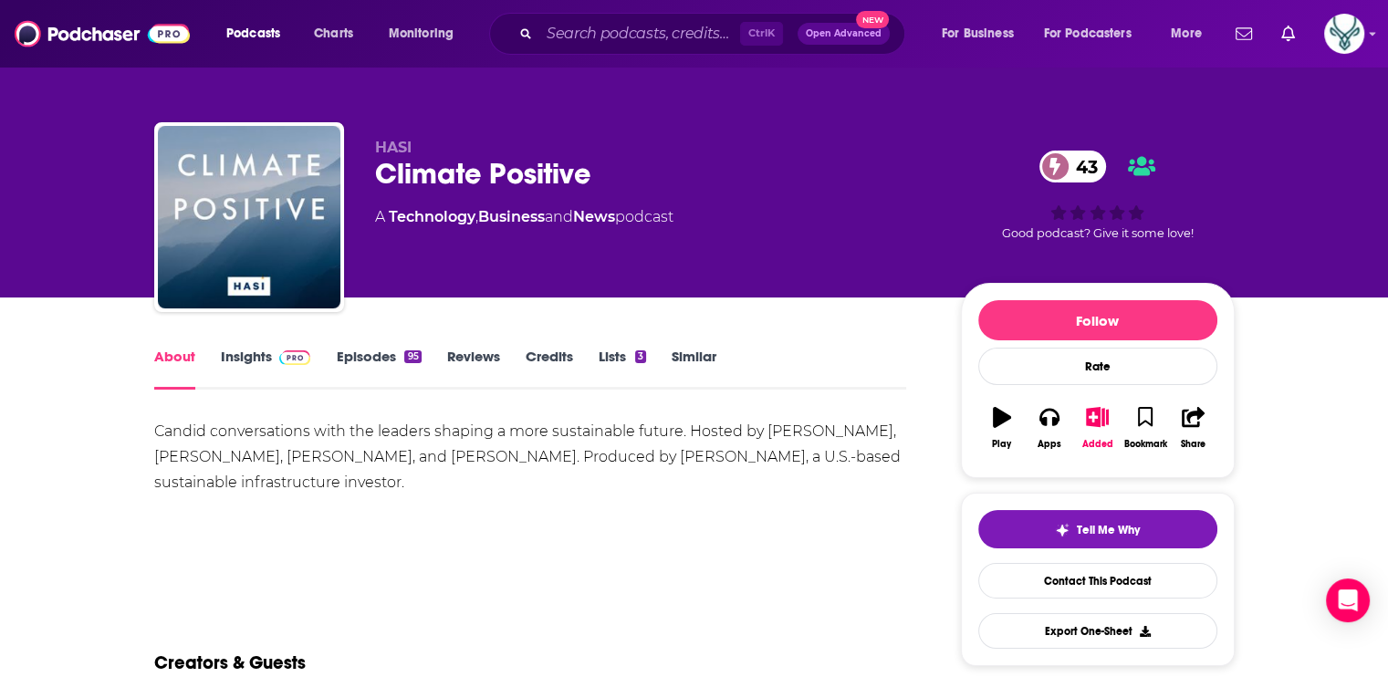
drag, startPoint x: 219, startPoint y: 452, endPoint x: 354, endPoint y: 490, distance: 140.4
click at [354, 490] on div "Candid conversations with the leaders shaping a more sustainable future. Hosted…" at bounding box center [530, 457] width 753 height 77
drag, startPoint x: 219, startPoint y: 455, endPoint x: 310, endPoint y: 457, distance: 91.3
click at [310, 457] on div "Candid conversations with the leaders shaping a more sustainable future. Hosted…" at bounding box center [530, 457] width 753 height 77
copy div "[PERSON_NAME]"
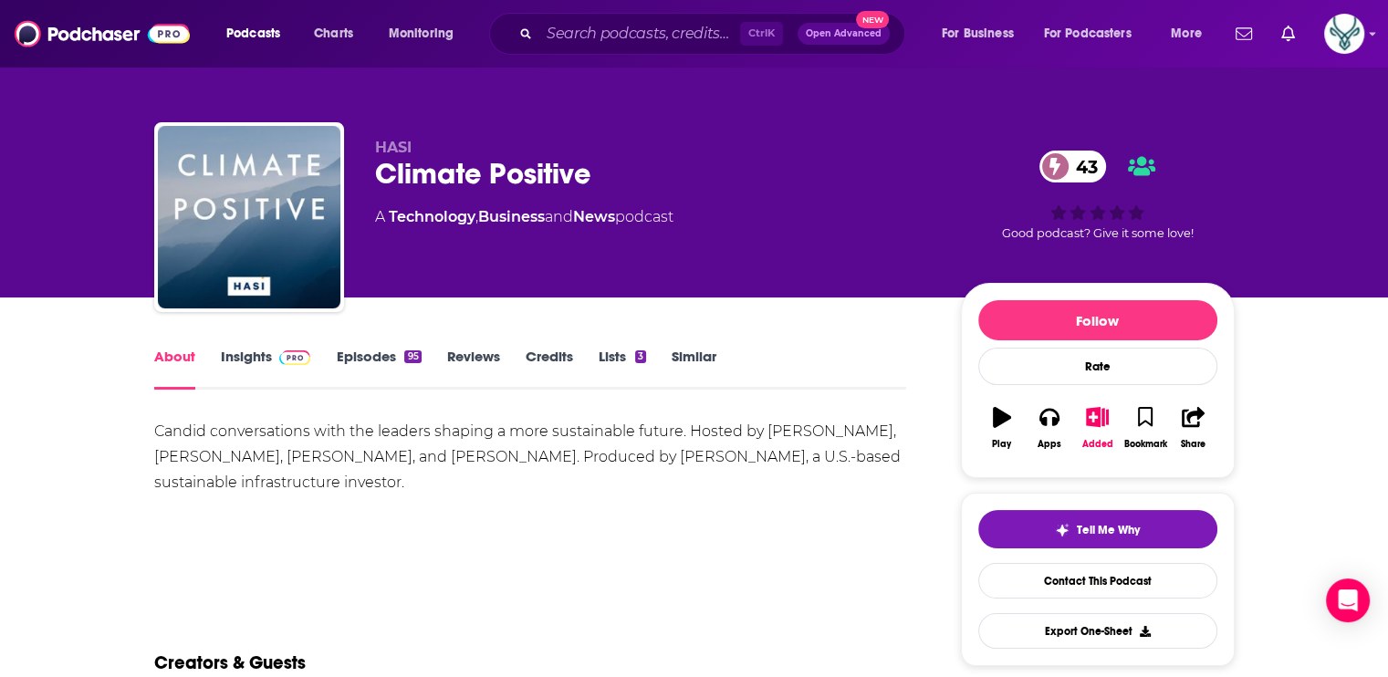
click at [385, 352] on link "Episodes 95" at bounding box center [378, 369] width 85 height 42
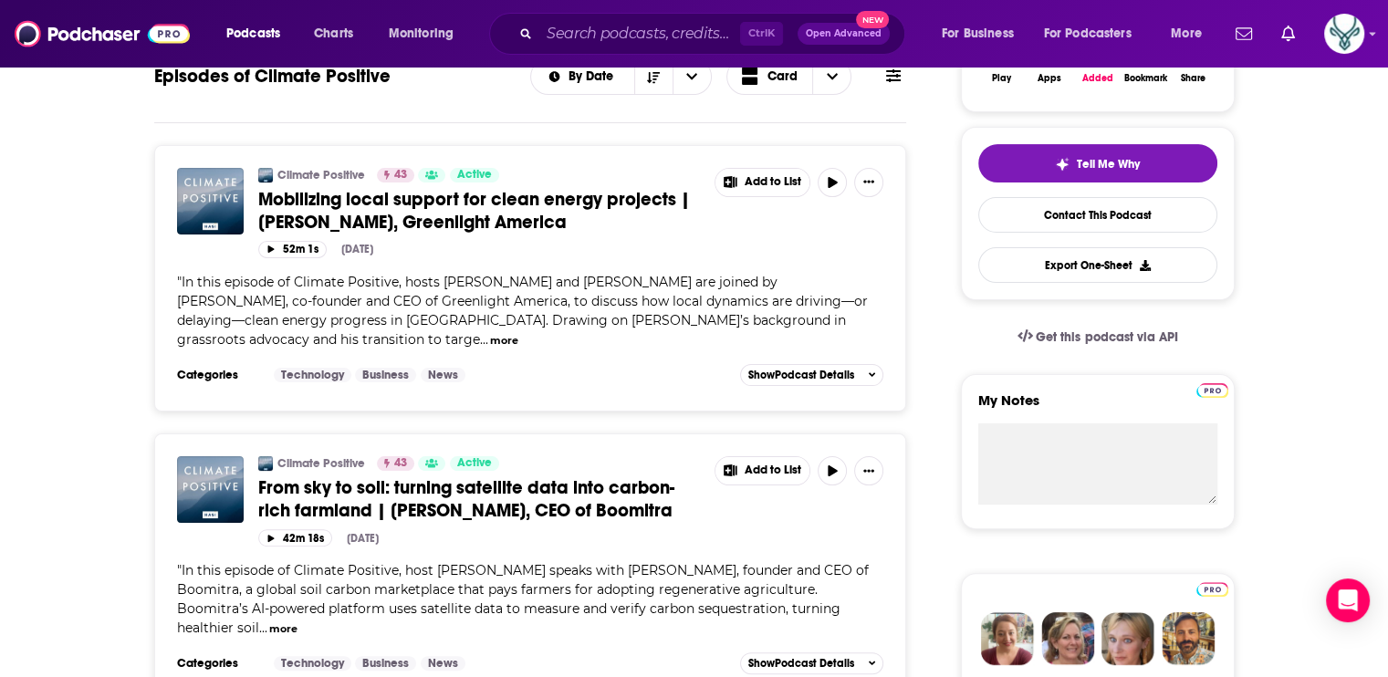
scroll to position [365, 0]
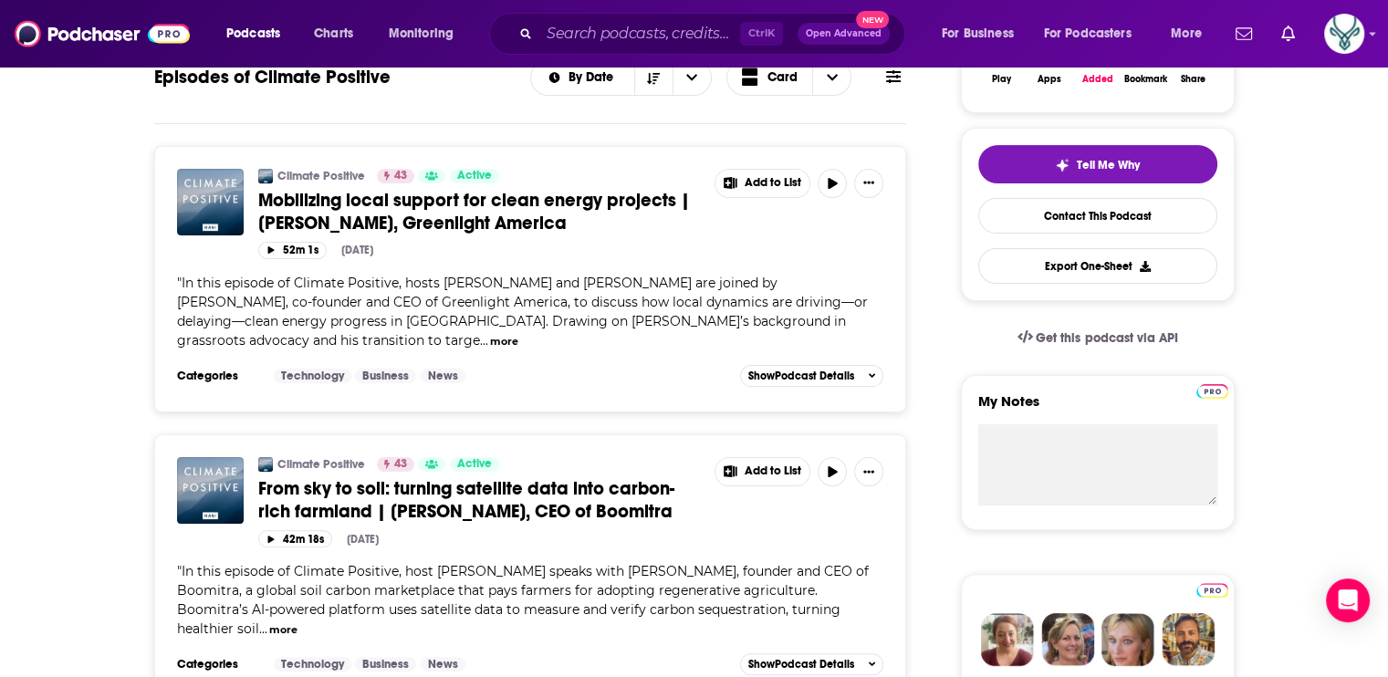
click at [490, 340] on button "more" at bounding box center [504, 342] width 28 height 16
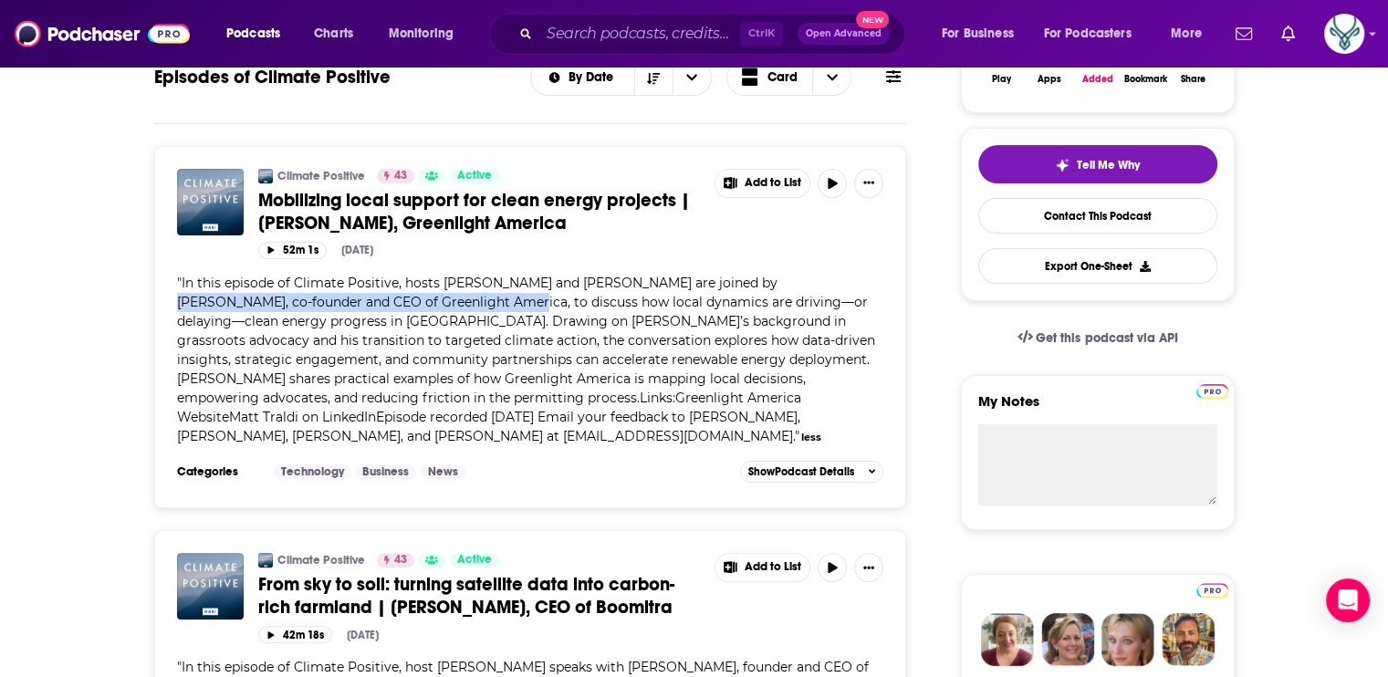
drag, startPoint x: 729, startPoint y: 279, endPoint x: 376, endPoint y: 298, distance: 353.8
click at [376, 298] on span "In this episode of Climate Positive, hosts [PERSON_NAME] and [PERSON_NAME] are …" at bounding box center [526, 360] width 698 height 170
drag, startPoint x: 376, startPoint y: 298, endPoint x: 320, endPoint y: 302, distance: 55.8
copy span "Matt Traldi, co-founder and CEO of Greenlight America"
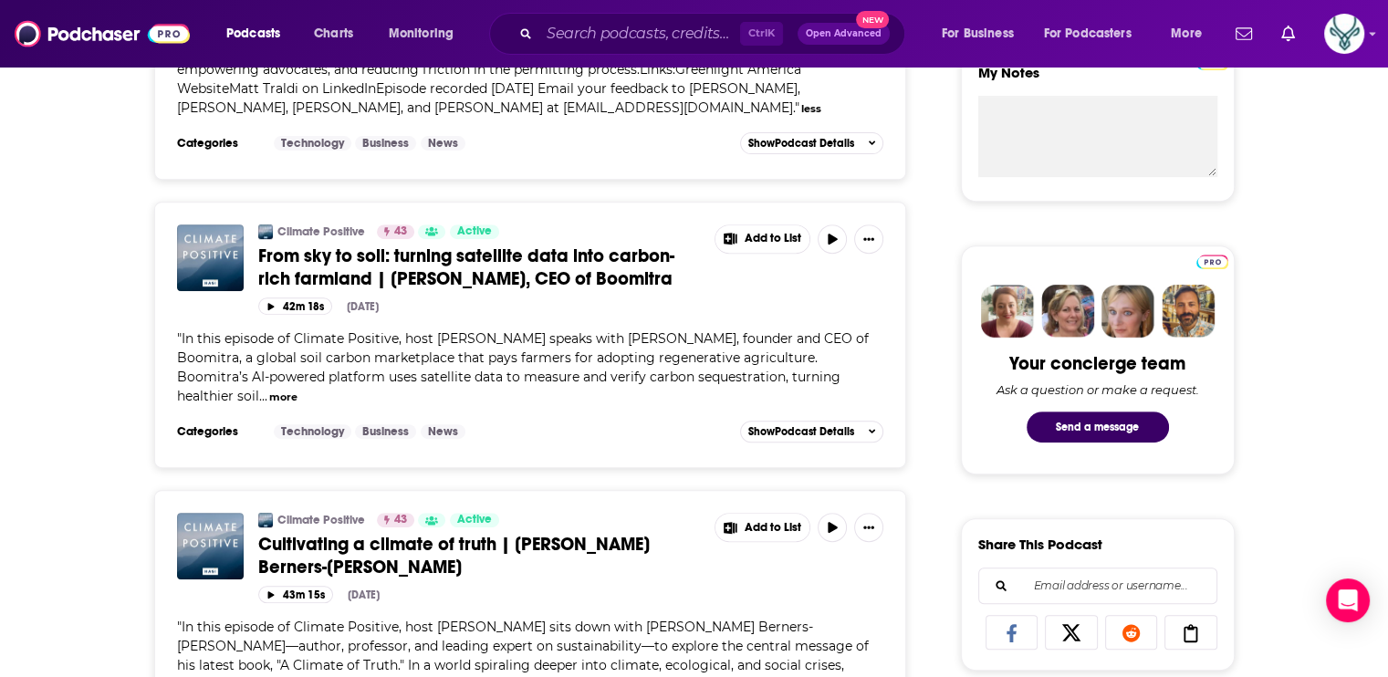
scroll to position [730, 0]
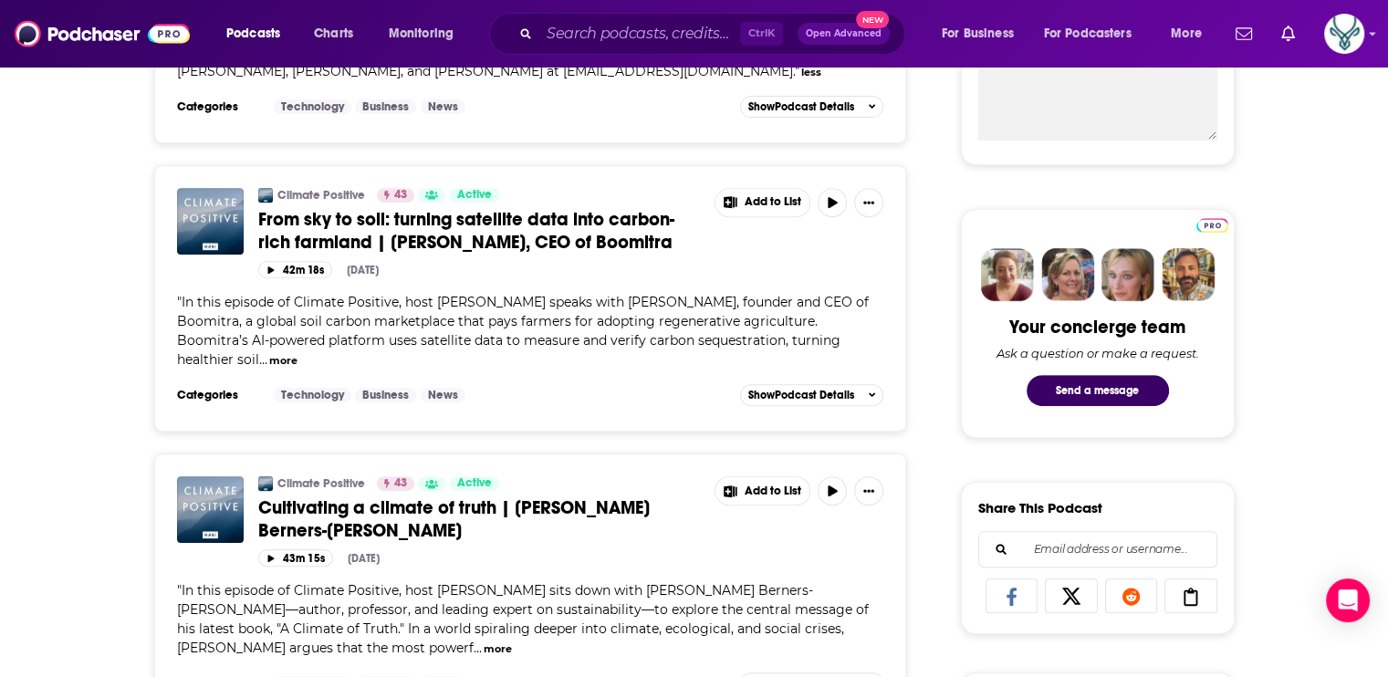
click at [269, 353] on button "more" at bounding box center [283, 361] width 28 height 16
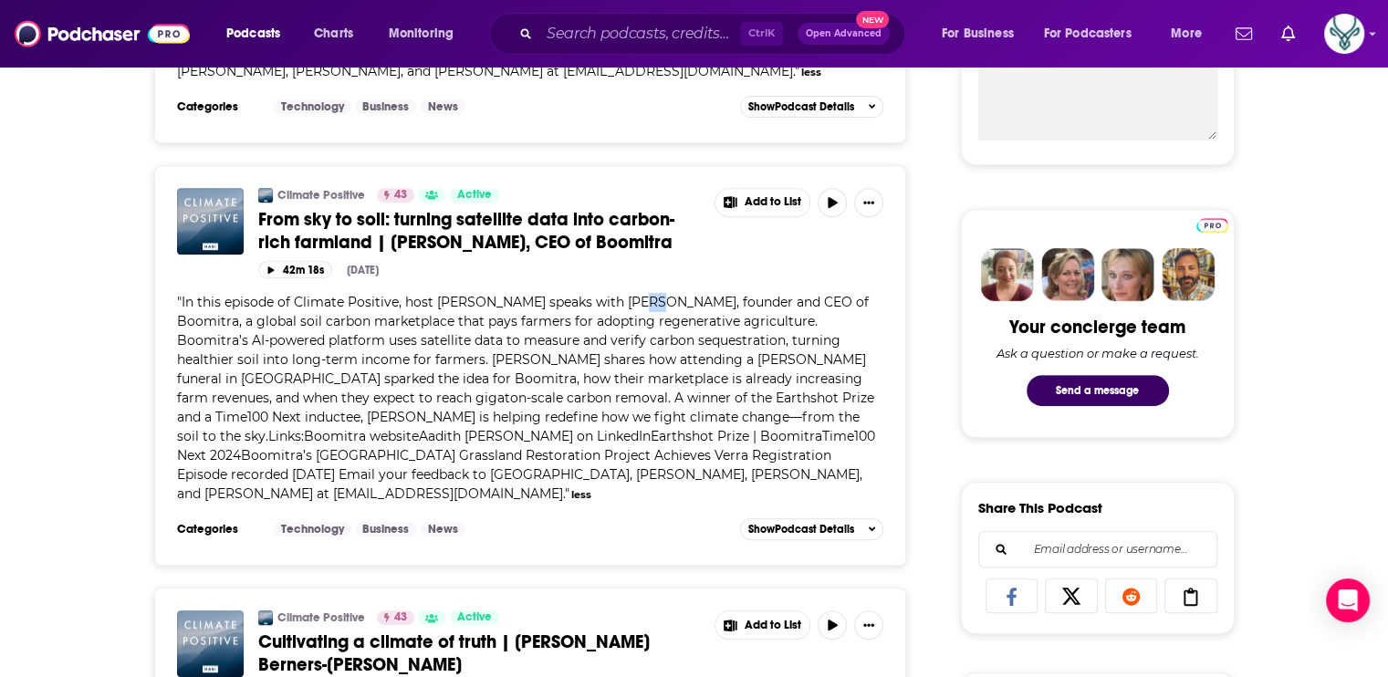
click at [627, 294] on span "In this episode of Climate Positive, host Hilary Langer speaks with Aadith Moor…" at bounding box center [526, 398] width 698 height 208
drag, startPoint x: 627, startPoint y: 282, endPoint x: 602, endPoint y: 281, distance: 24.7
click at [602, 294] on span "In this episode of Climate Positive, host Hilary Langer speaks with Aadith Moor…" at bounding box center [526, 398] width 698 height 208
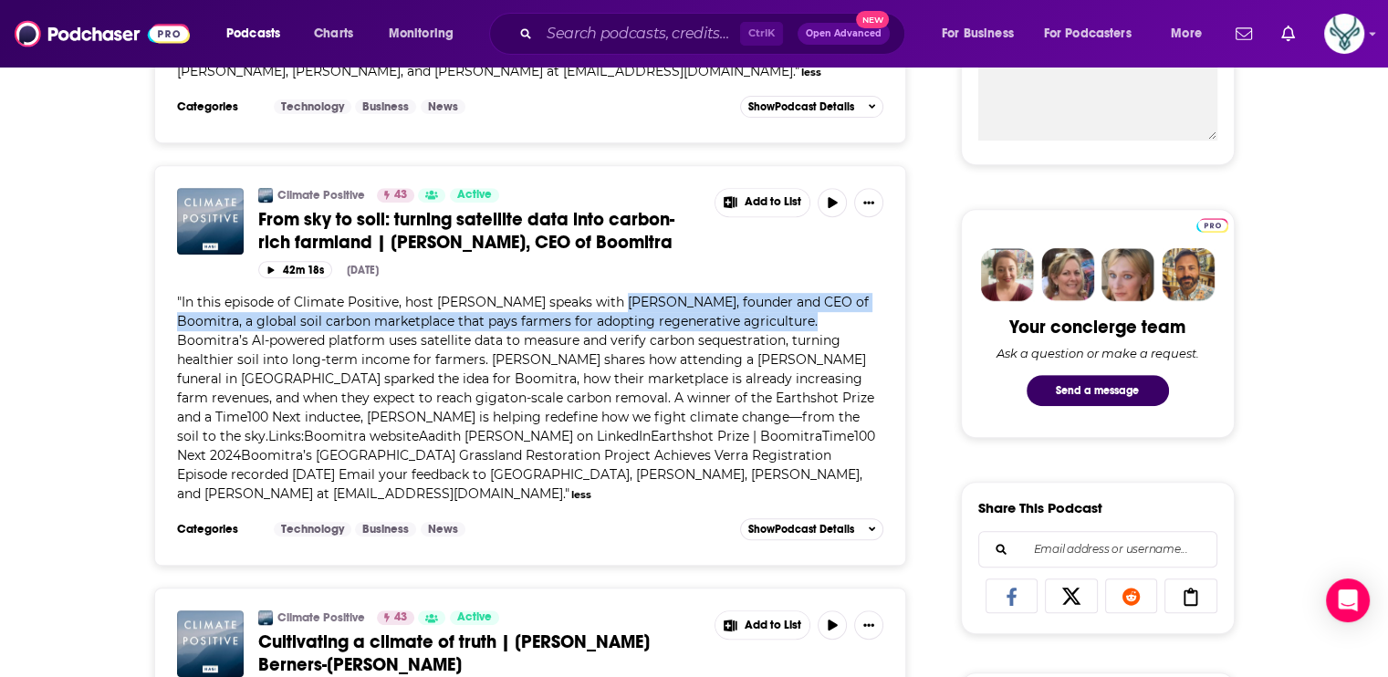
drag, startPoint x: 602, startPoint y: 280, endPoint x: 807, endPoint y: 301, distance: 205.5
click at [807, 301] on span "In this episode of Climate Positive, host Hilary Langer speaks with Aadith Moor…" at bounding box center [526, 398] width 698 height 208
drag, startPoint x: 807, startPoint y: 301, endPoint x: 741, endPoint y: 292, distance: 66.4
copy span "Aadith Moorthy, founder and CEO of Boomitra, a global soil carbon marketplace t…"
click at [766, 301] on span "In this episode of Climate Positive, host Hilary Langer speaks with Aadith Moor…" at bounding box center [526, 398] width 698 height 208
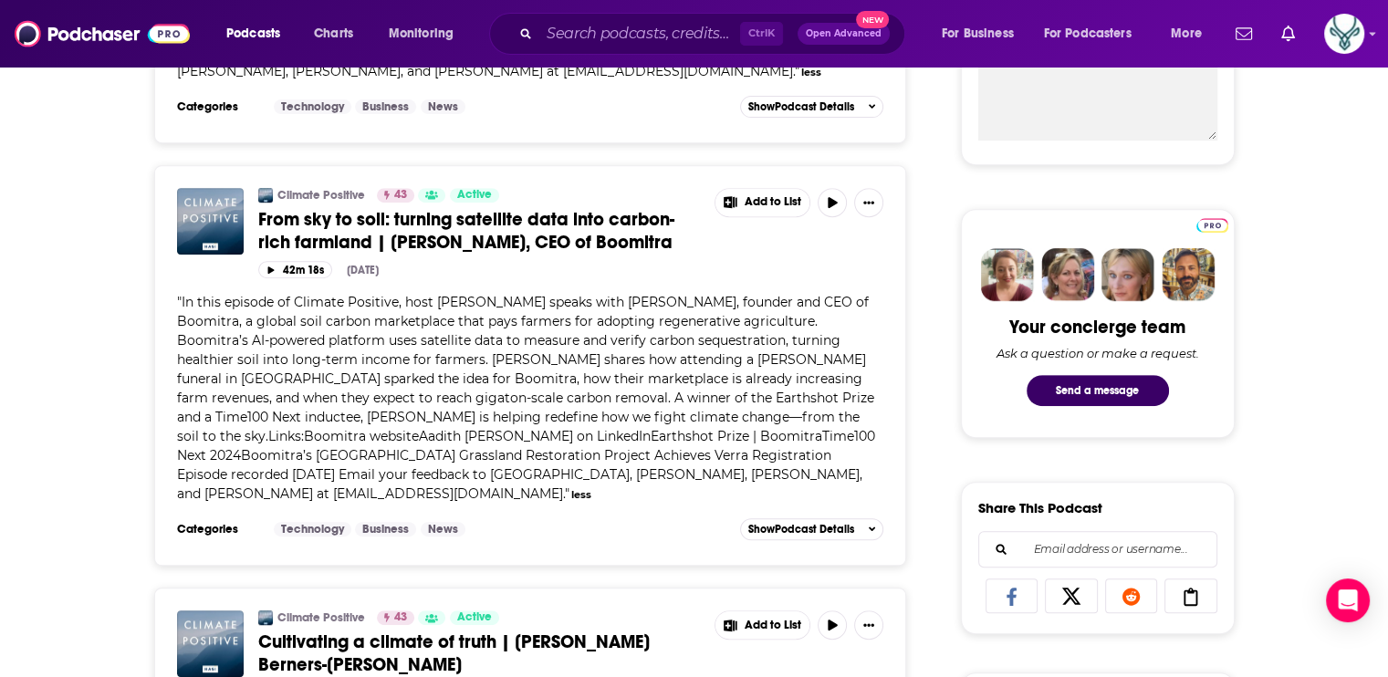
click at [811, 299] on span "In this episode of Climate Positive, host Hilary Langer speaks with Aadith Moor…" at bounding box center [526, 398] width 698 height 208
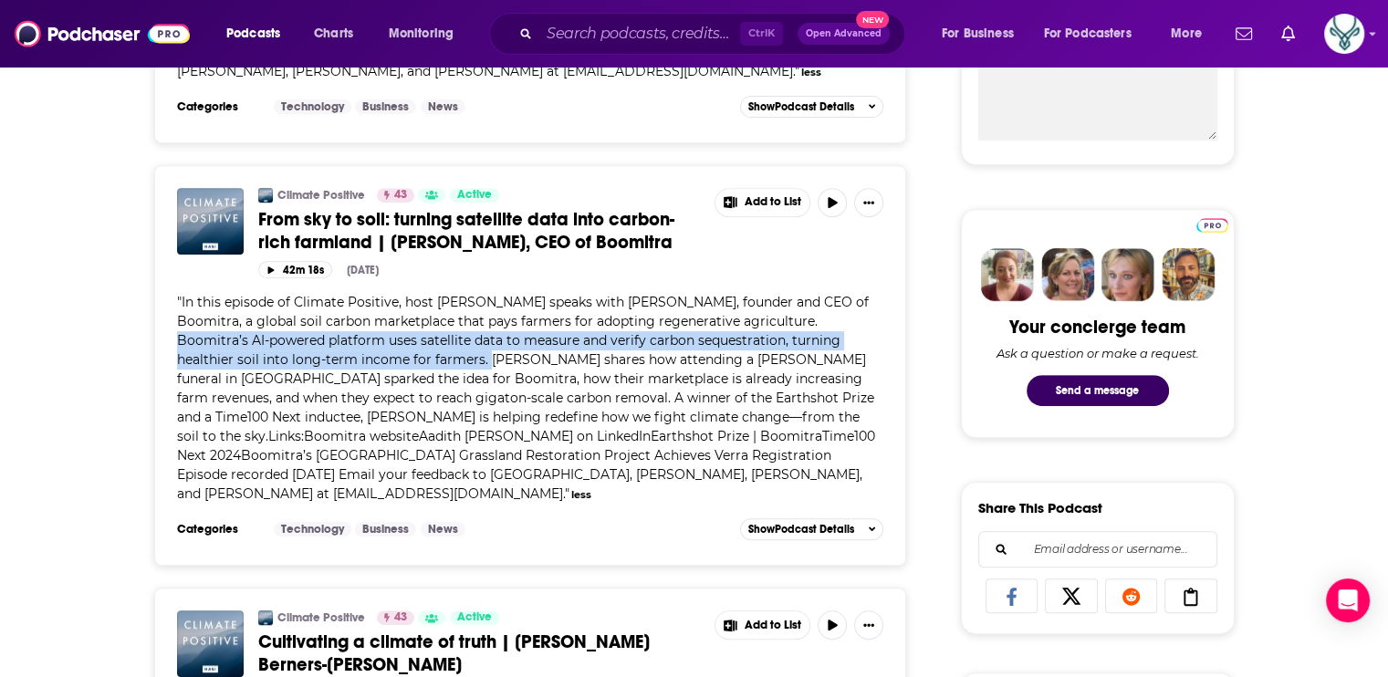
drag, startPoint x: 805, startPoint y: 299, endPoint x: 369, endPoint y: 337, distance: 437.9
click at [369, 337] on span "In this episode of Climate Positive, host Hilary Langer speaks with Aadith Moor…" at bounding box center [526, 398] width 698 height 208
drag, startPoint x: 369, startPoint y: 337, endPoint x: 321, endPoint y: 337, distance: 47.5
copy span ". Boomitra’s AI-powered platform uses satellite data to measure and verify carb…"
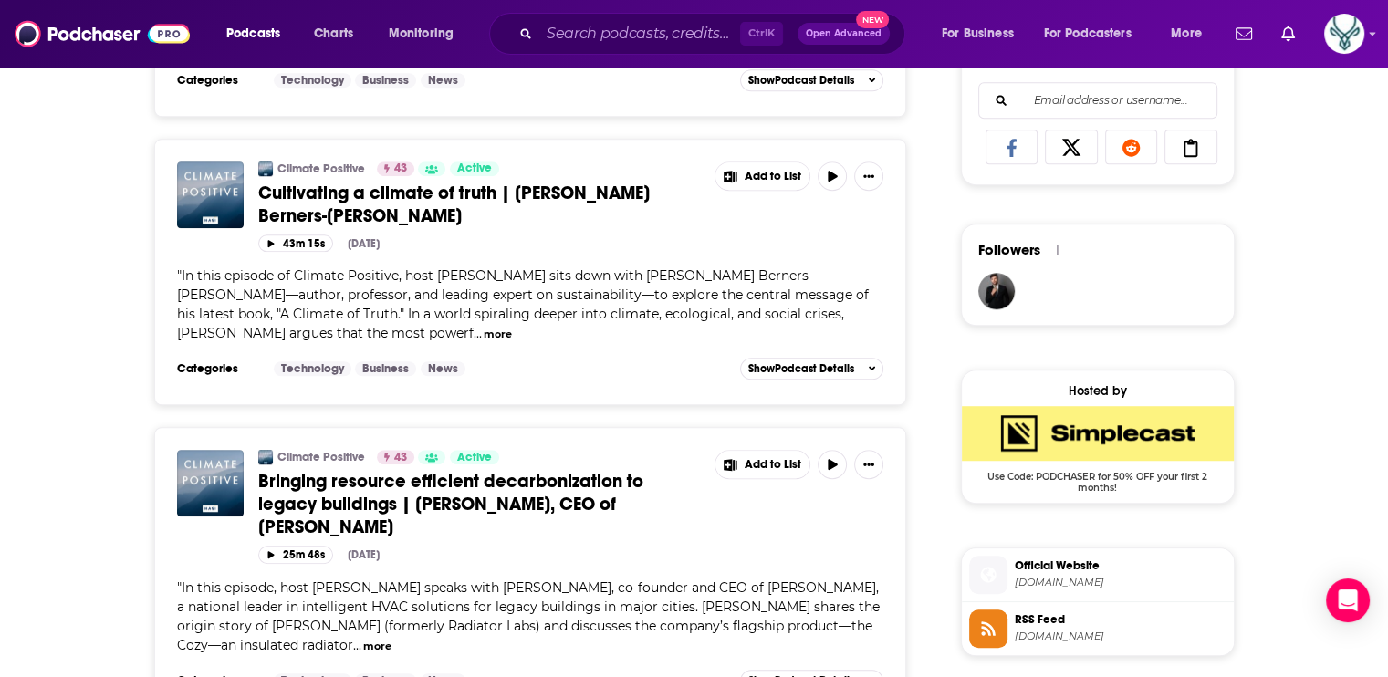
scroll to position [1187, 0]
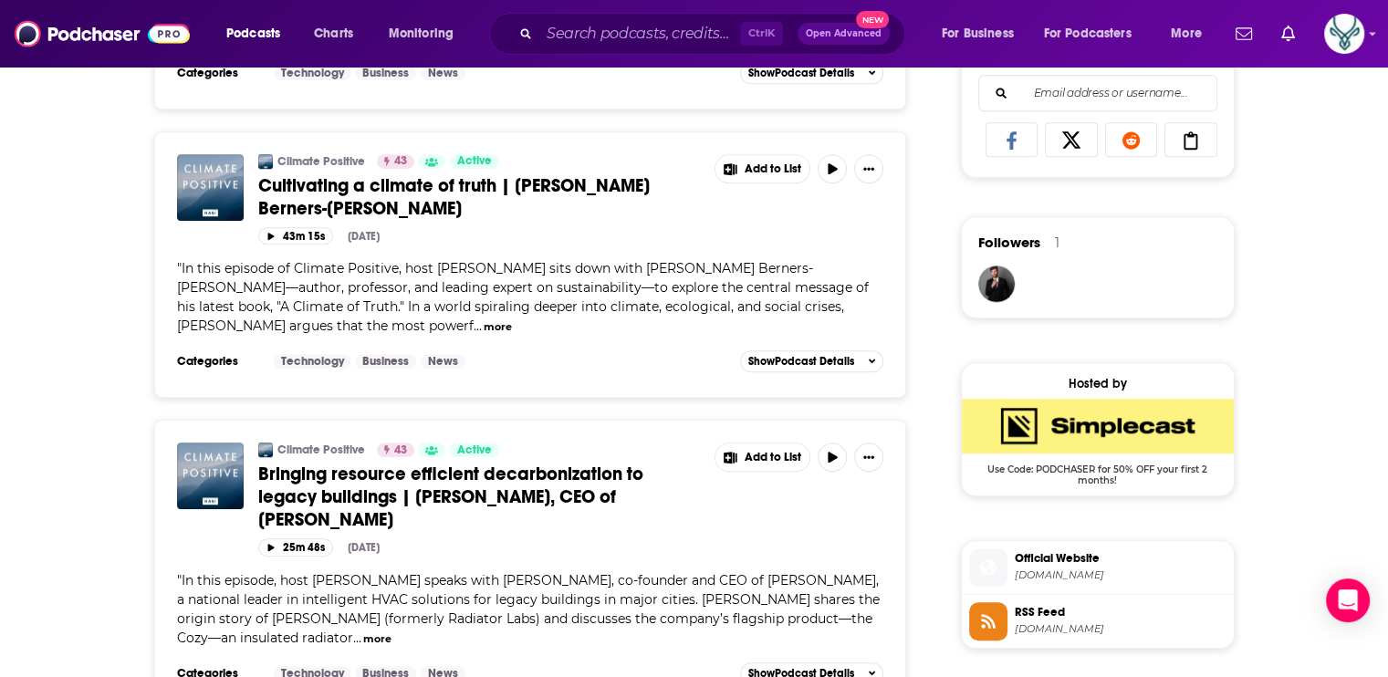
click at [512, 319] on button "more" at bounding box center [498, 327] width 28 height 16
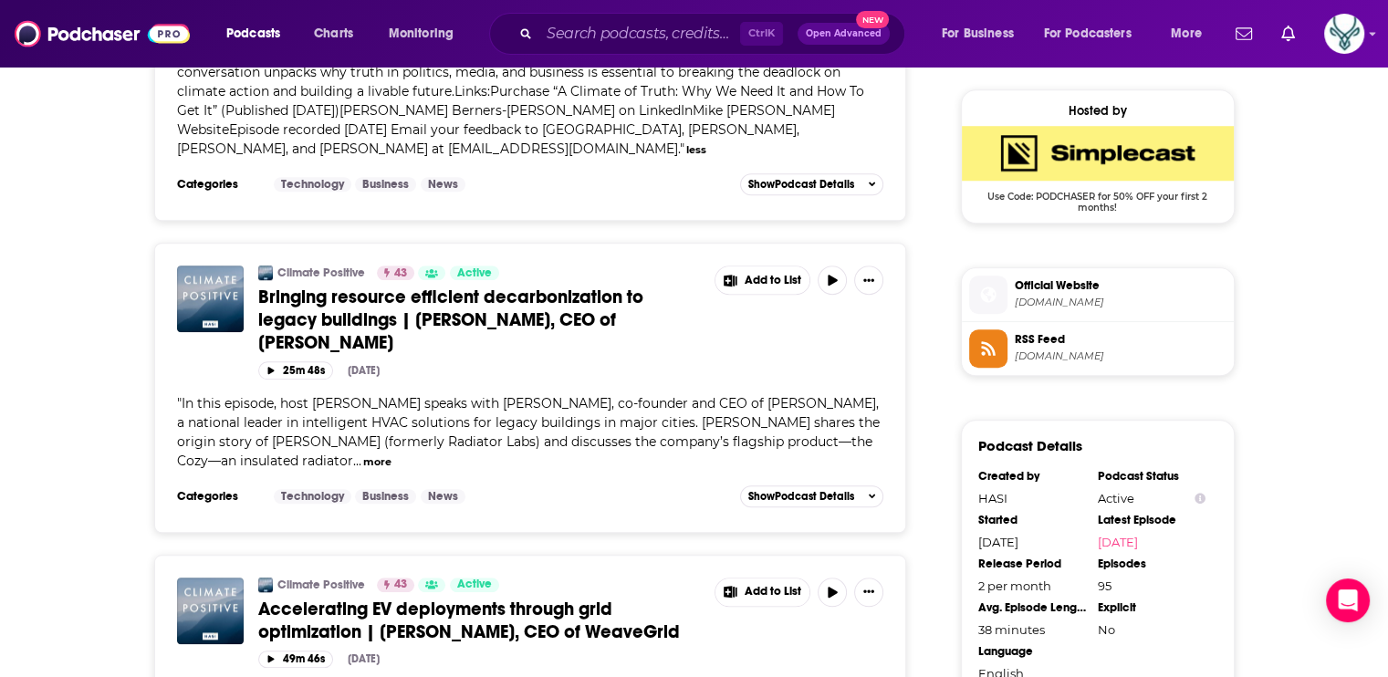
scroll to position [1460, 0]
click at [392, 454] on button "more" at bounding box center [377, 462] width 28 height 16
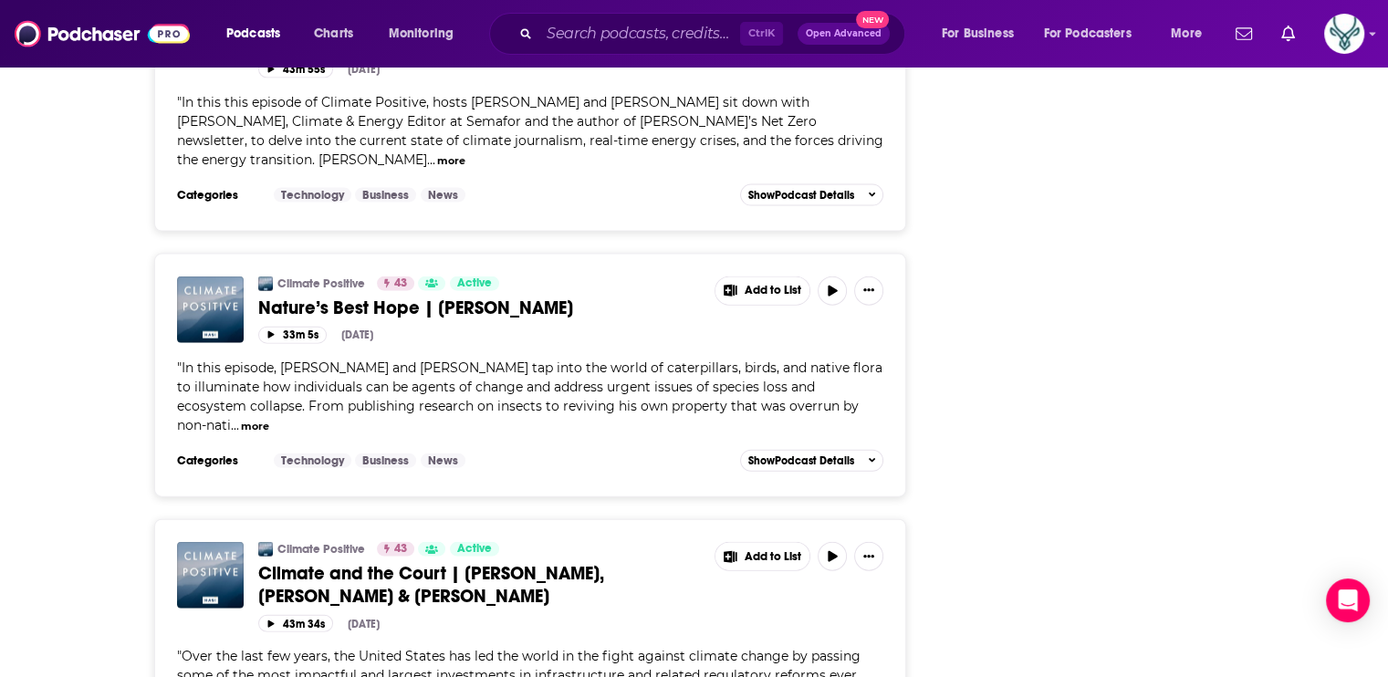
scroll to position [4108, 0]
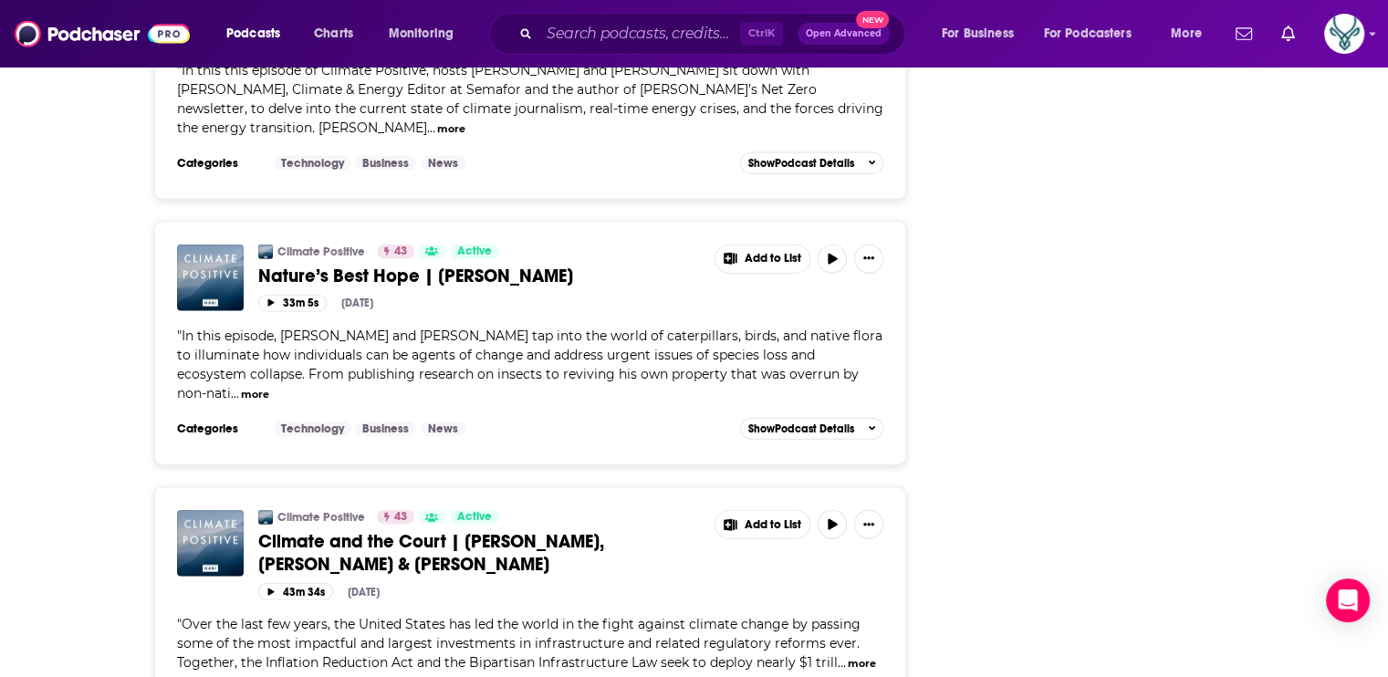
click at [269, 387] on button "more" at bounding box center [255, 395] width 28 height 16
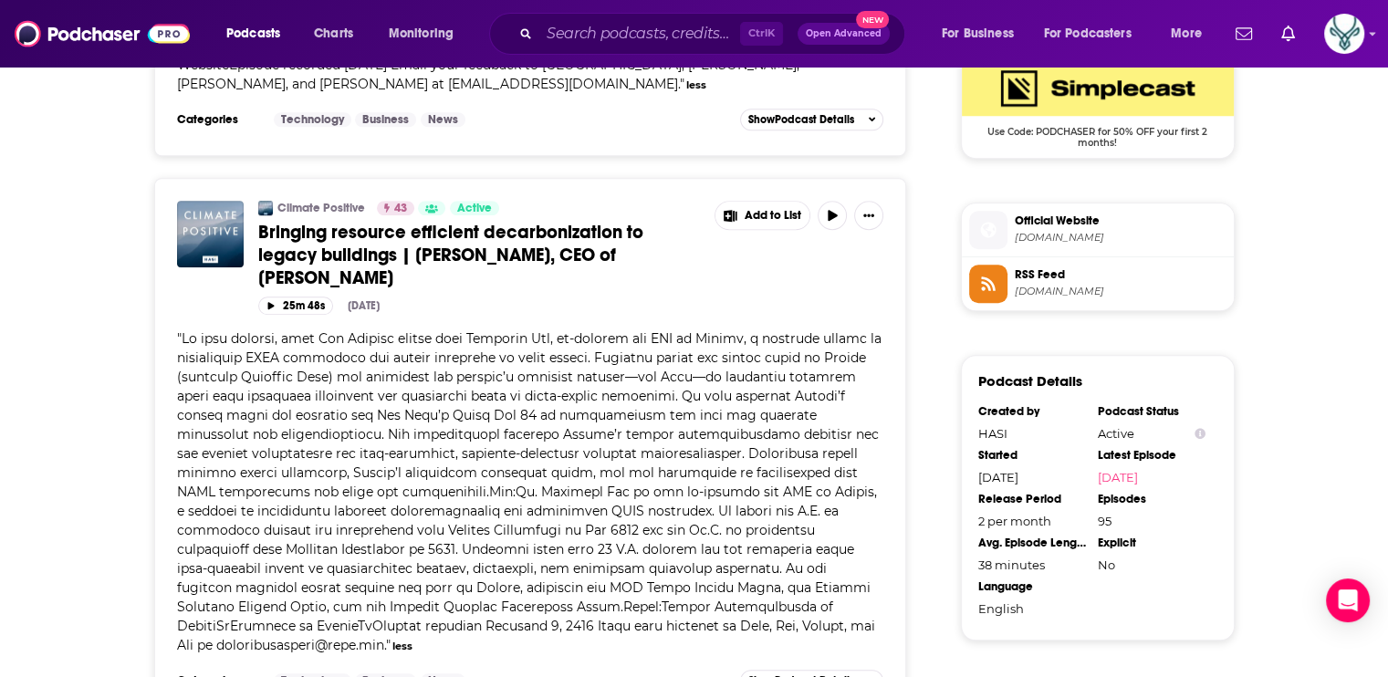
scroll to position [1552, 0]
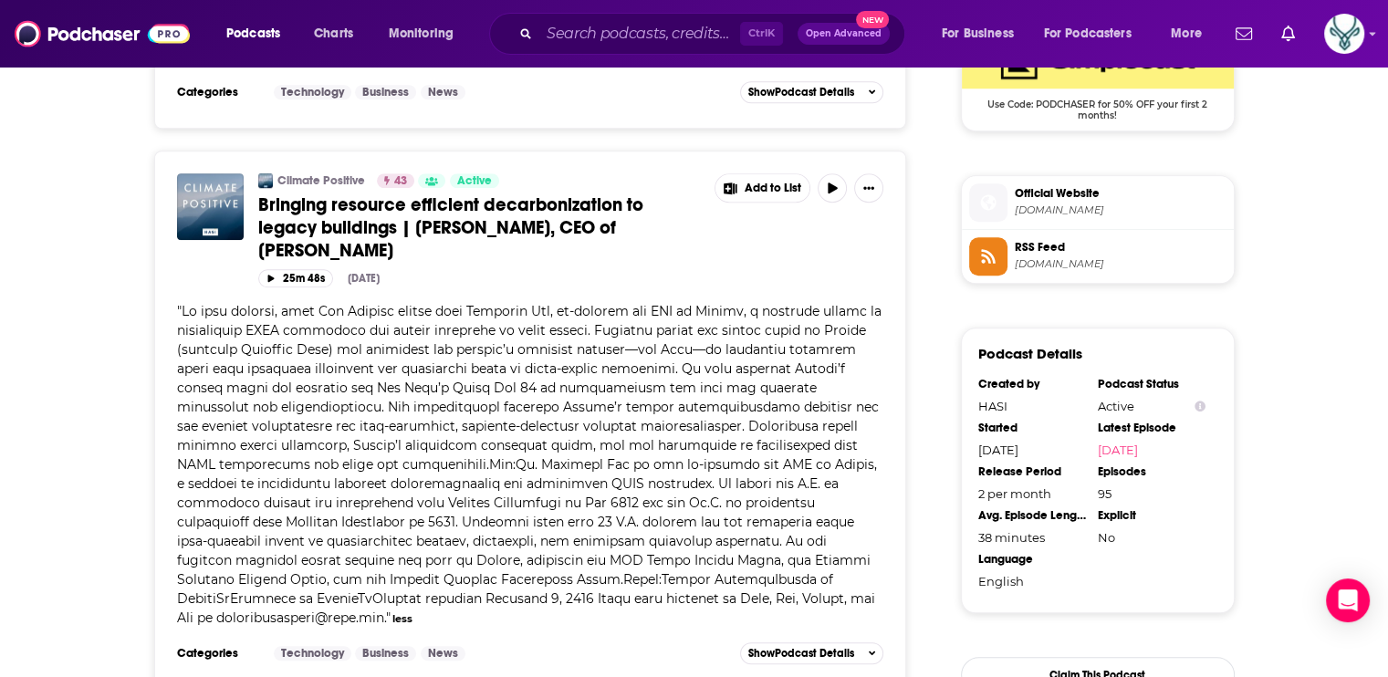
click at [470, 303] on span at bounding box center [529, 464] width 705 height 323
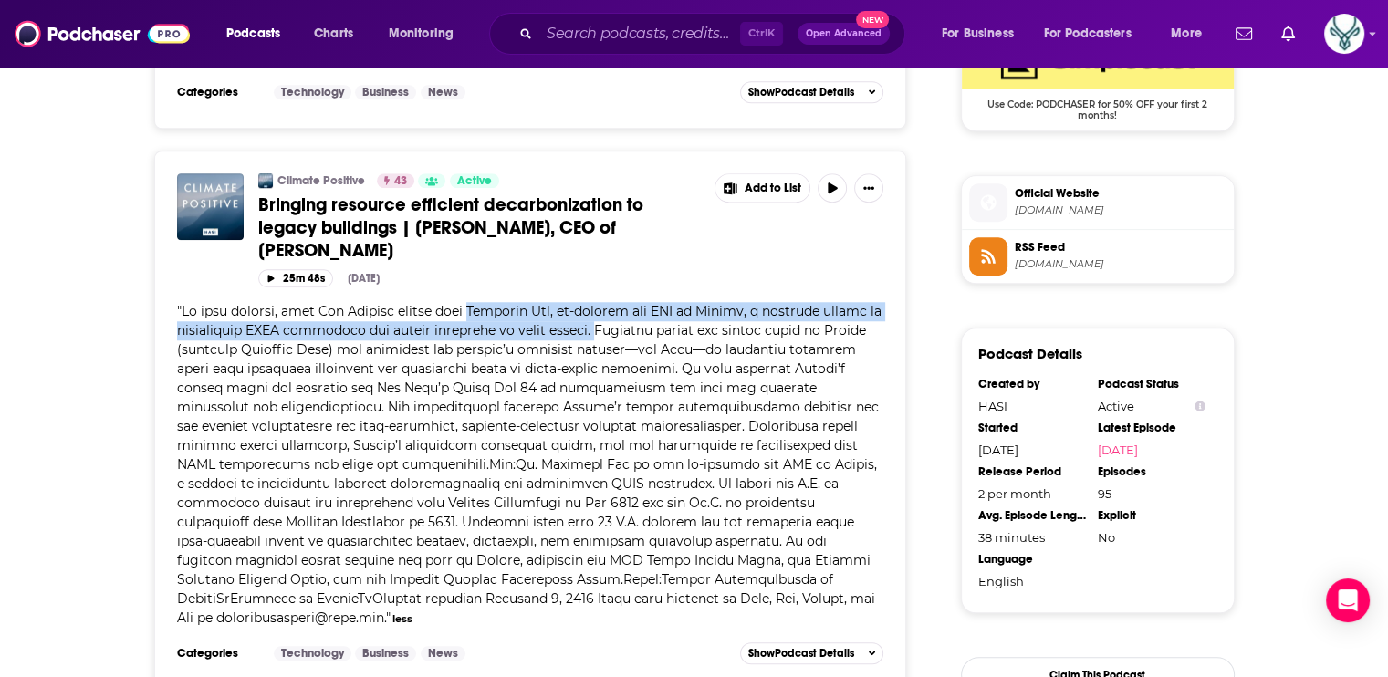
drag, startPoint x: 465, startPoint y: 202, endPoint x: 570, endPoint y: 227, distance: 108.0
click at [570, 303] on span at bounding box center [529, 464] width 705 height 323
drag, startPoint x: 570, startPoint y: 227, endPoint x: 537, endPoint y: 220, distance: 33.7
copy span "Marshall Cox, co-founder and CEO of Kelvin, a national leader in intelligent HV…"
